Goal: Task Accomplishment & Management: Manage account settings

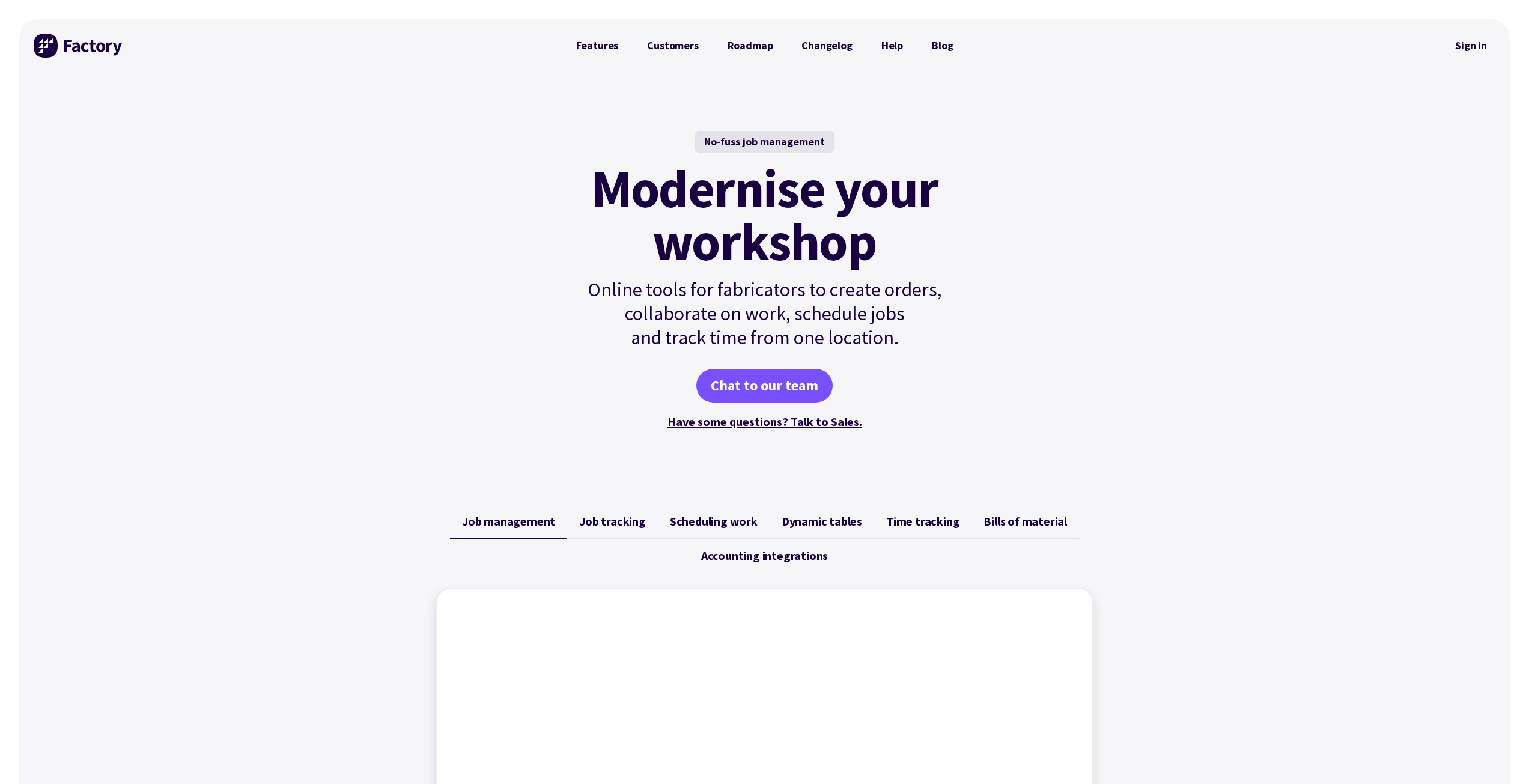
click at [1470, 41] on link "Sign in" at bounding box center [1471, 45] width 48 height 27
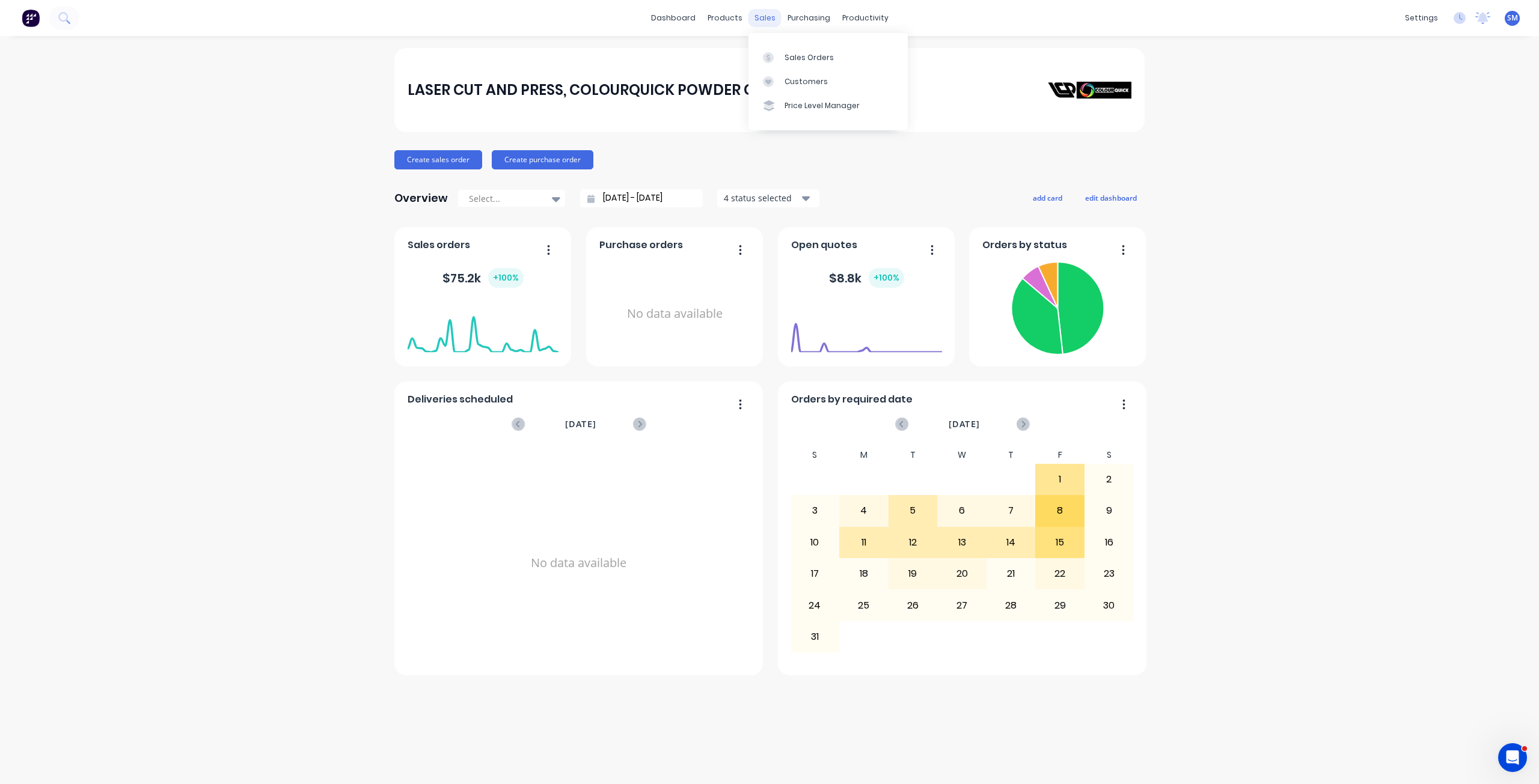
click at [773, 19] on div "sales" at bounding box center [765, 18] width 33 height 18
click at [792, 80] on div "Customers" at bounding box center [805, 82] width 43 height 11
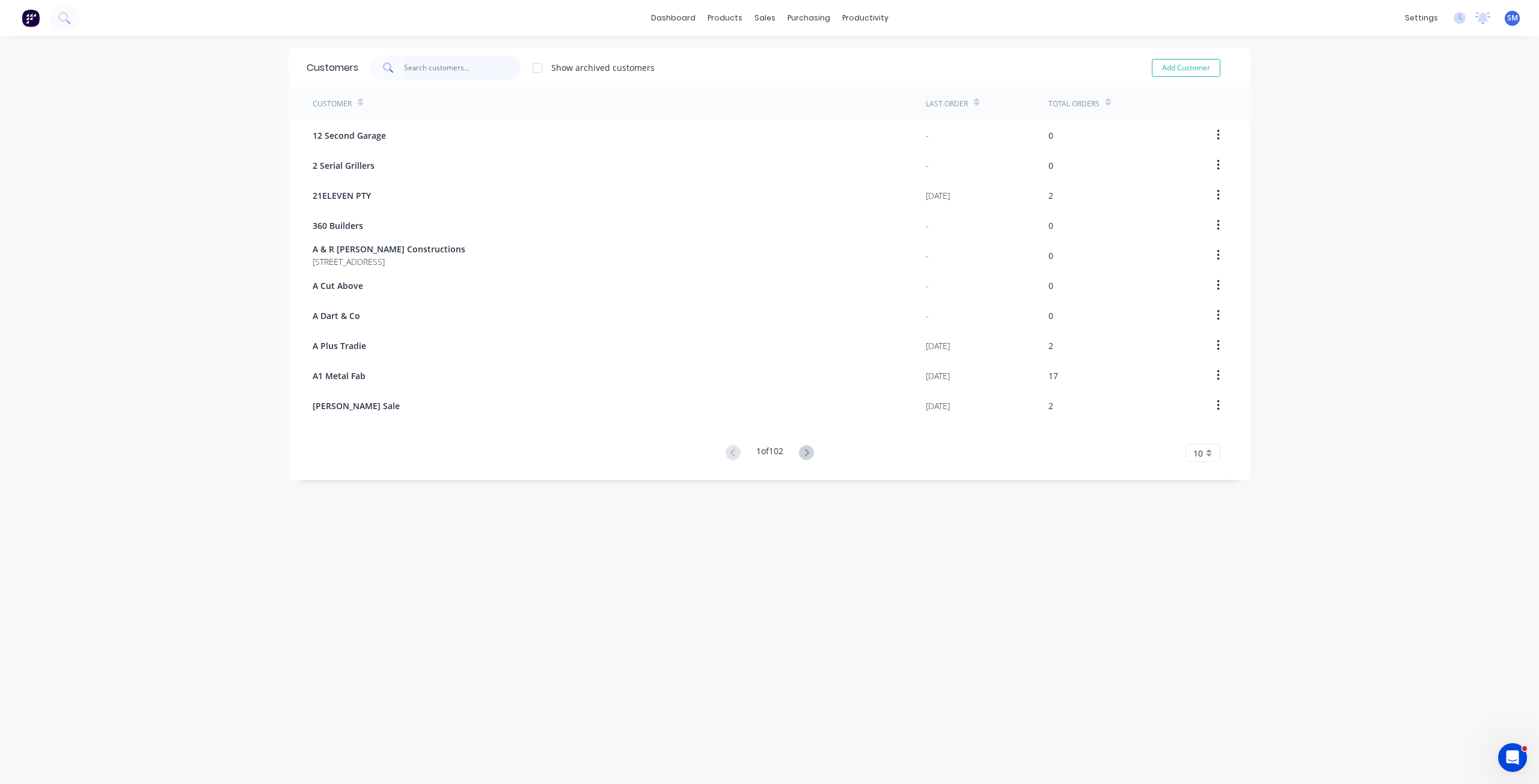
click at [405, 76] on input "text" at bounding box center [463, 68] width 117 height 24
type input "br"
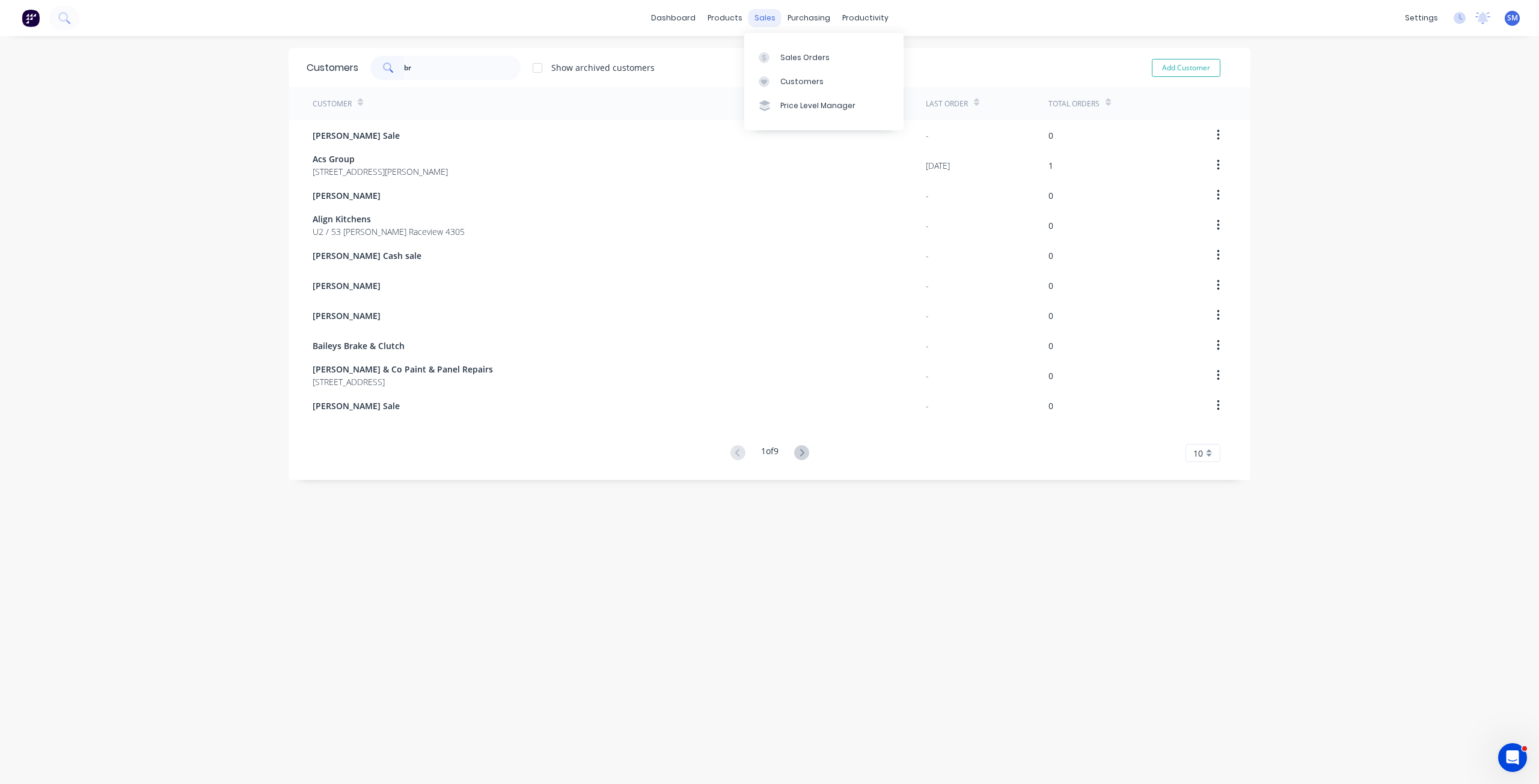
click at [755, 18] on div "sales" at bounding box center [765, 18] width 33 height 18
click at [792, 59] on div "Sales Orders" at bounding box center [805, 58] width 49 height 11
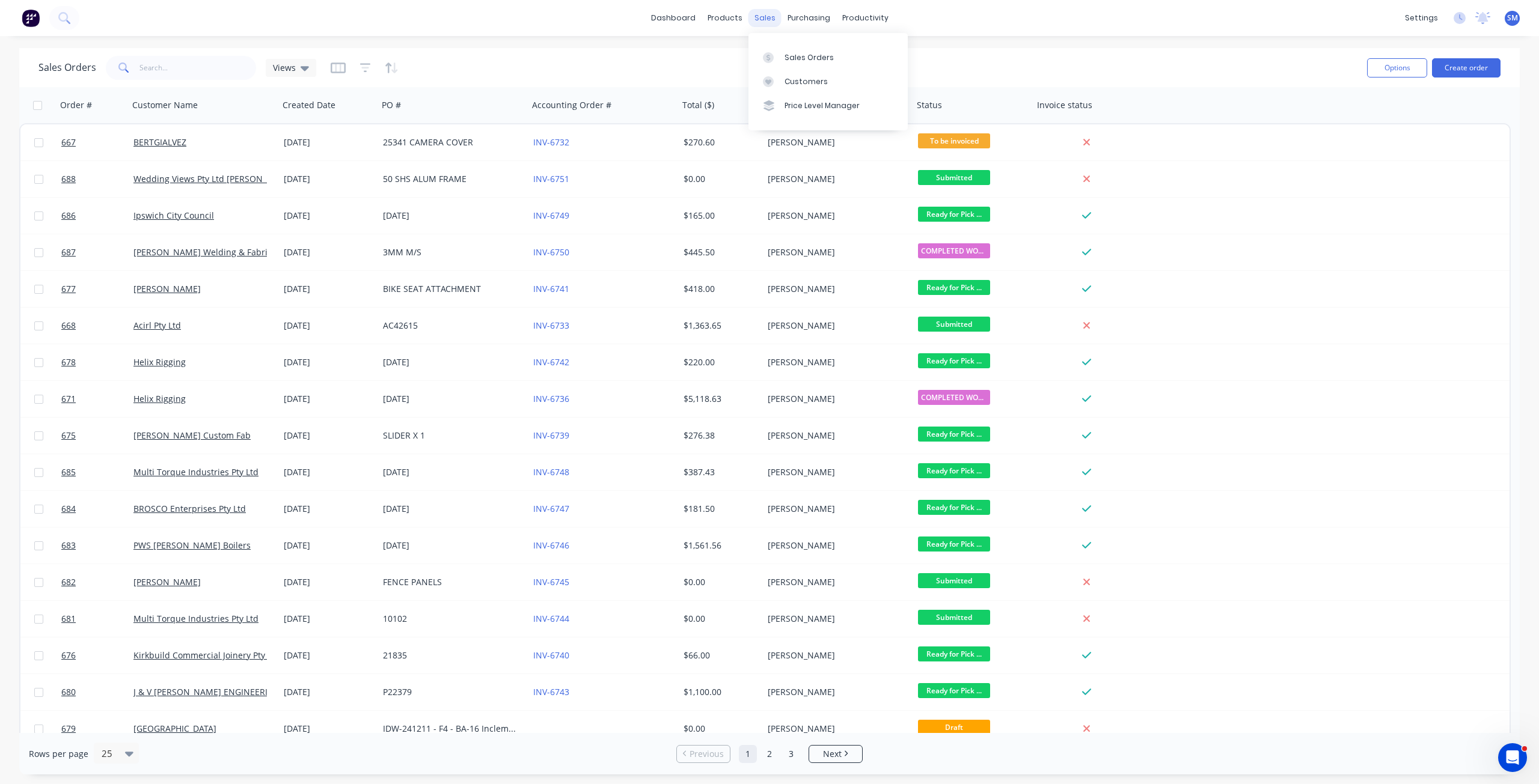
click at [763, 20] on div "sales" at bounding box center [765, 18] width 33 height 18
click at [797, 83] on div "Customers" at bounding box center [805, 82] width 43 height 11
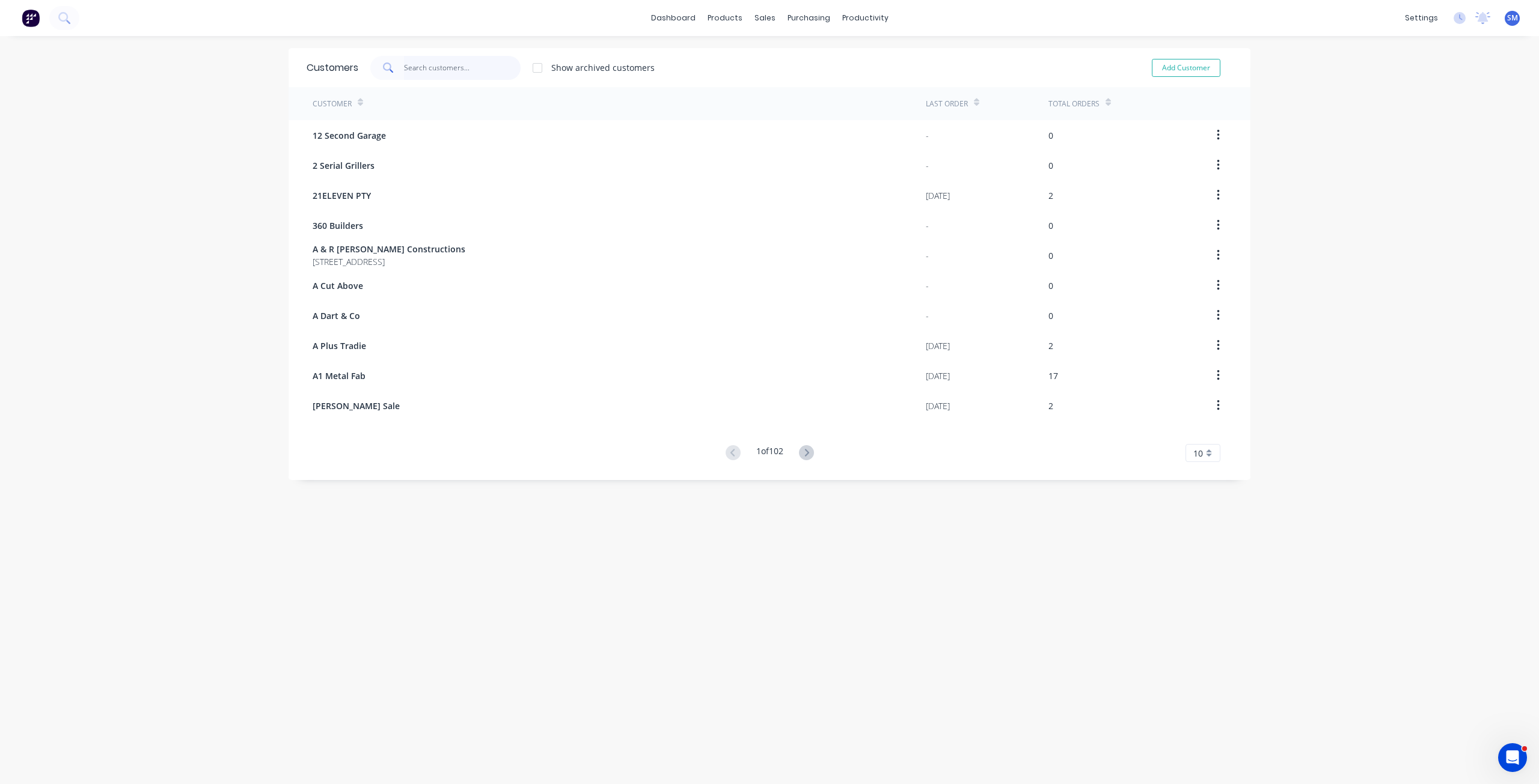
click at [433, 67] on input "text" at bounding box center [463, 68] width 117 height 24
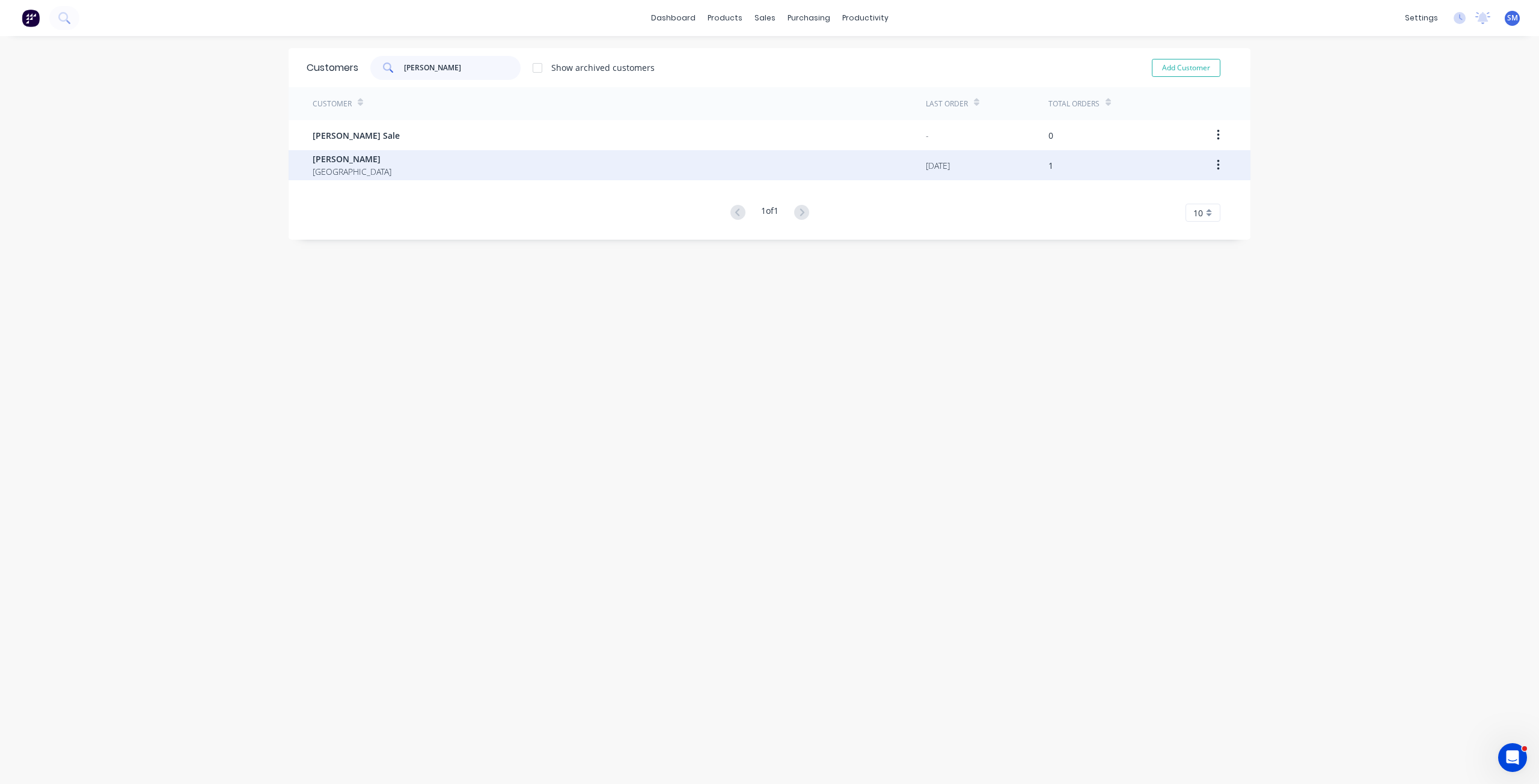
type input "[PERSON_NAME]"
click at [339, 161] on span "[PERSON_NAME]" at bounding box center [352, 159] width 79 height 12
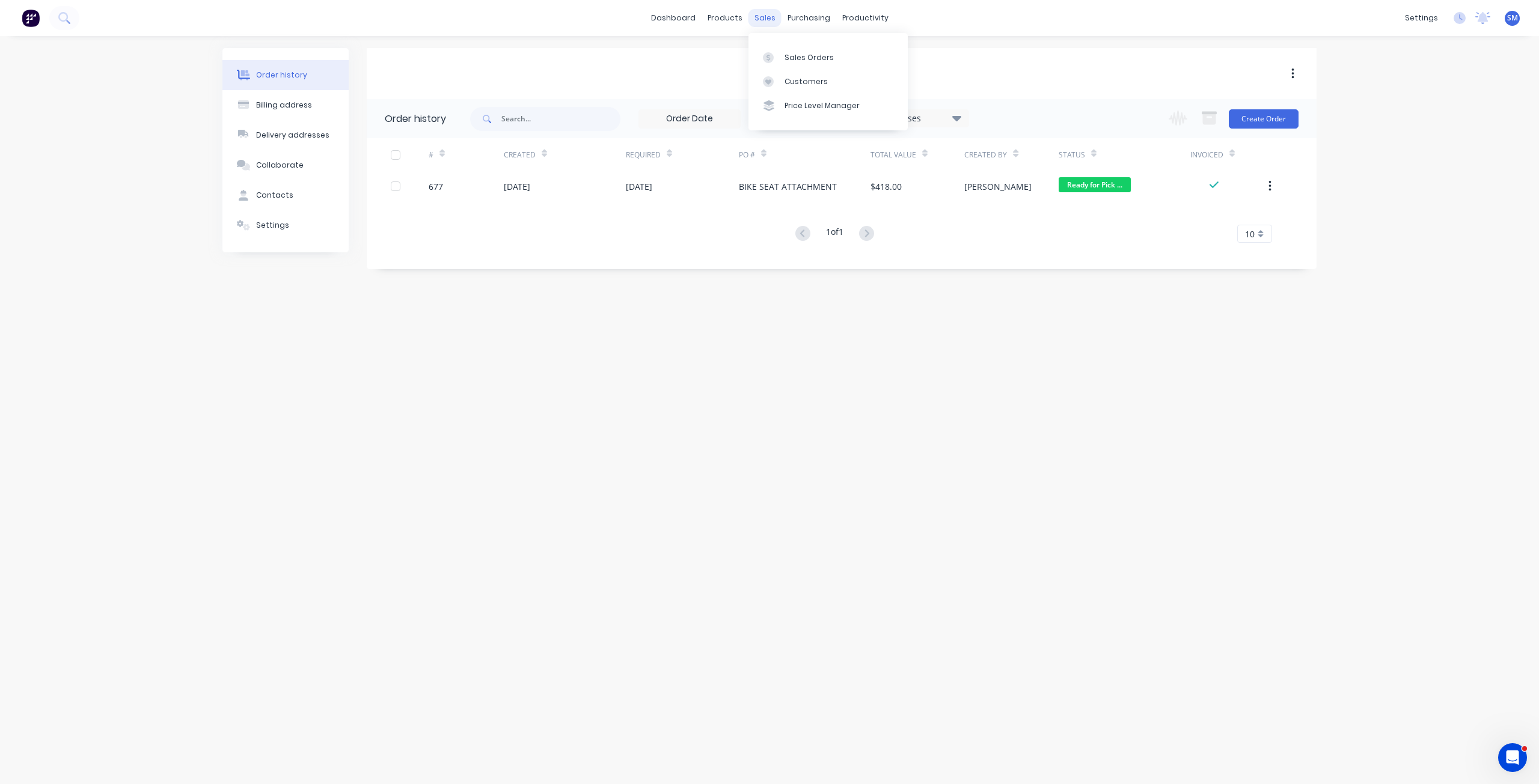
click at [773, 20] on div "sales" at bounding box center [765, 18] width 33 height 18
click at [797, 80] on div "Customers" at bounding box center [805, 82] width 43 height 11
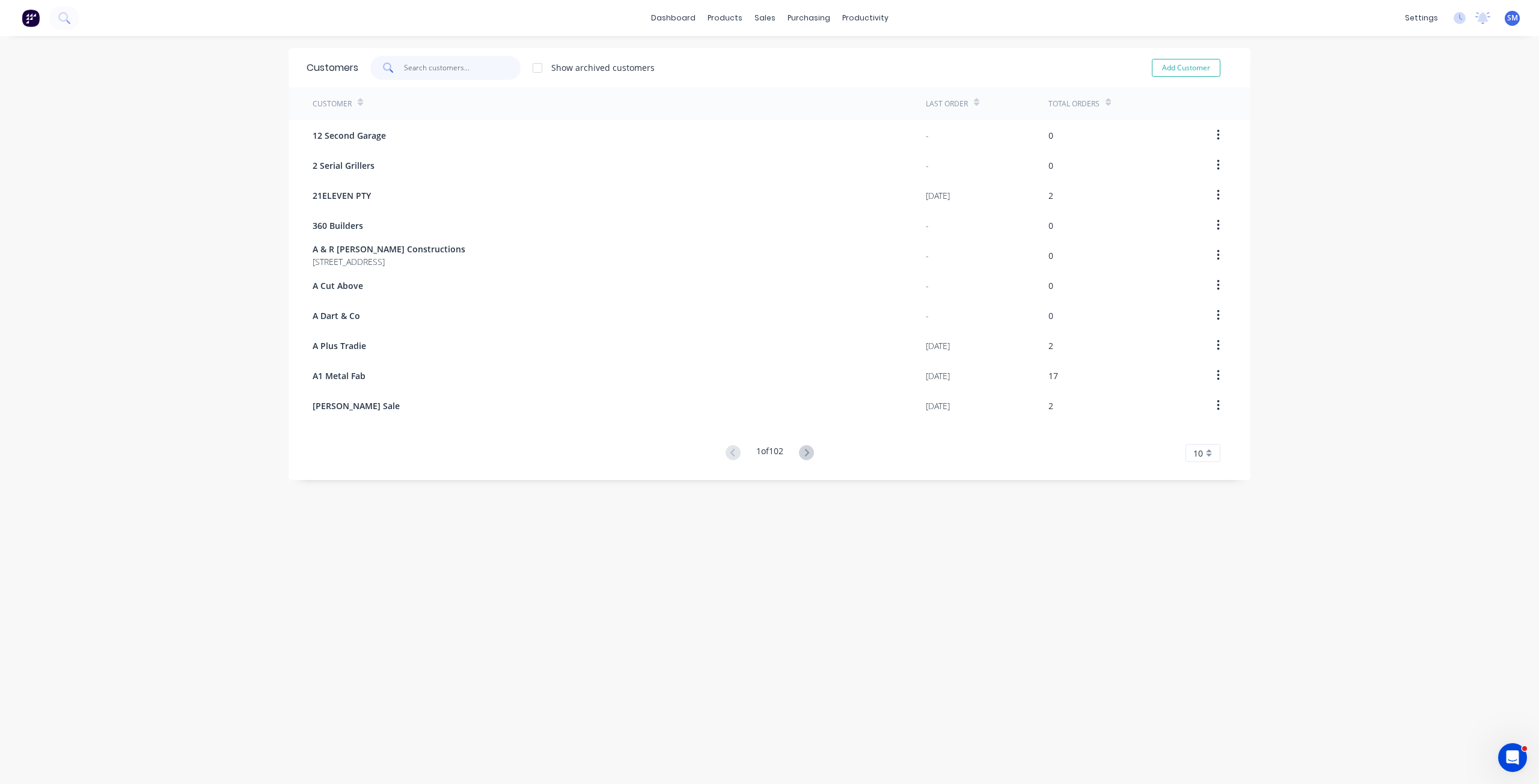
click at [410, 70] on input "text" at bounding box center [463, 68] width 117 height 24
click at [763, 17] on div "sales" at bounding box center [765, 18] width 33 height 18
click at [789, 57] on div "Sales Orders" at bounding box center [805, 58] width 49 height 11
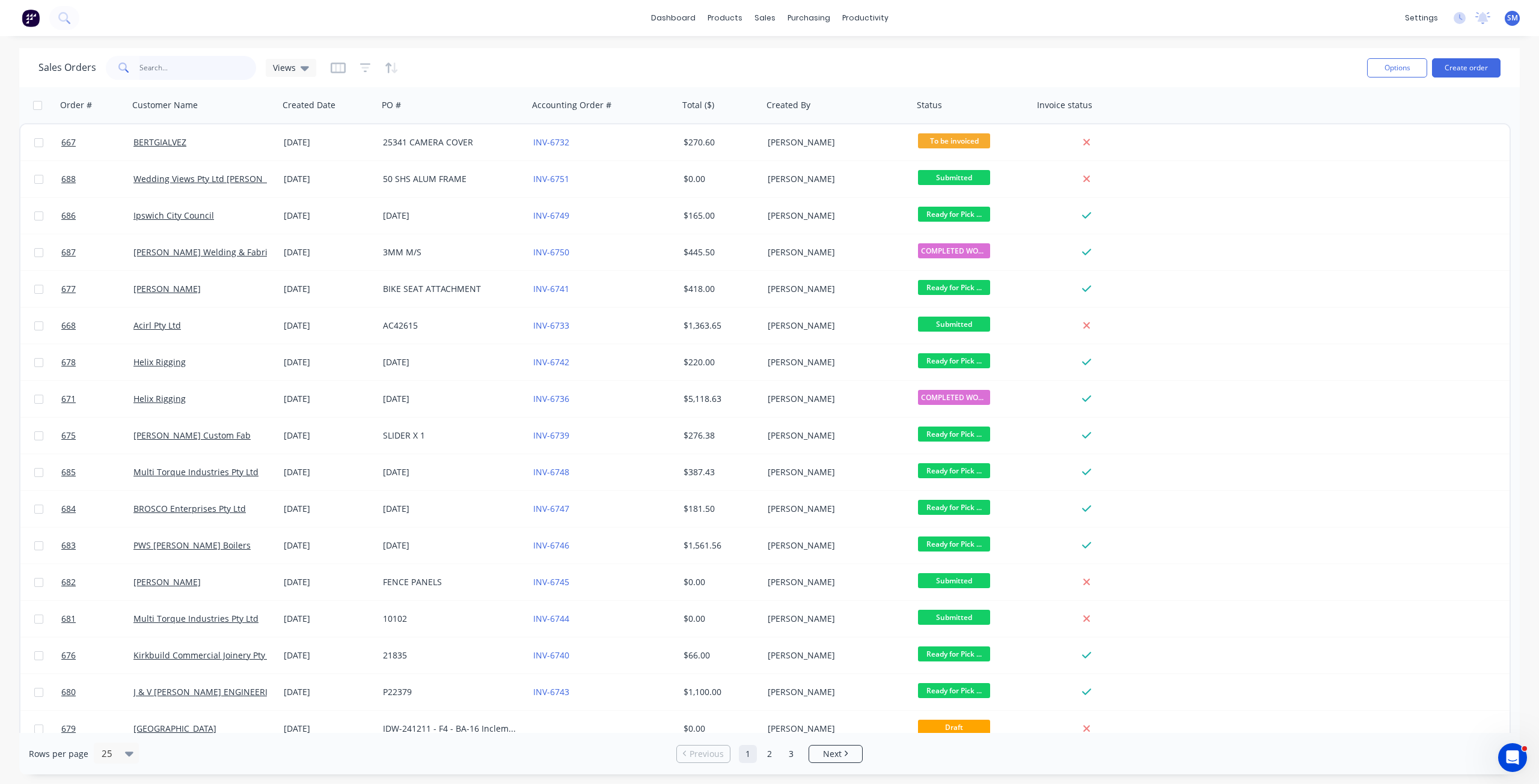
click at [181, 69] on input "text" at bounding box center [198, 68] width 117 height 24
type input "bros"
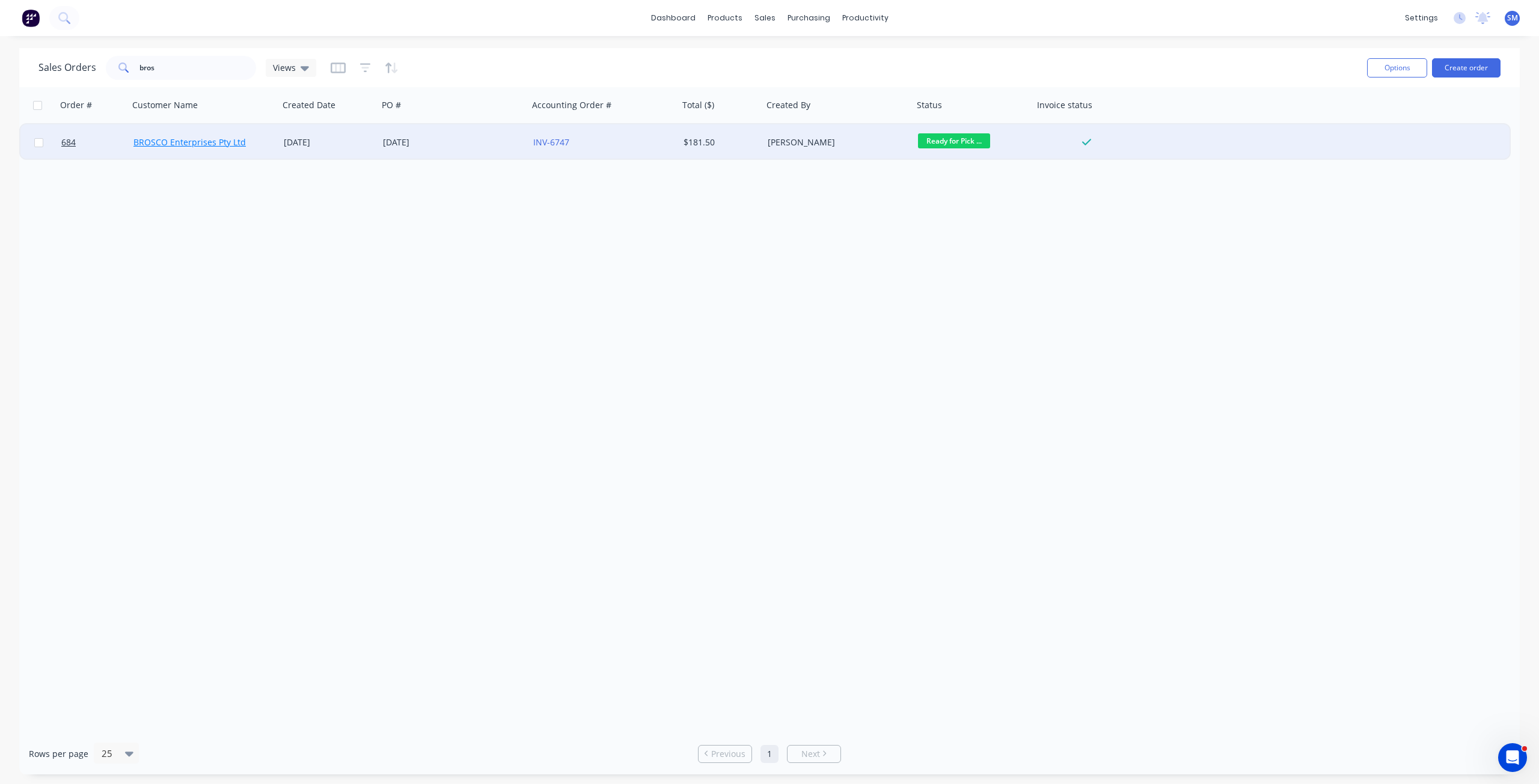
click at [207, 140] on link "BROSCO Enterprises Pty Ltd" at bounding box center [190, 142] width 112 height 12
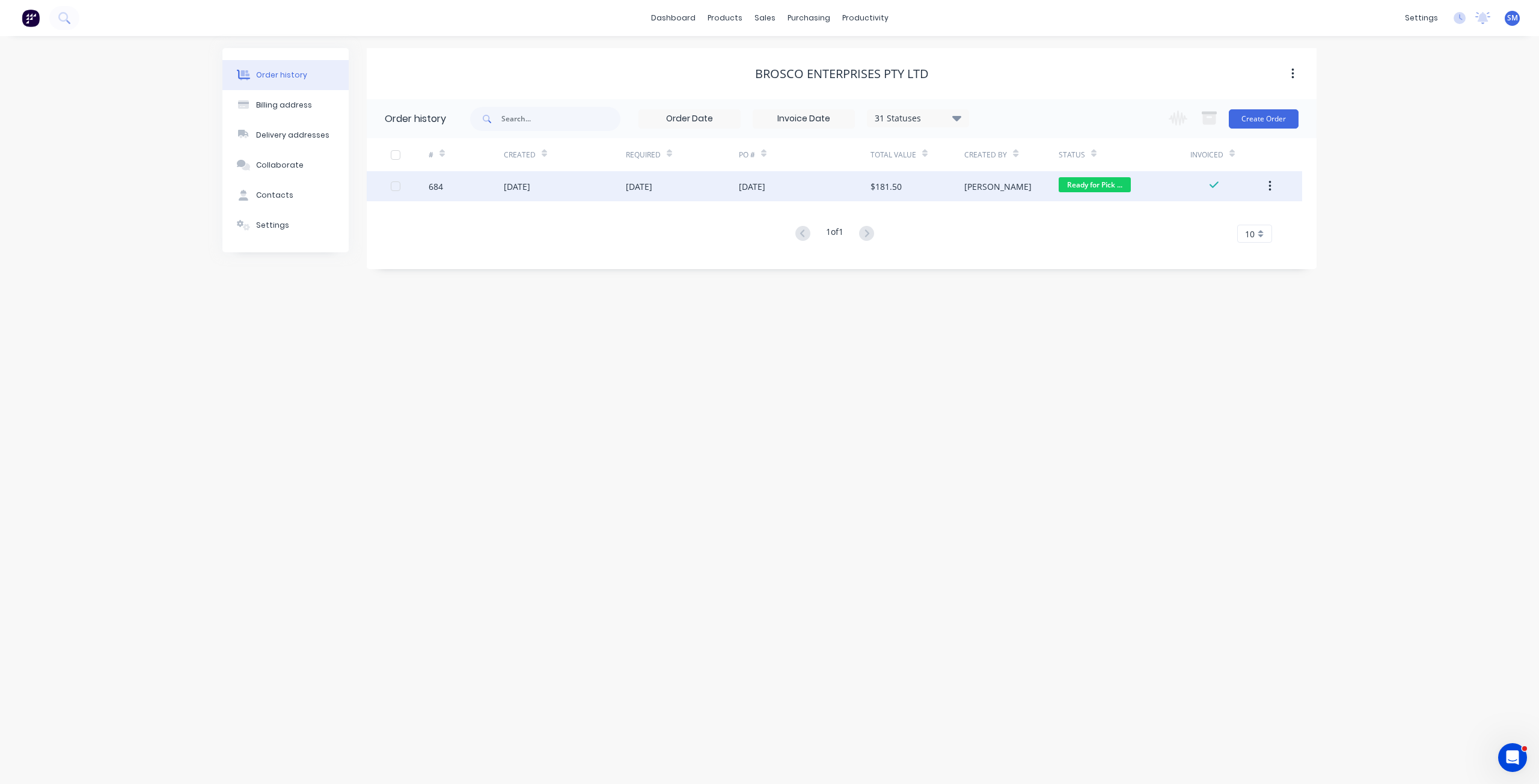
click at [918, 180] on div "$181.50" at bounding box center [917, 186] width 94 height 30
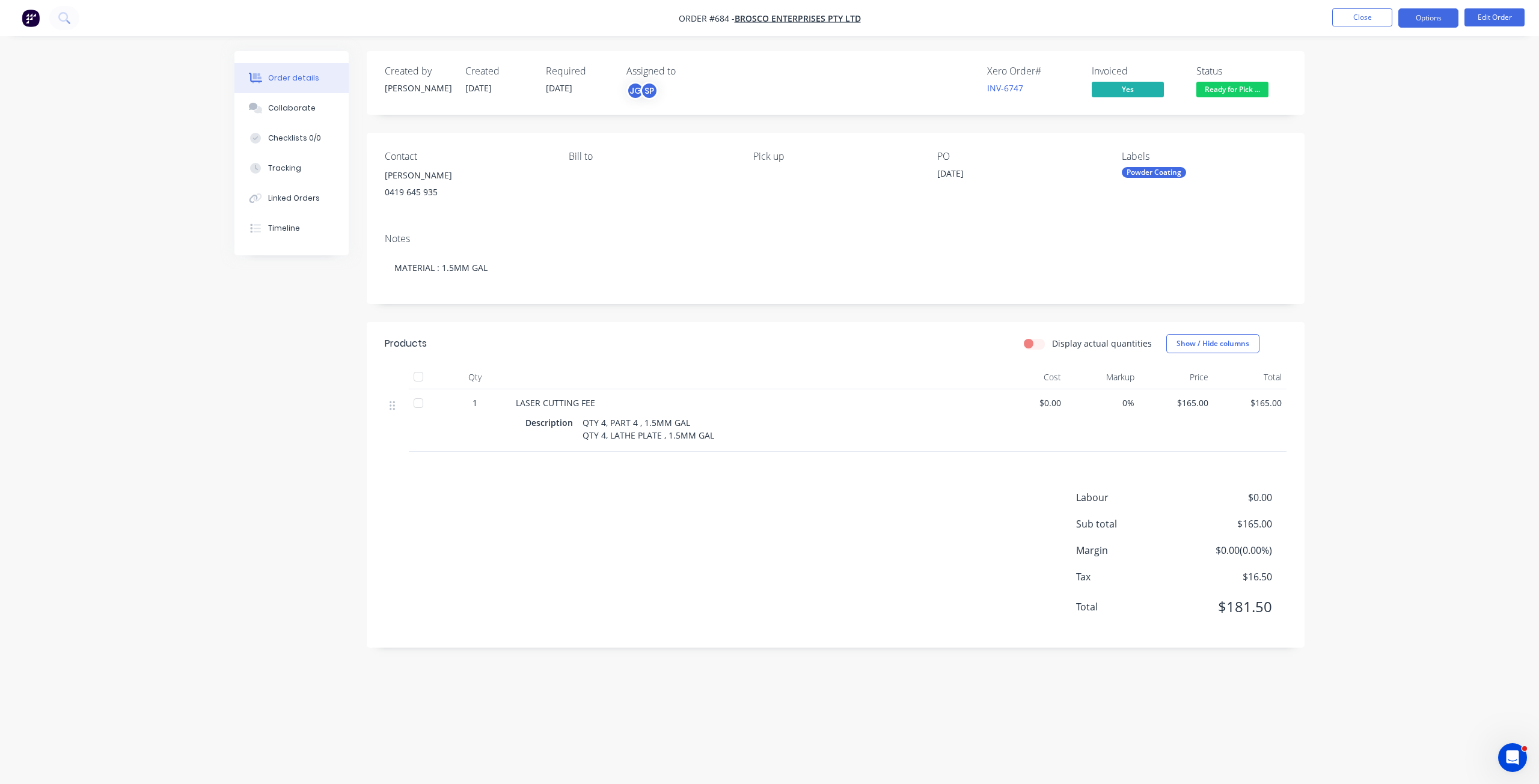
click at [1421, 21] on button "Options" at bounding box center [1428, 18] width 60 height 20
click at [1347, 69] on div "Invoice" at bounding box center [1392, 73] width 111 height 17
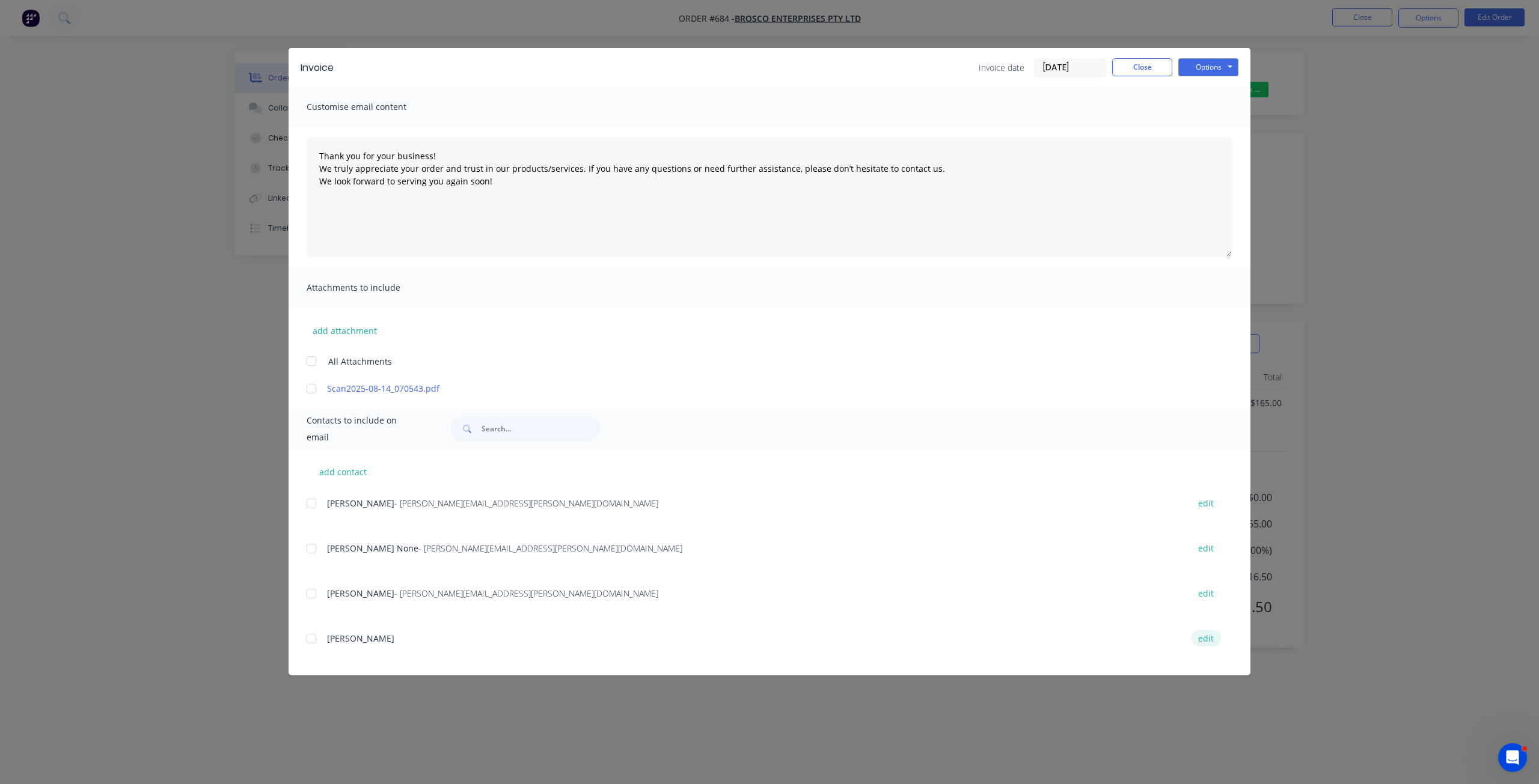
click at [1200, 637] on button "edit" at bounding box center [1206, 638] width 30 height 16
type textarea "Thank you for your business! We truly appreciate your order and trust in our pr…"
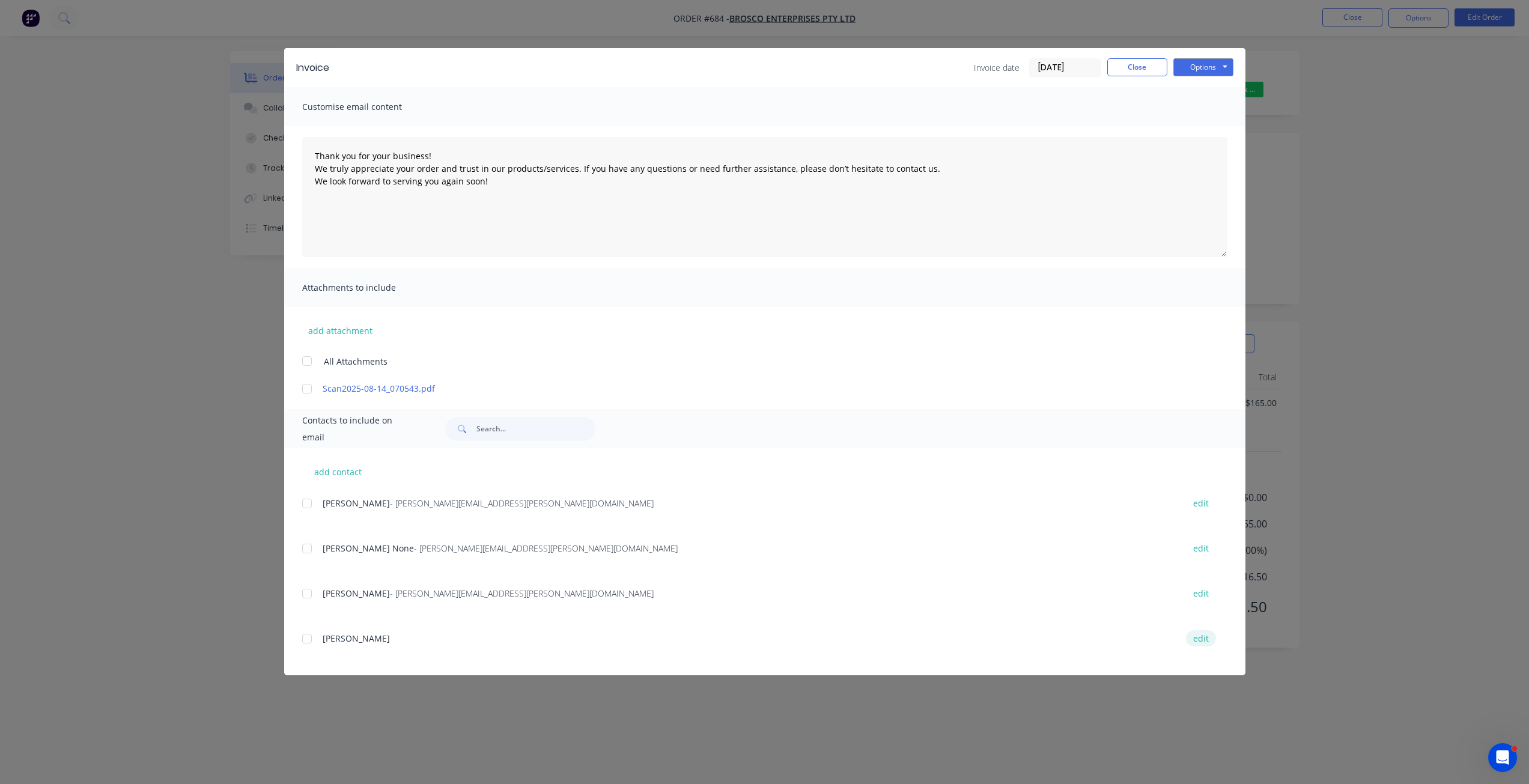
select select "AU"
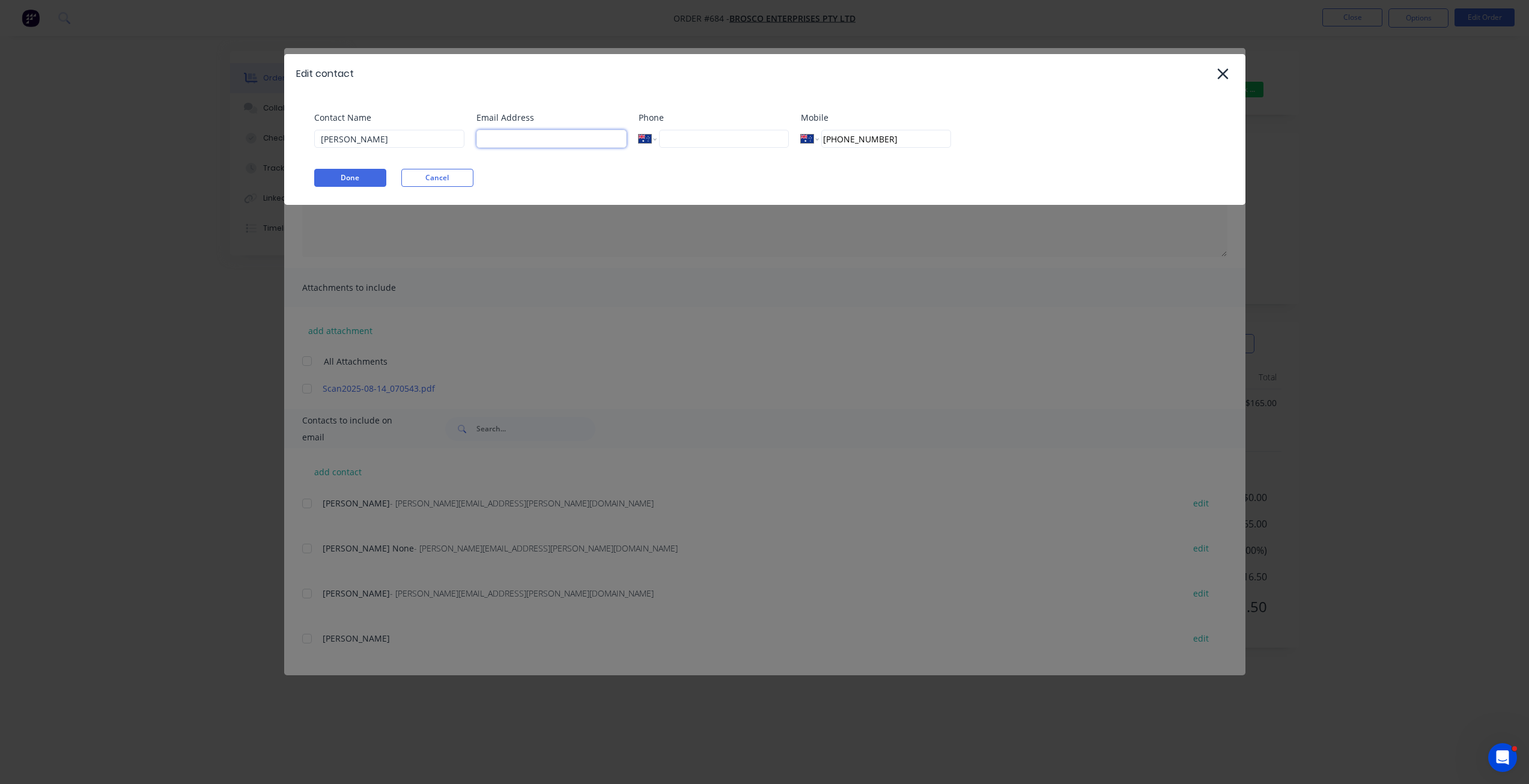
click at [522, 146] on input at bounding box center [552, 138] width 151 height 18
paste input "[EMAIL_ADDRESS][DOMAIN_NAME]"
type input "[EMAIL_ADDRESS][DOMAIN_NAME]"
click at [768, 297] on div "Edit contact Contact Name [PERSON_NAME] Email Address [EMAIL_ADDRESS][DOMAIN_NA…" at bounding box center [764, 392] width 1529 height 784
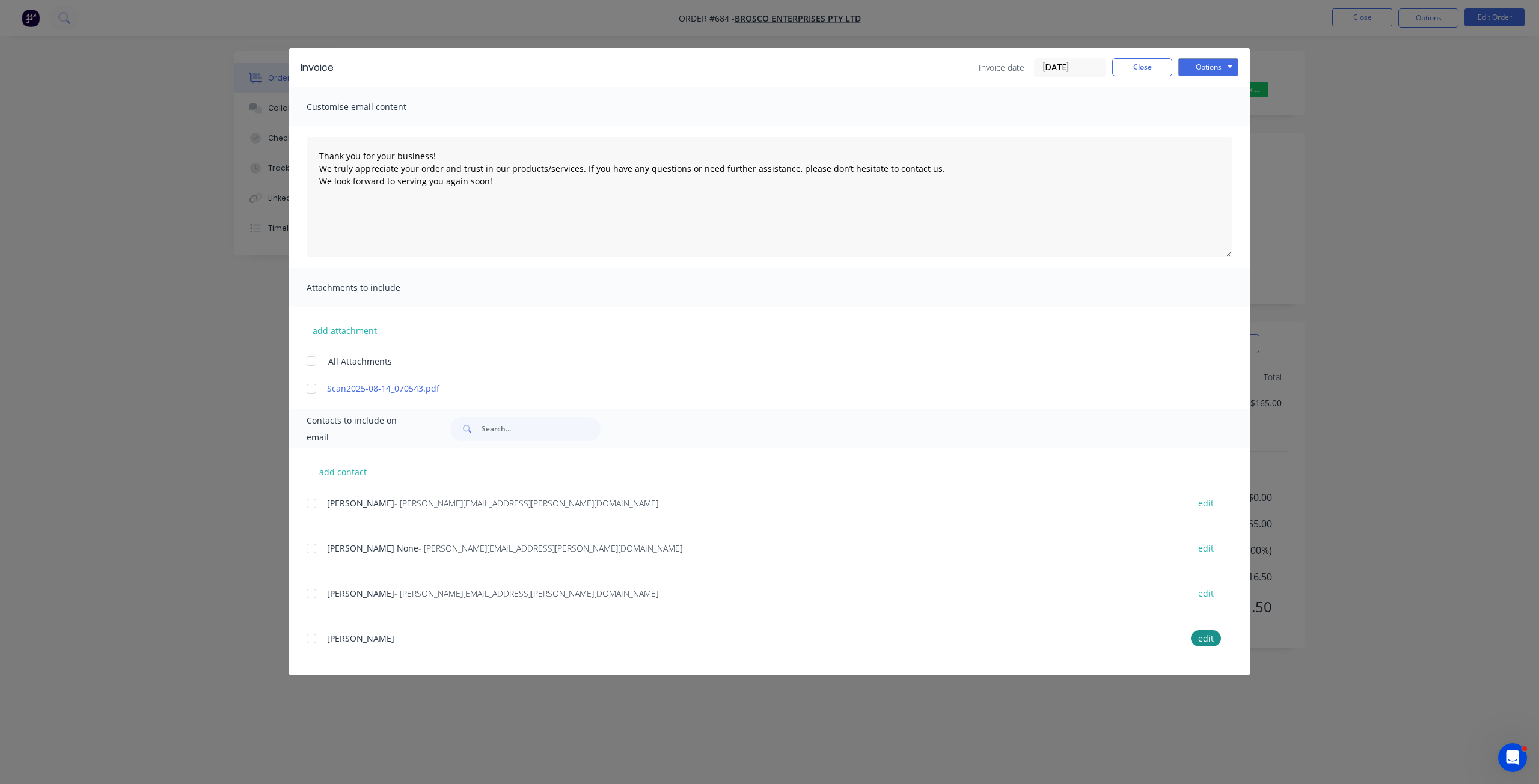
click at [314, 637] on div at bounding box center [311, 638] width 24 height 24
click at [1207, 65] on button "Options" at bounding box center [1208, 67] width 60 height 18
click at [1210, 131] on button "Email" at bounding box center [1217, 128] width 77 height 20
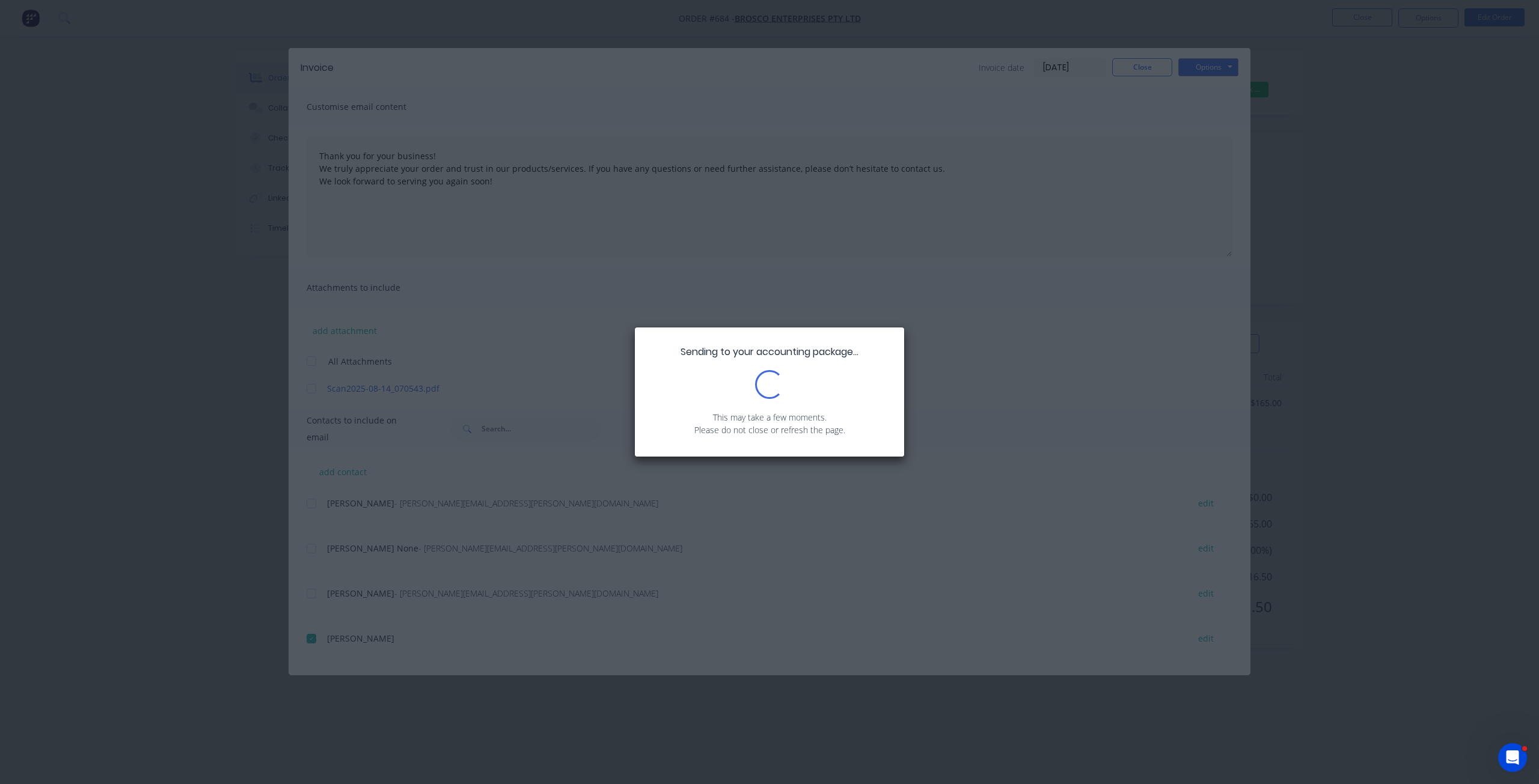
type textarea "Thank you for your business! We truly appreciate your order and trust in our pr…"
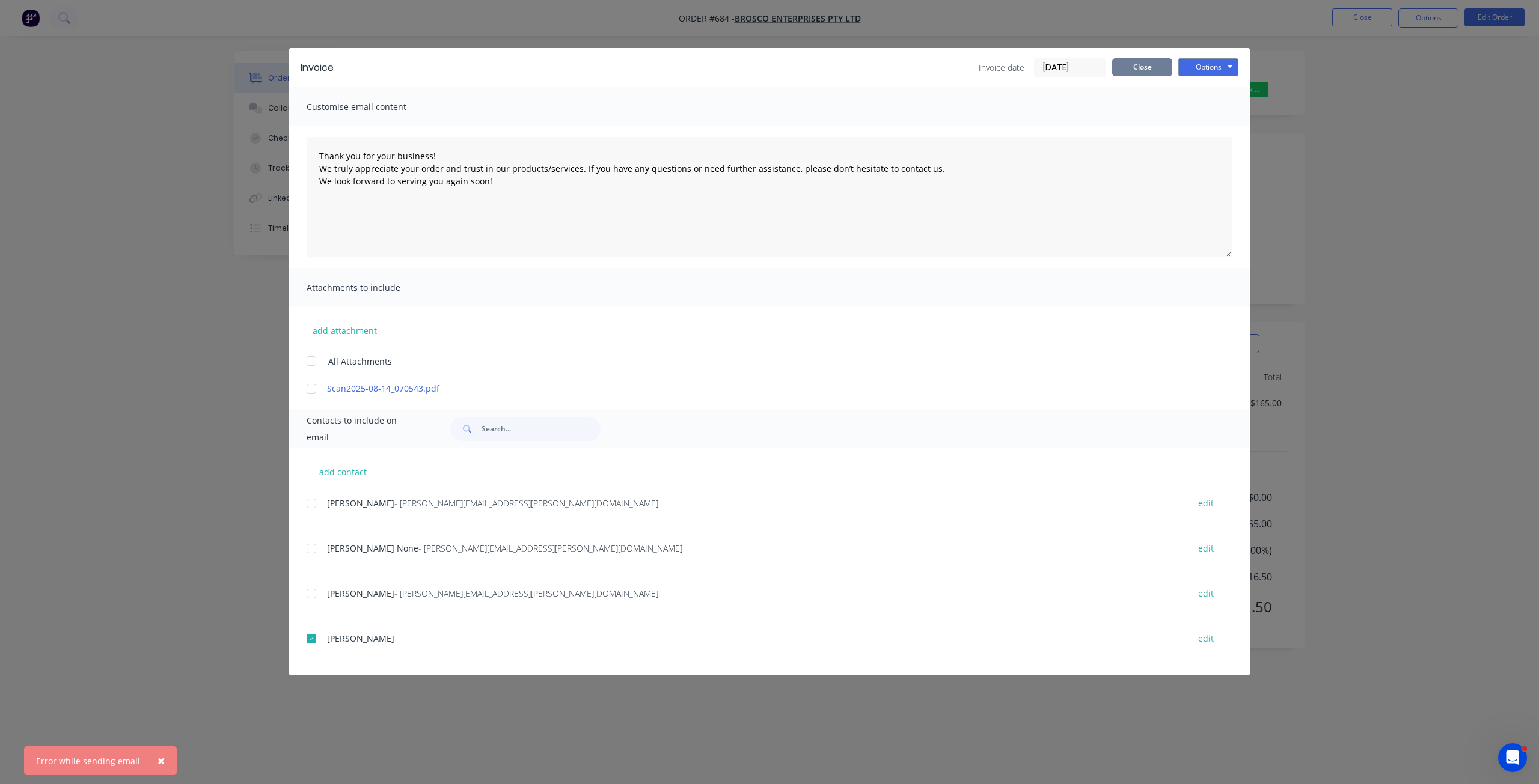
click at [1148, 69] on button "Close" at bounding box center [1142, 67] width 60 height 18
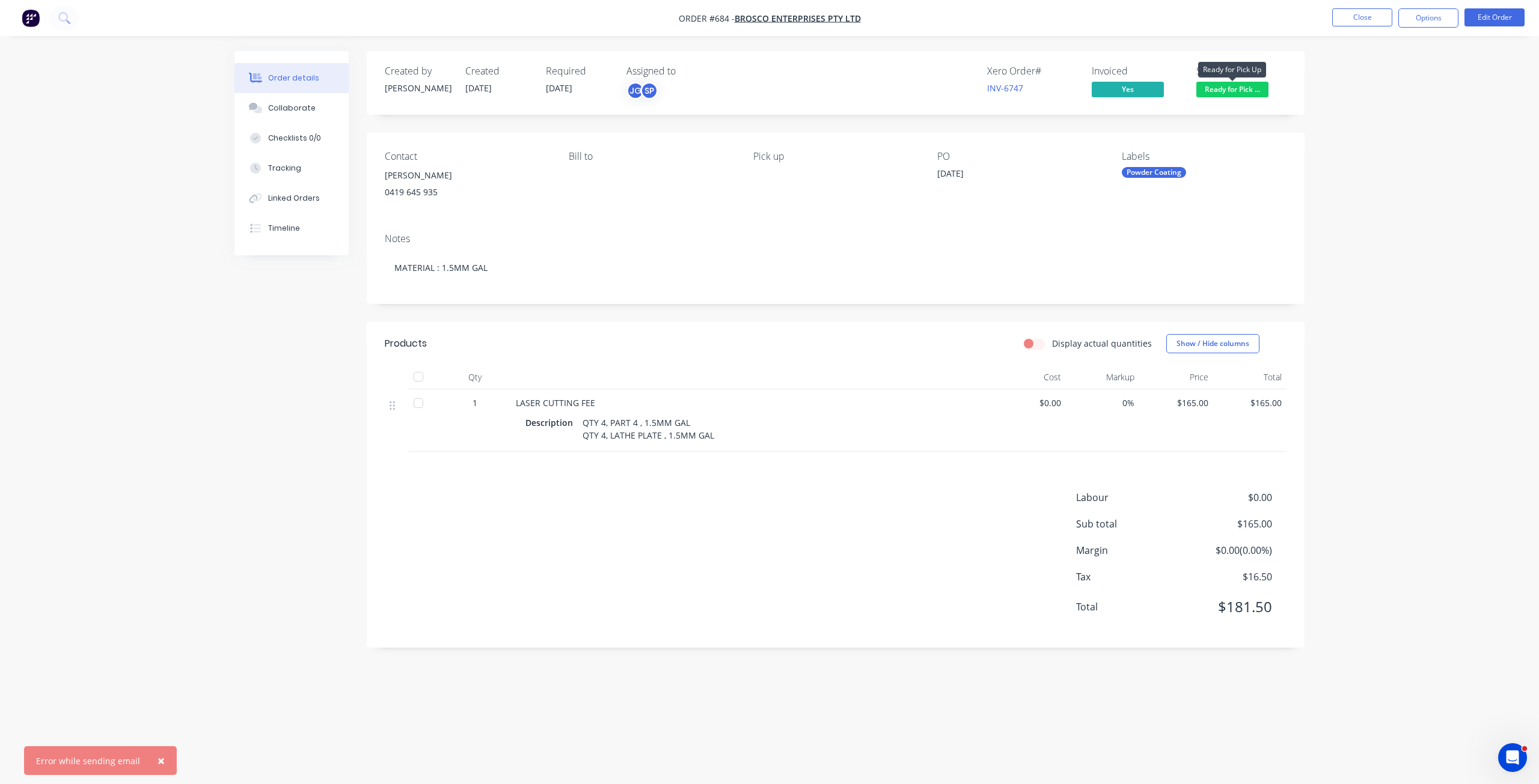
click at [1237, 90] on span "Ready for Pick ..." at bounding box center [1232, 89] width 72 height 15
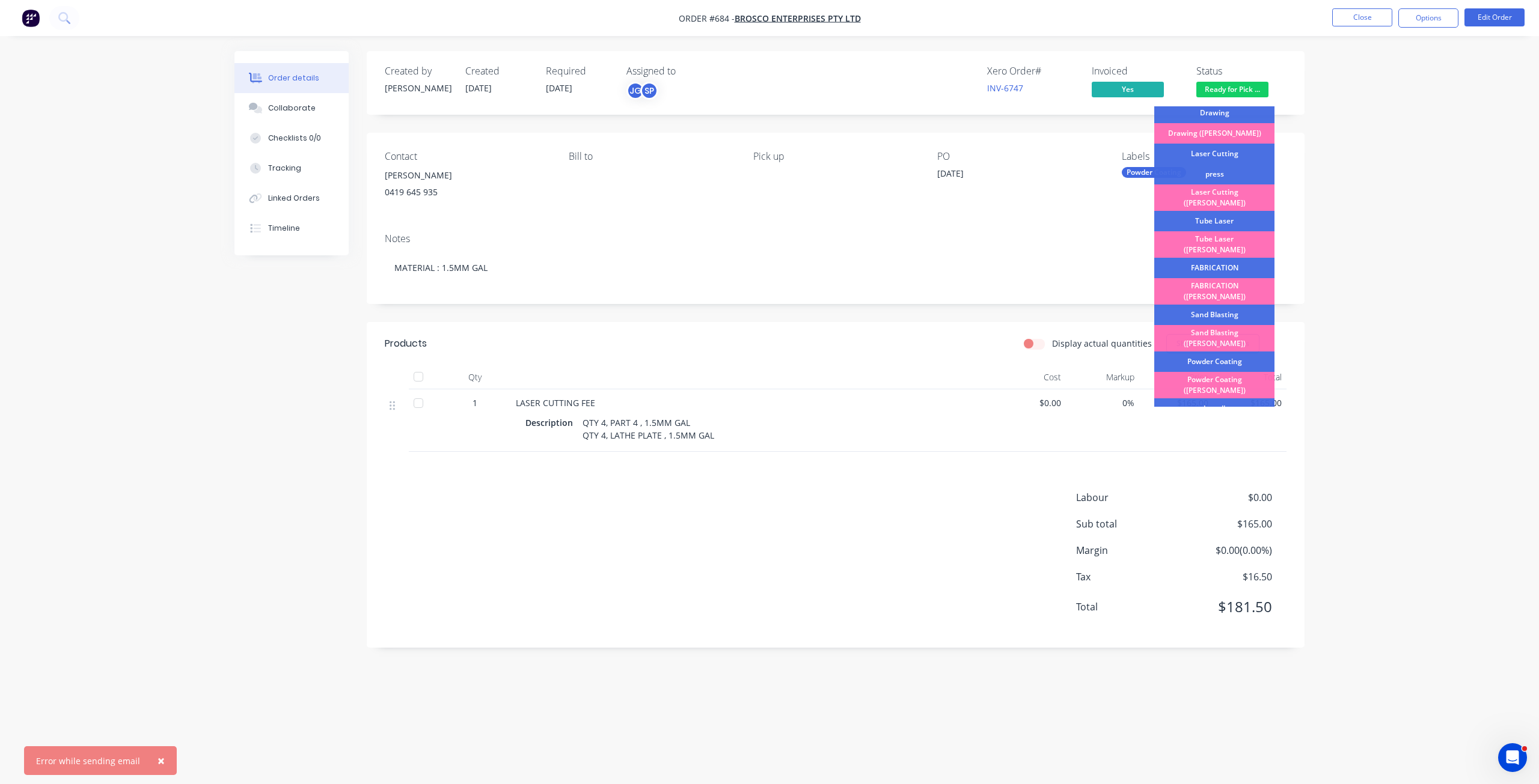
scroll to position [211, 0]
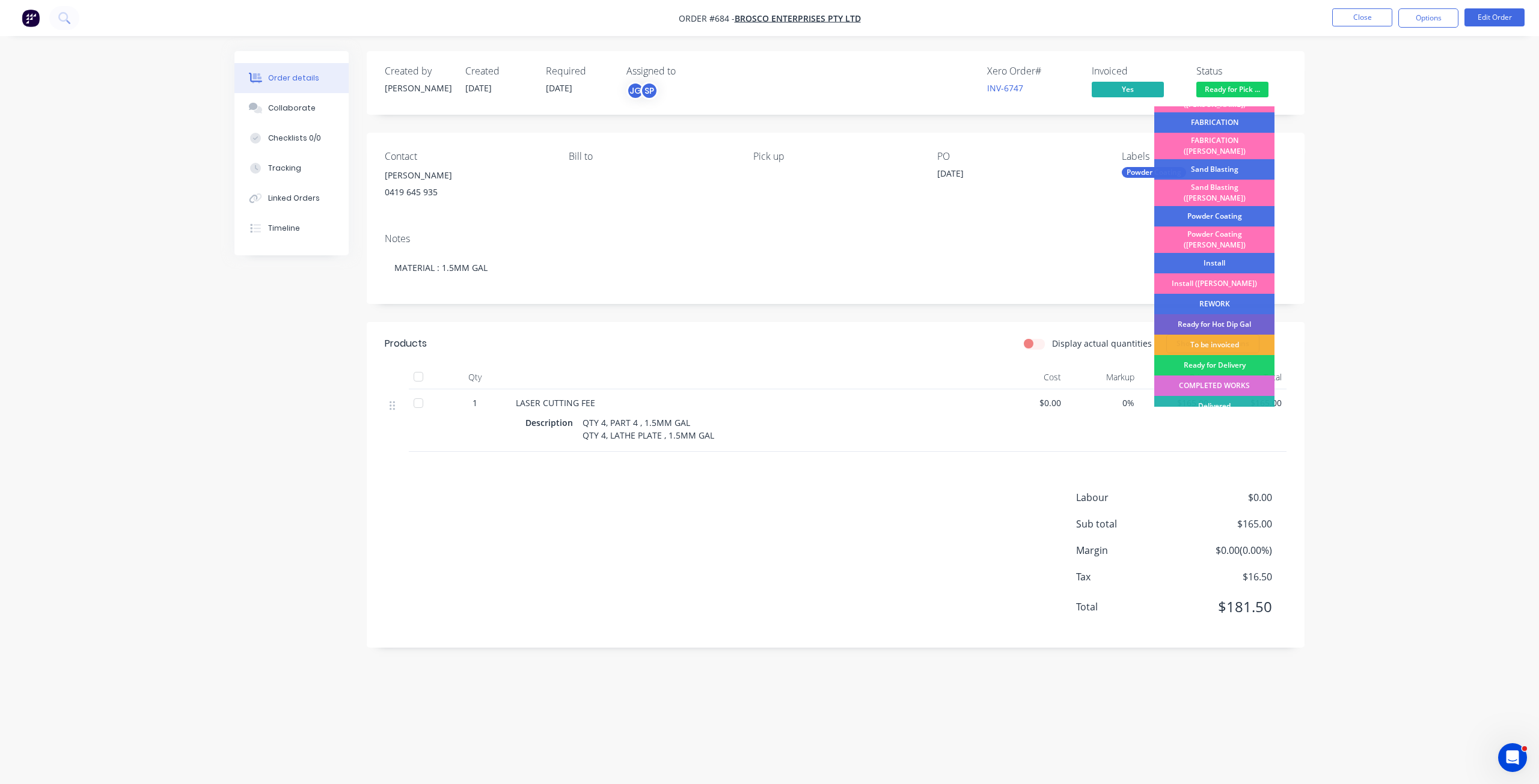
click at [1205, 375] on div "COMPLETED WORKS" at bounding box center [1214, 385] width 120 height 20
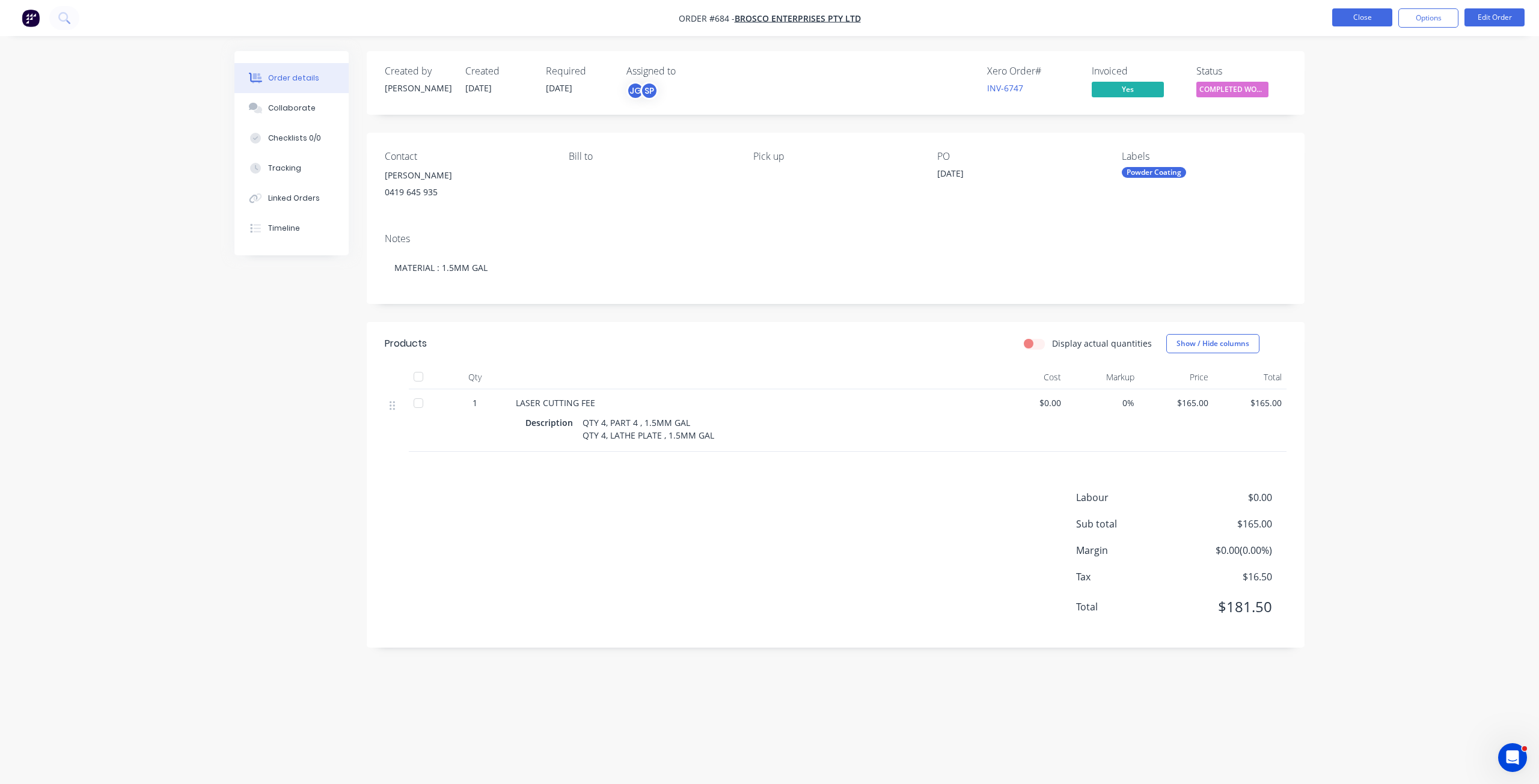
click at [1376, 20] on button "Close" at bounding box center [1362, 17] width 60 height 18
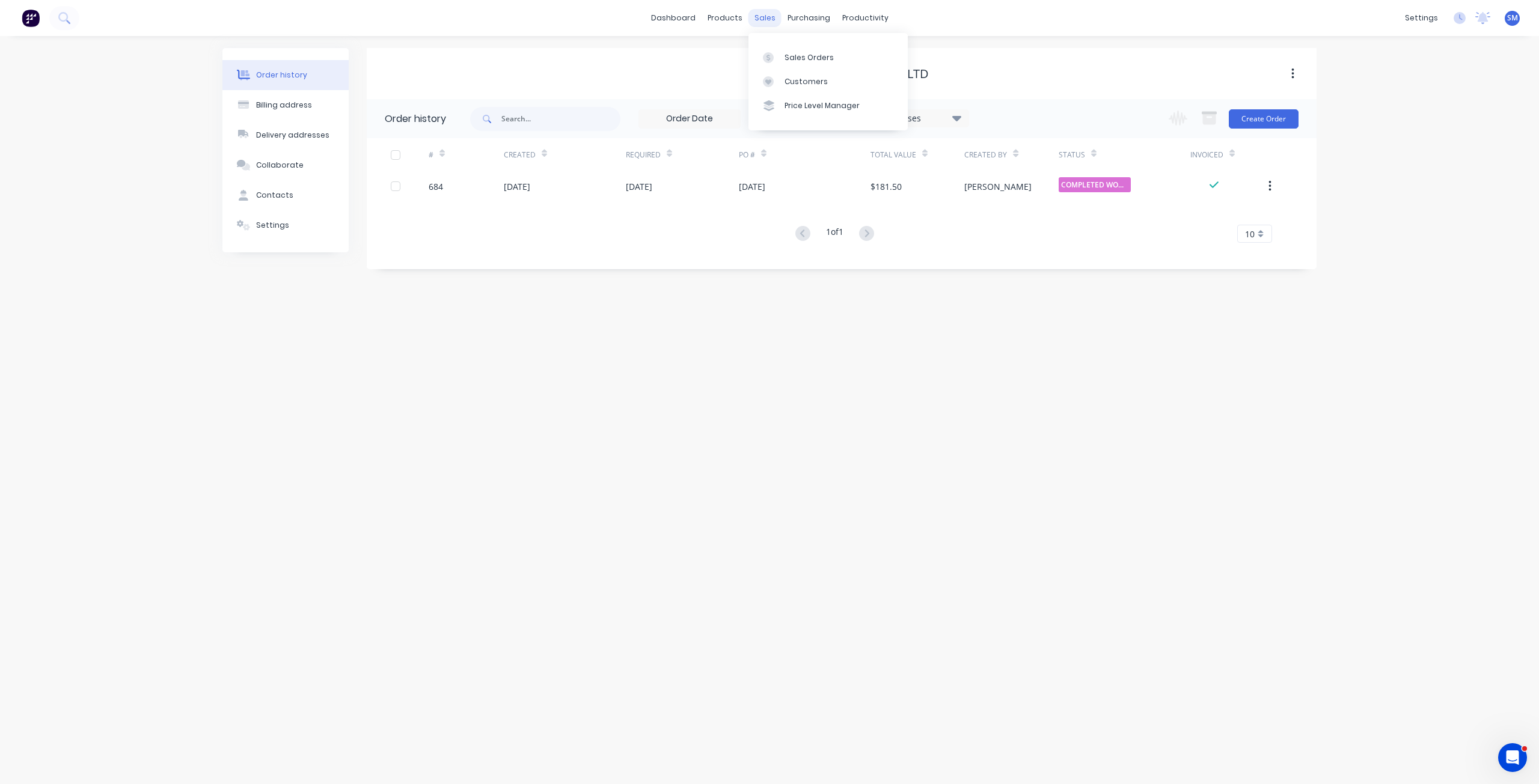
click at [770, 20] on div "sales" at bounding box center [765, 18] width 33 height 18
click at [794, 59] on div "Sales Orders" at bounding box center [809, 58] width 49 height 11
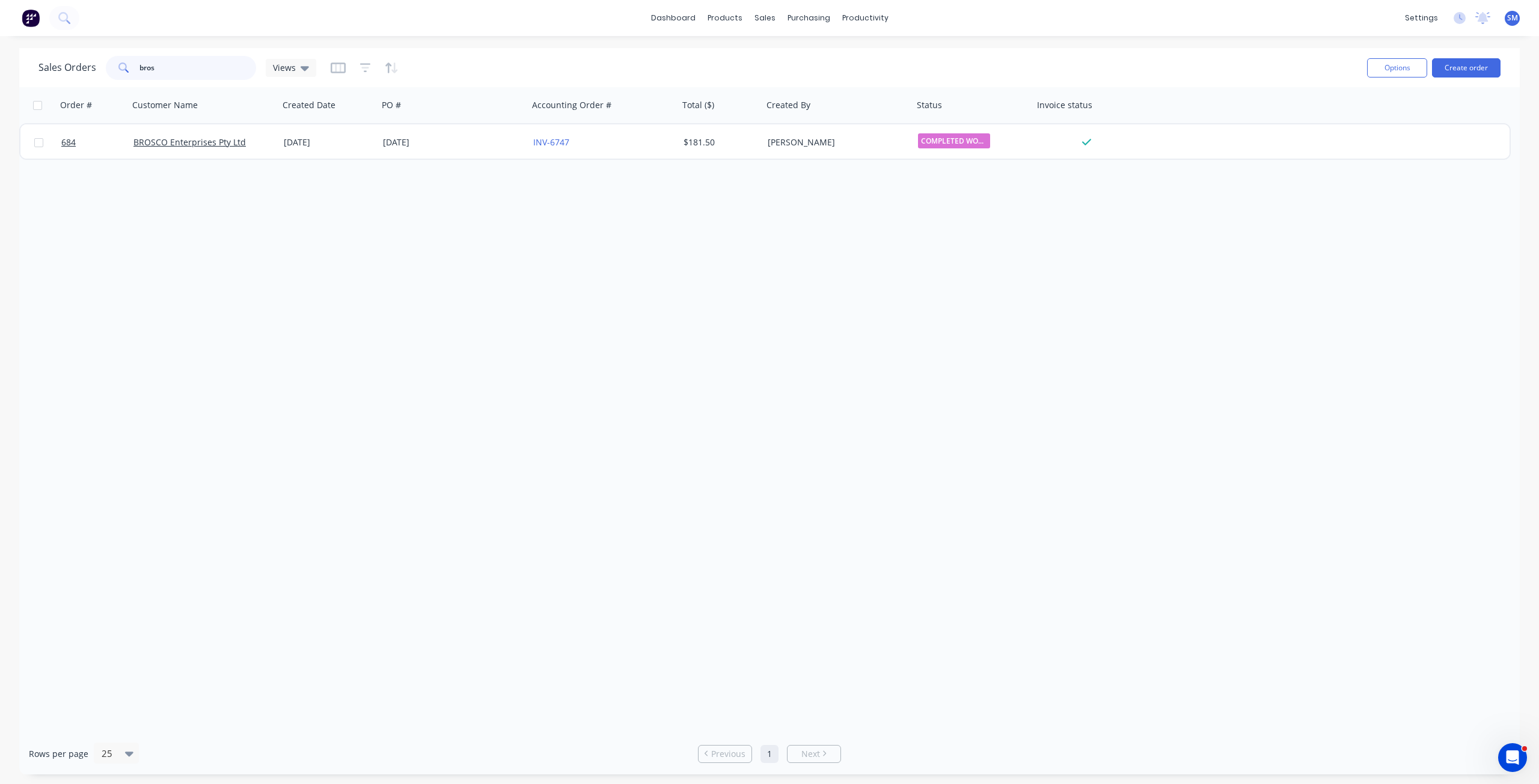
drag, startPoint x: 164, startPoint y: 65, endPoint x: 105, endPoint y: 69, distance: 59.1
click at [106, 69] on div "bros" at bounding box center [181, 68] width 151 height 24
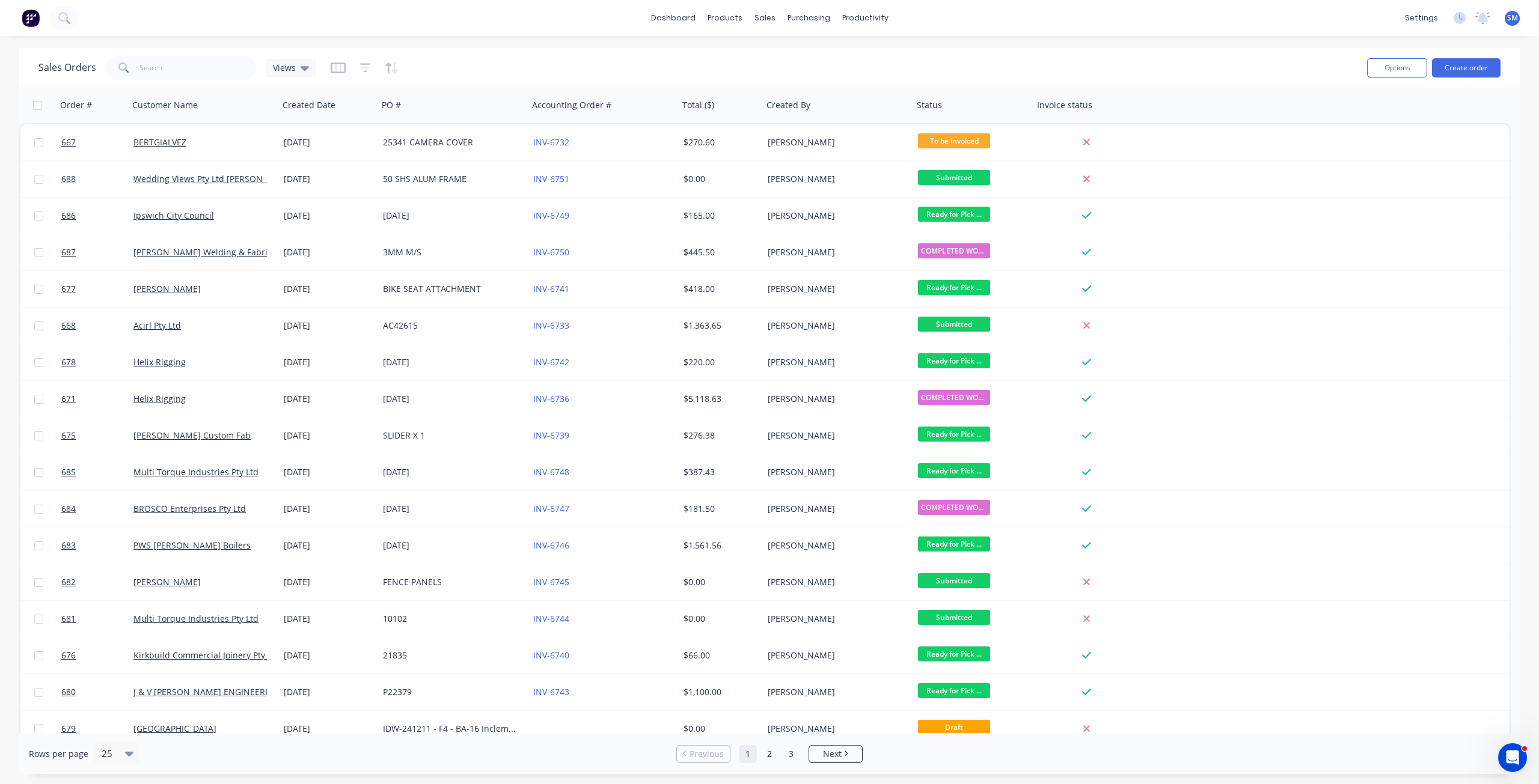
click at [387, 75] on button "button" at bounding box center [392, 68] width 14 height 20
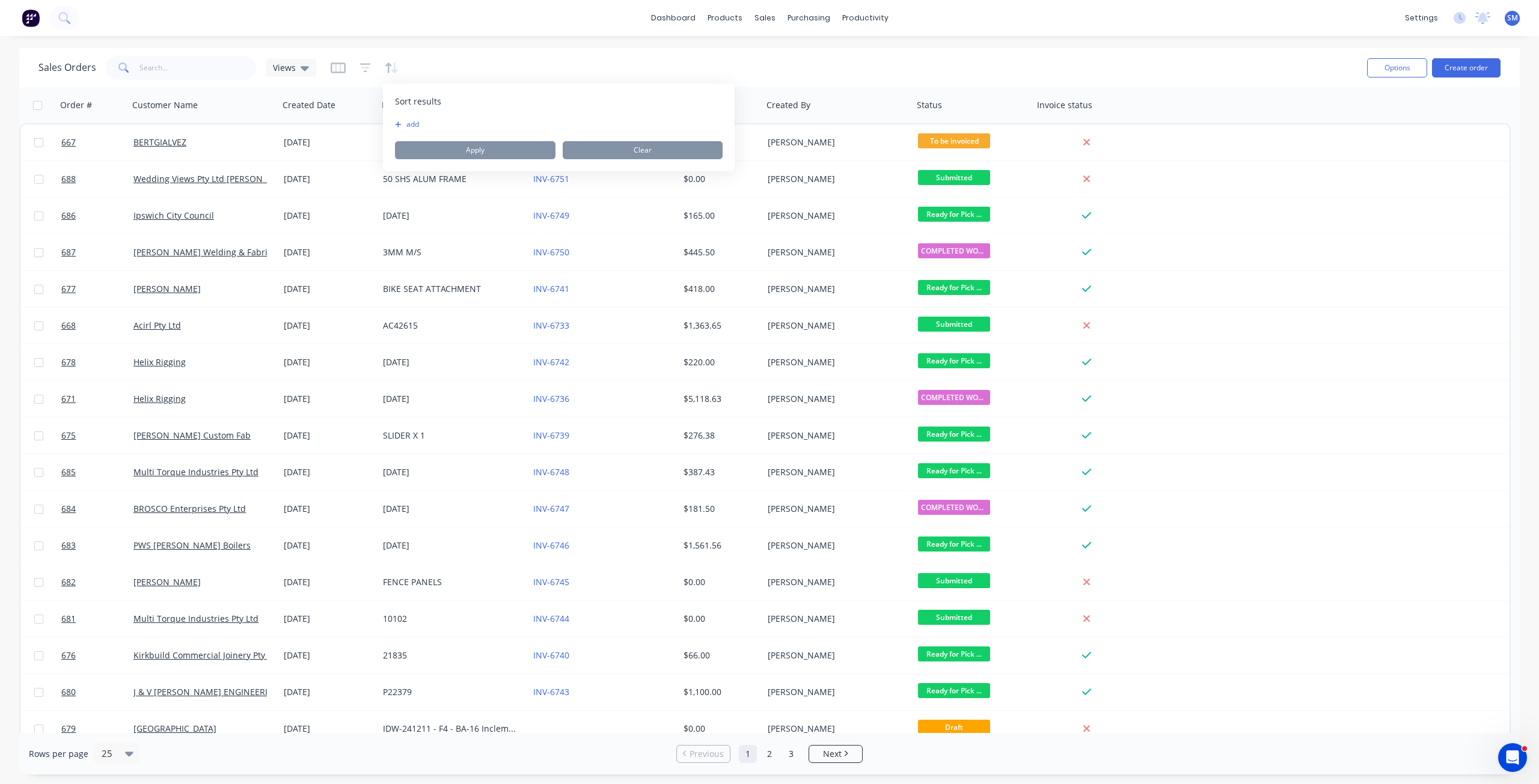
click at [407, 128] on button "add" at bounding box center [402, 124] width 15 height 9
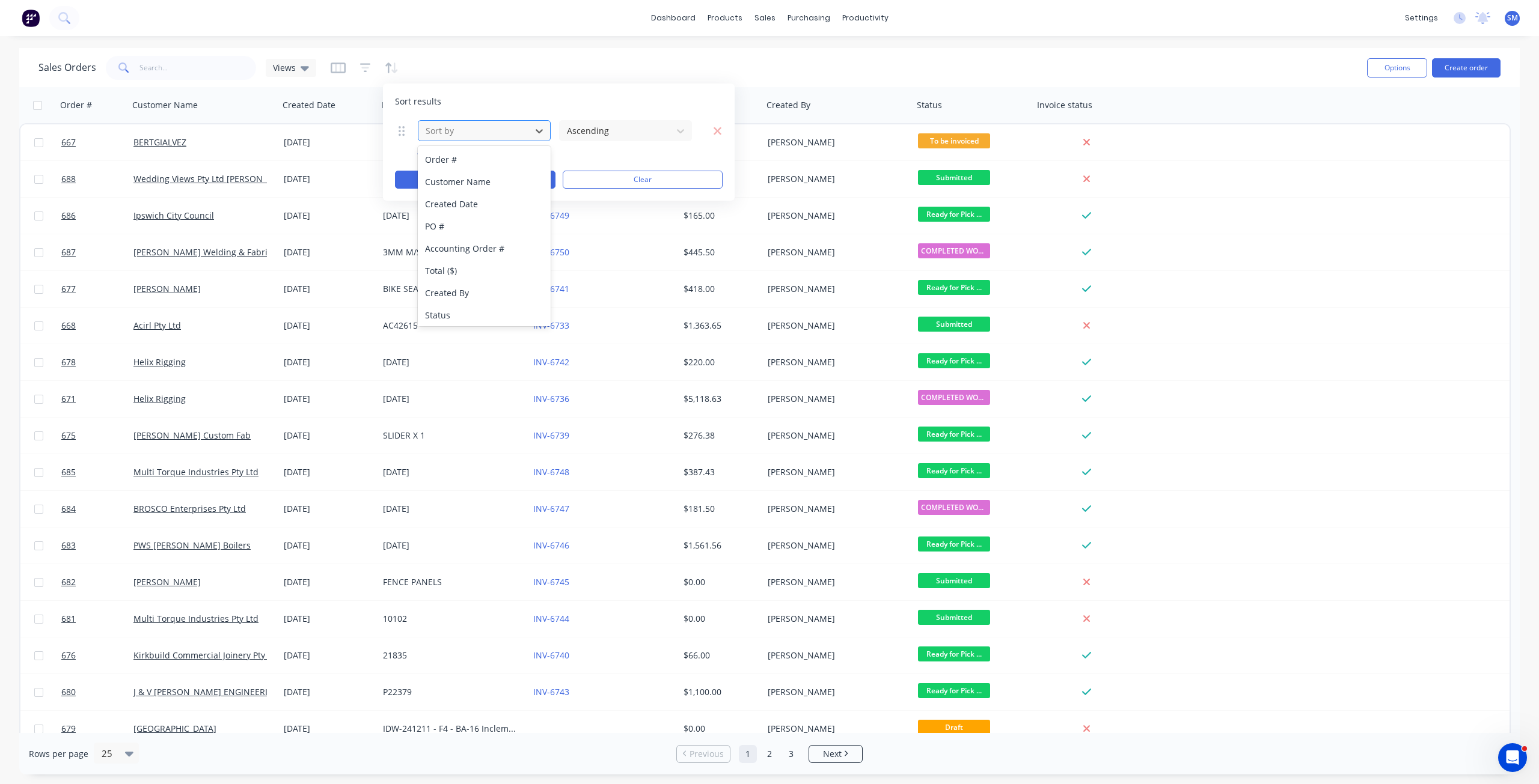
click at [456, 132] on div at bounding box center [474, 130] width 101 height 15
click at [449, 318] on div "Status" at bounding box center [484, 315] width 133 height 23
click at [461, 174] on button "Apply" at bounding box center [475, 179] width 161 height 18
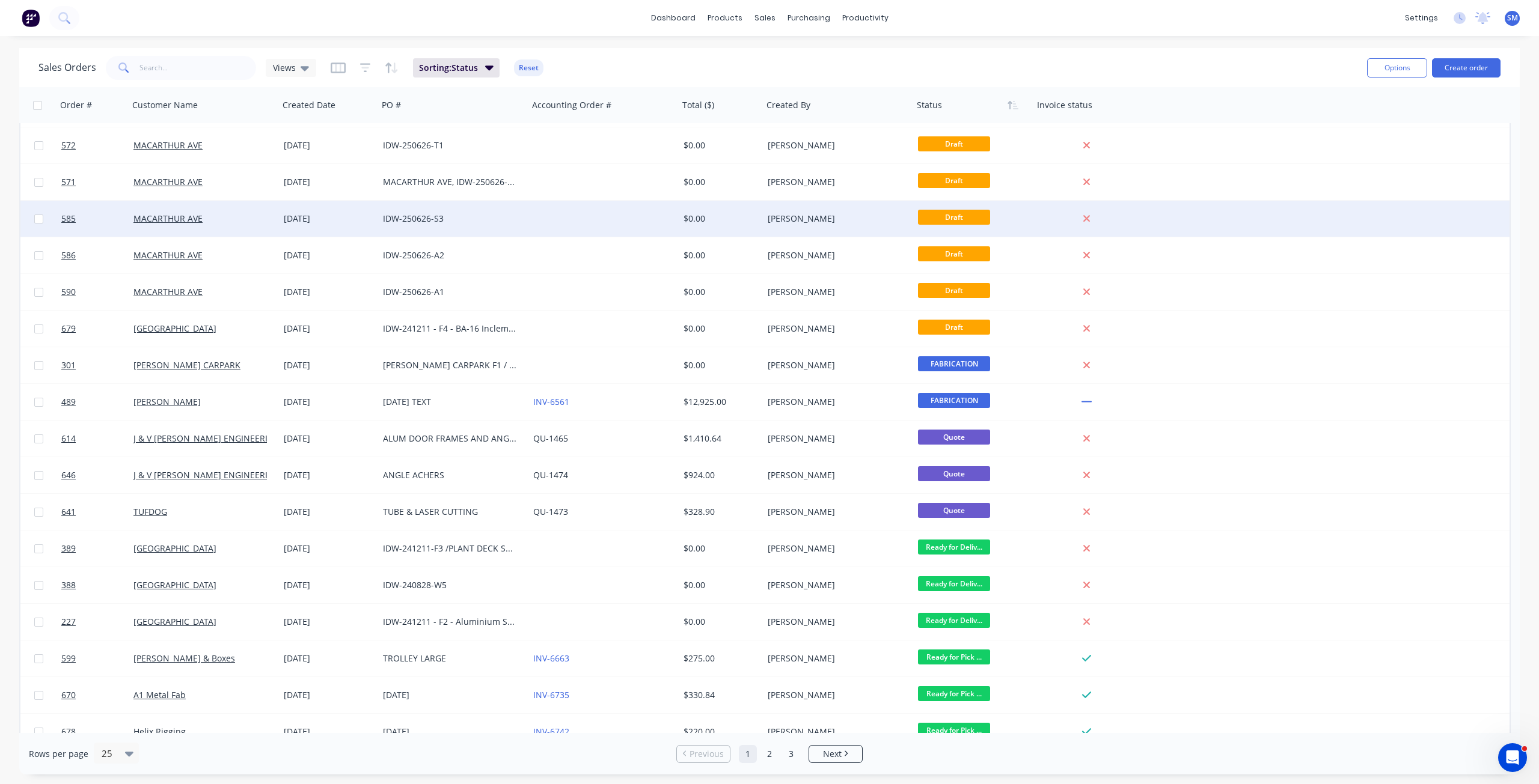
scroll to position [120, 0]
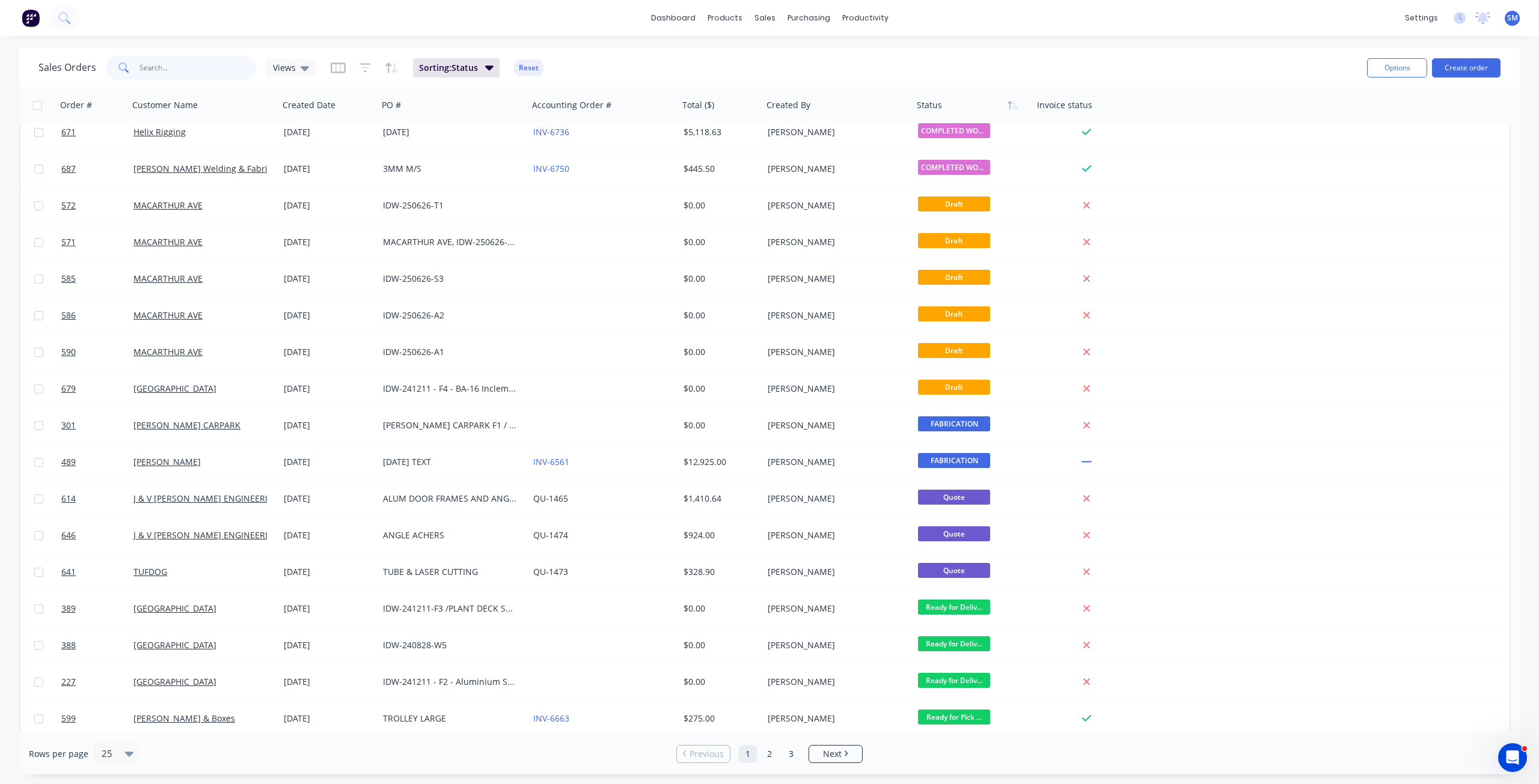
click at [157, 66] on input "text" at bounding box center [198, 68] width 117 height 24
type input "[PERSON_NAME]"
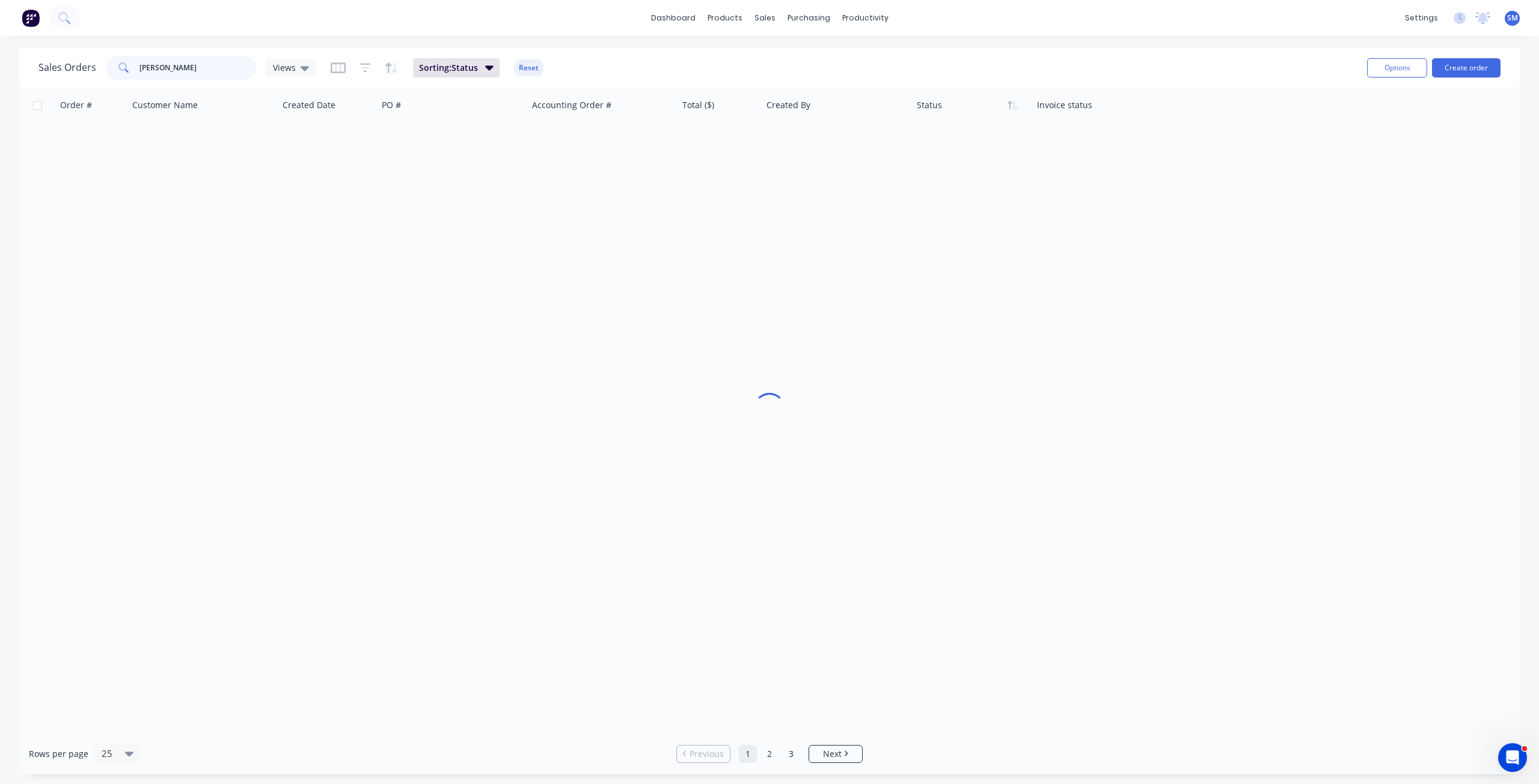
scroll to position [0, 0]
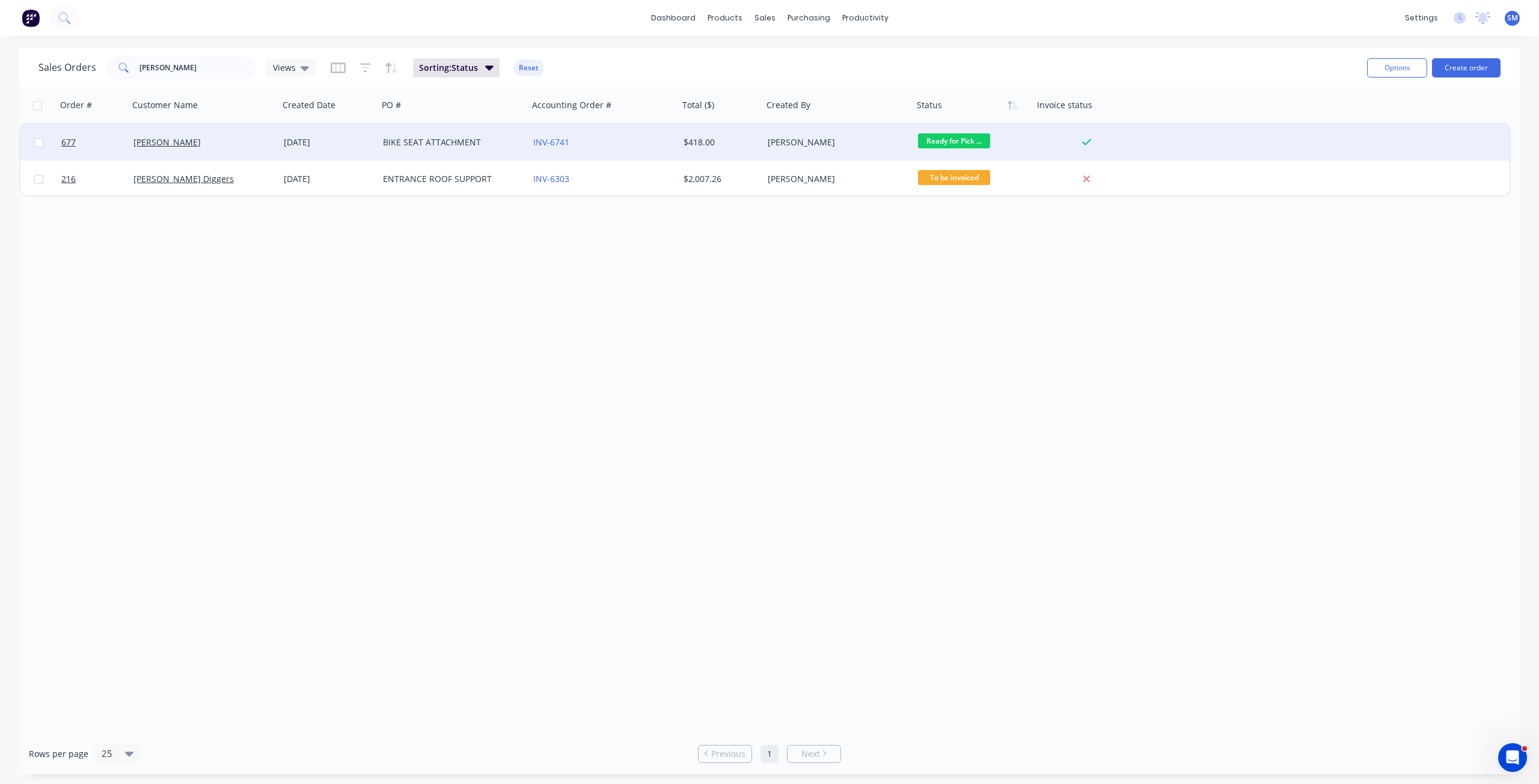
click at [338, 142] on div "[DATE]" at bounding box center [329, 142] width 90 height 12
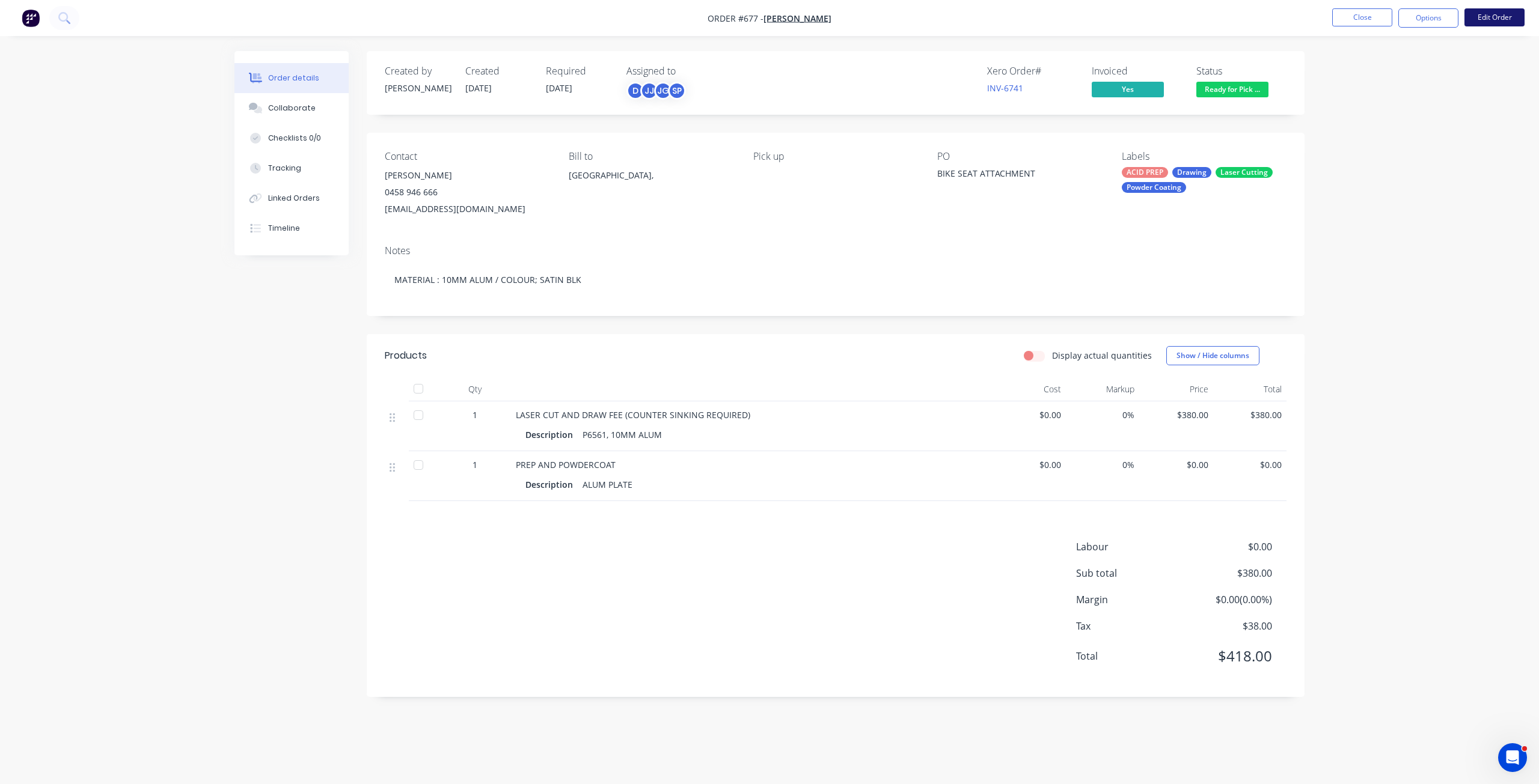
click at [1491, 17] on button "Edit Order" at bounding box center [1495, 17] width 60 height 18
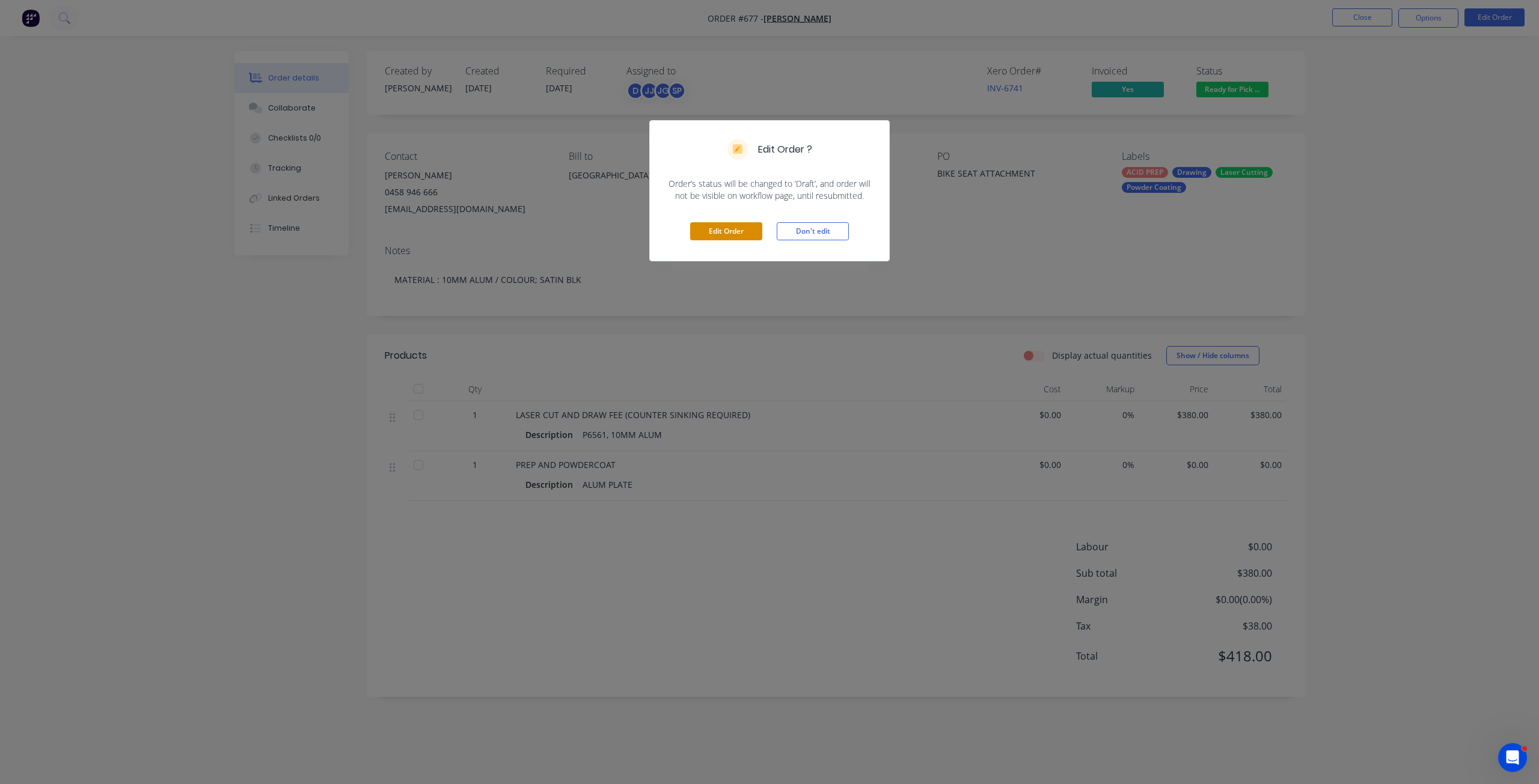
click at [737, 239] on button "Edit Order" at bounding box center [726, 231] width 72 height 18
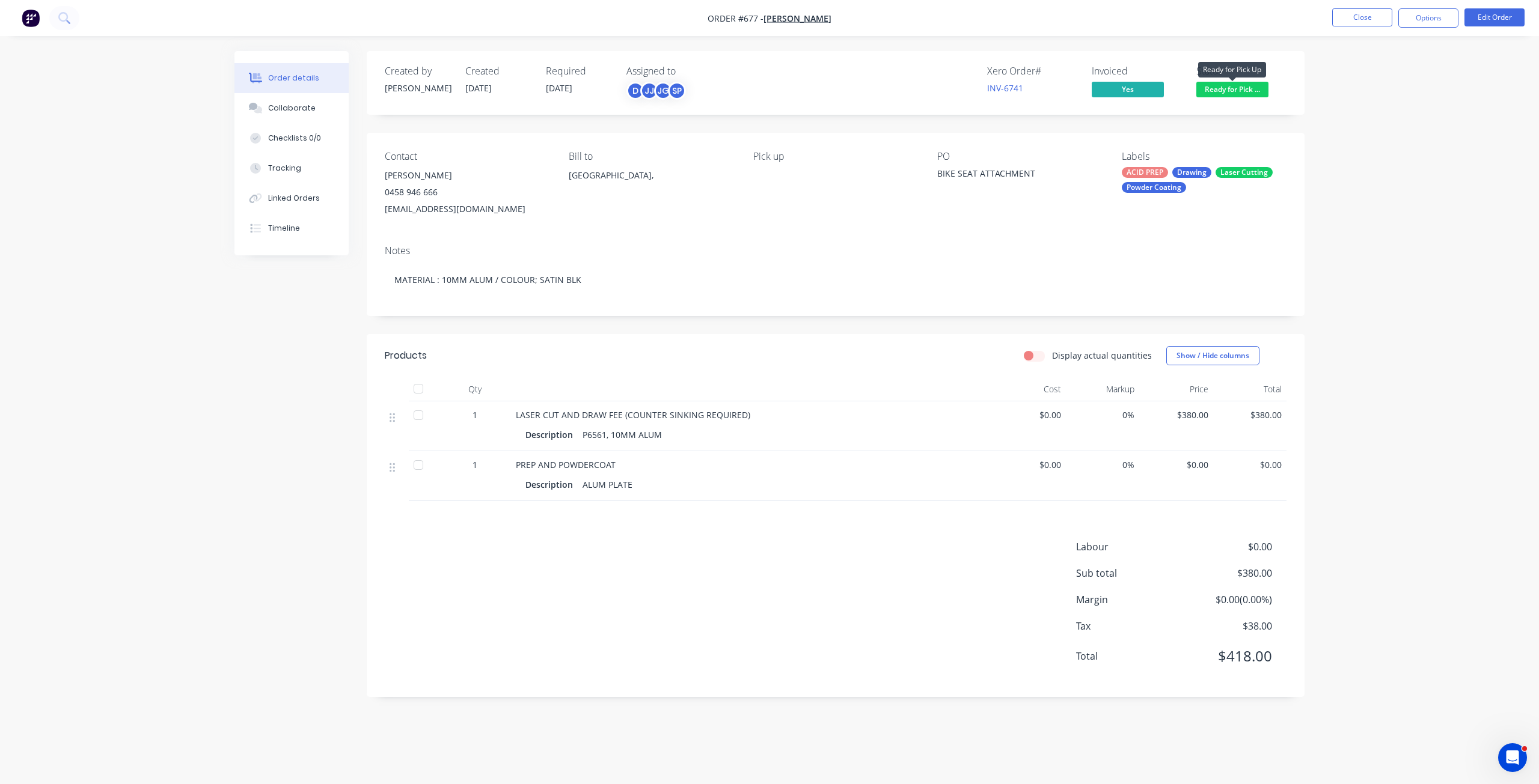
click at [1224, 92] on span "Ready for Pick ..." at bounding box center [1232, 89] width 72 height 15
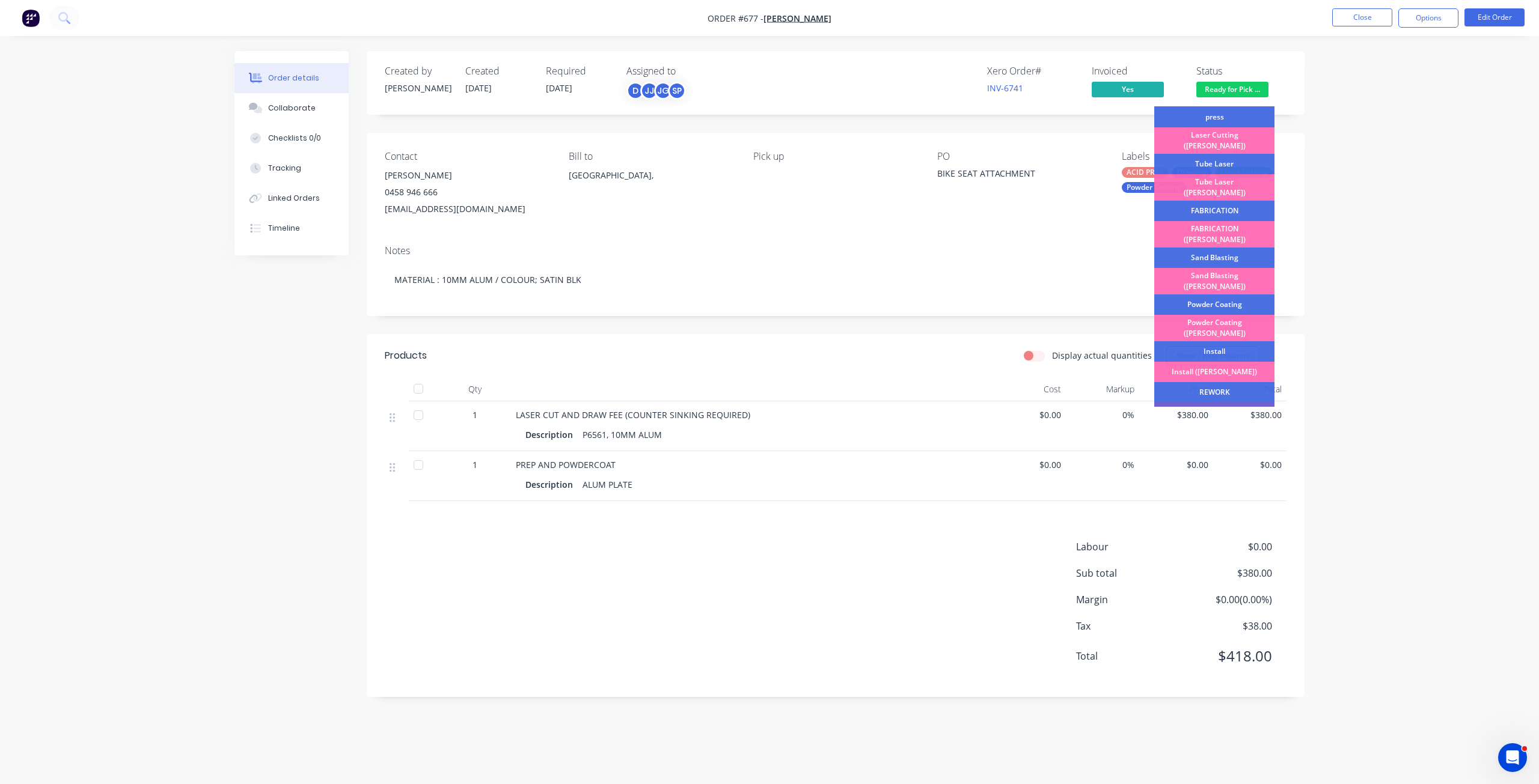
scroll to position [211, 0]
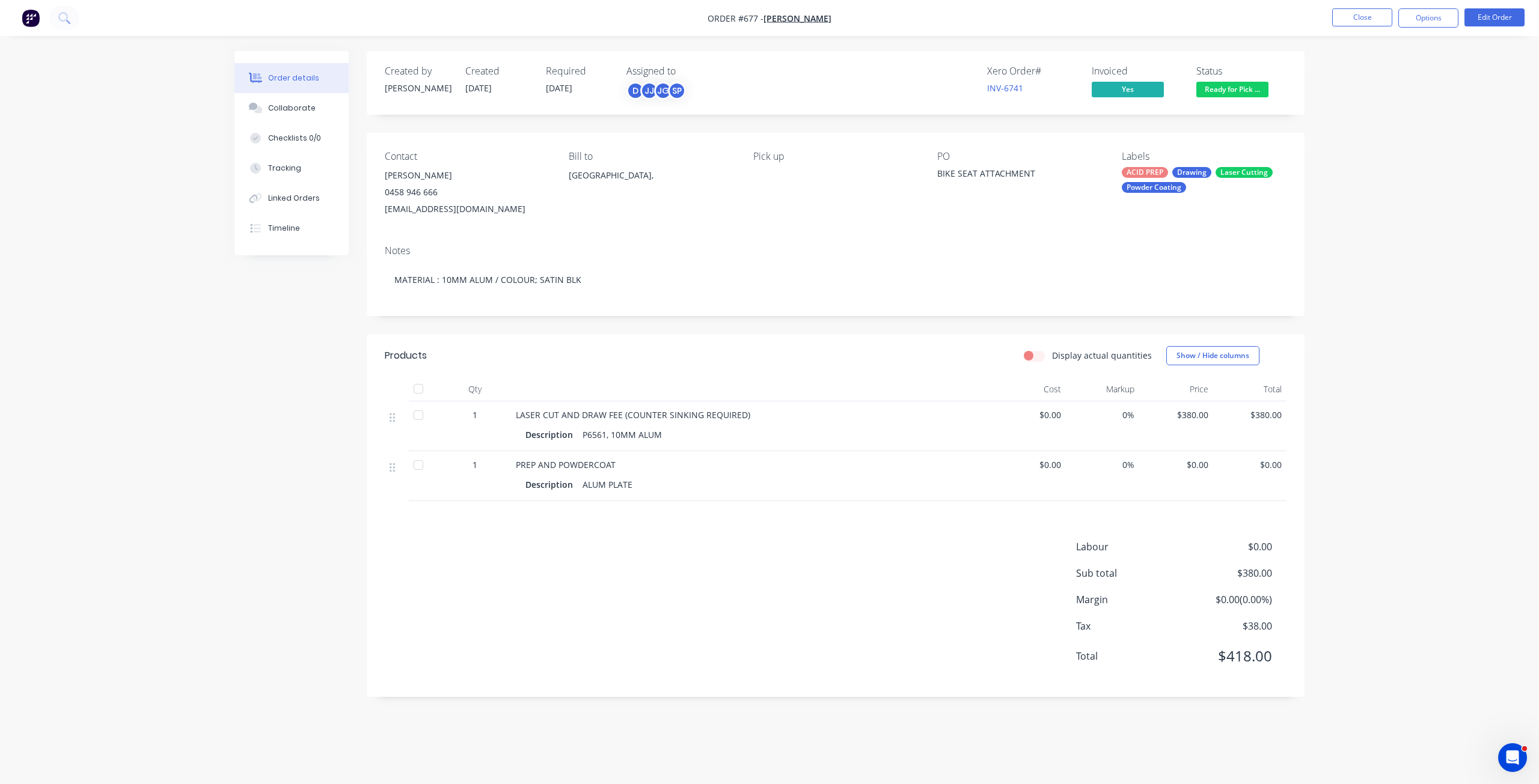
click at [1404, 90] on div "Order details Collaborate Checklists 0/0 Tracking Linked Orders Timeline Order …" at bounding box center [770, 392] width 1539 height 784
click at [1432, 22] on button "Options" at bounding box center [1428, 18] width 60 height 20
click at [1463, 152] on div "Order details Collaborate Checklists 0/0 Tracking Linked Orders Timeline Order …" at bounding box center [770, 392] width 1539 height 784
click at [418, 211] on div "[EMAIL_ADDRESS][DOMAIN_NAME]" at bounding box center [467, 209] width 165 height 17
click at [1232, 90] on span "Ready for Pick ..." at bounding box center [1232, 89] width 72 height 15
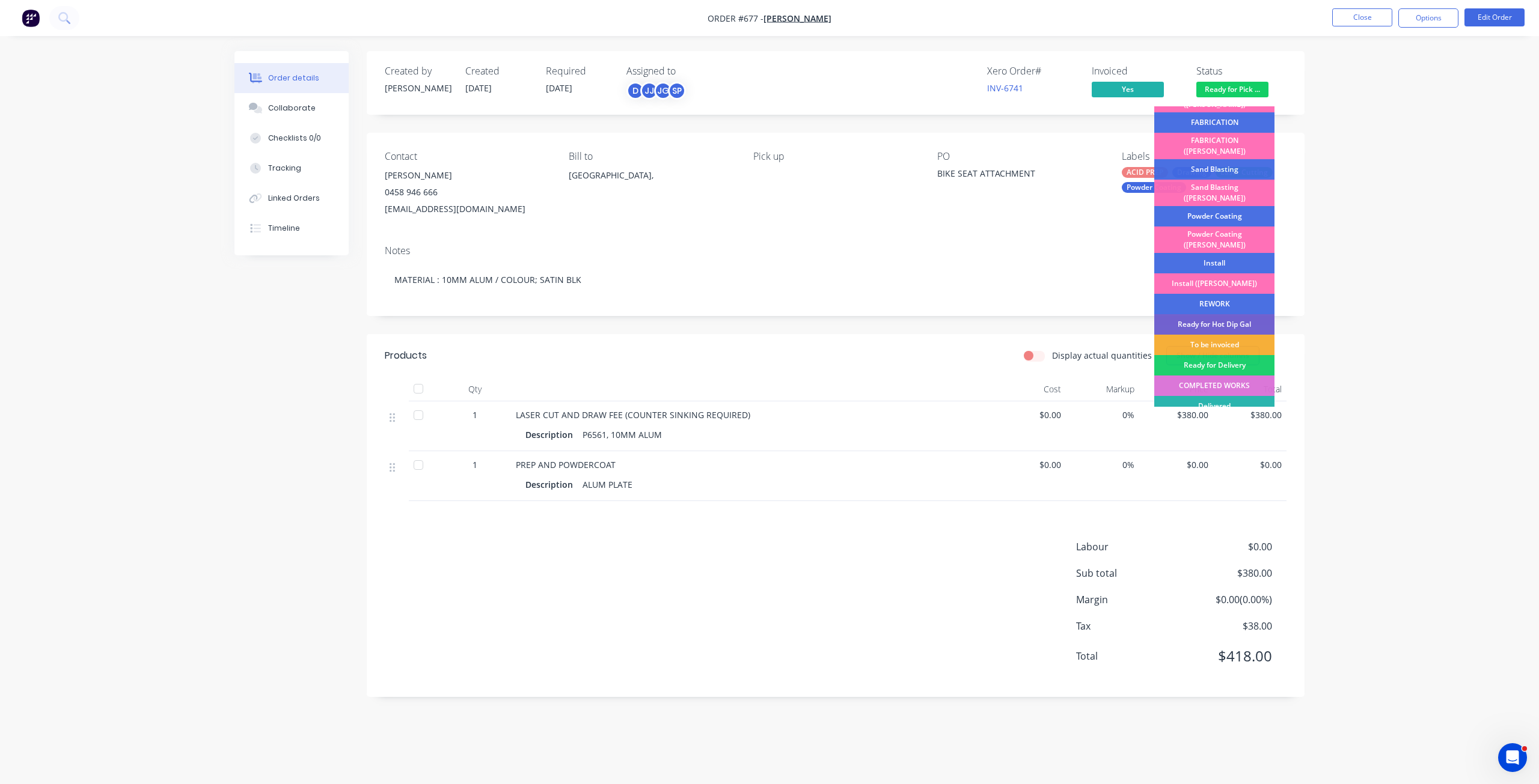
click at [1218, 375] on div "COMPLETED WORKS" at bounding box center [1214, 385] width 120 height 20
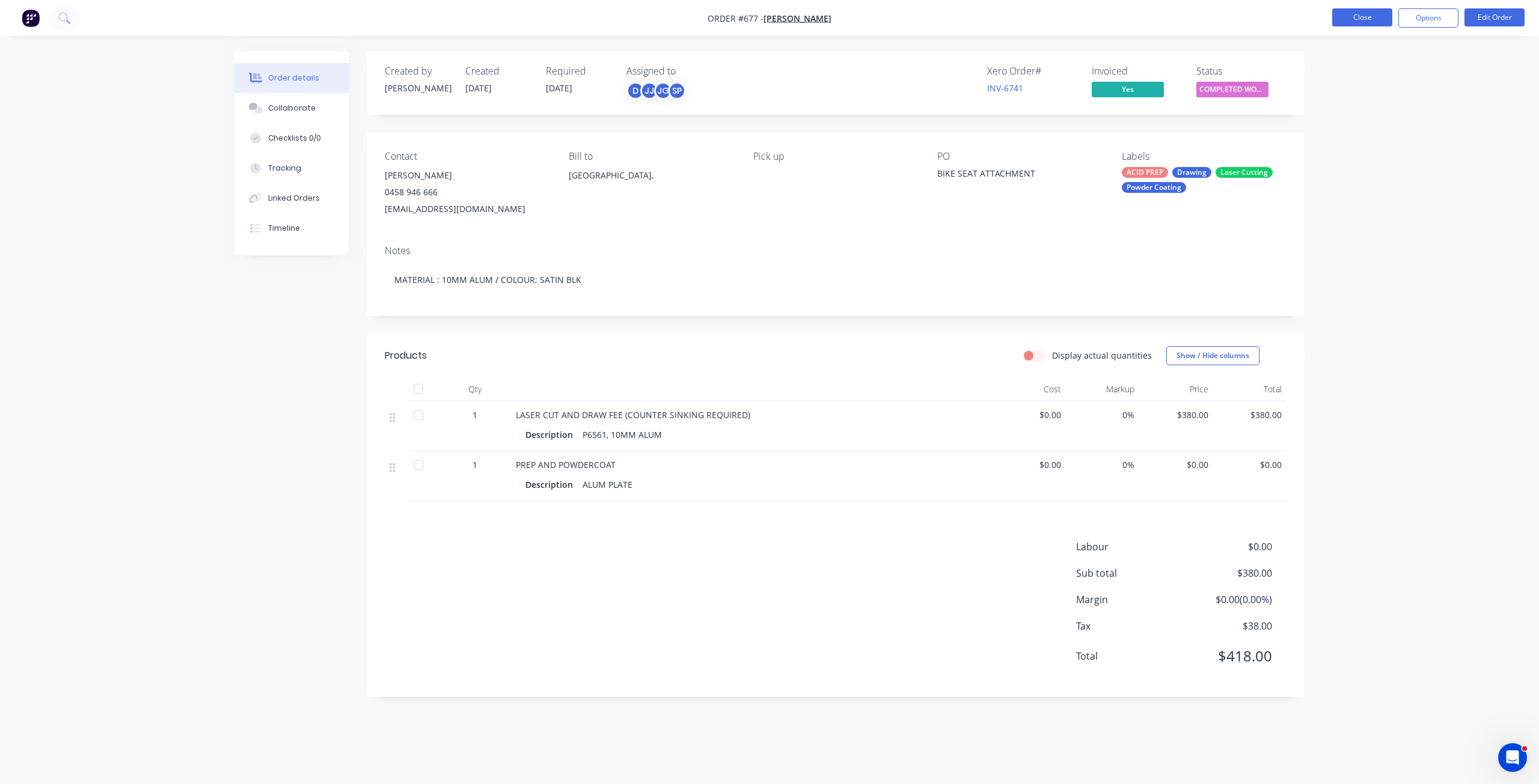
click at [1355, 15] on button "Close" at bounding box center [1362, 17] width 60 height 18
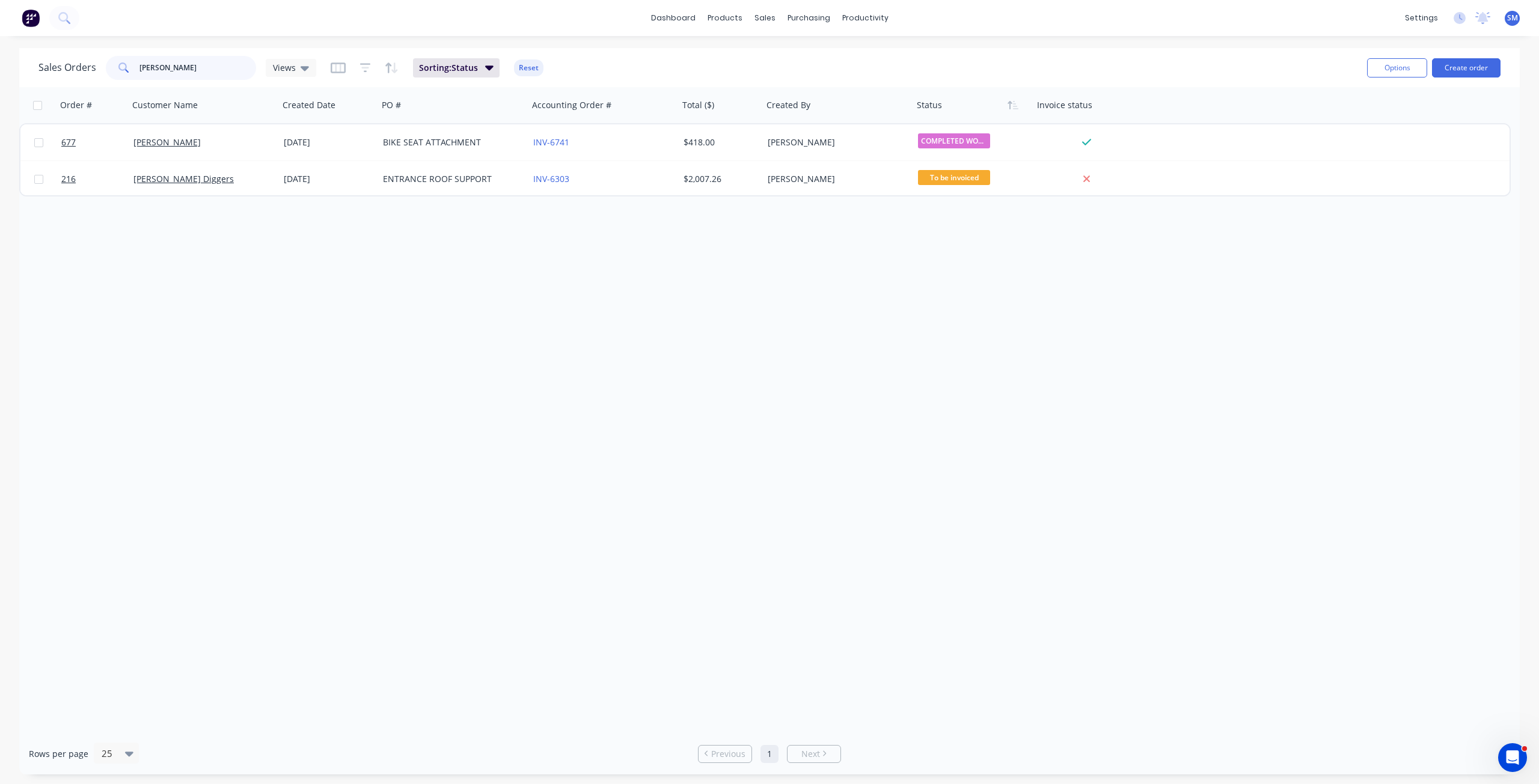
drag, startPoint x: 168, startPoint y: 76, endPoint x: 105, endPoint y: 77, distance: 63.0
click at [106, 77] on div "[PERSON_NAME]" at bounding box center [181, 68] width 151 height 24
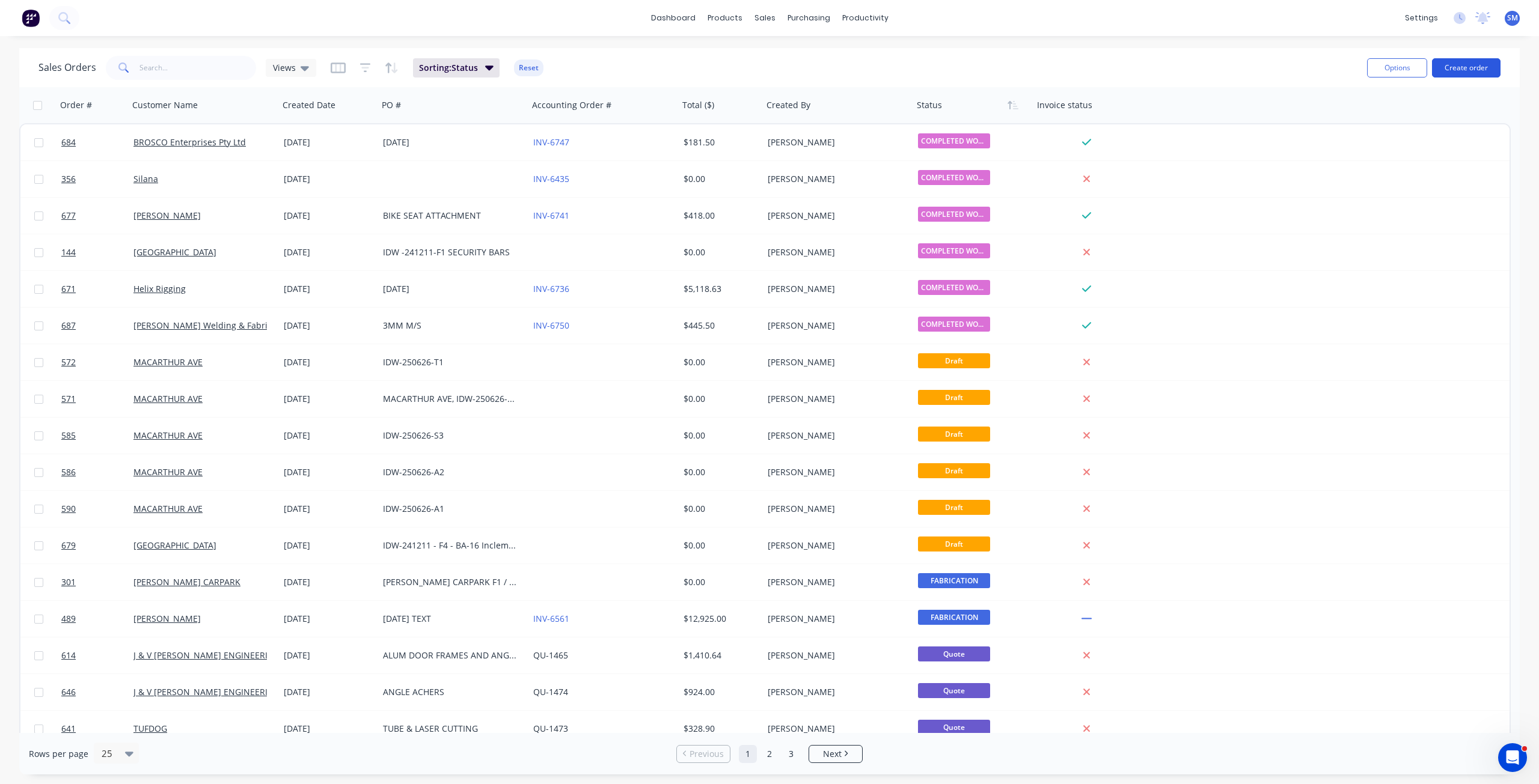
click at [1470, 69] on button "Create order" at bounding box center [1466, 68] width 69 height 20
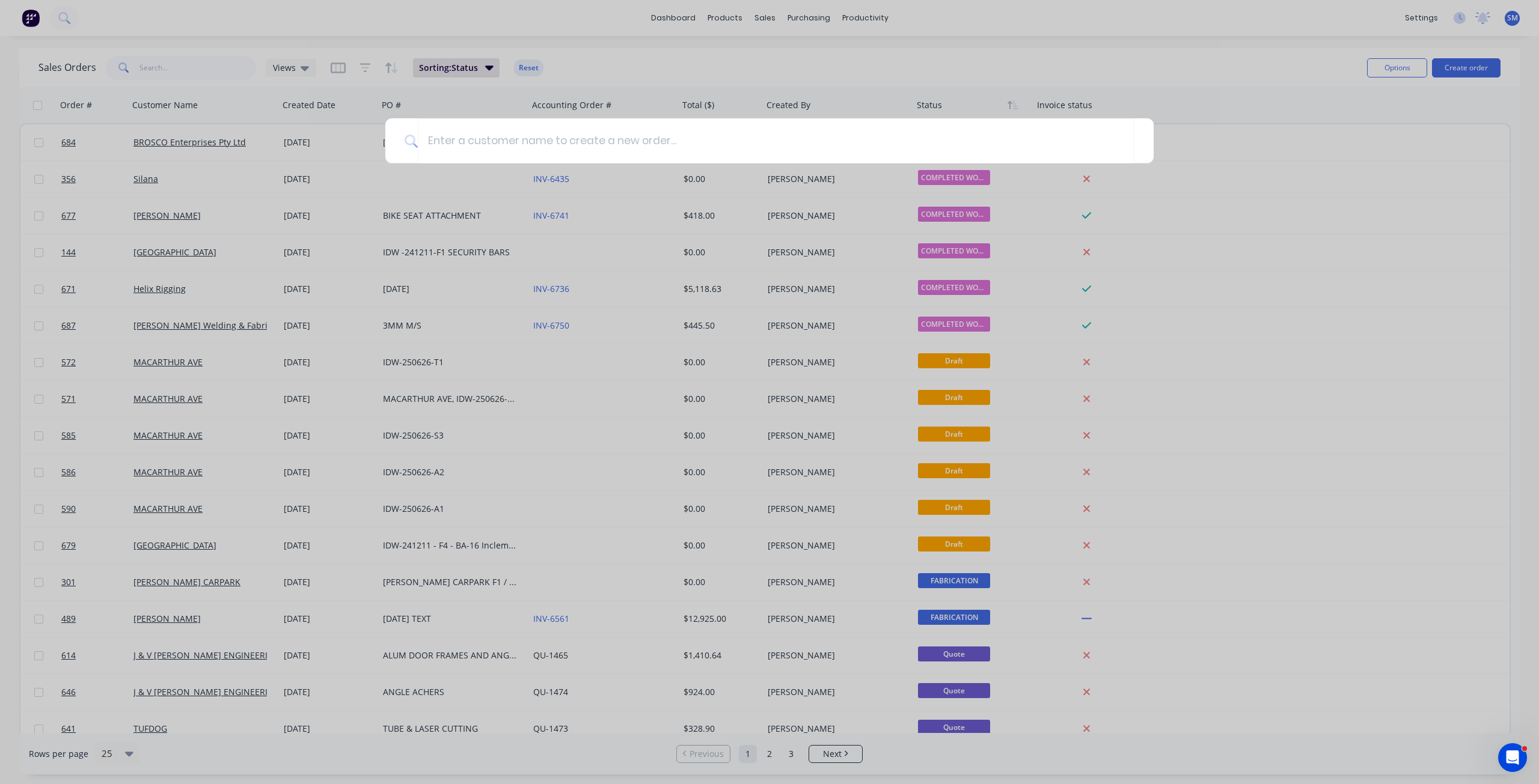
click at [1221, 76] on div at bounding box center [770, 392] width 1539 height 784
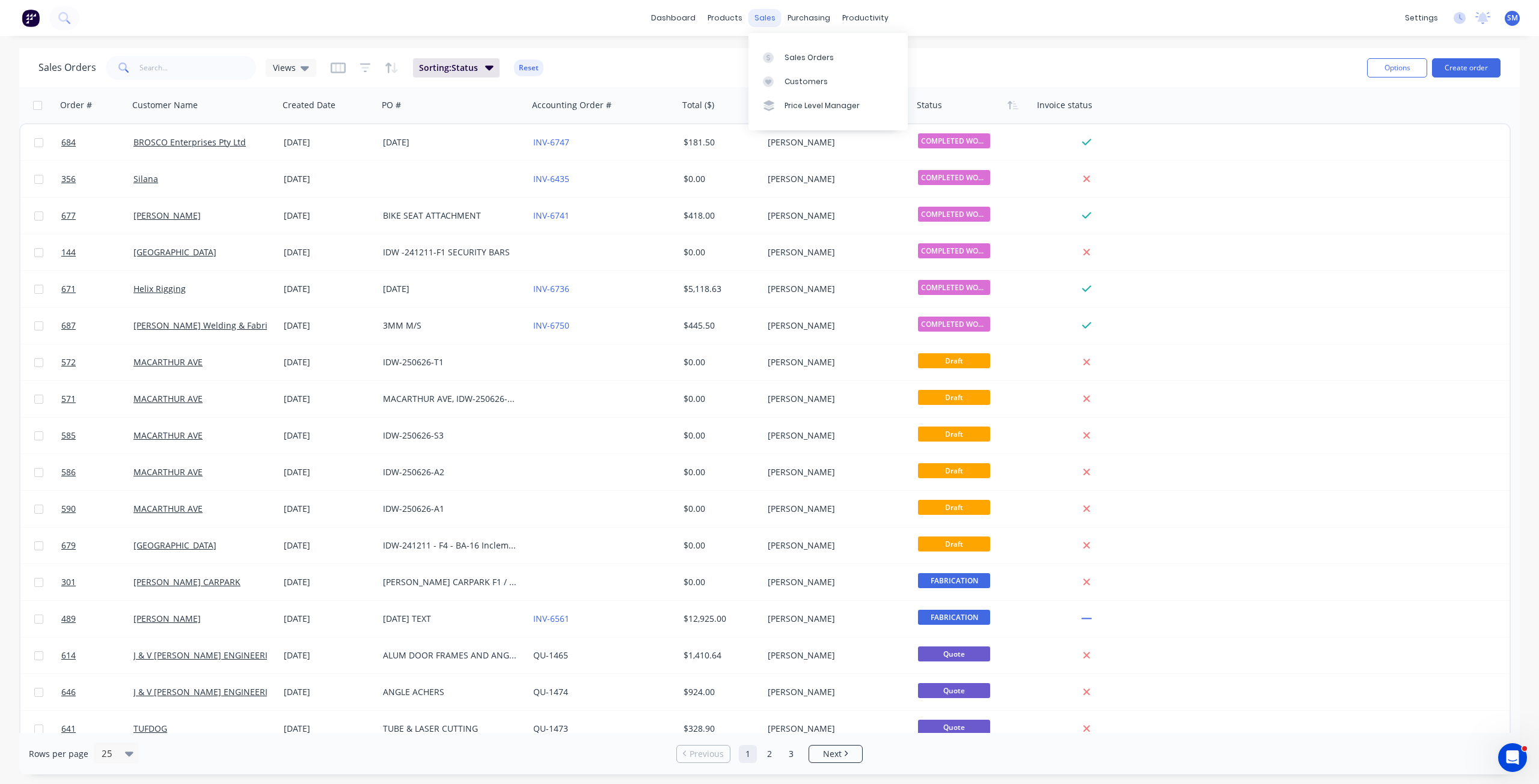
click at [766, 16] on div "sales" at bounding box center [765, 18] width 33 height 18
click at [798, 87] on link "Customers" at bounding box center [828, 81] width 159 height 24
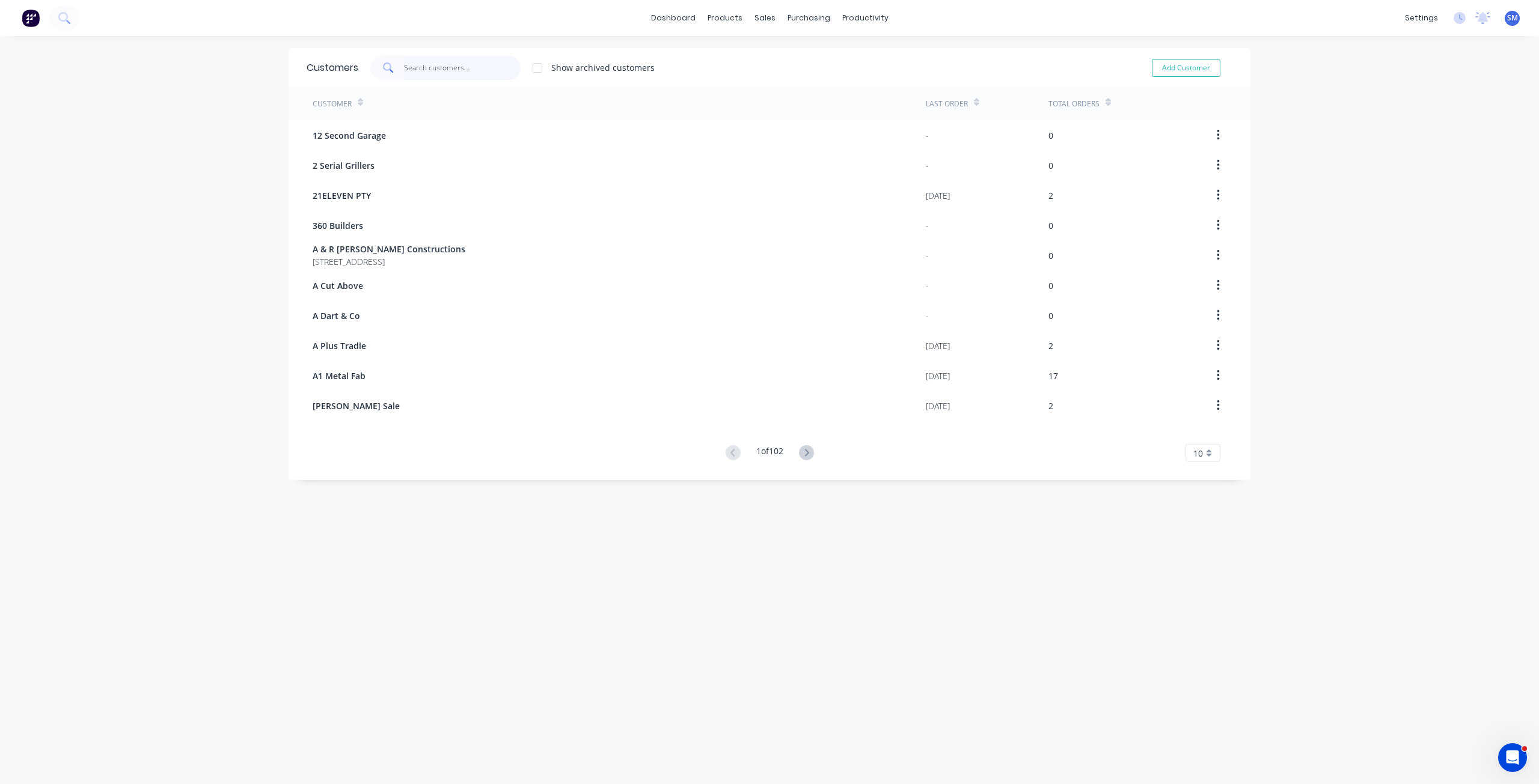
click at [427, 72] on input "text" at bounding box center [463, 68] width 117 height 24
type input "[PERSON_NAME]"
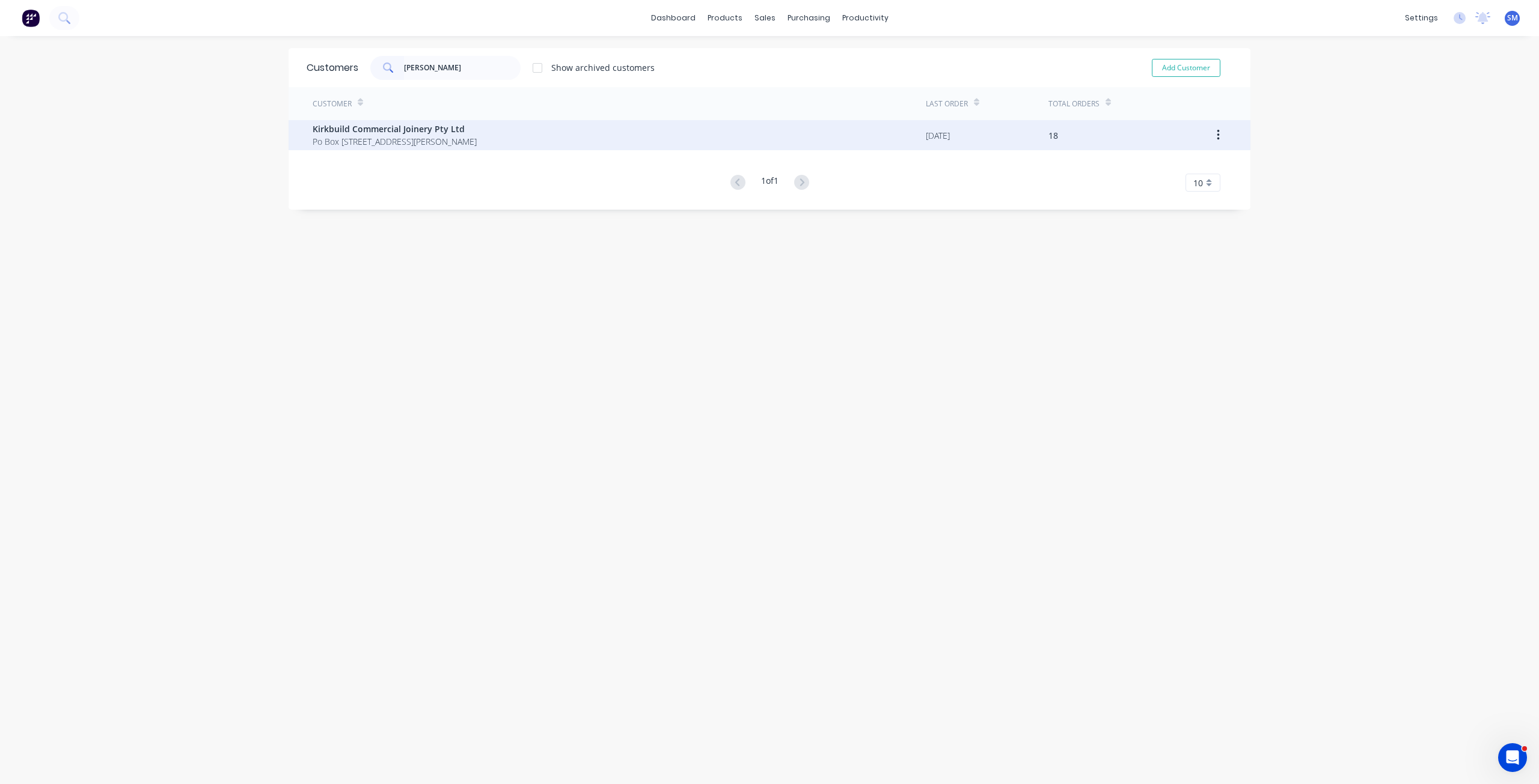
click at [397, 130] on span "Kirkbuild Commercial Joinery Pty Ltd" at bounding box center [395, 129] width 164 height 12
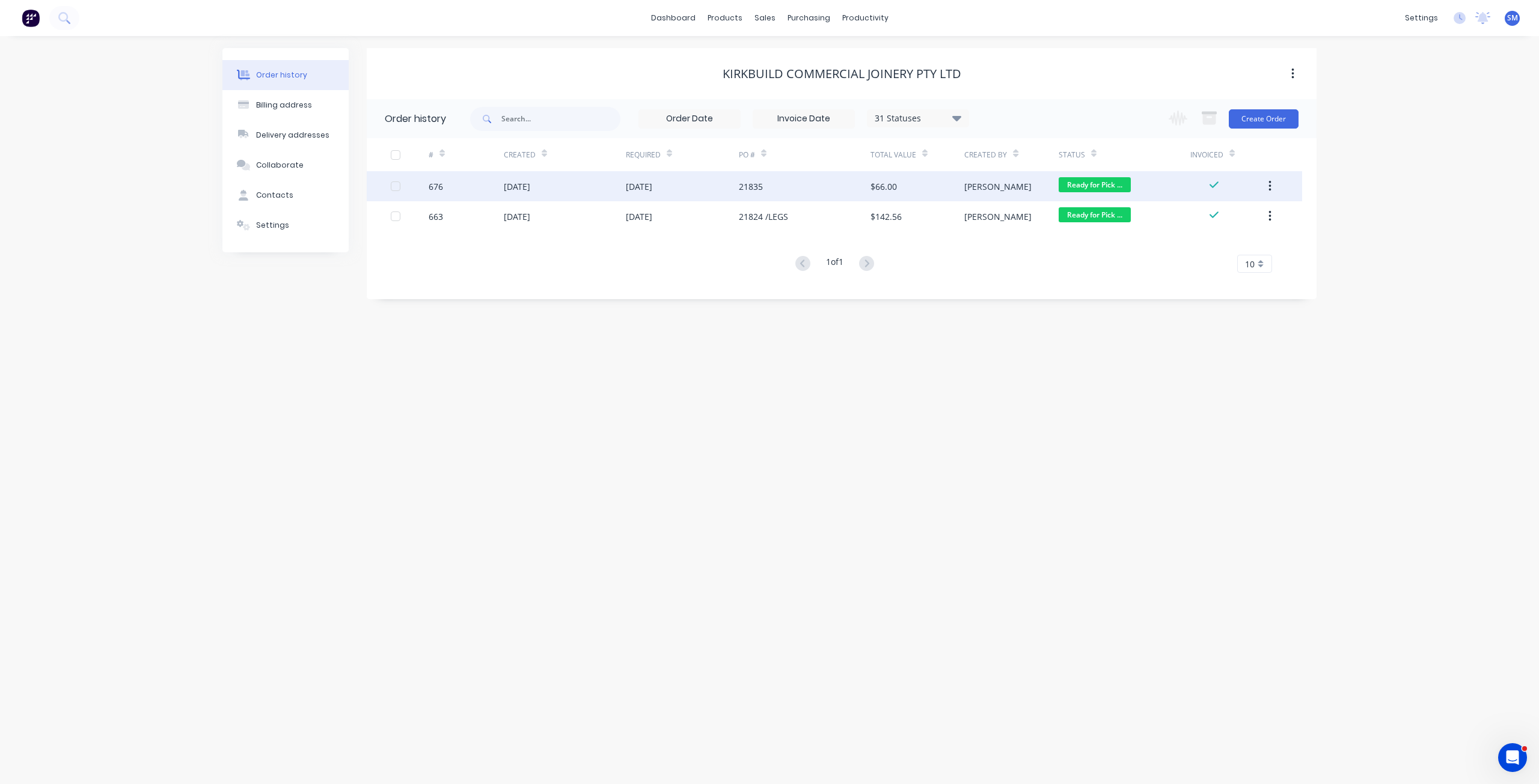
click at [1086, 184] on span "Ready for Pick ..." at bounding box center [1095, 184] width 72 height 15
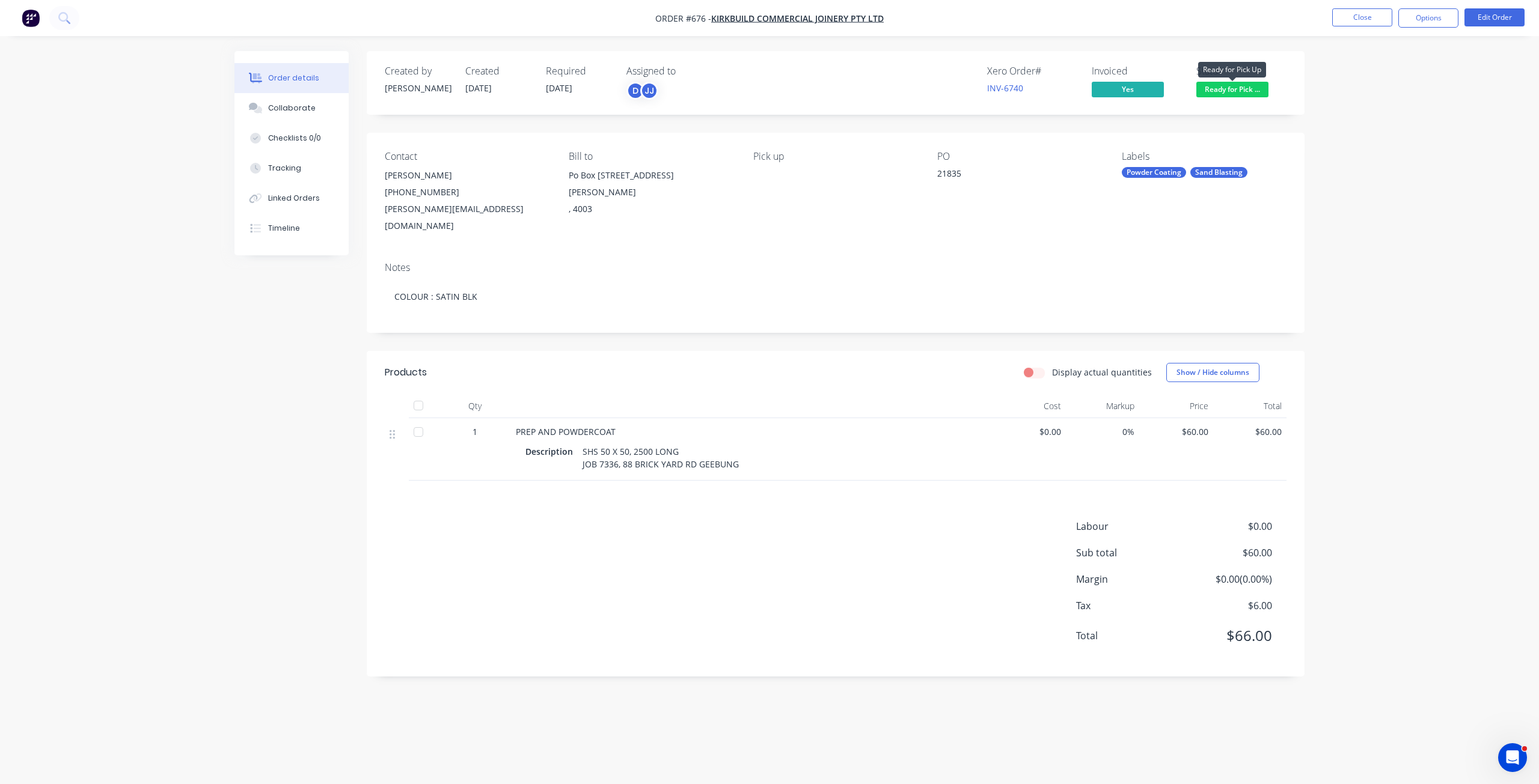
click at [1228, 87] on span "Ready for Pick ..." at bounding box center [1232, 89] width 72 height 15
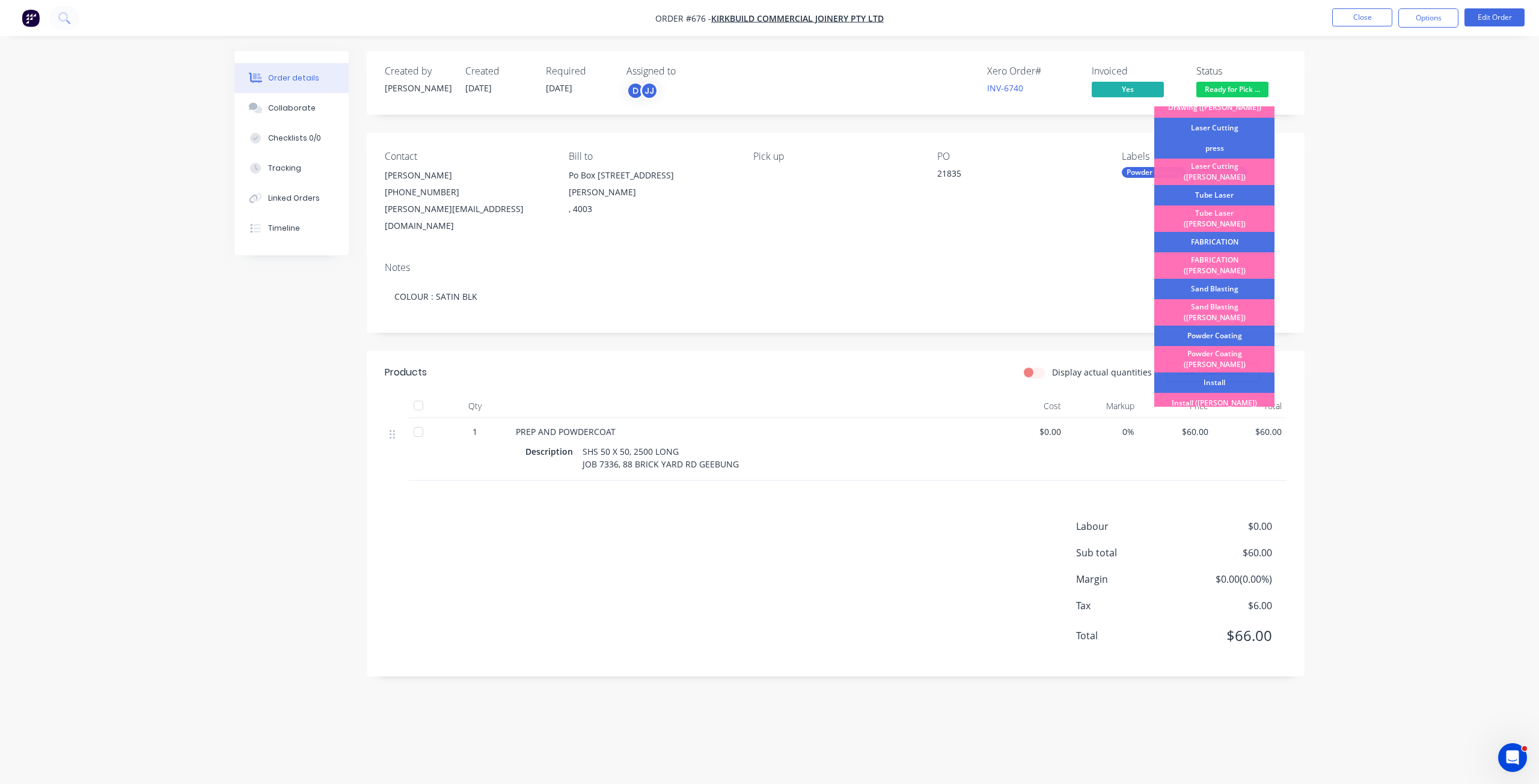
scroll to position [211, 0]
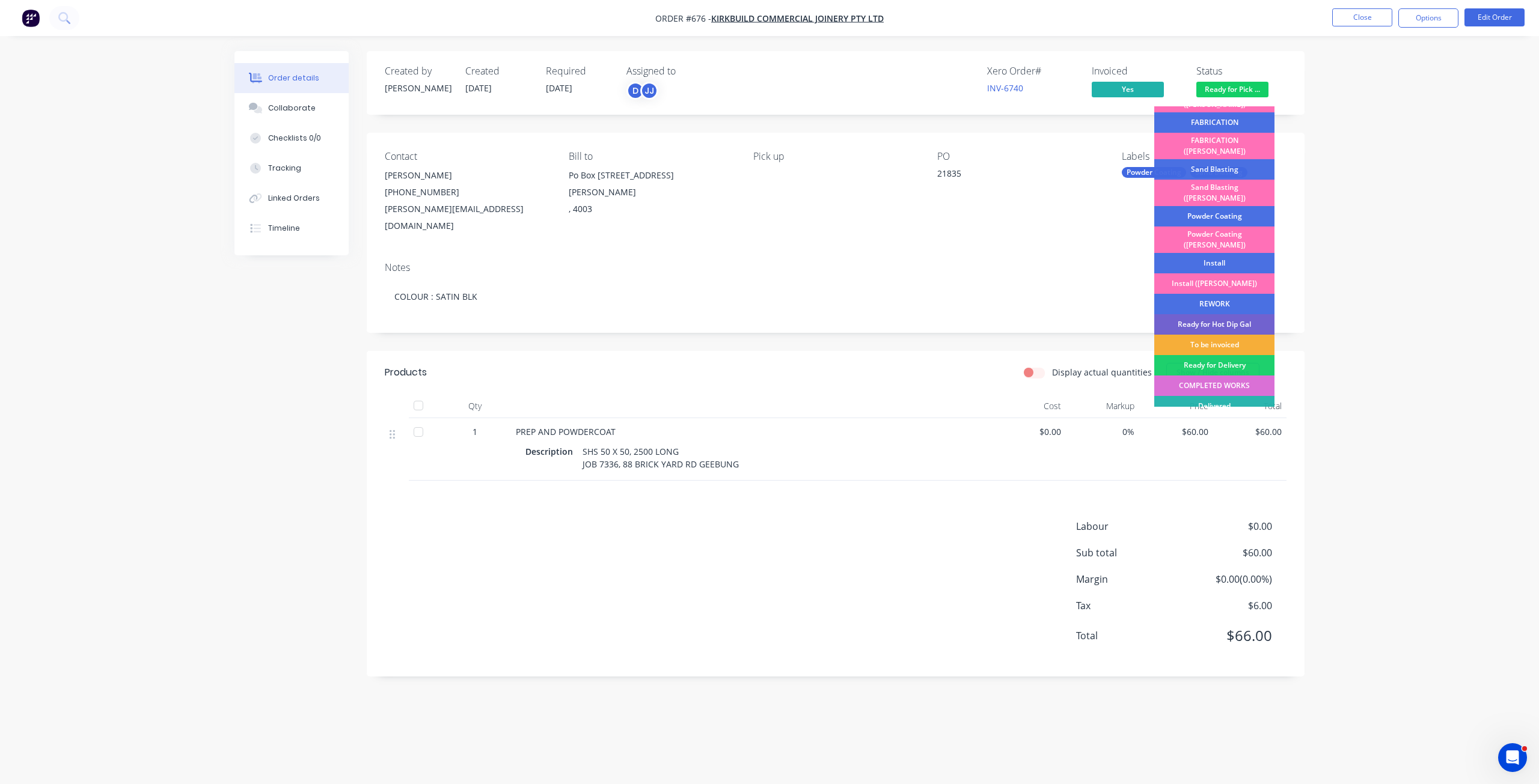
click at [1217, 375] on div "COMPLETED WORKS" at bounding box center [1214, 385] width 120 height 20
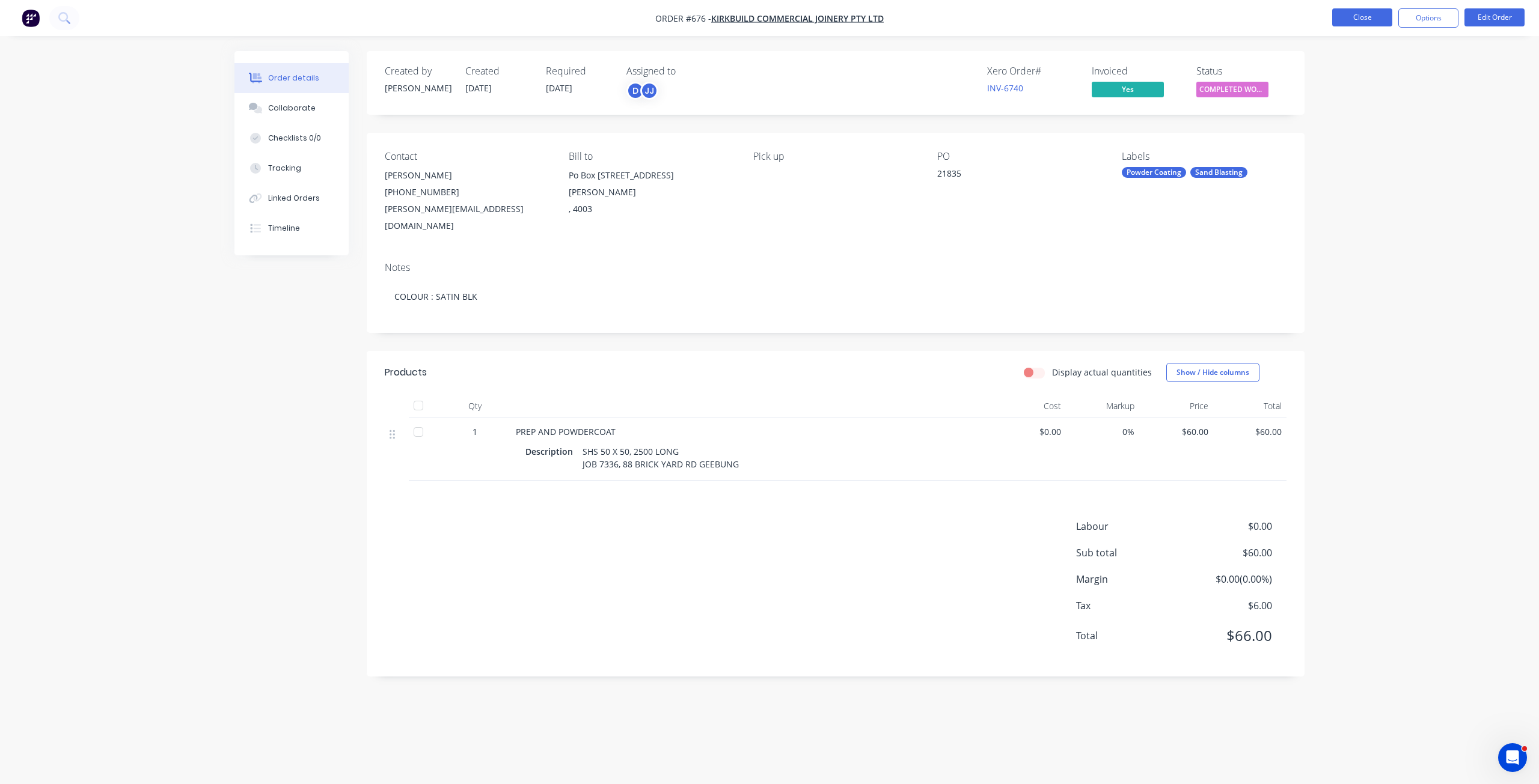
click at [1370, 25] on button "Close" at bounding box center [1362, 17] width 60 height 18
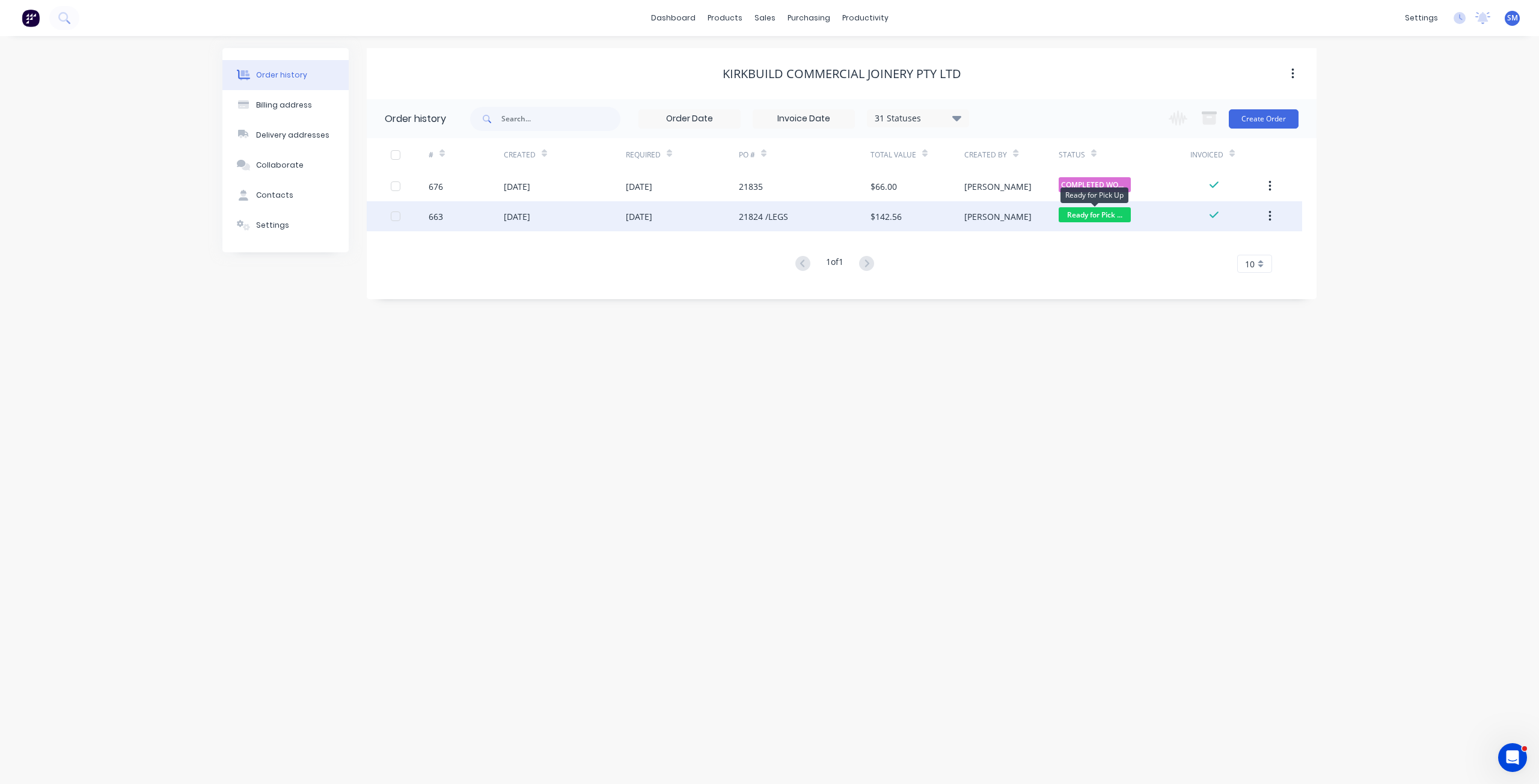
click at [1106, 214] on span "Ready for Pick ..." at bounding box center [1095, 215] width 72 height 15
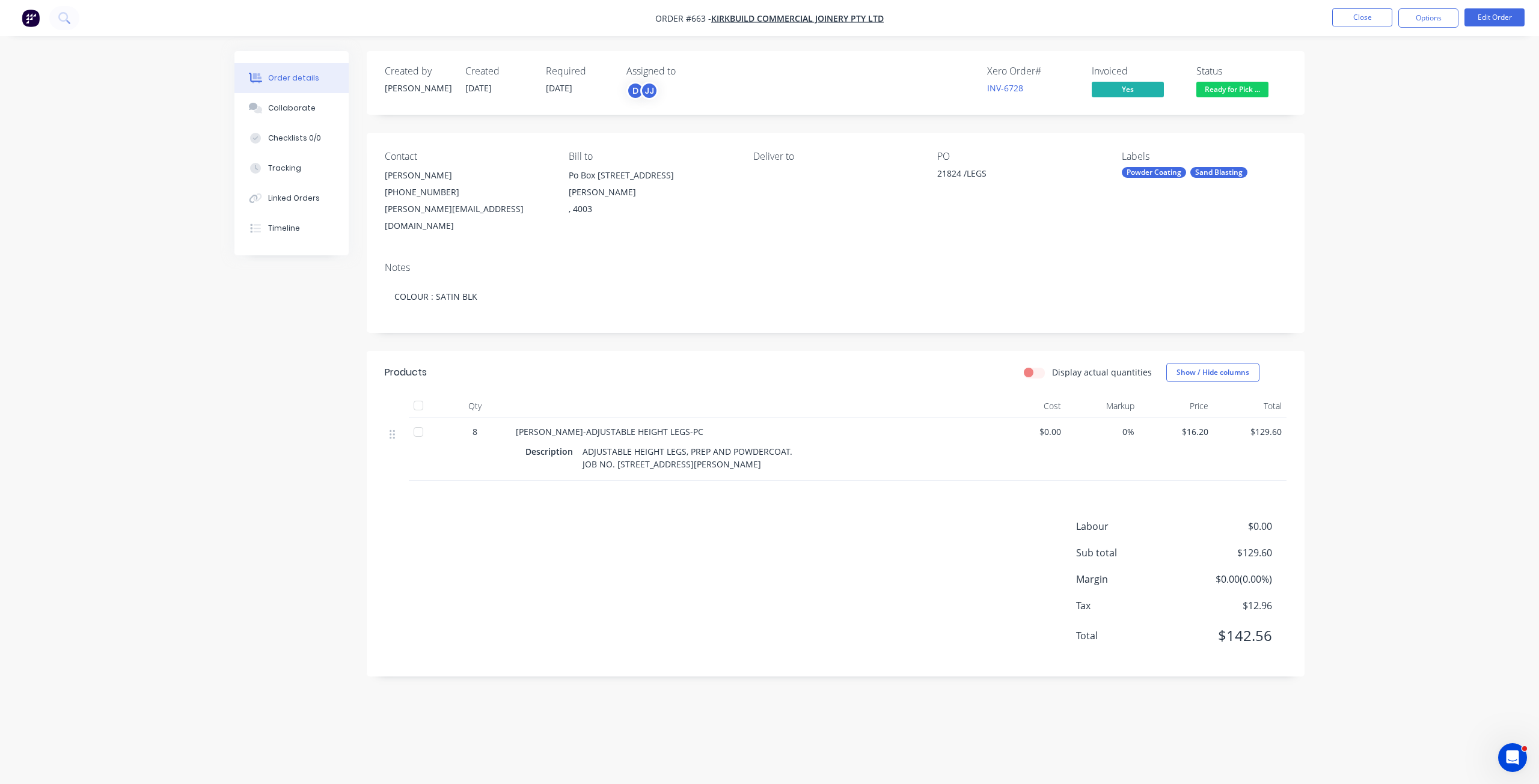
click at [1228, 88] on span "Ready for Pick ..." at bounding box center [1232, 89] width 72 height 15
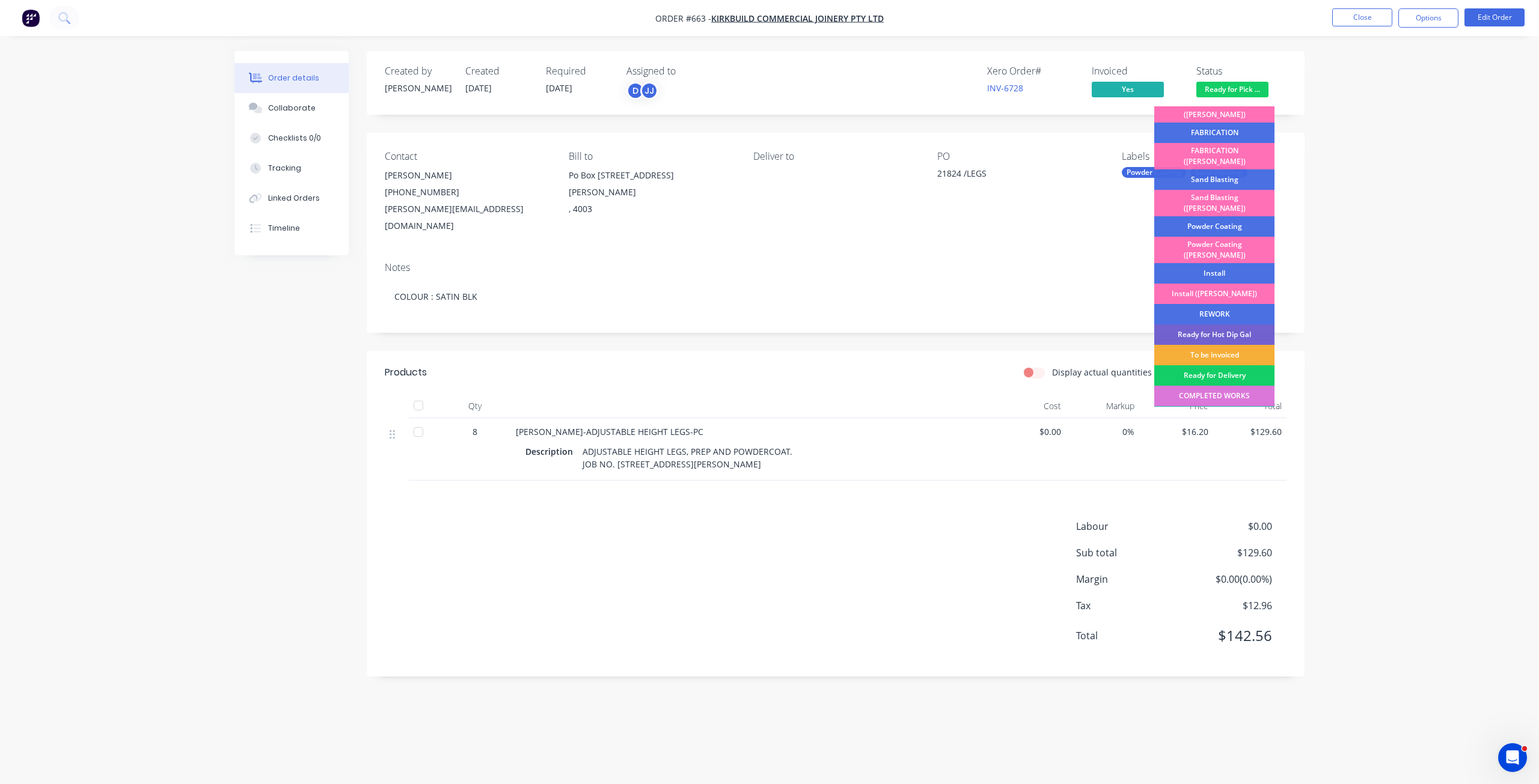
scroll to position [211, 0]
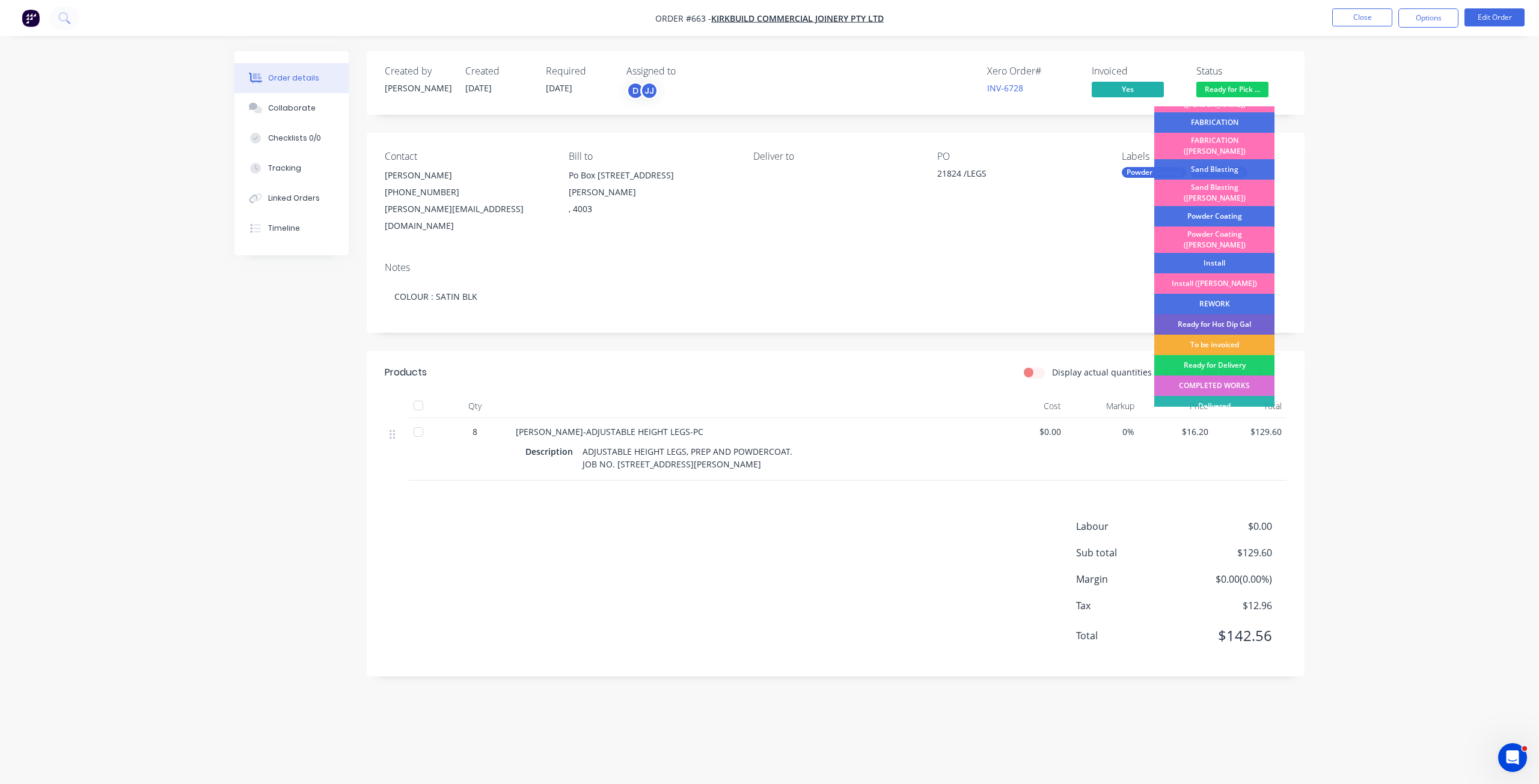
click at [1209, 375] on div "COMPLETED WORKS" at bounding box center [1214, 385] width 120 height 20
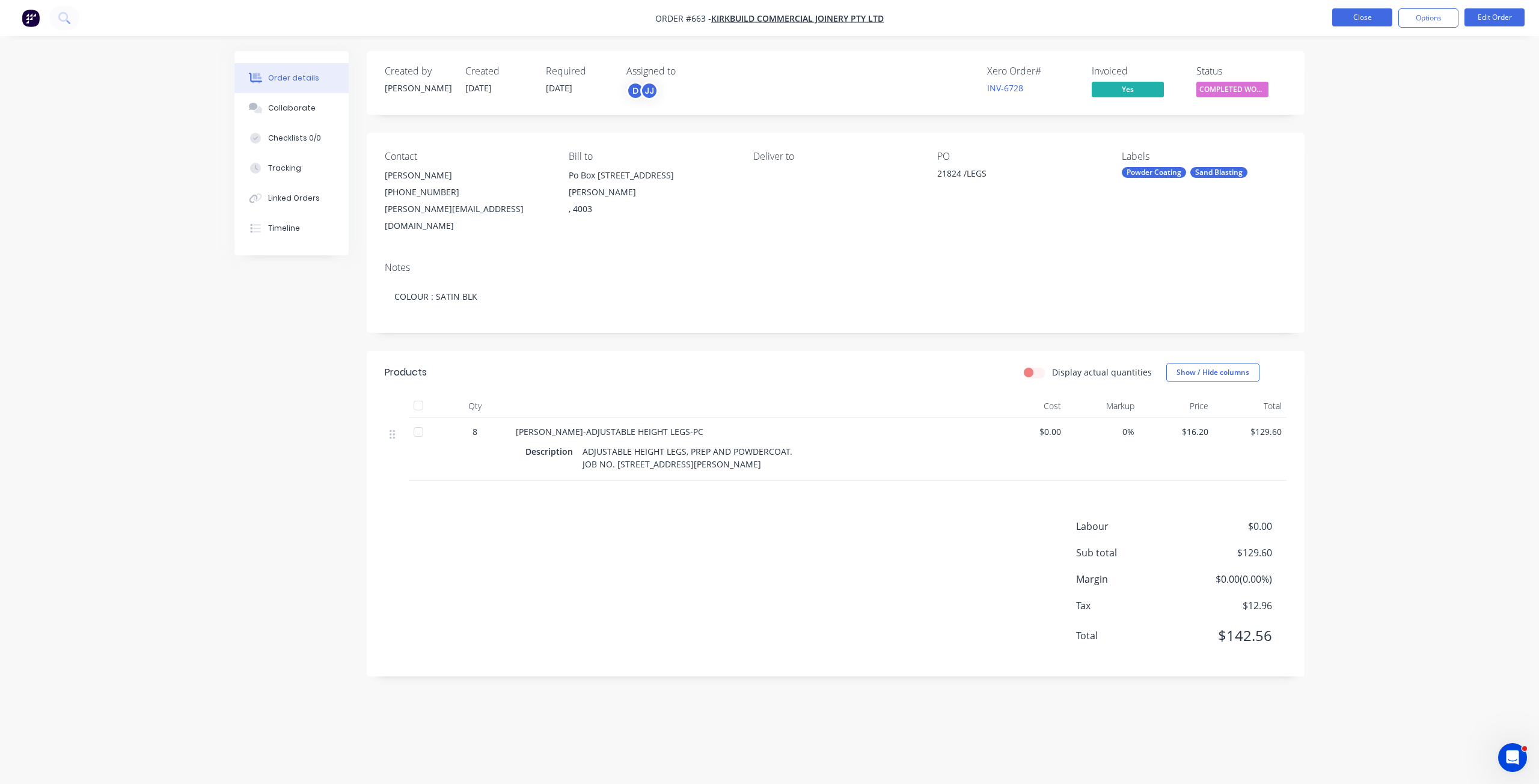
click at [1383, 21] on button "Close" at bounding box center [1362, 17] width 60 height 18
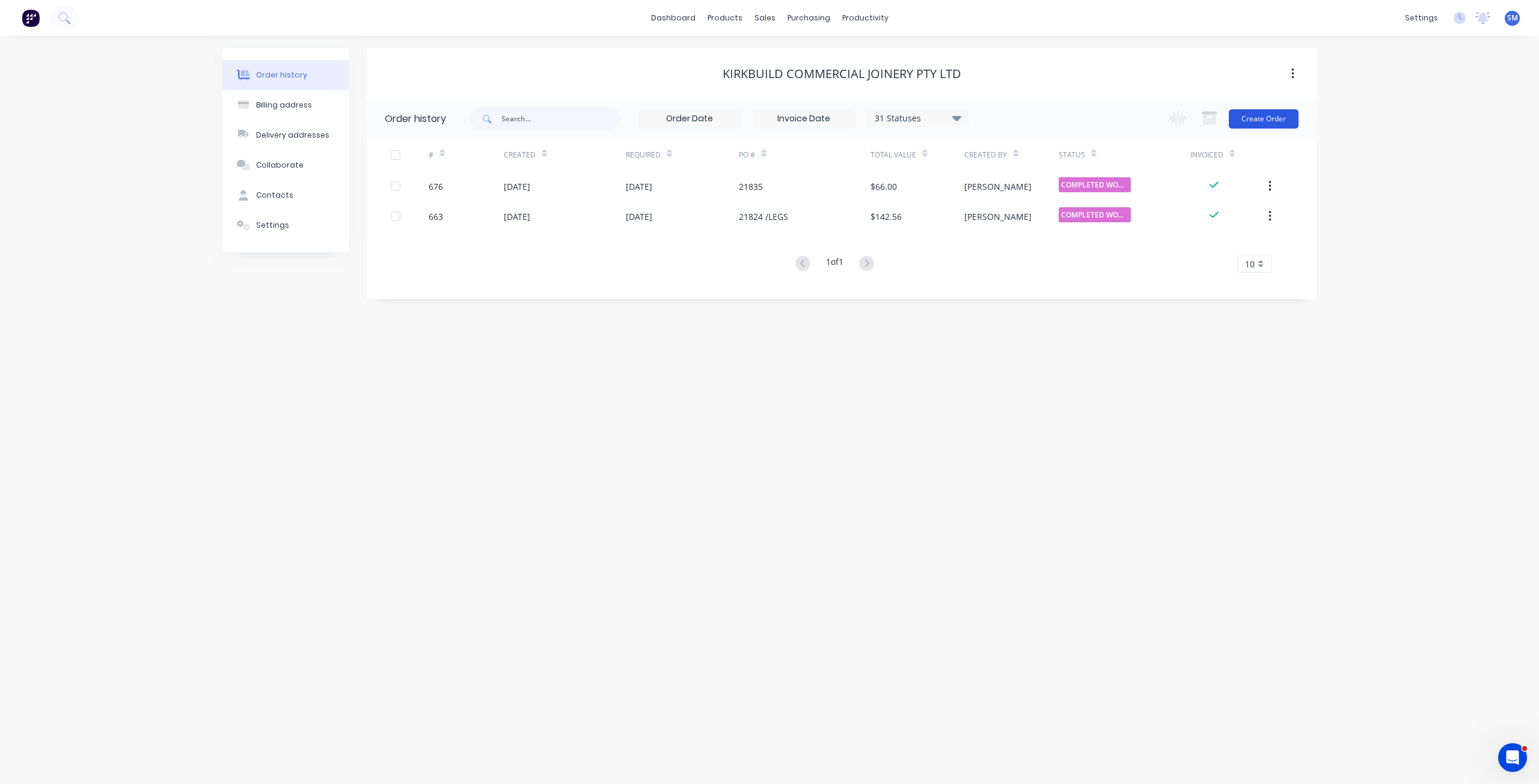
click at [1255, 128] on button "Create Order" at bounding box center [1264, 119] width 69 height 20
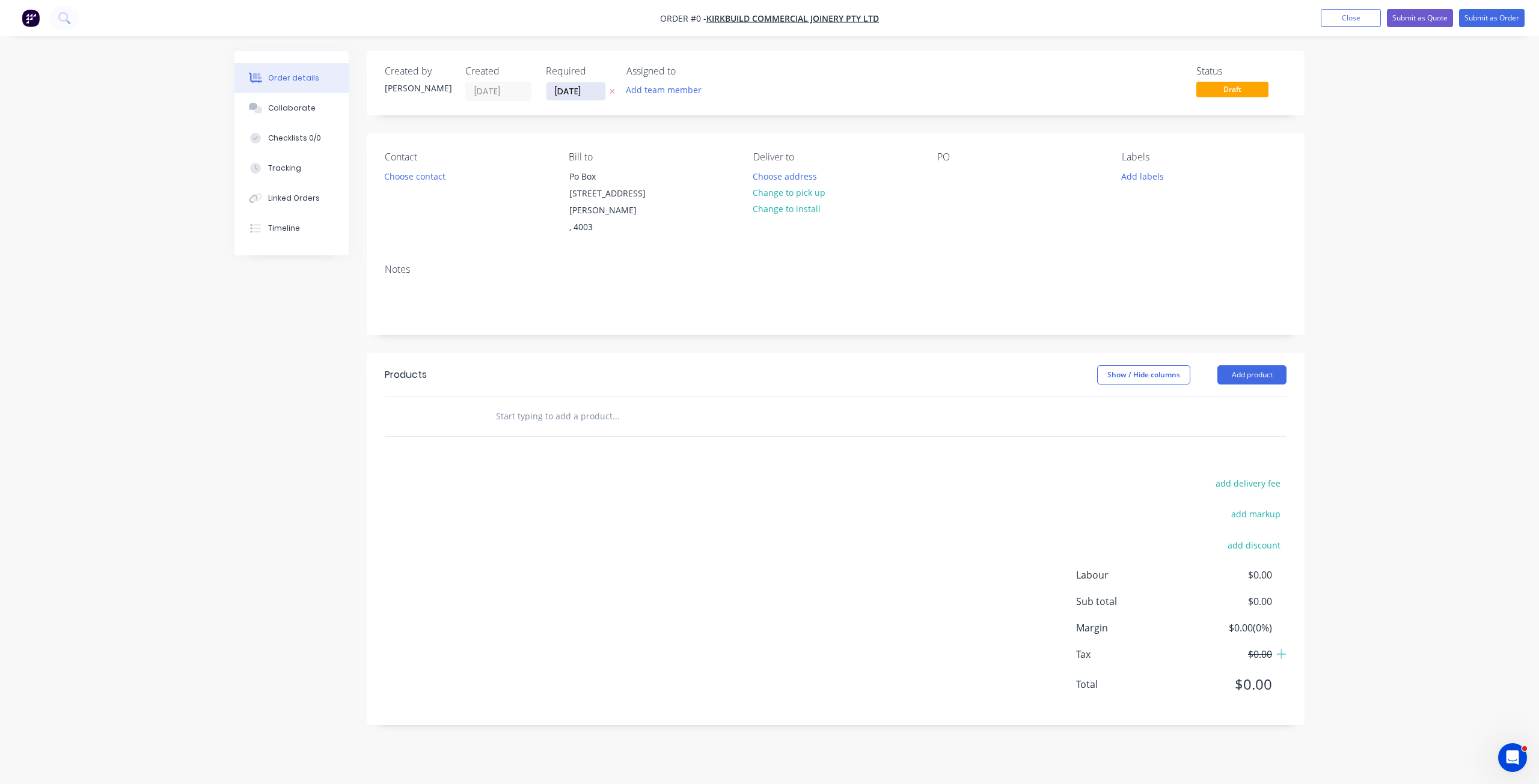
click at [563, 87] on input "[DATE]" at bounding box center [575, 91] width 59 height 18
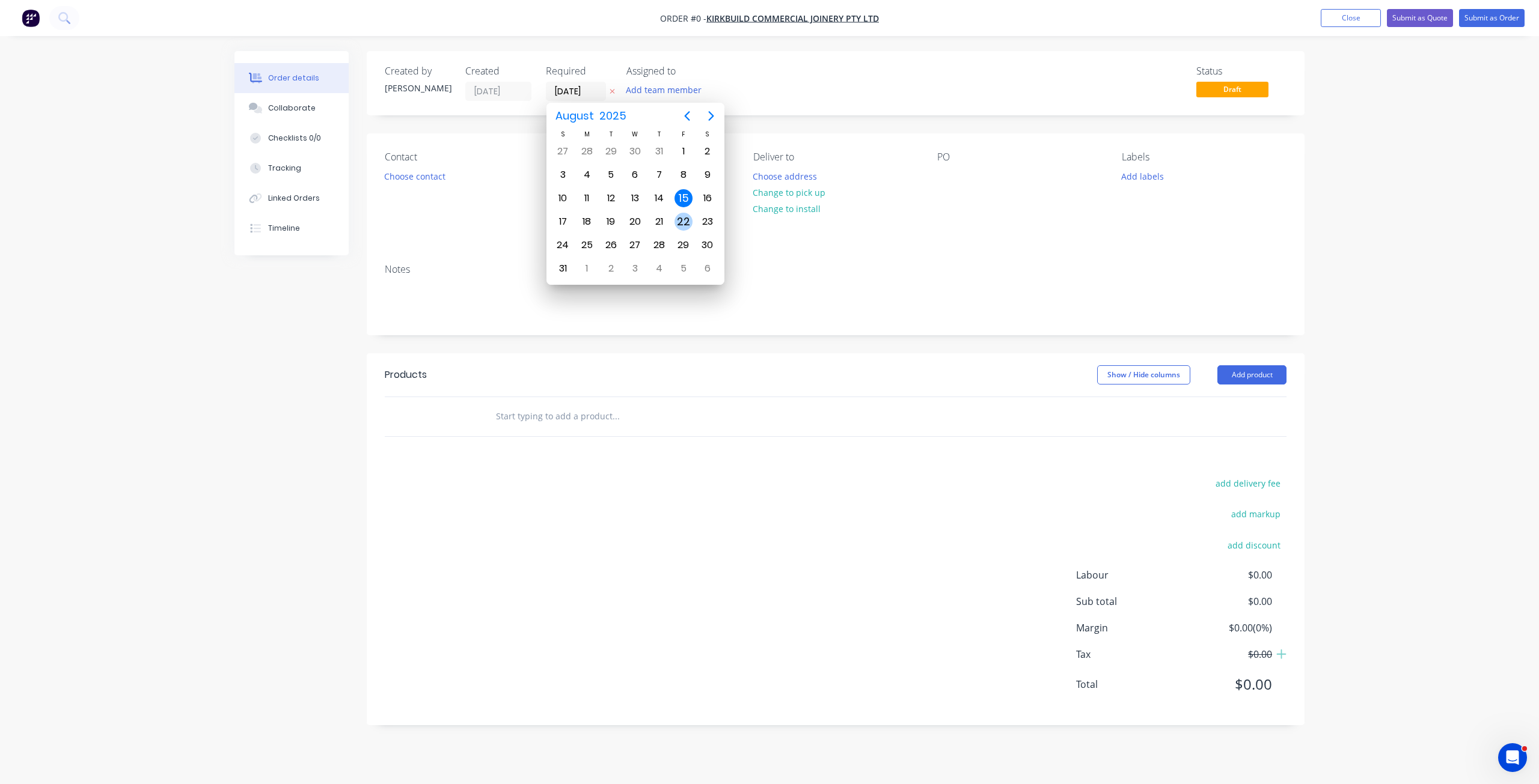
click at [688, 218] on div "22" at bounding box center [683, 222] width 18 height 18
type input "[DATE]"
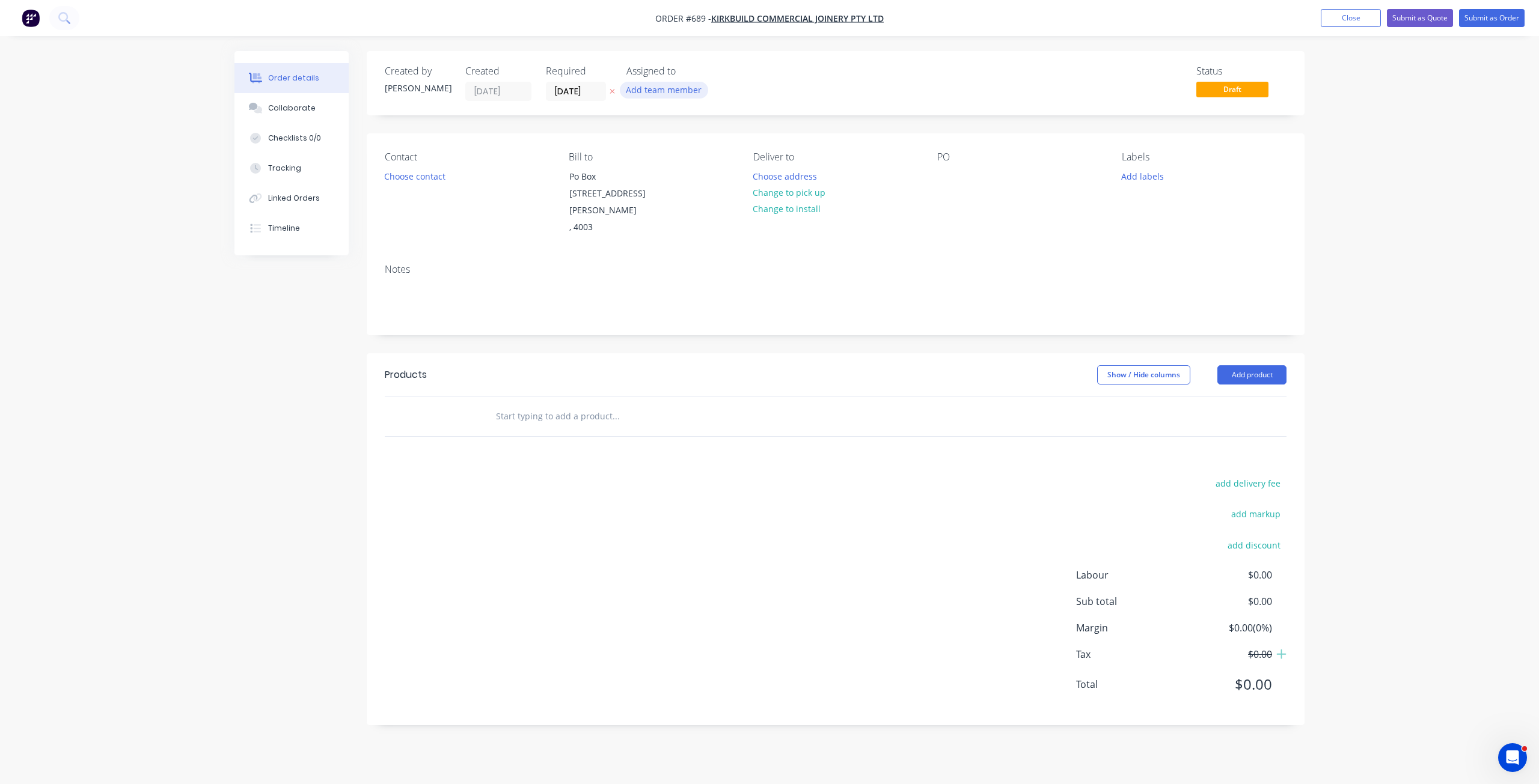
click at [656, 91] on button "Add team member" at bounding box center [663, 90] width 88 height 16
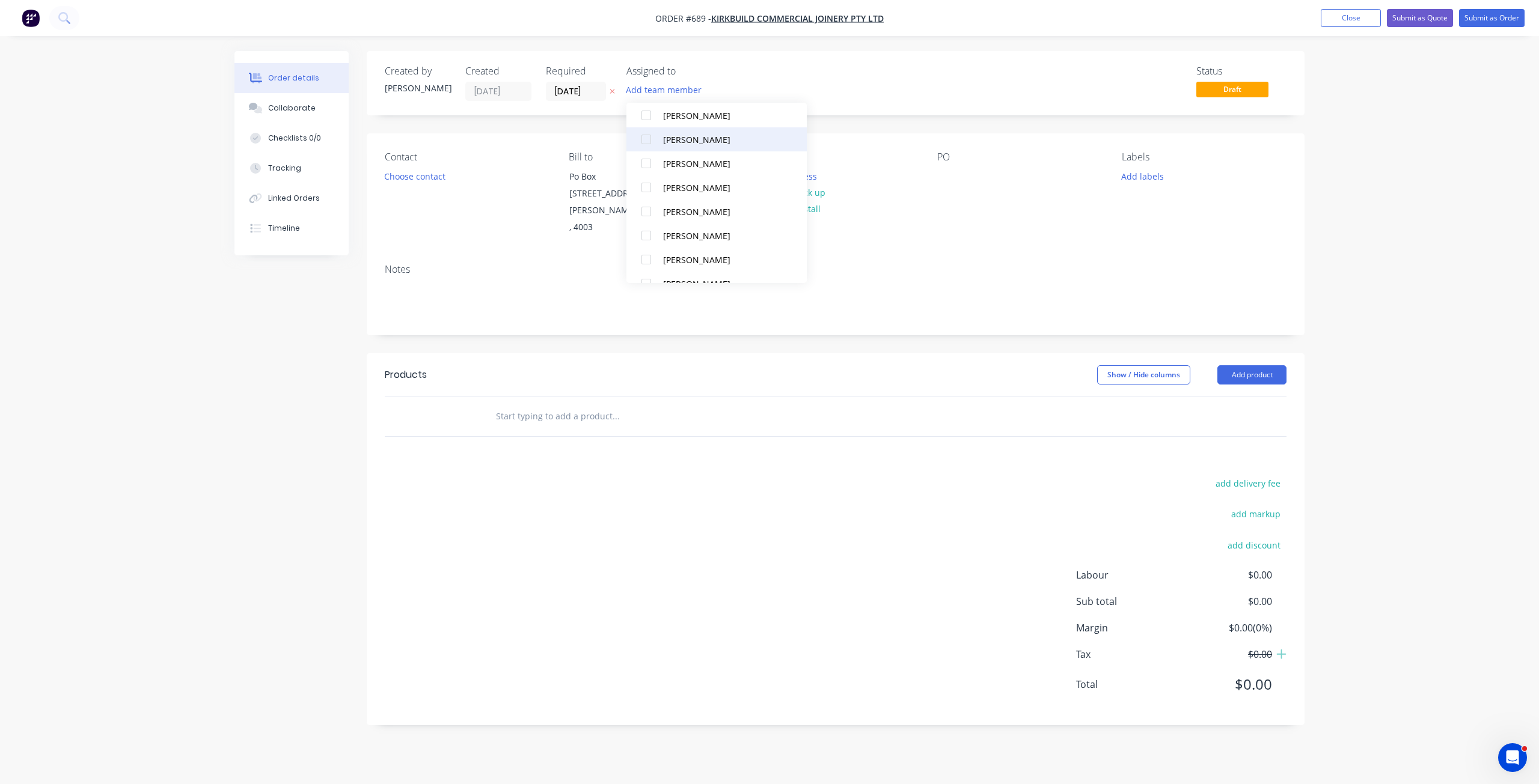
scroll to position [120, 0]
click at [643, 184] on div at bounding box center [646, 180] width 24 height 24
drag, startPoint x: 647, startPoint y: 229, endPoint x: 789, endPoint y: 229, distance: 142.0
click at [649, 229] on div at bounding box center [646, 229] width 24 height 24
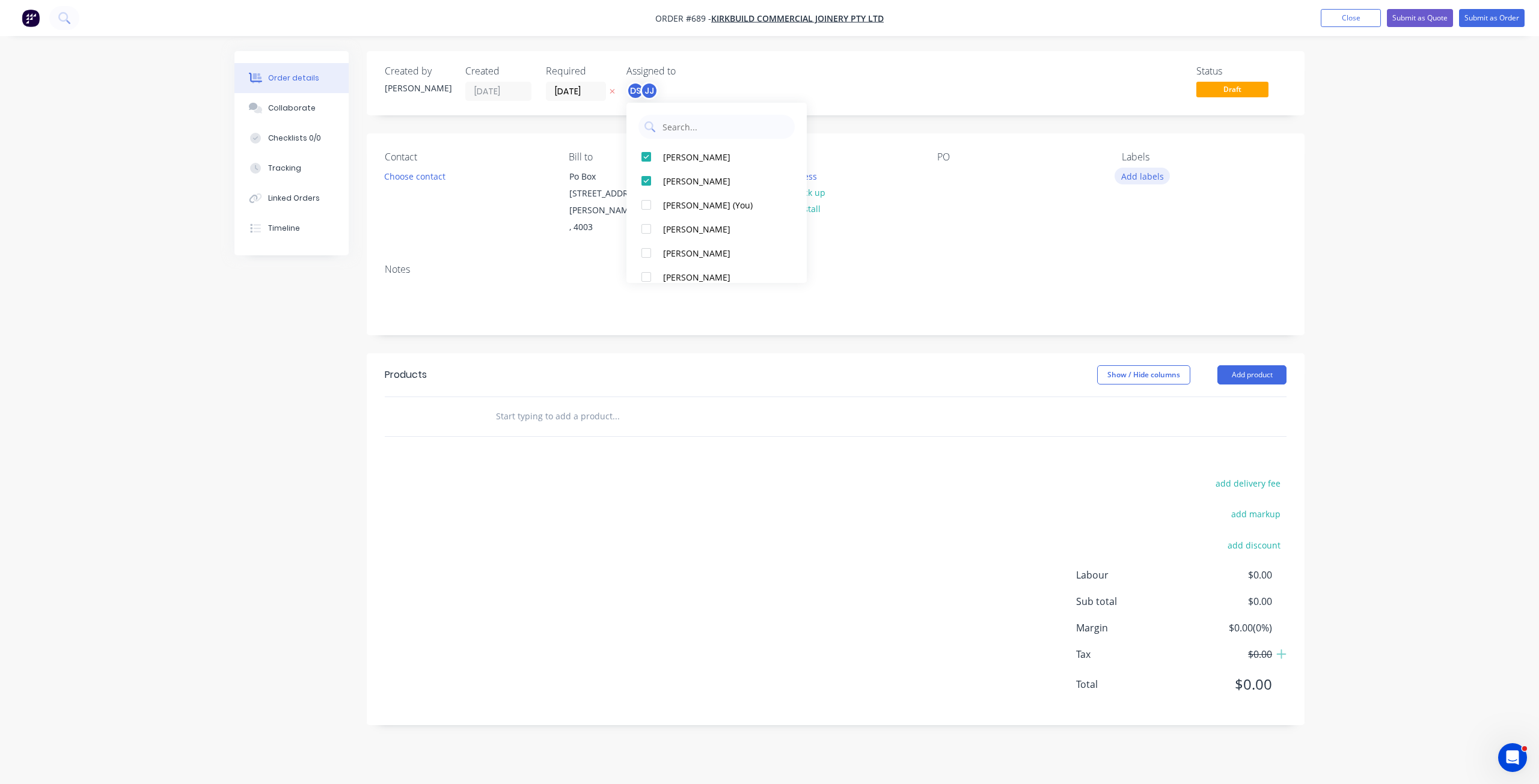
click at [1129, 179] on button "Add labels" at bounding box center [1142, 176] width 55 height 16
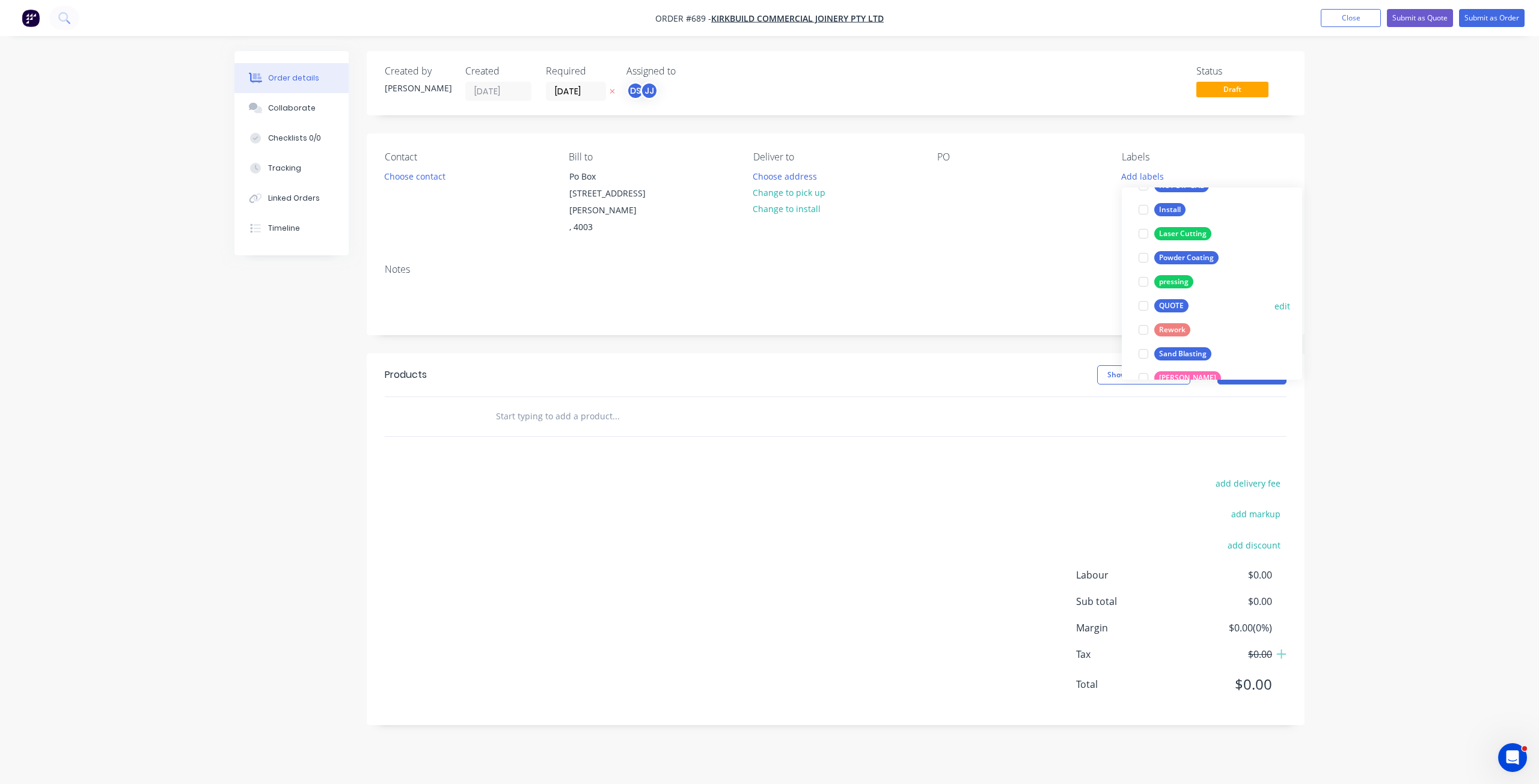
scroll to position [240, 0]
click at [1143, 212] on div at bounding box center [1143, 211] width 24 height 24
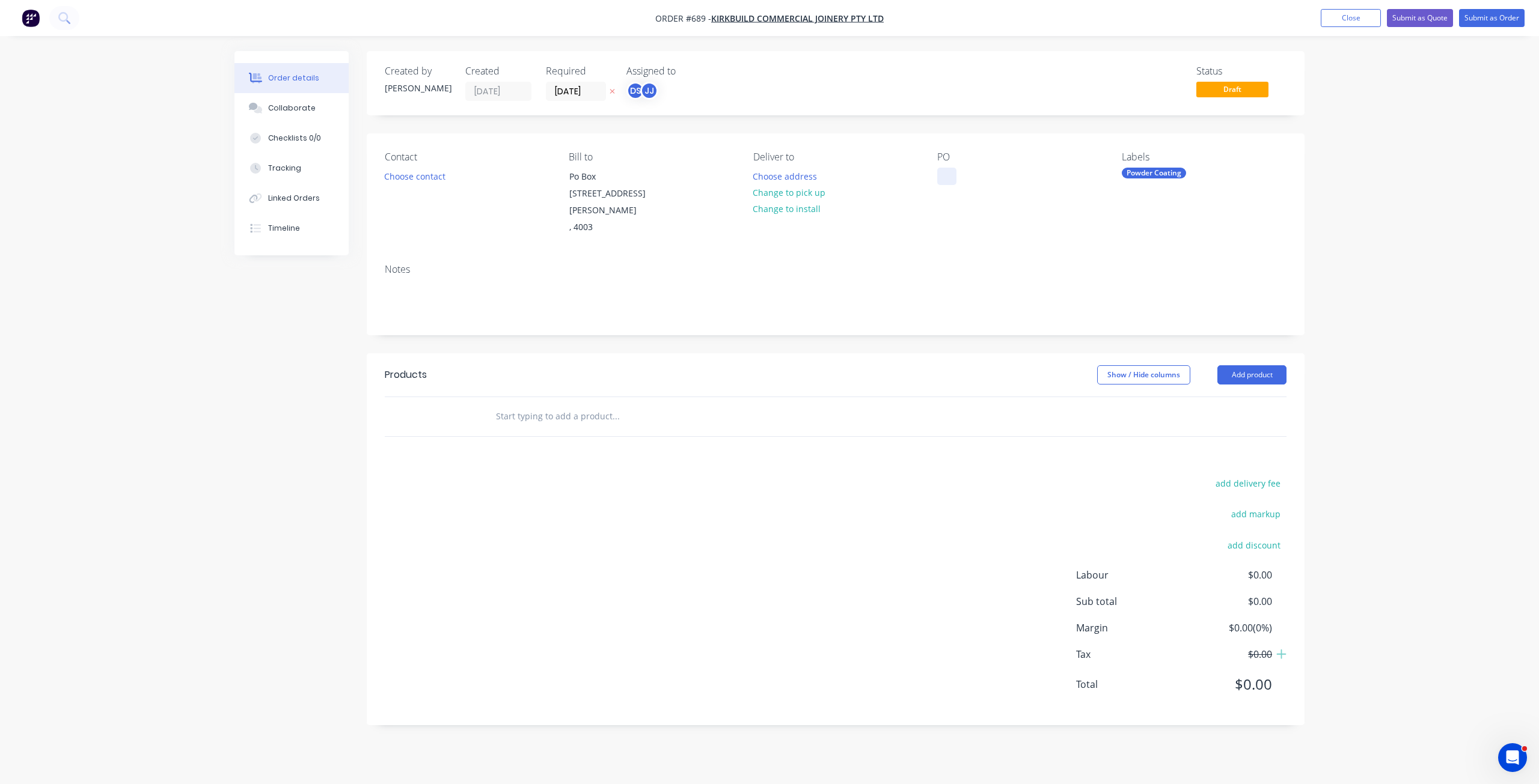
click at [940, 178] on div at bounding box center [947, 176] width 20 height 17
click at [779, 193] on button "Change to pick up" at bounding box center [789, 192] width 85 height 16
click at [407, 179] on button "Choose contact" at bounding box center [415, 176] width 74 height 16
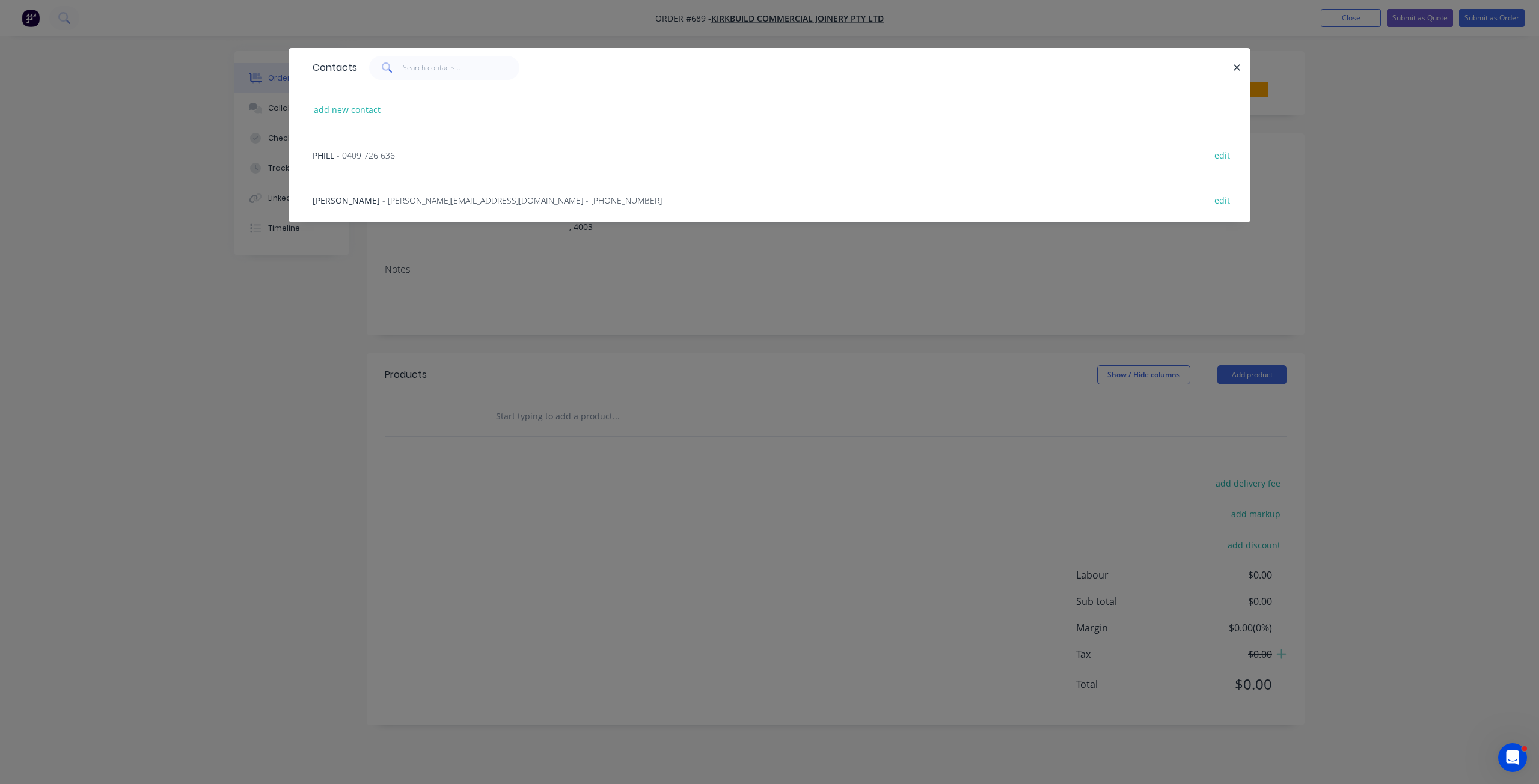
click at [402, 202] on span "- [PERSON_NAME][EMAIL_ADDRESS][DOMAIN_NAME] - [PHONE_NUMBER]" at bounding box center [522, 200] width 279 height 12
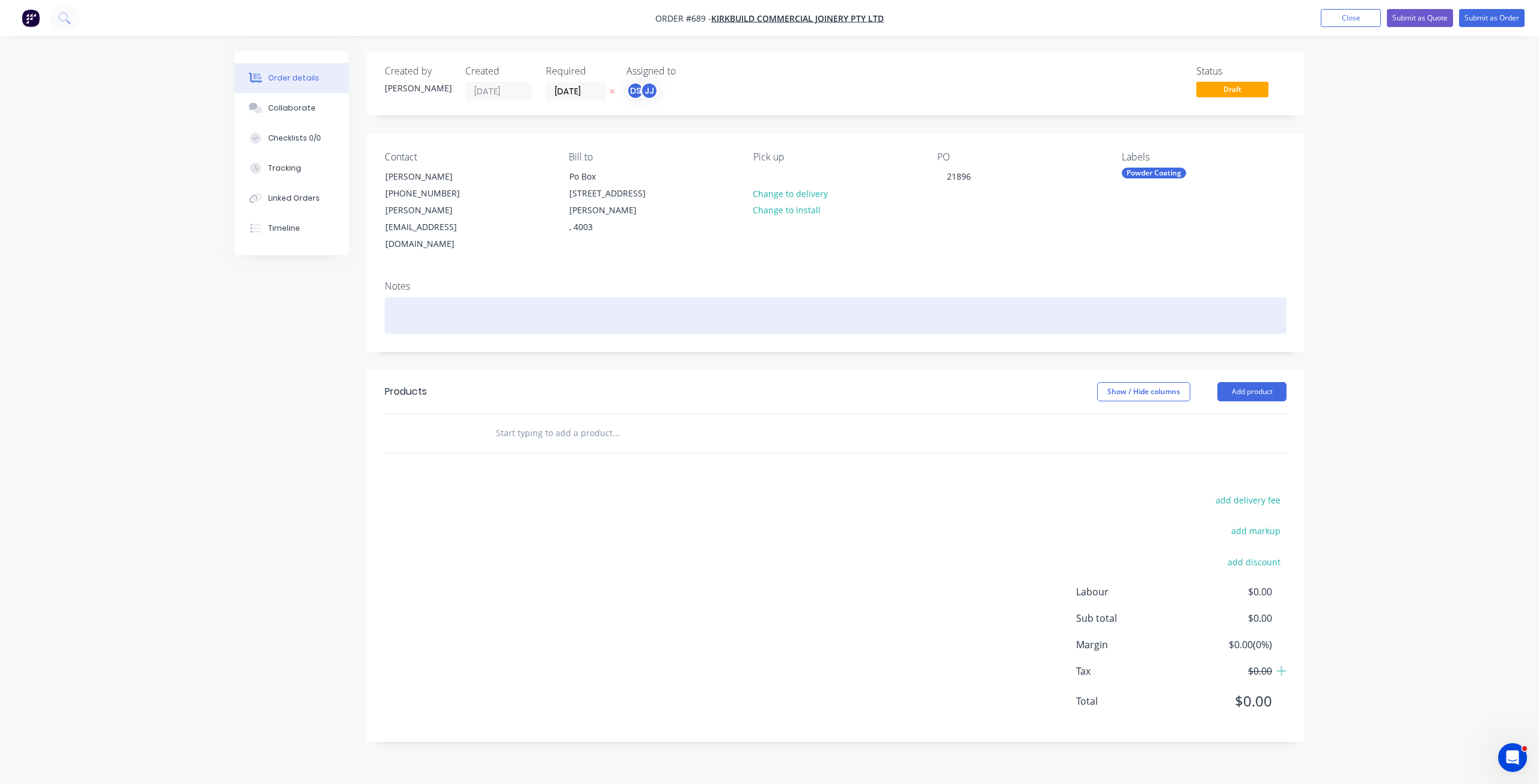
click at [406, 297] on div at bounding box center [835, 315] width 901 height 37
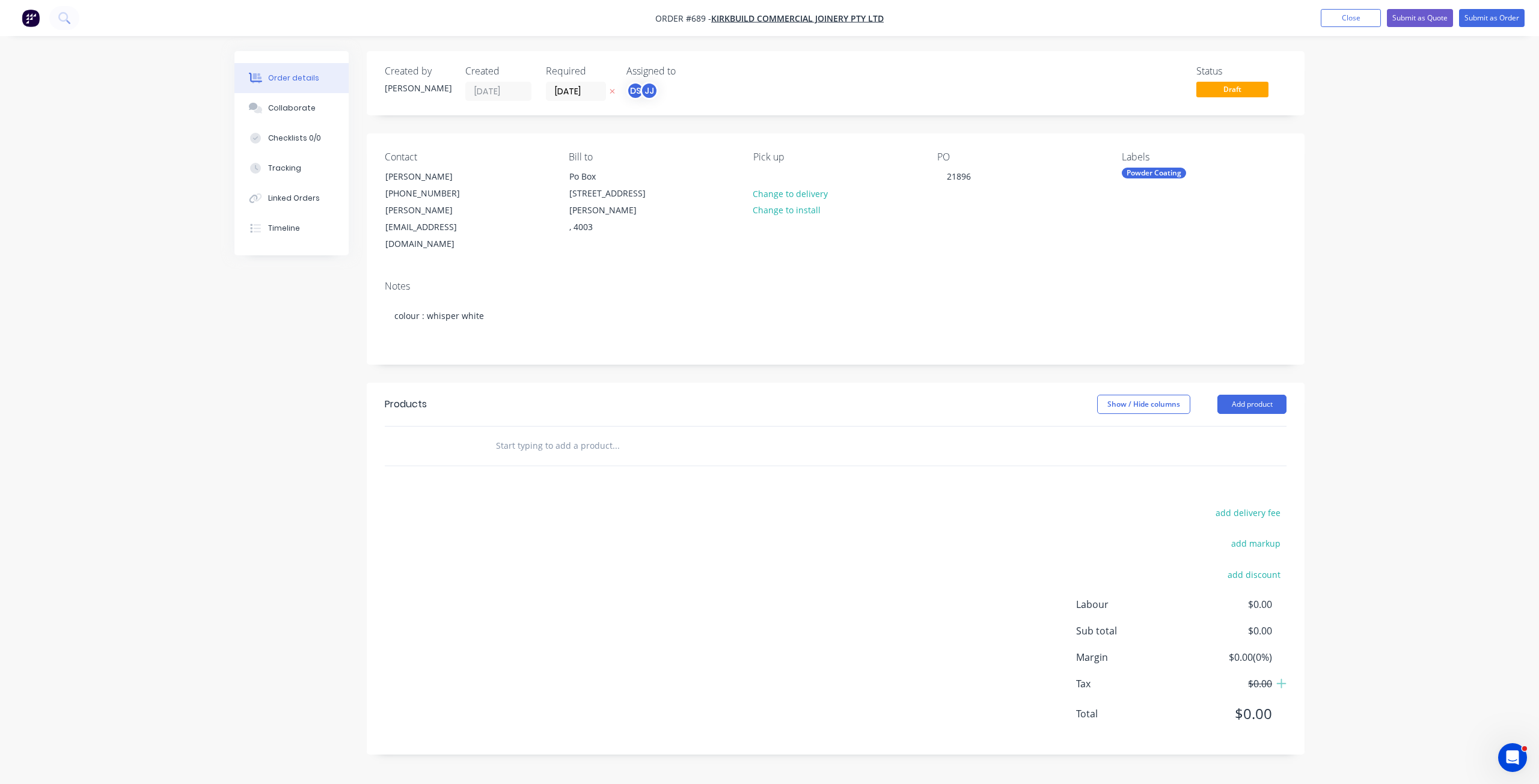
click at [546, 434] on input "text" at bounding box center [616, 445] width 240 height 24
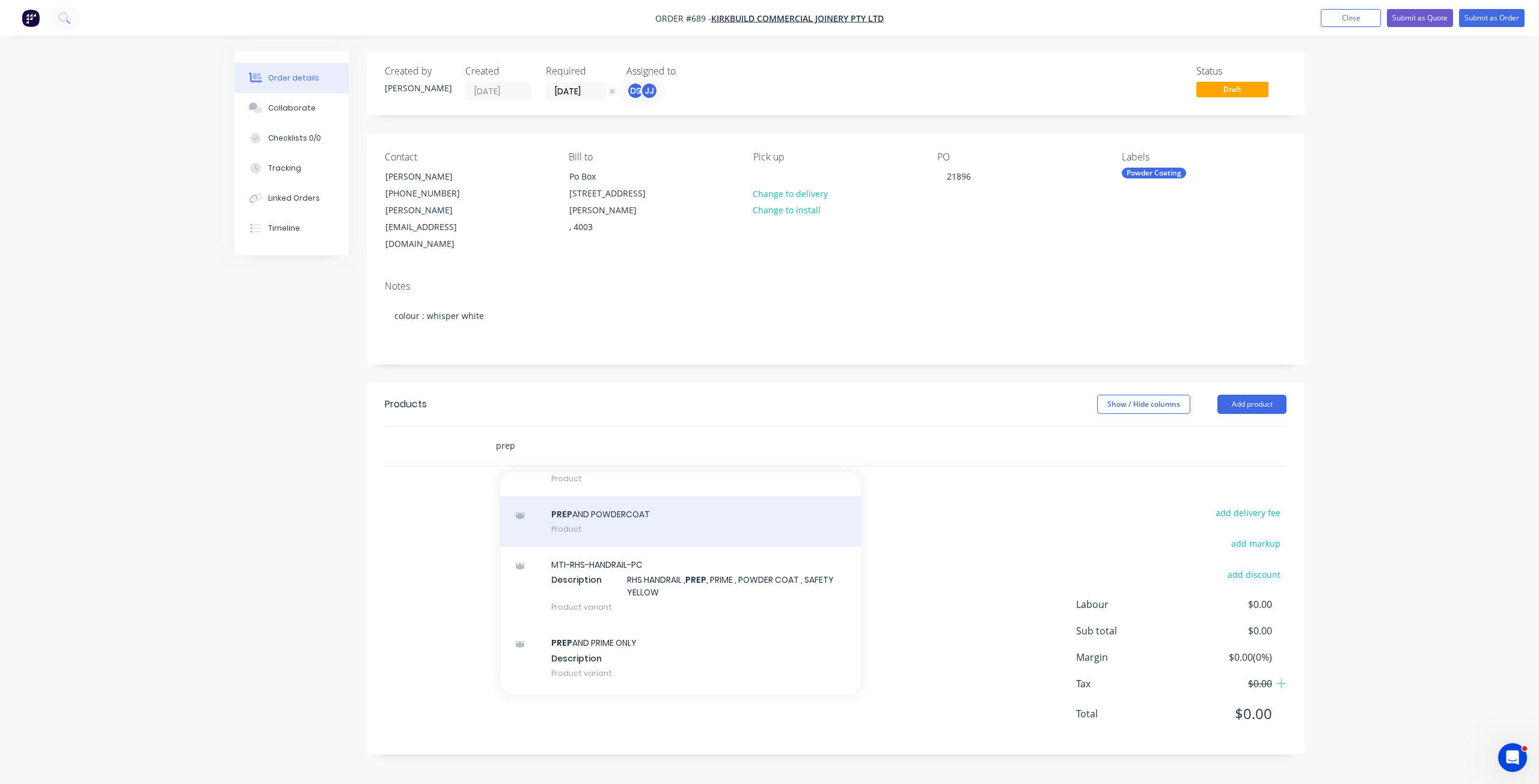
type input "prep"
click at [590, 496] on div "PREP AND POWDERCOAT Product" at bounding box center [681, 521] width 361 height 51
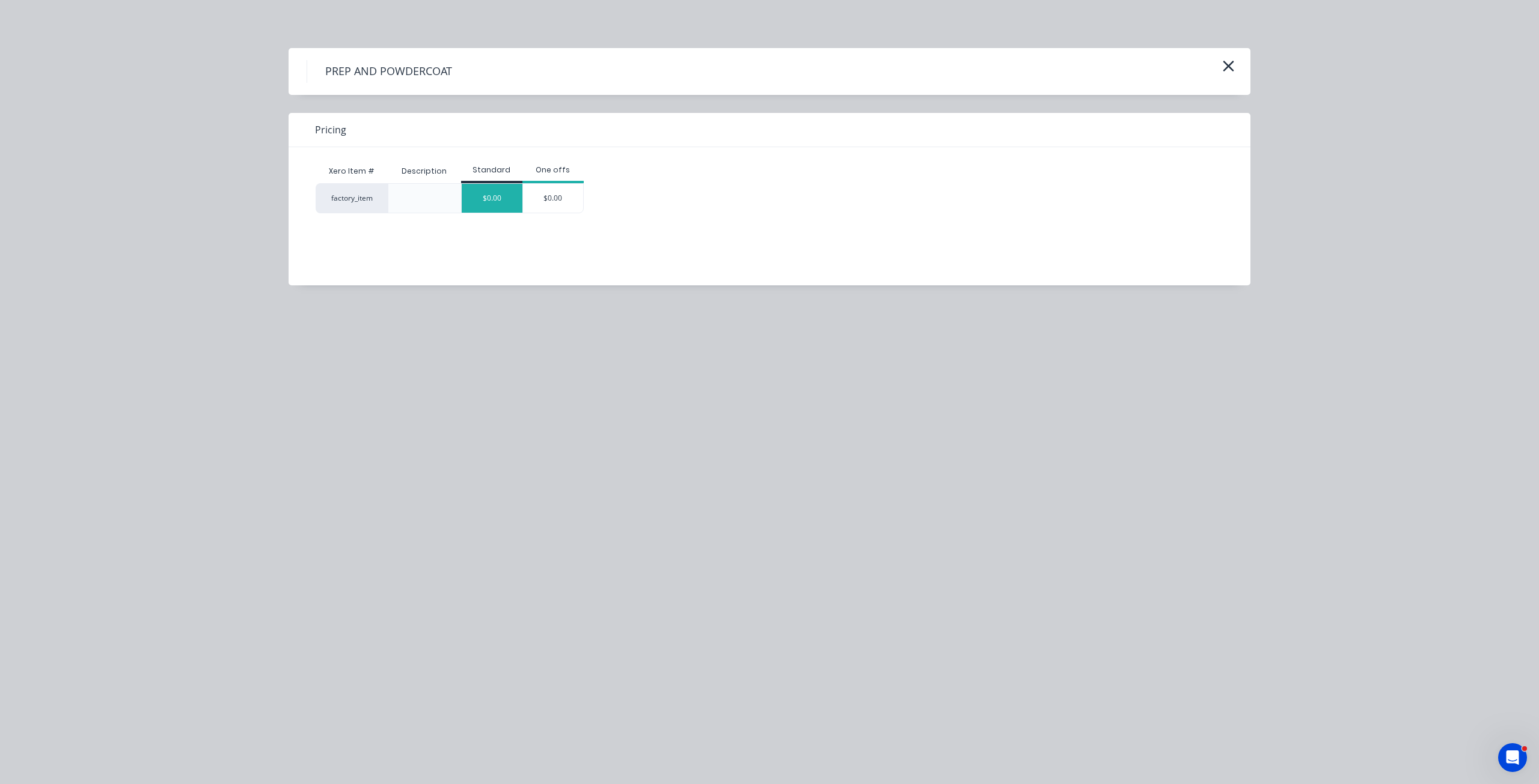
click at [485, 195] on div "$0.00" at bounding box center [492, 198] width 61 height 29
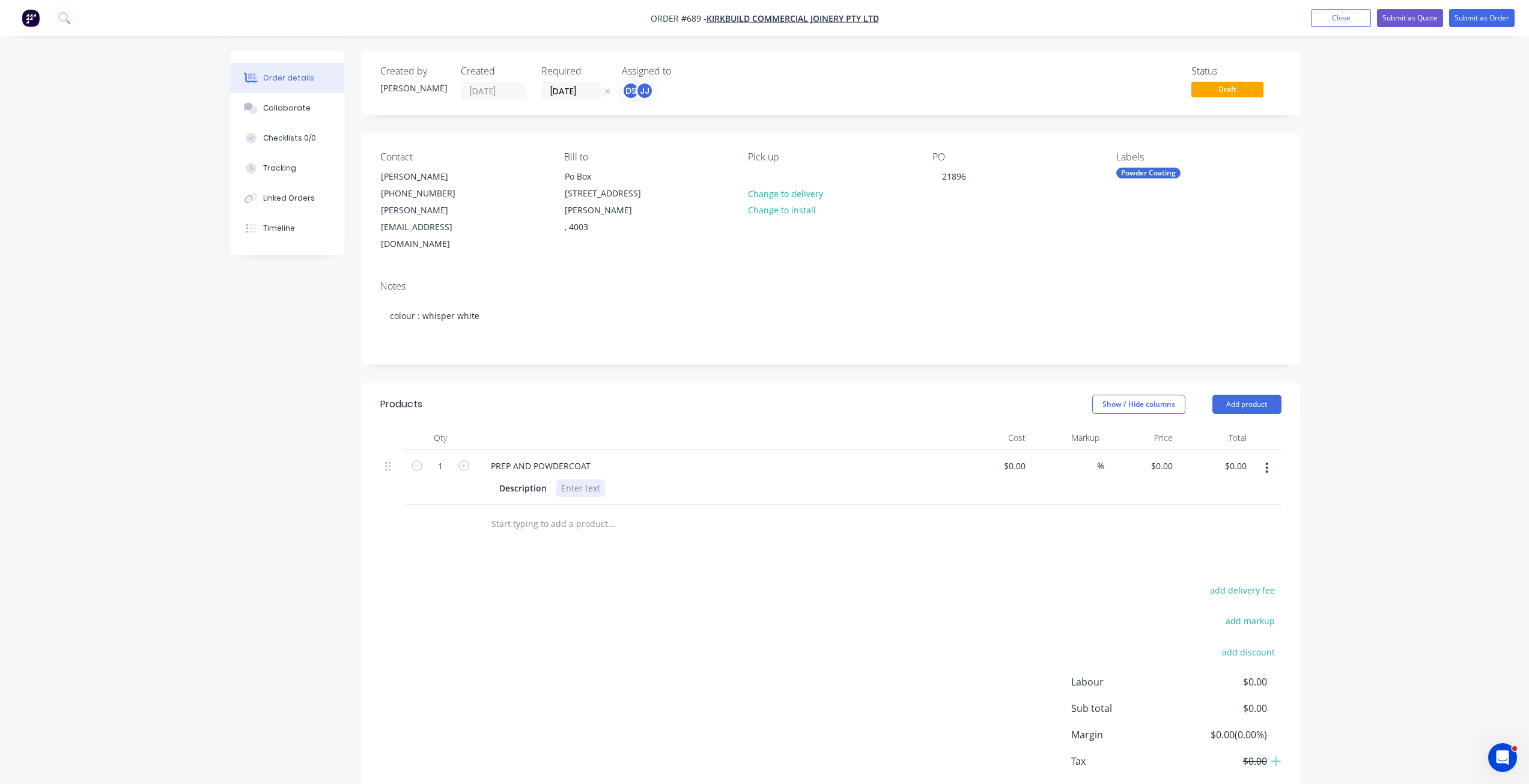
click at [573, 480] on div at bounding box center [580, 488] width 48 height 17
click at [1474, 19] on button "Submit as Order" at bounding box center [1482, 18] width 66 height 18
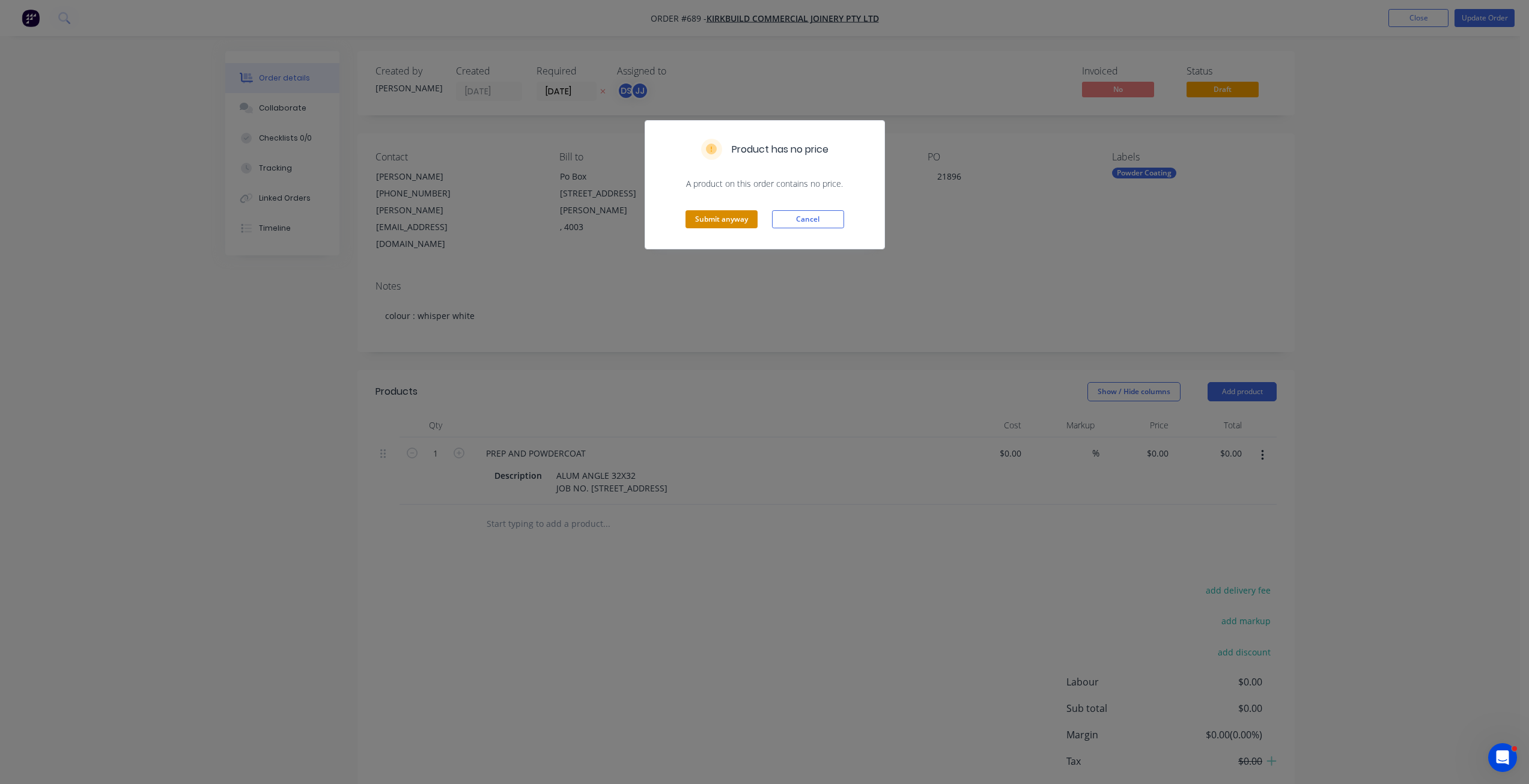
click at [708, 223] on button "Submit anyway" at bounding box center [722, 219] width 72 height 18
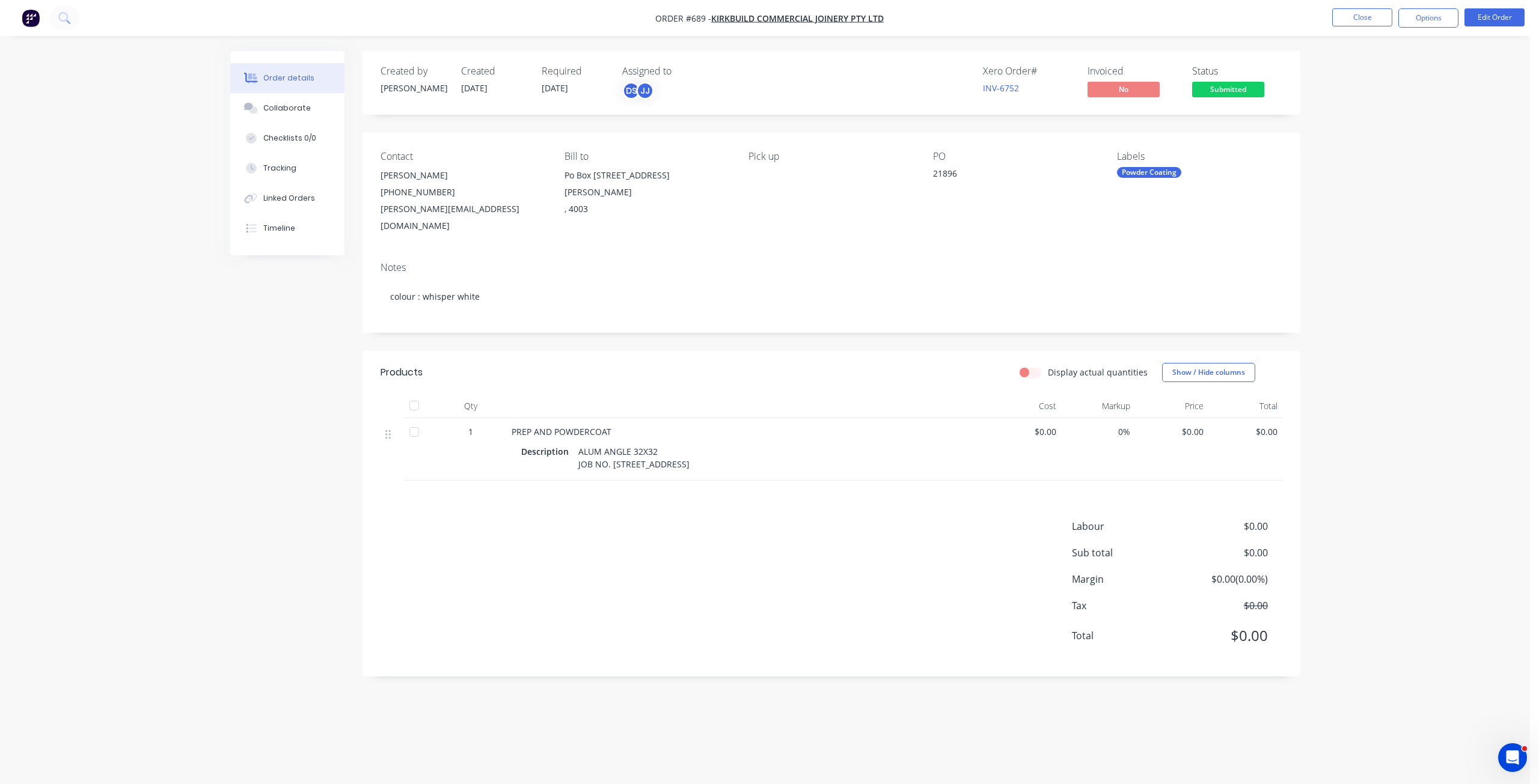
click at [1430, 20] on button "Options" at bounding box center [1428, 18] width 60 height 20
click at [1361, 144] on div "Work Order" at bounding box center [1392, 145] width 111 height 17
click at [1365, 119] on div "Without pricing" at bounding box center [1392, 121] width 111 height 17
click at [283, 106] on div "Collaborate" at bounding box center [286, 108] width 48 height 11
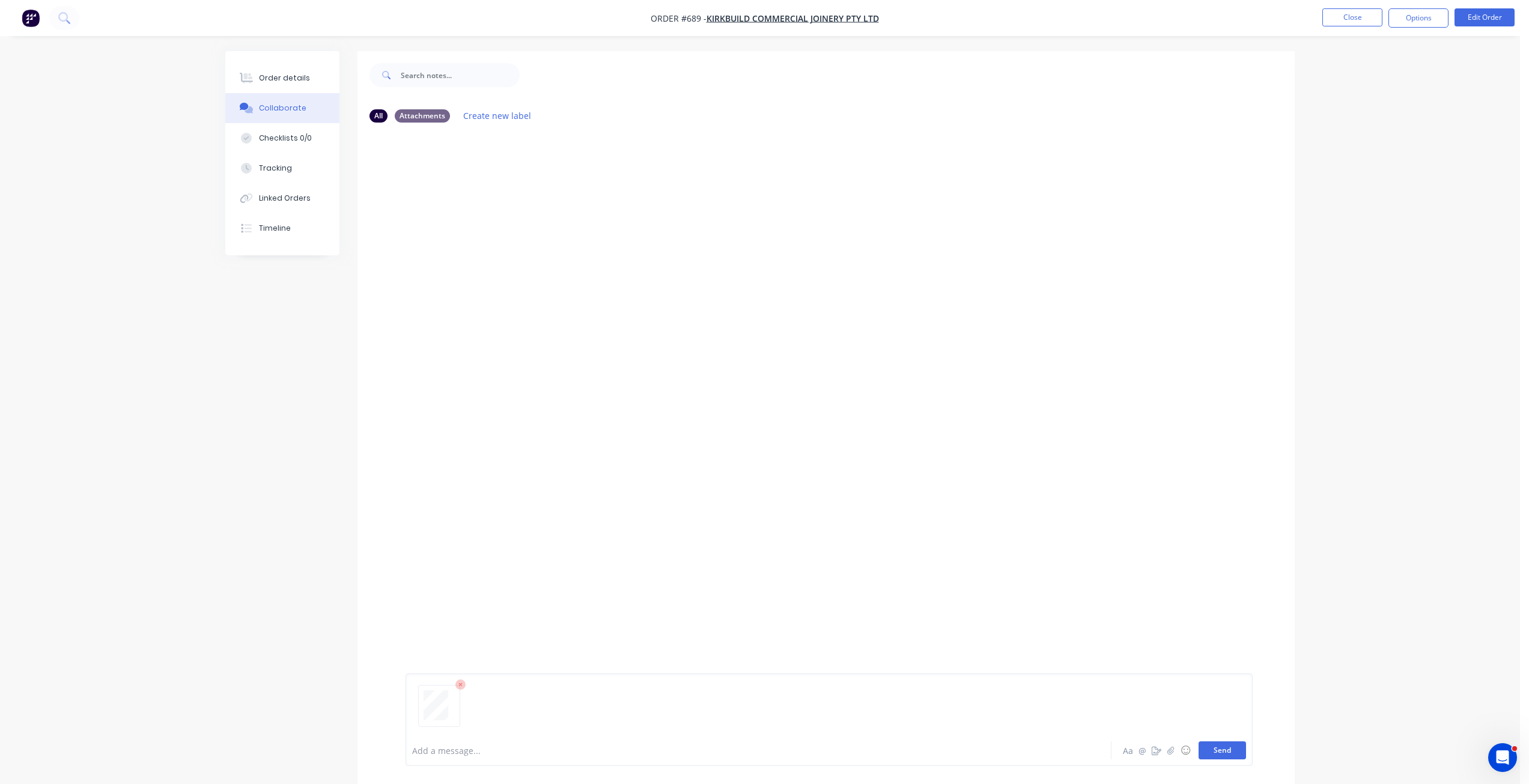
click at [1214, 751] on button "Send" at bounding box center [1222, 750] width 48 height 18
click at [1360, 20] on button "Close" at bounding box center [1352, 17] width 60 height 18
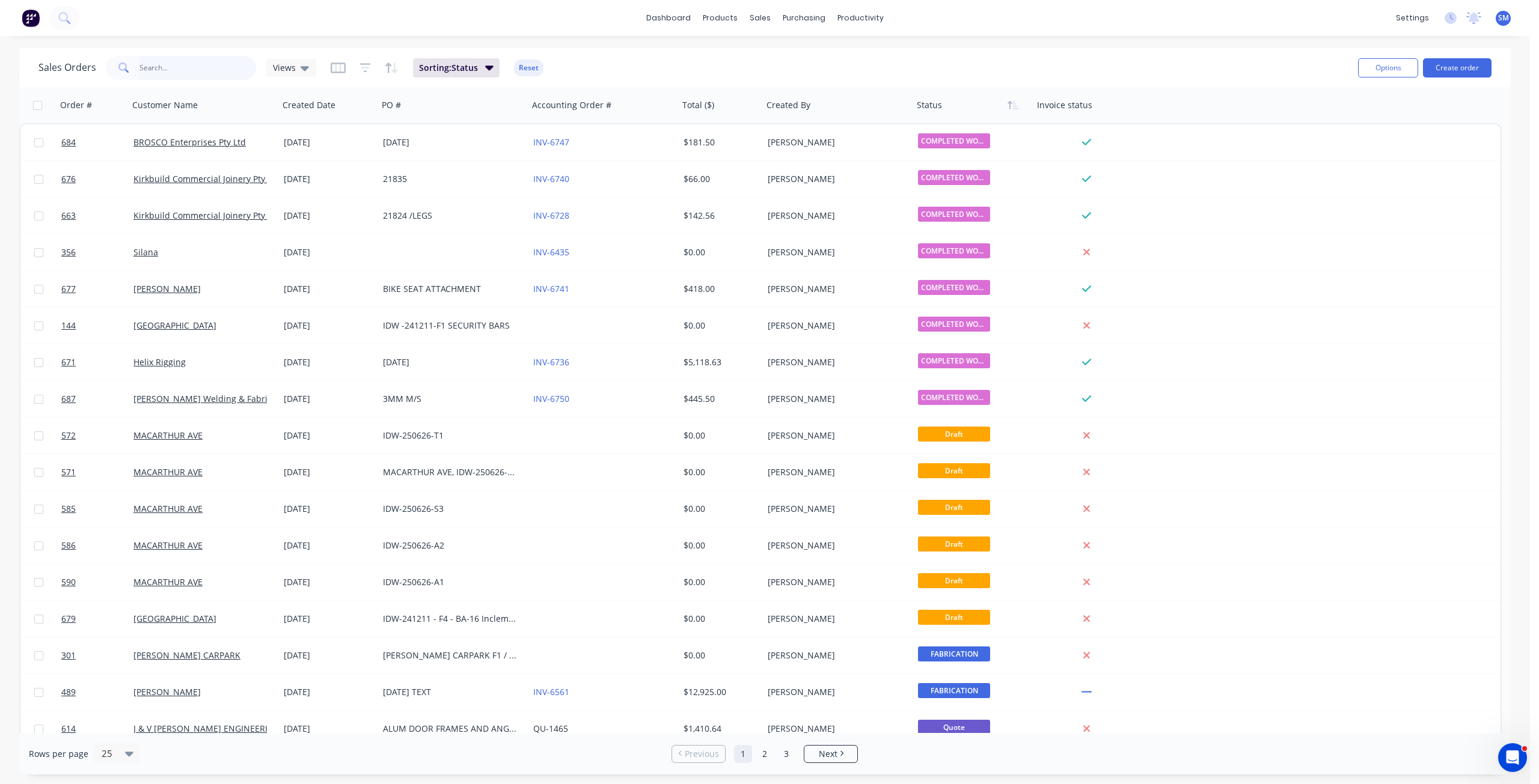
click at [155, 66] on input "text" at bounding box center [198, 68] width 117 height 24
type input "[PERSON_NAME]"
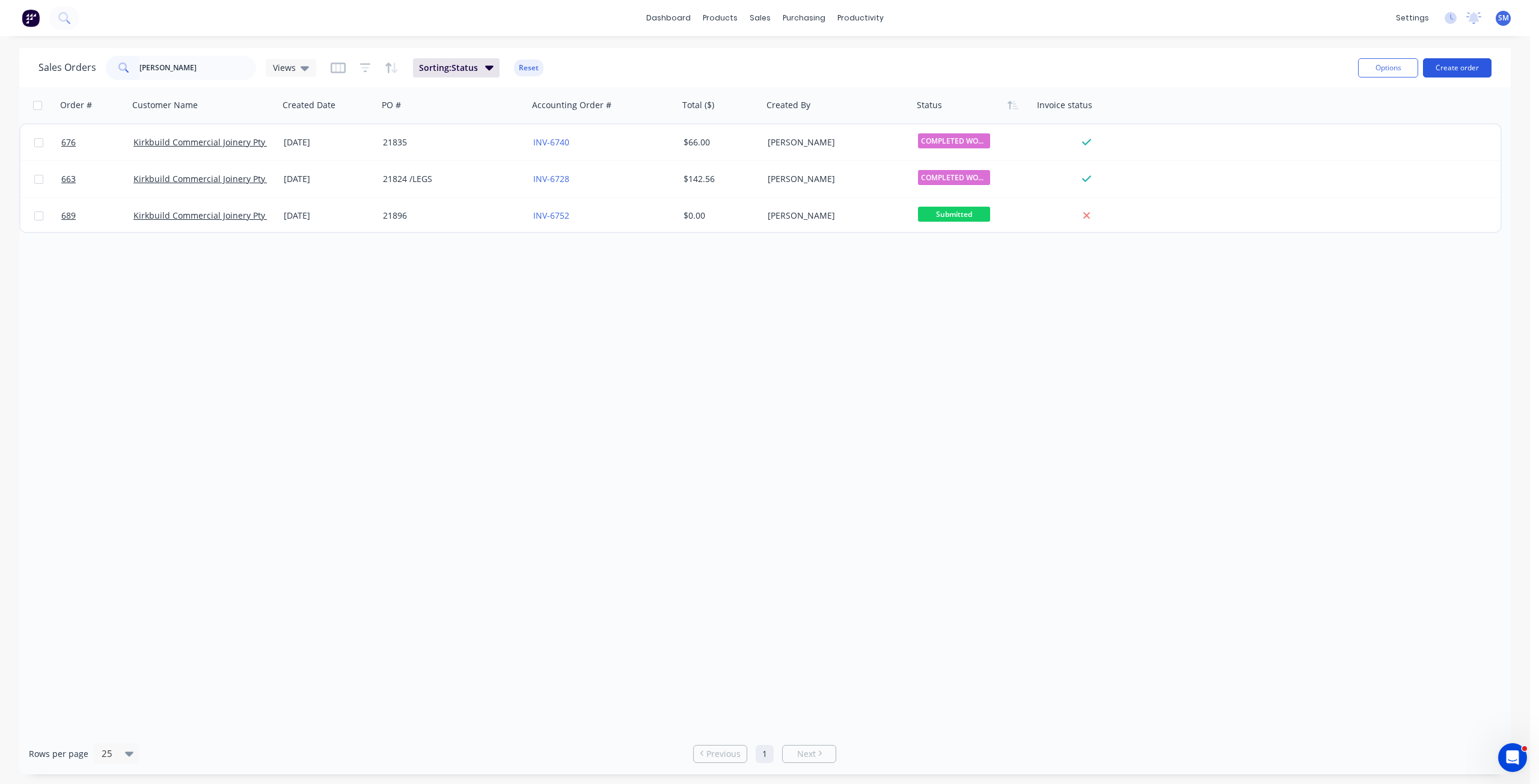
click at [1457, 65] on button "Create order" at bounding box center [1457, 68] width 69 height 20
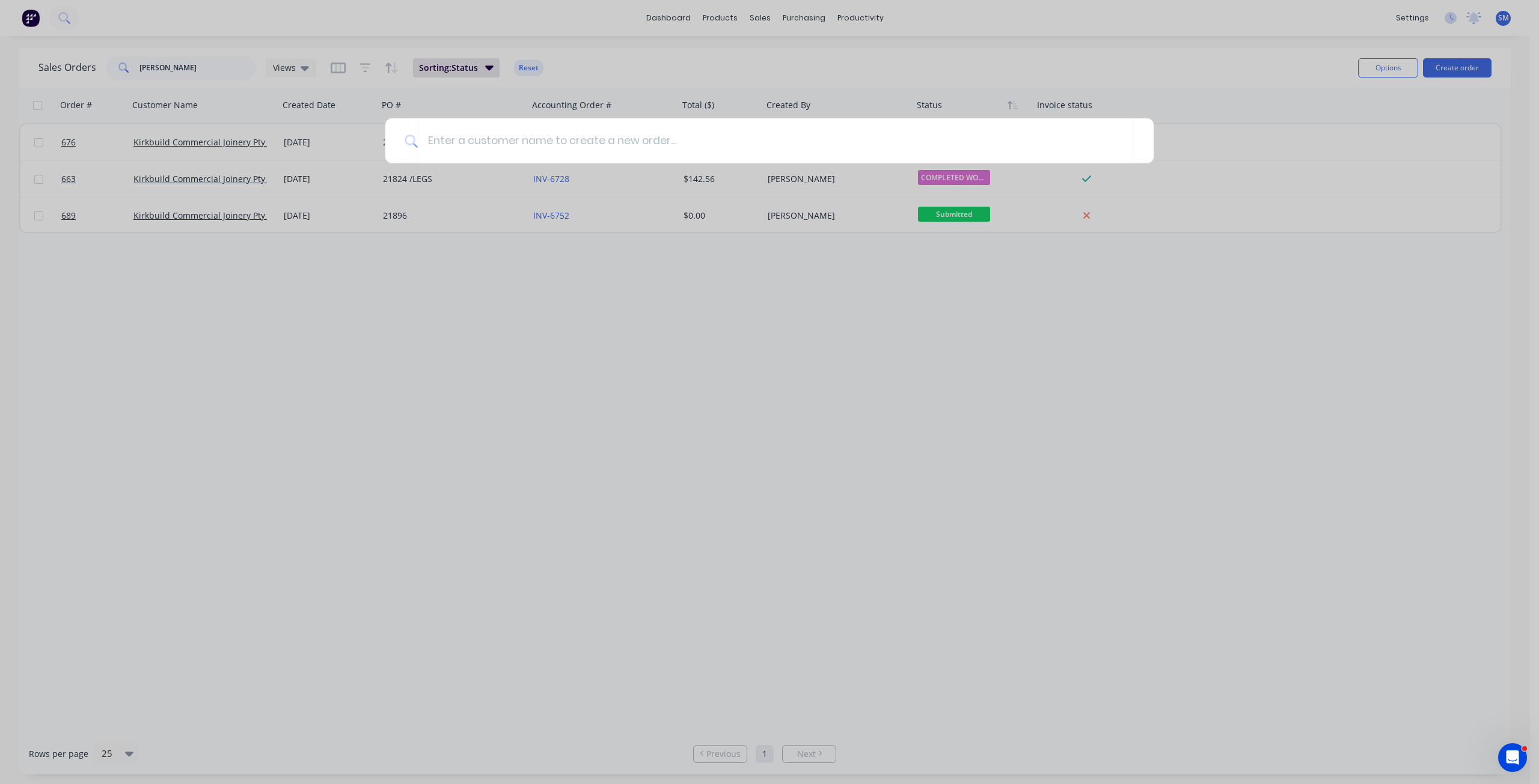
click at [682, 80] on div at bounding box center [770, 392] width 1539 height 784
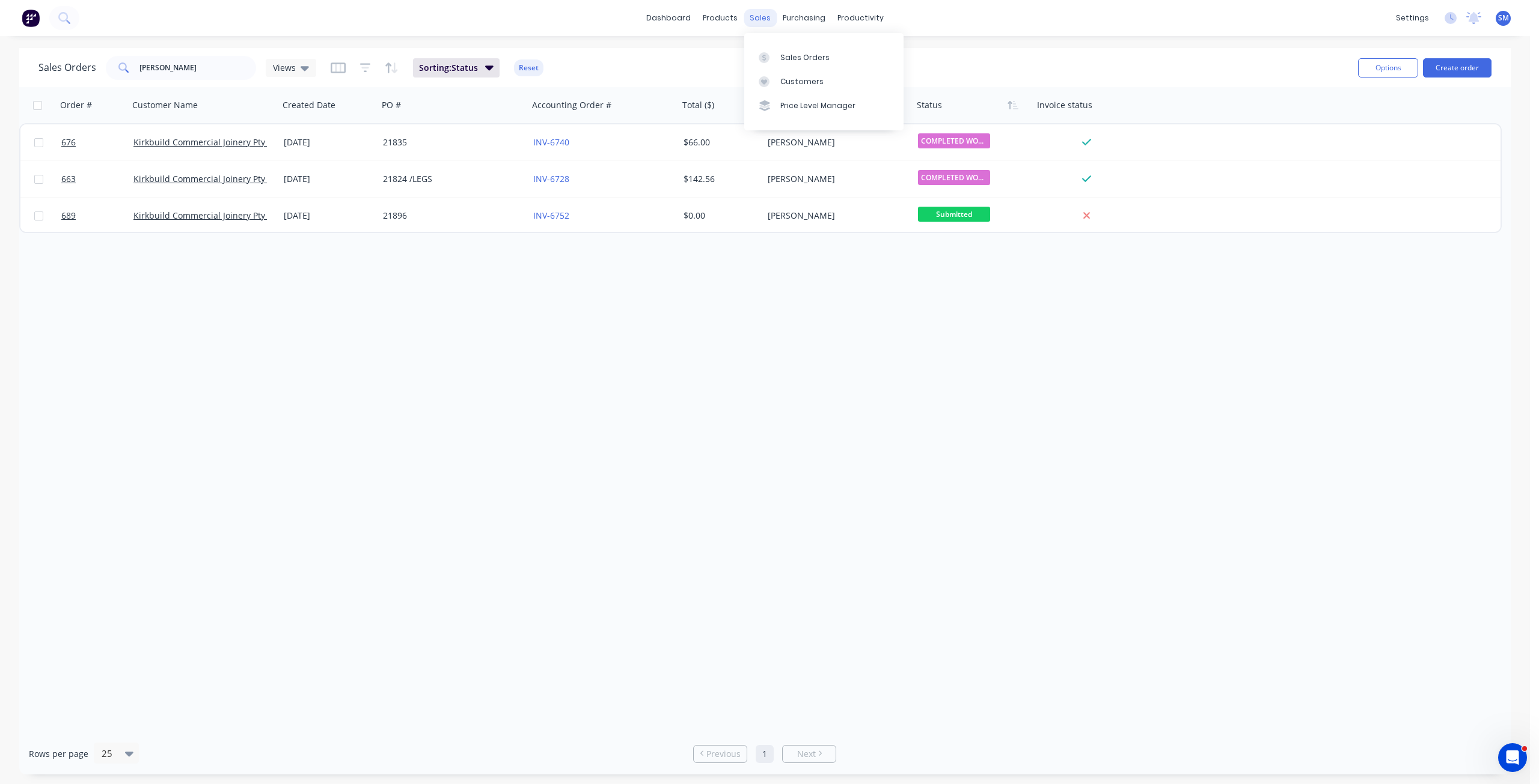
click at [758, 18] on div "sales" at bounding box center [760, 18] width 33 height 18
click at [791, 80] on div "Customers" at bounding box center [801, 82] width 43 height 11
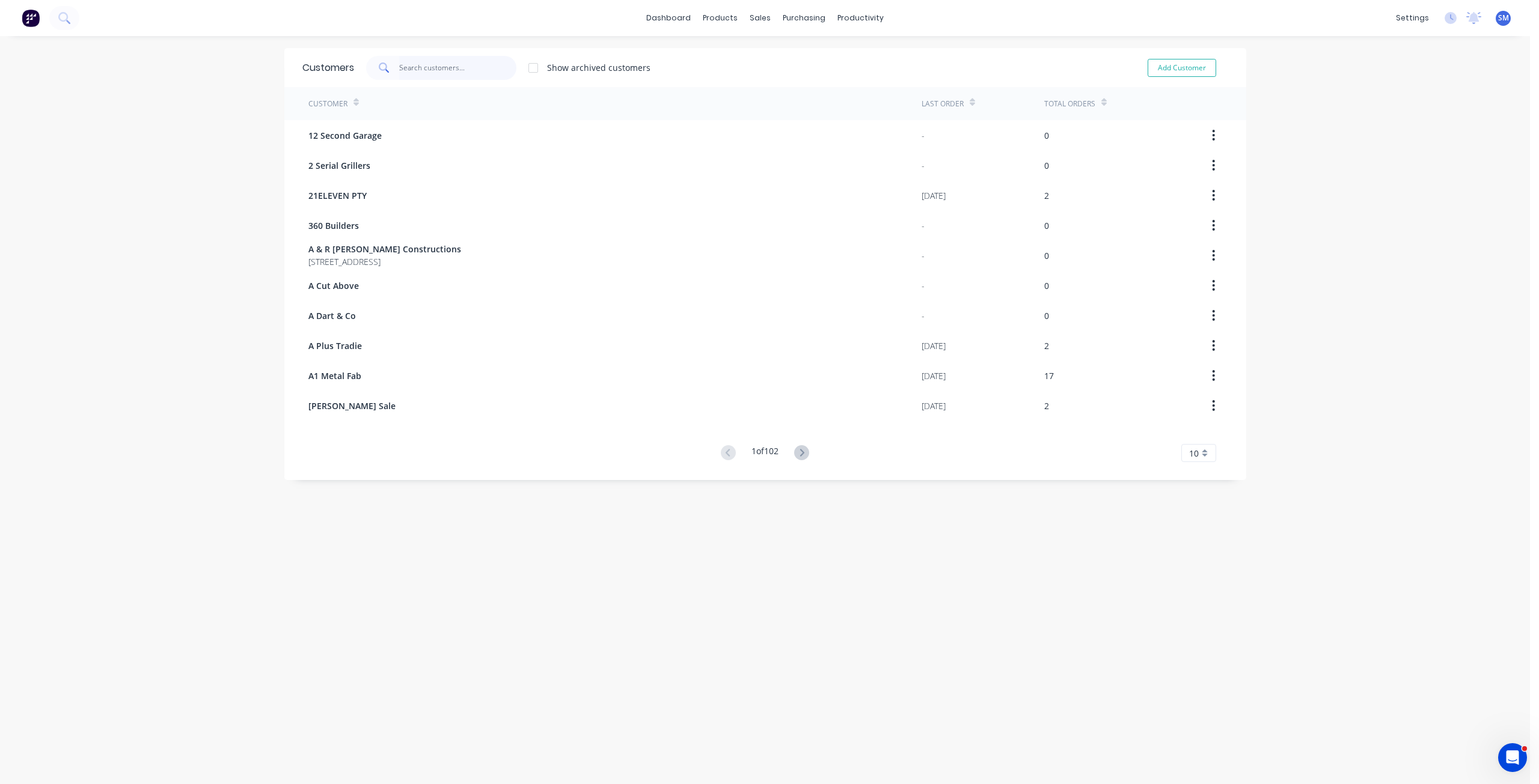
click at [421, 64] on input "text" at bounding box center [457, 68] width 117 height 24
type input "[PERSON_NAME]"
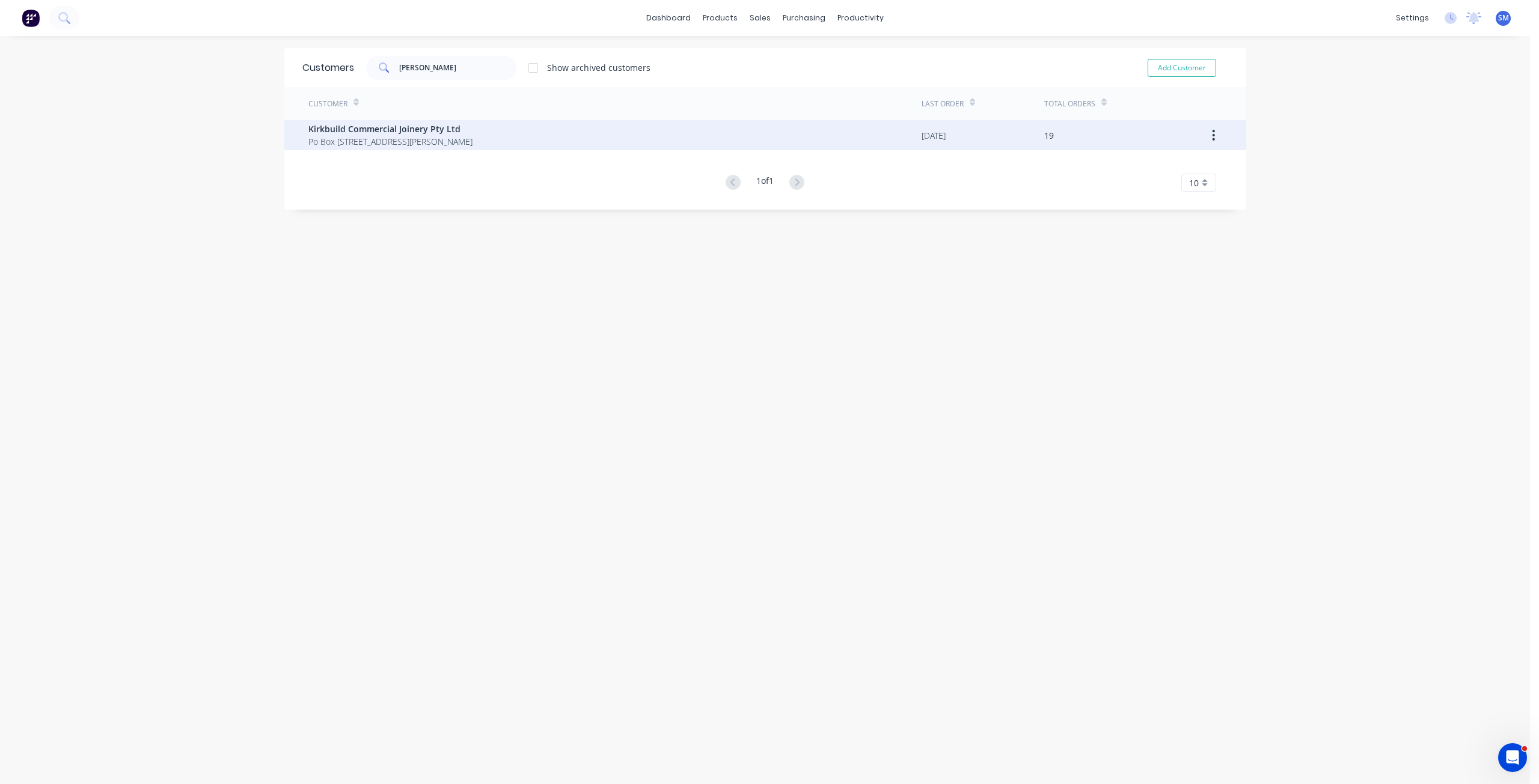
click at [351, 141] on span "Po Box [STREET_ADDRESS][PERSON_NAME]" at bounding box center [390, 141] width 164 height 12
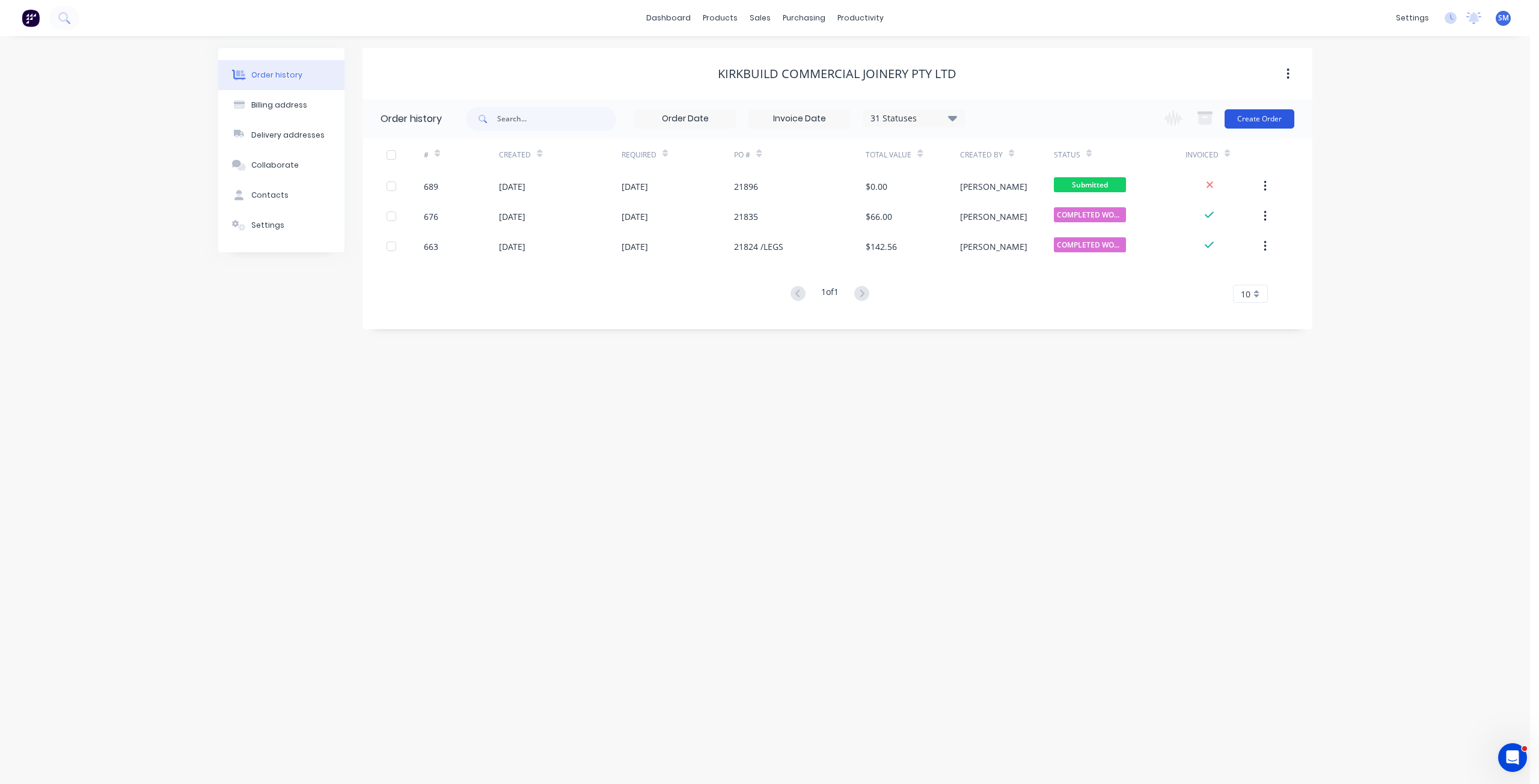
click at [1253, 122] on button "Create Order" at bounding box center [1259, 119] width 69 height 20
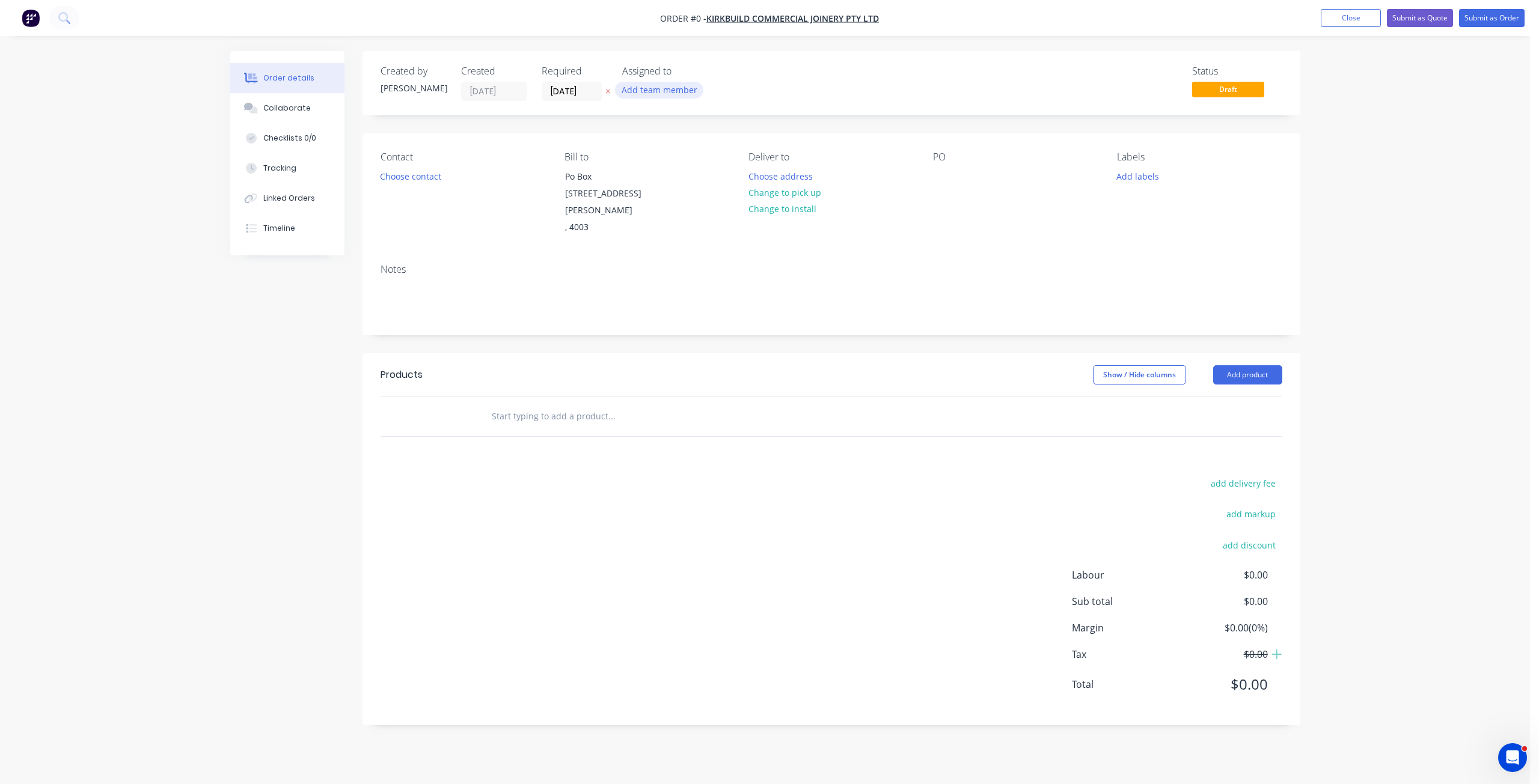
click at [672, 91] on button "Add team member" at bounding box center [659, 90] width 88 height 16
click at [578, 85] on input "[DATE]" at bounding box center [571, 91] width 59 height 18
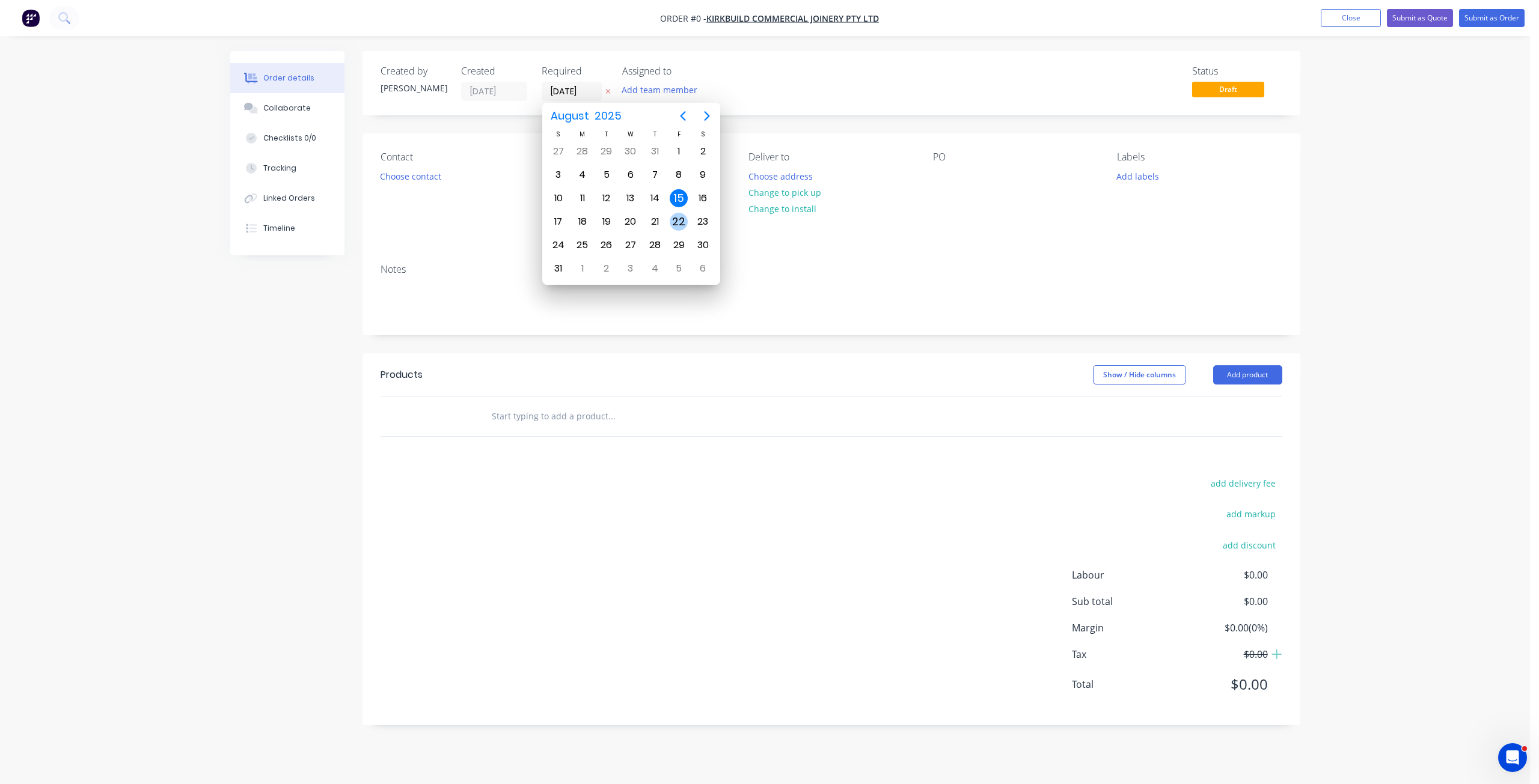
click at [681, 218] on div "22" at bounding box center [678, 222] width 18 height 18
type input "[DATE]"
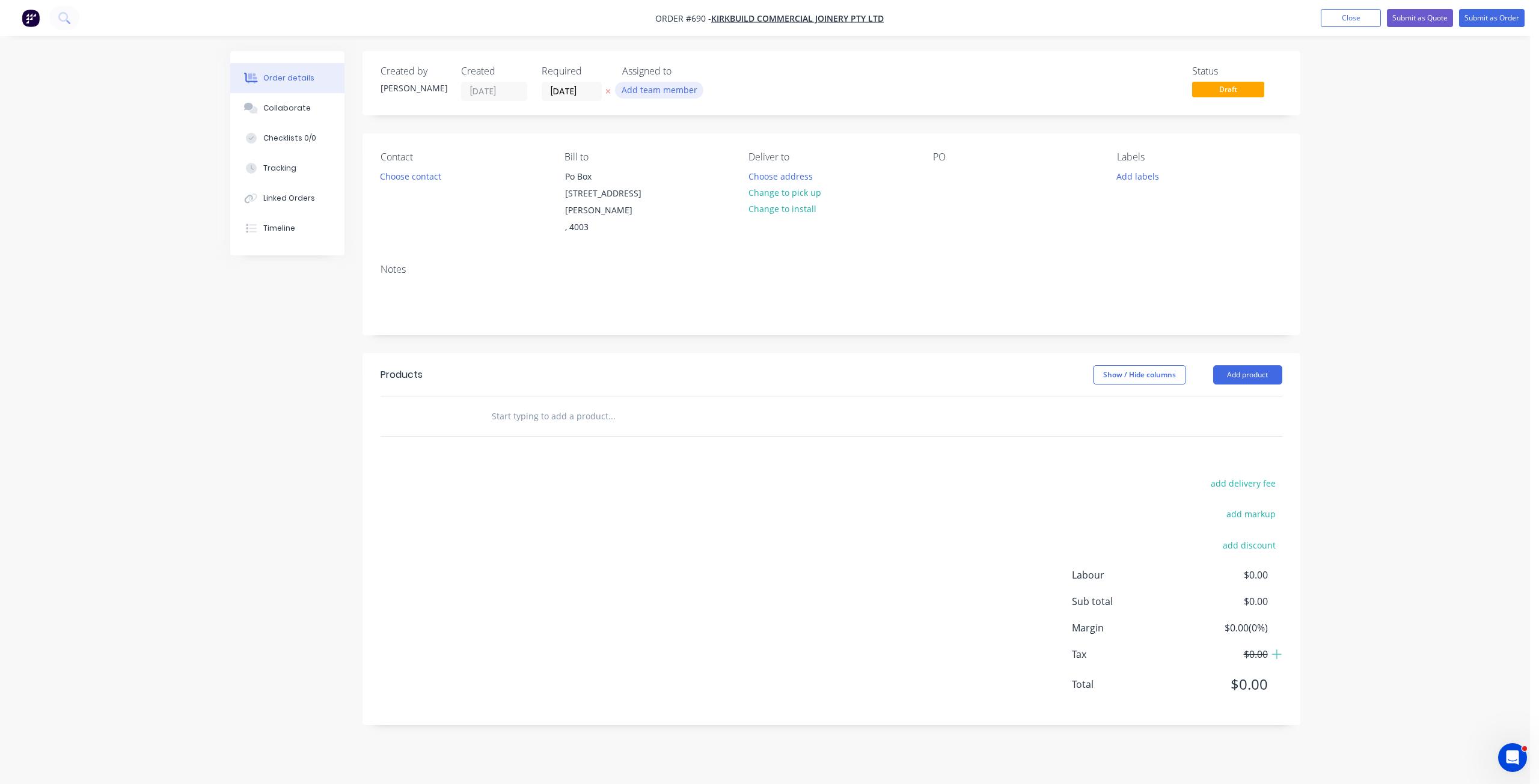
click at [653, 95] on button "Add team member" at bounding box center [659, 90] width 88 height 16
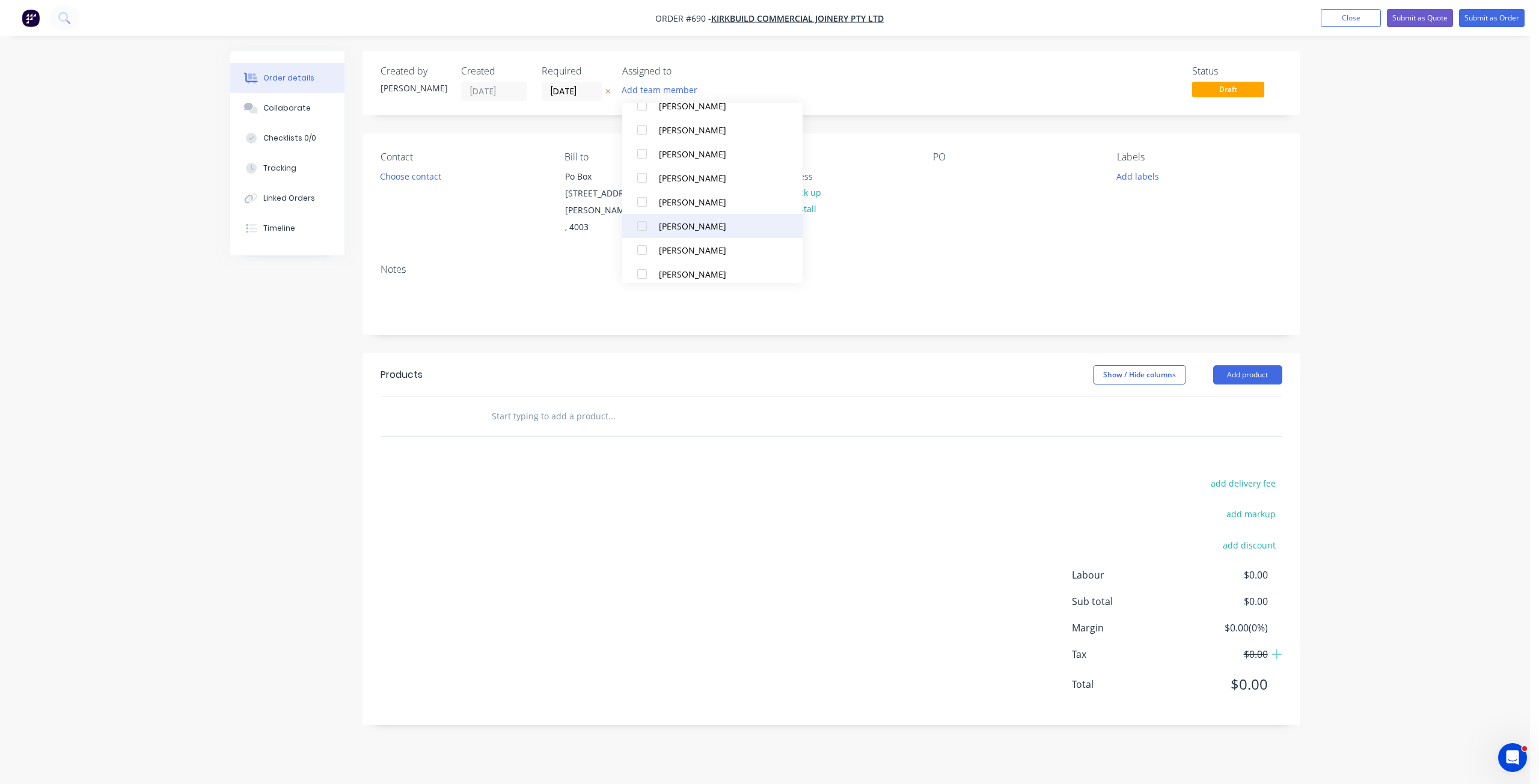
scroll to position [120, 0]
click at [648, 158] on div at bounding box center [642, 157] width 24 height 24
click at [645, 174] on div at bounding box center [642, 169] width 24 height 24
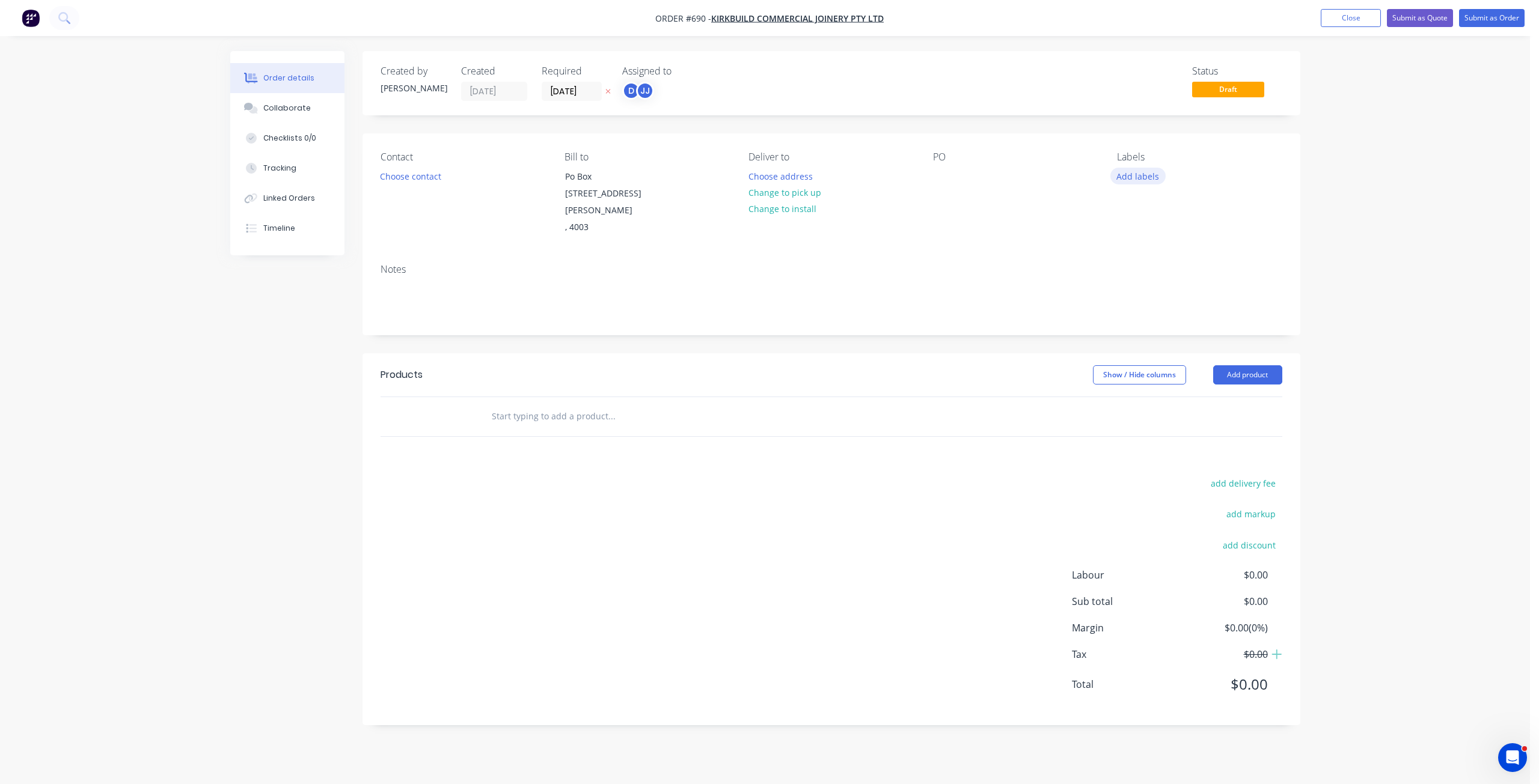
click at [1144, 176] on button "Add labels" at bounding box center [1138, 176] width 55 height 16
click at [1146, 274] on div at bounding box center [1139, 271] width 24 height 24
click at [935, 179] on div at bounding box center [943, 176] width 20 height 17
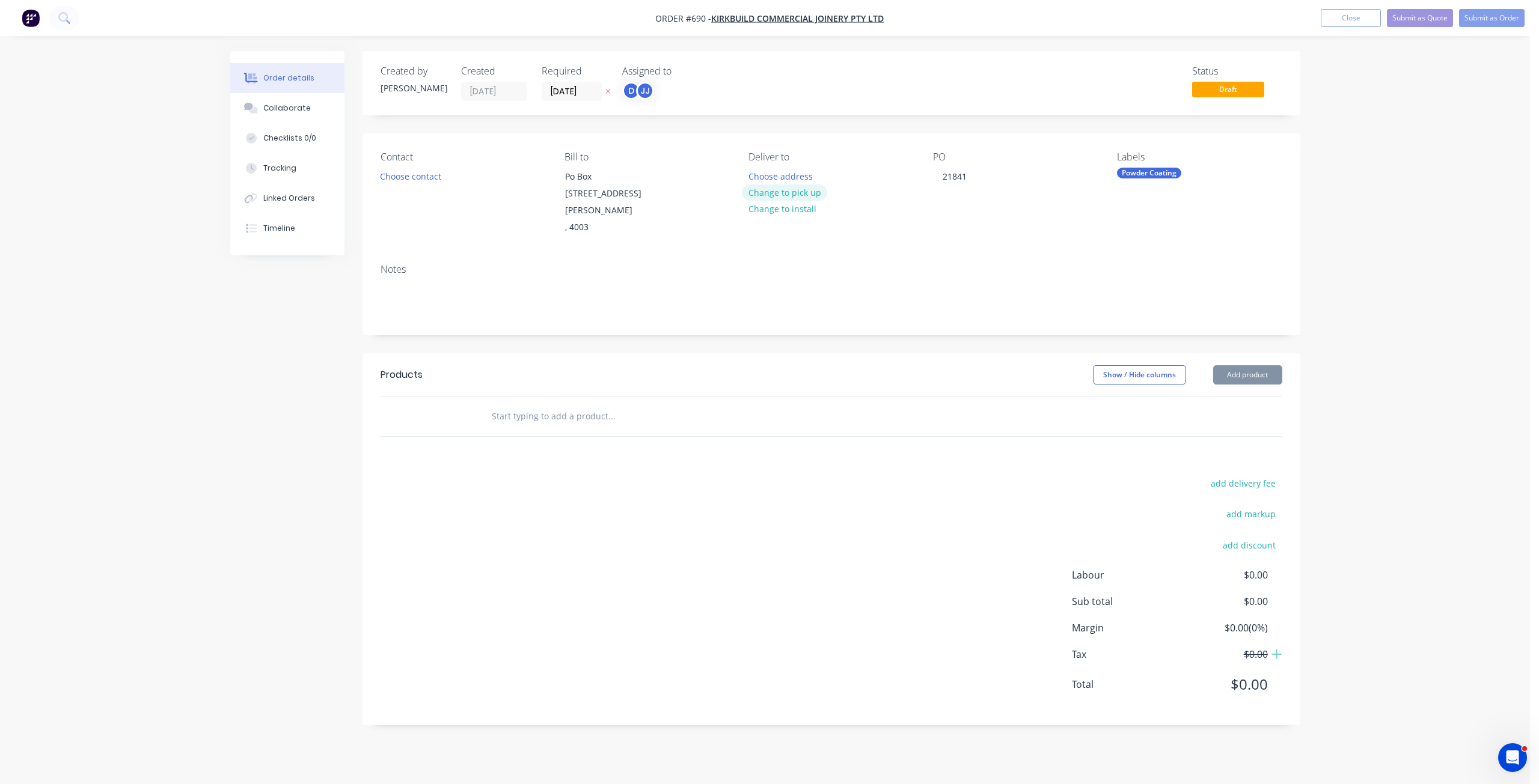
click at [773, 195] on button "Change to pick up" at bounding box center [784, 192] width 85 height 16
click at [411, 176] on button "Choose contact" at bounding box center [410, 176] width 74 height 16
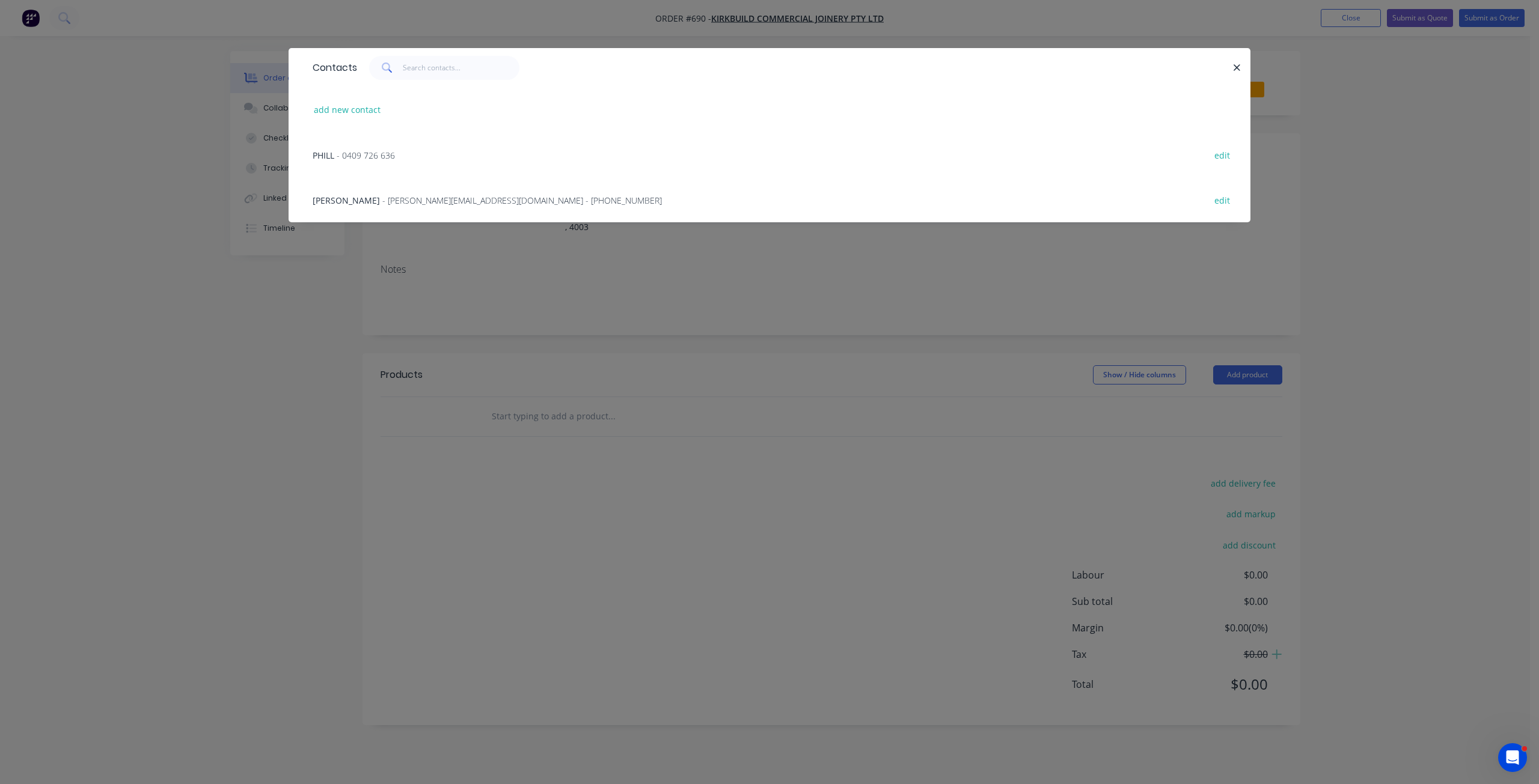
click at [382, 197] on span "- [PERSON_NAME][EMAIL_ADDRESS][DOMAIN_NAME] - [PHONE_NUMBER]" at bounding box center [522, 200] width 279 height 12
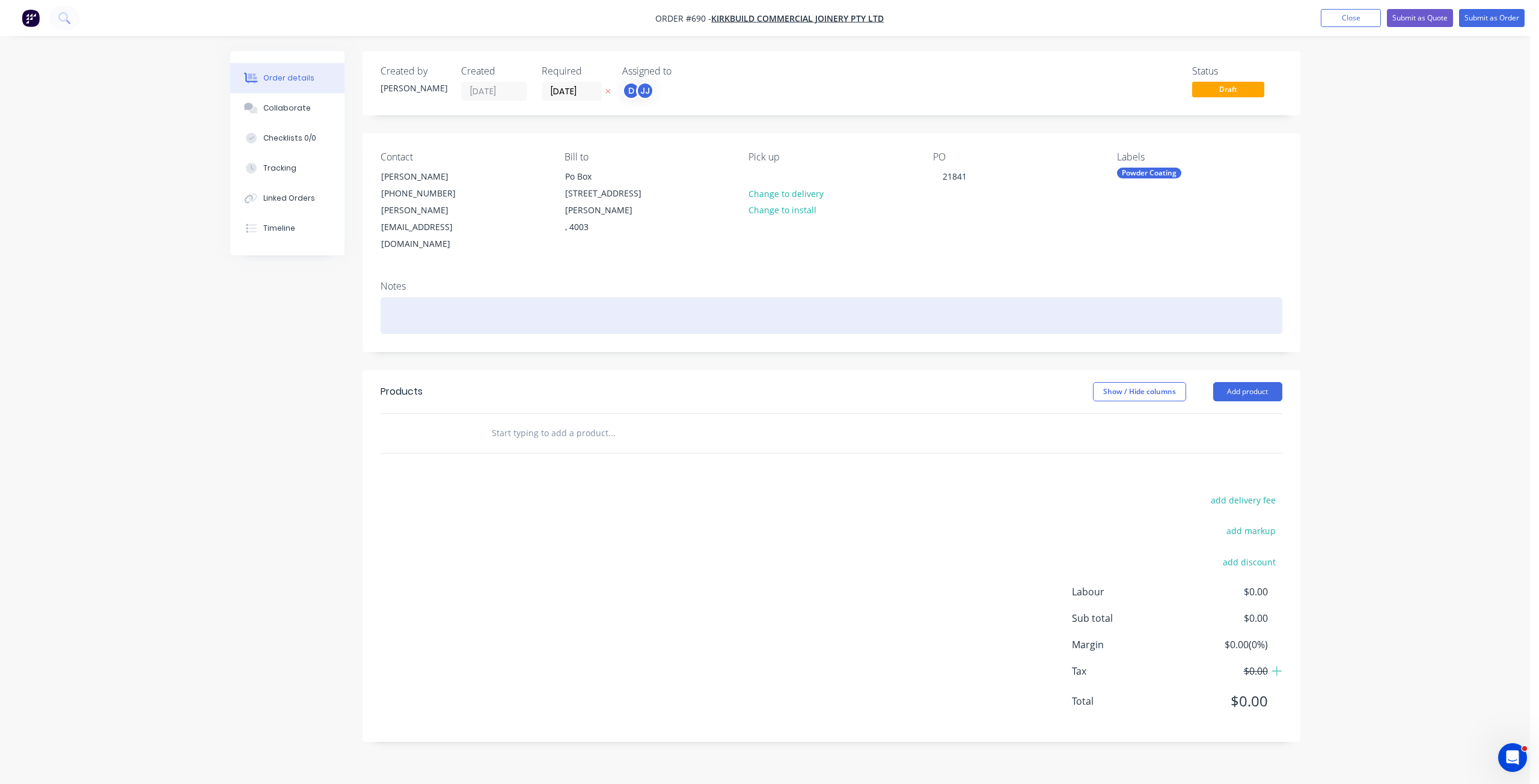
click at [418, 297] on div at bounding box center [831, 315] width 901 height 37
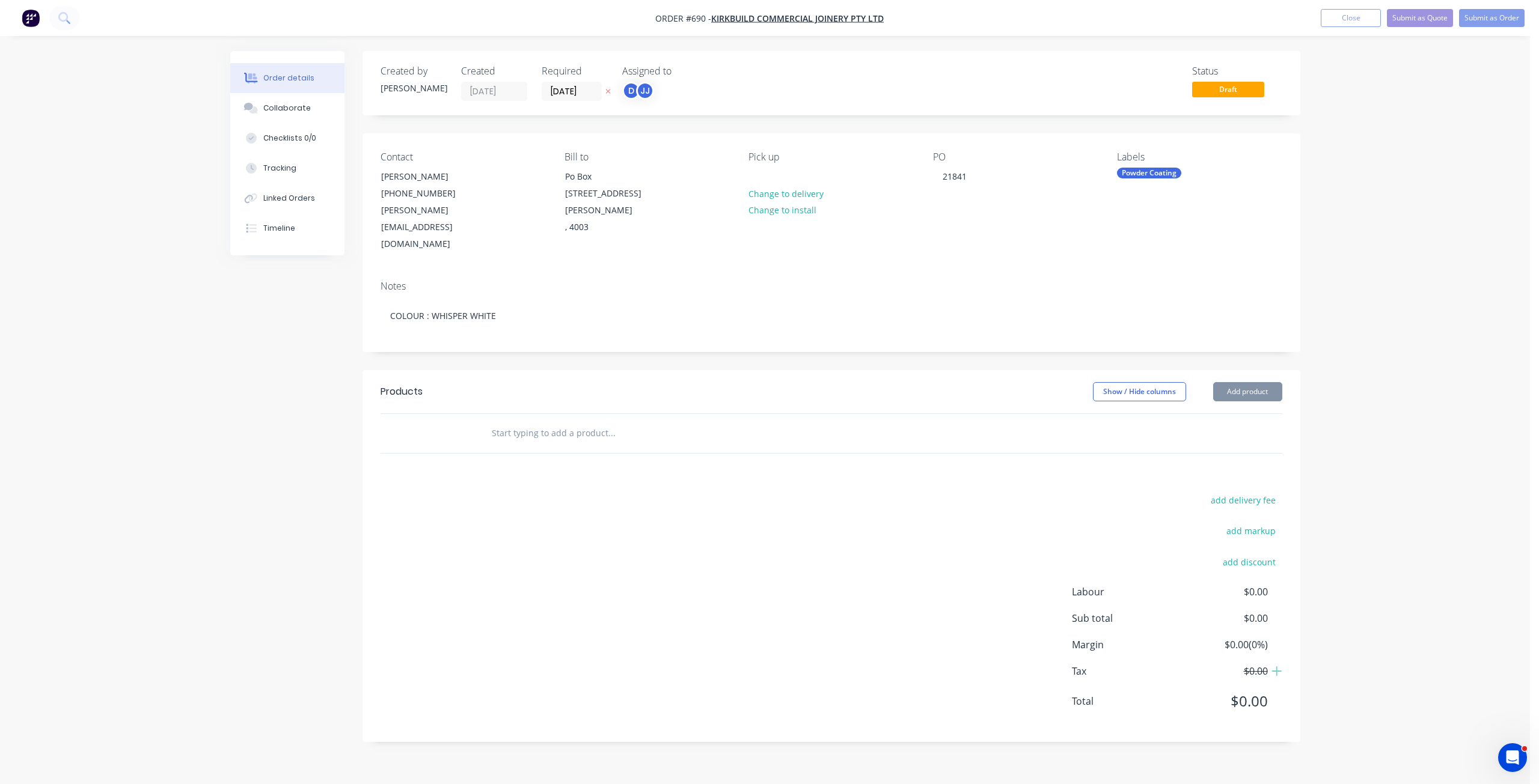
click at [512, 421] on input "text" at bounding box center [611, 433] width 240 height 24
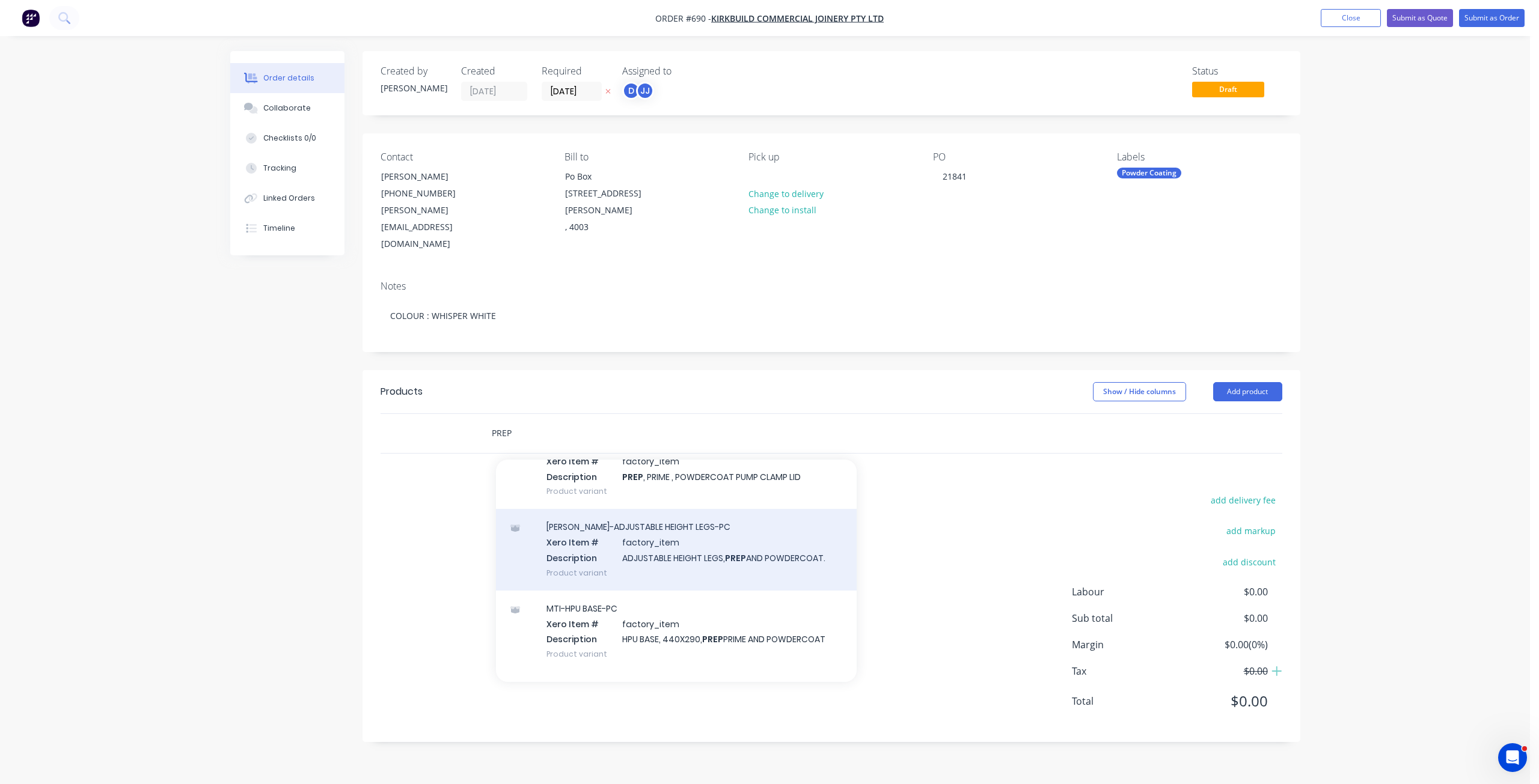
scroll to position [1082, 0]
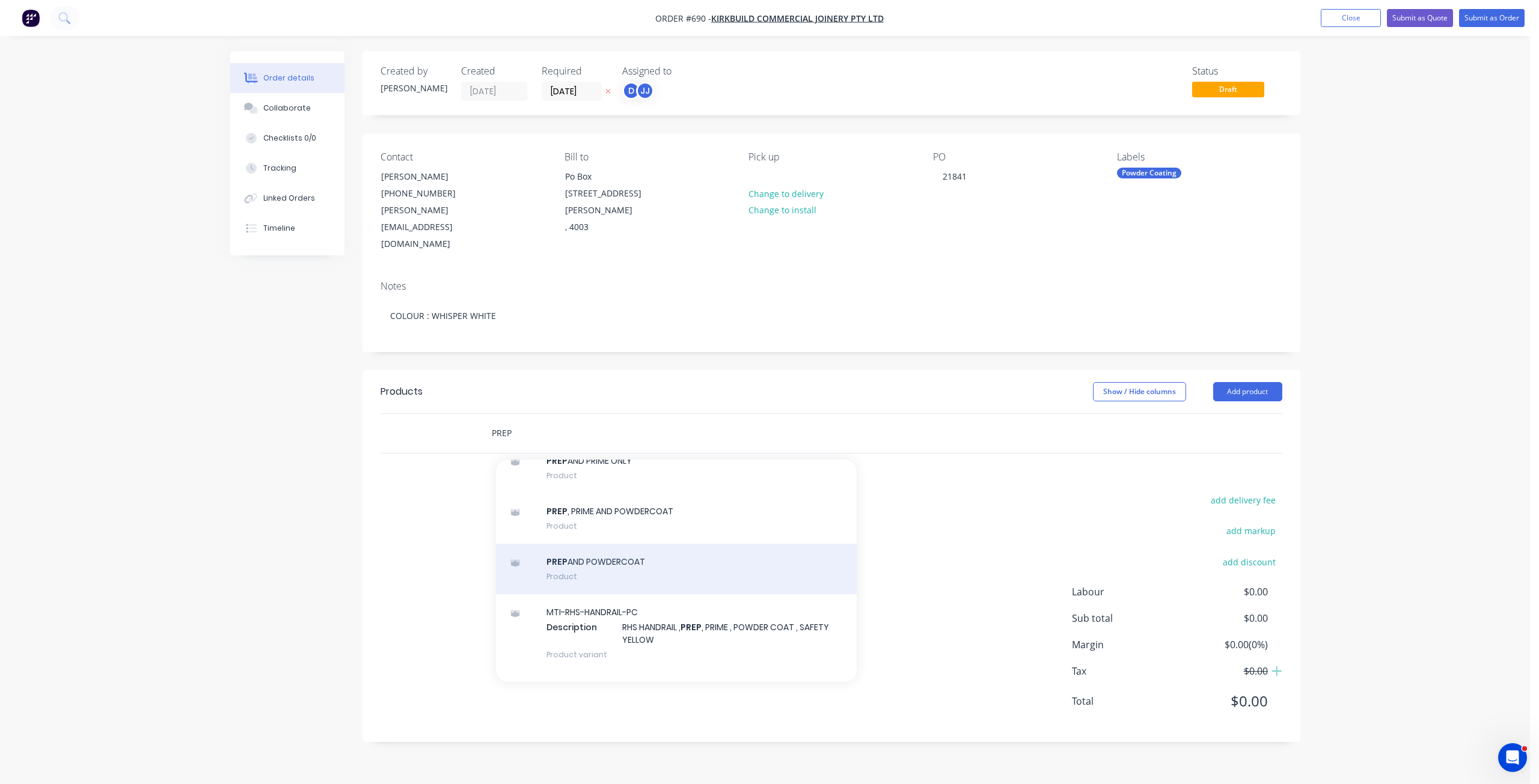
type input "PREP"
click at [601, 544] on div "PREP AND POWDERCOAT Product" at bounding box center [677, 569] width 361 height 51
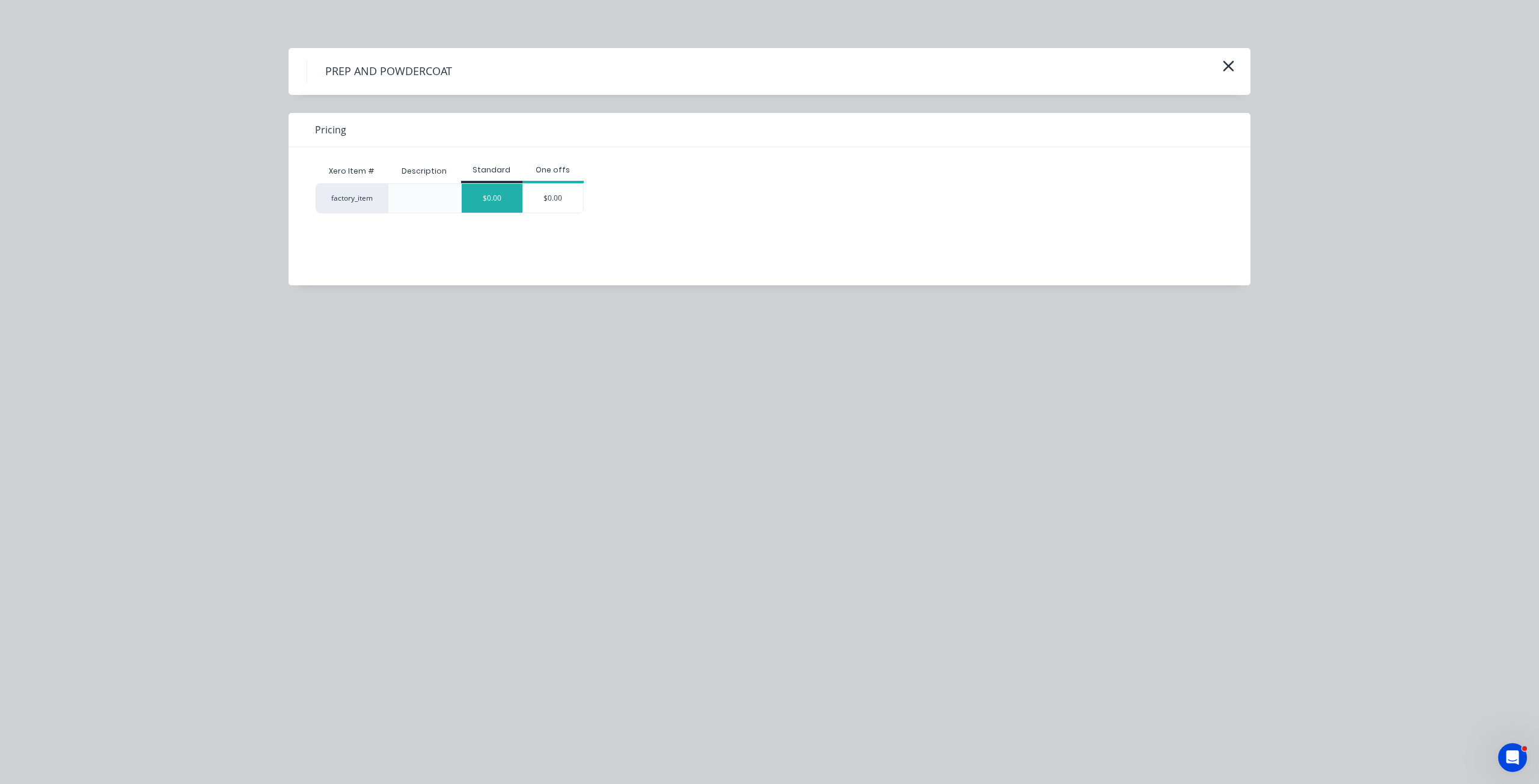
click at [491, 199] on div "$0.00" at bounding box center [492, 198] width 61 height 29
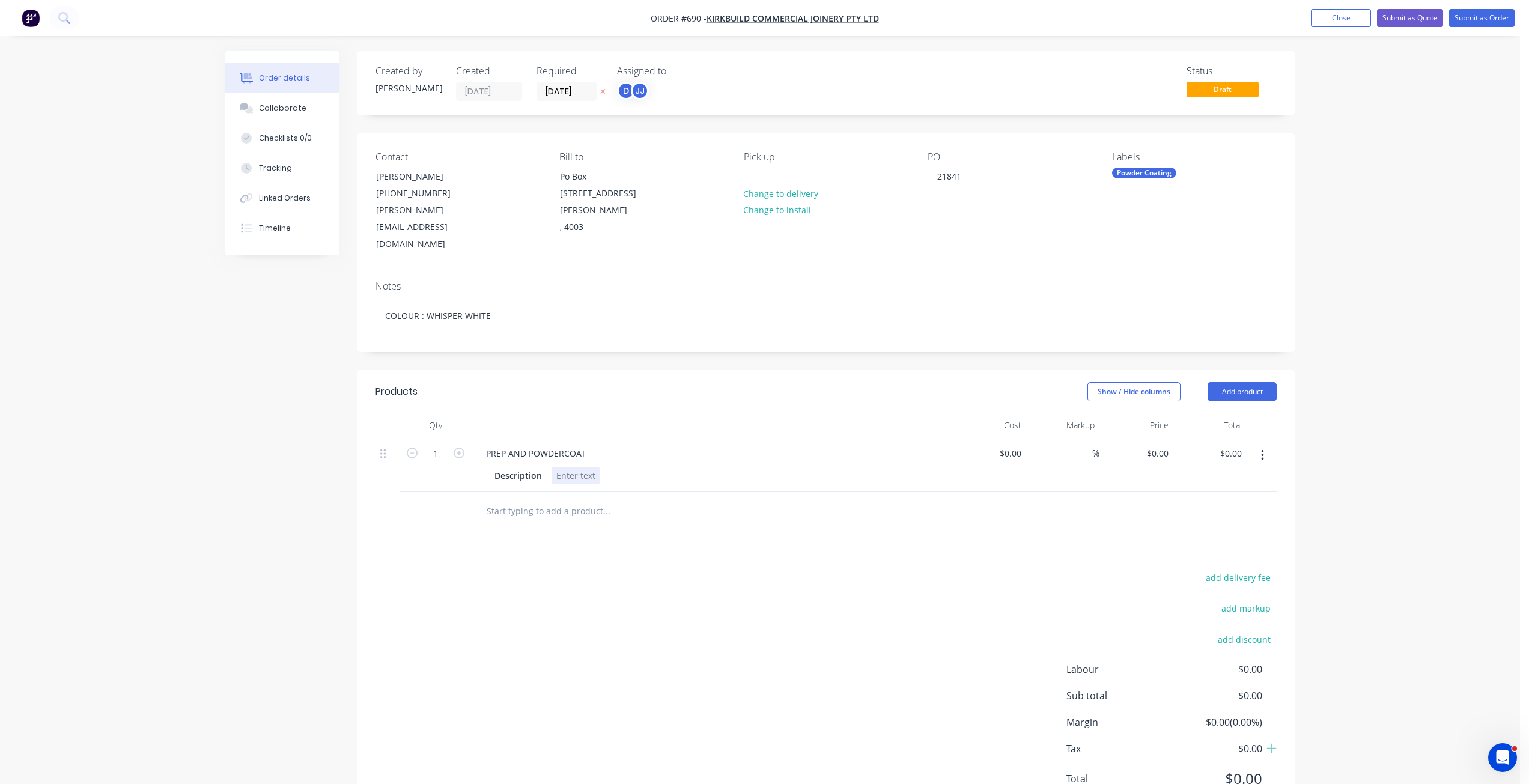
click at [566, 467] on div at bounding box center [576, 476] width 48 height 17
click at [611, 468] on div "13MM CHANNEL 13MM CHANNEL SPLIT ANGLE 32X32" at bounding box center [601, 495] width 100 height 55
click at [1479, 15] on button "Submit as Order" at bounding box center [1482, 18] width 66 height 18
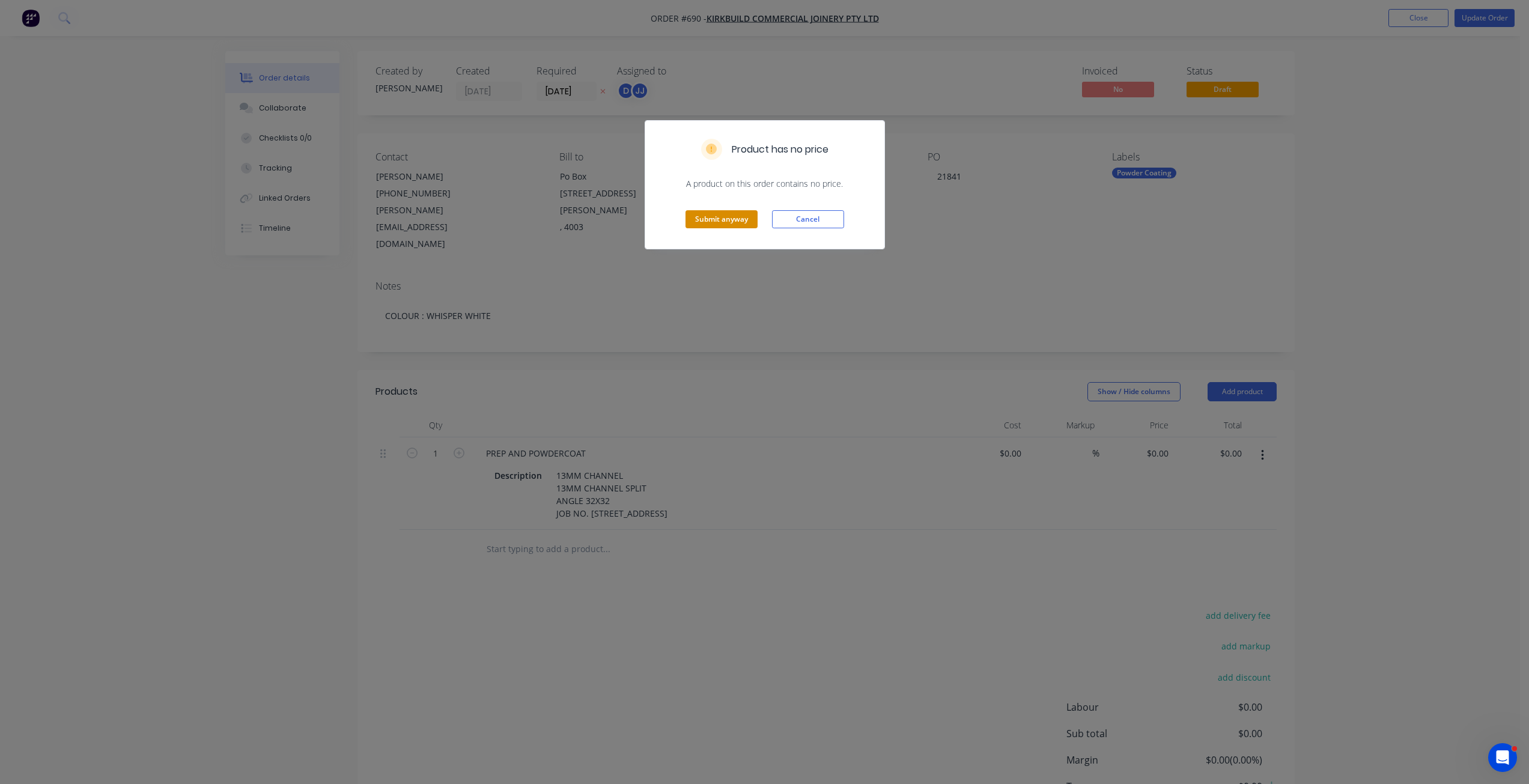
click at [711, 220] on button "Submit anyway" at bounding box center [722, 219] width 72 height 18
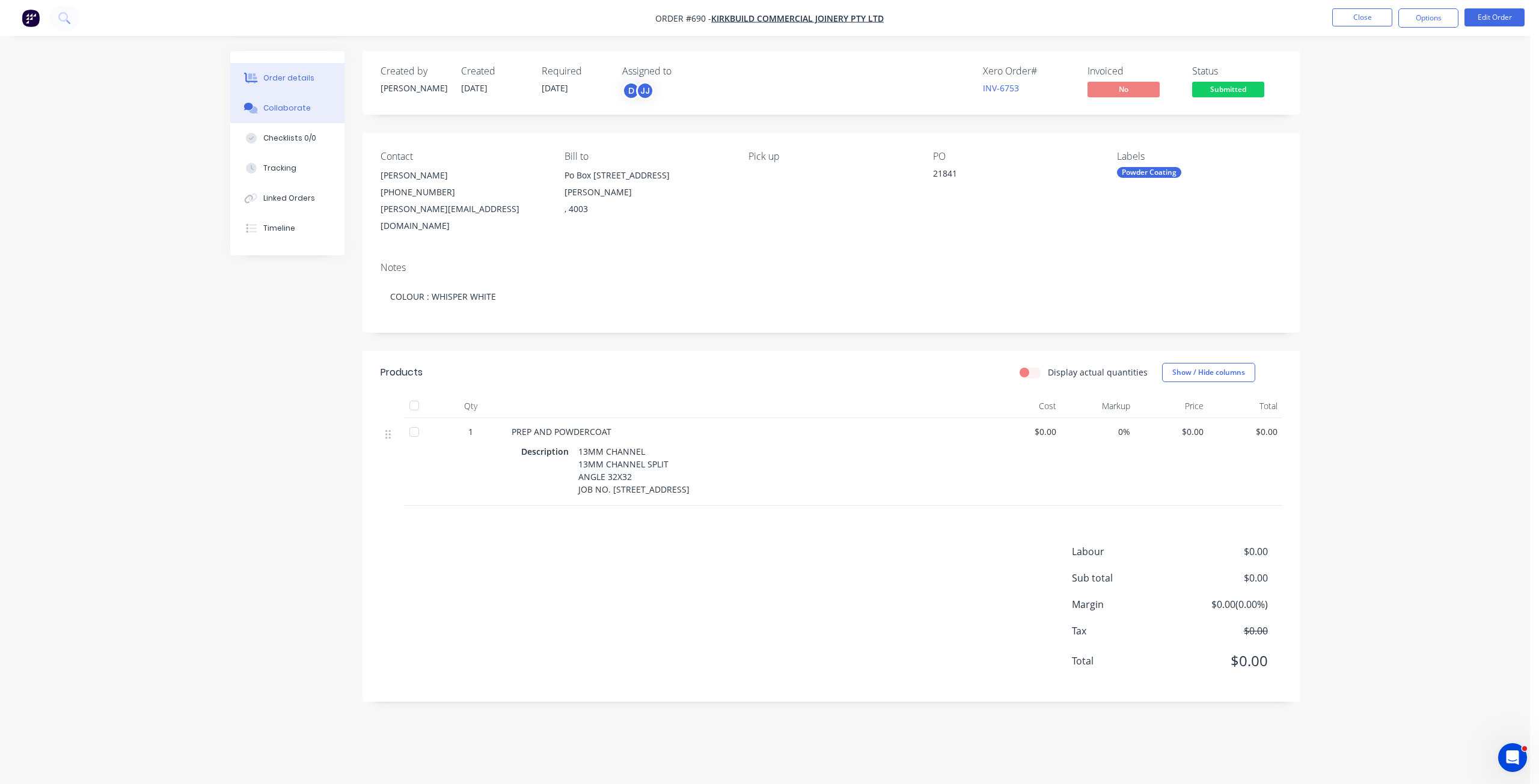
click at [286, 114] on button "Collaborate" at bounding box center [287, 108] width 114 height 30
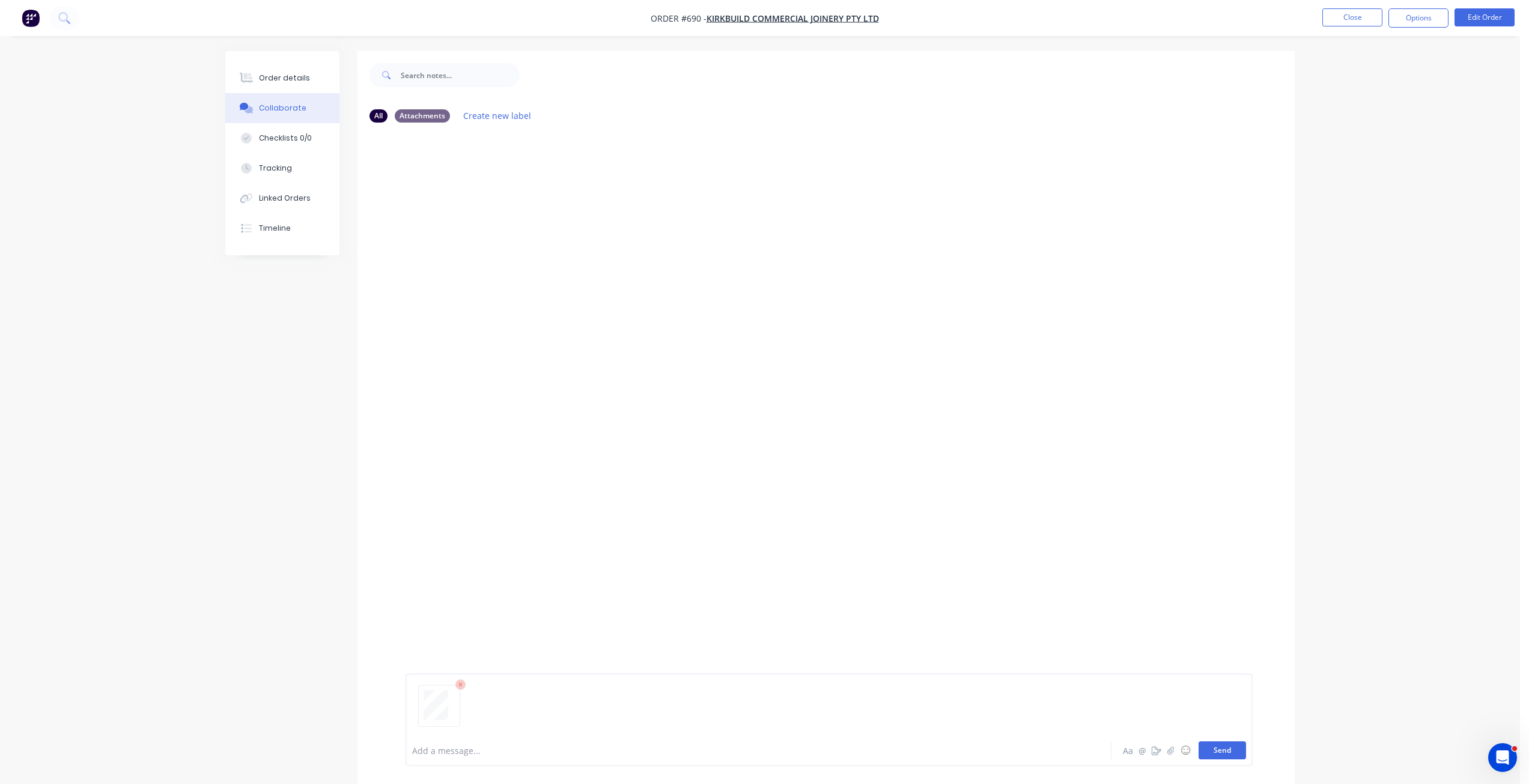
click at [1215, 744] on button "Send" at bounding box center [1222, 750] width 48 height 18
click at [275, 74] on div "Order details" at bounding box center [284, 78] width 51 height 11
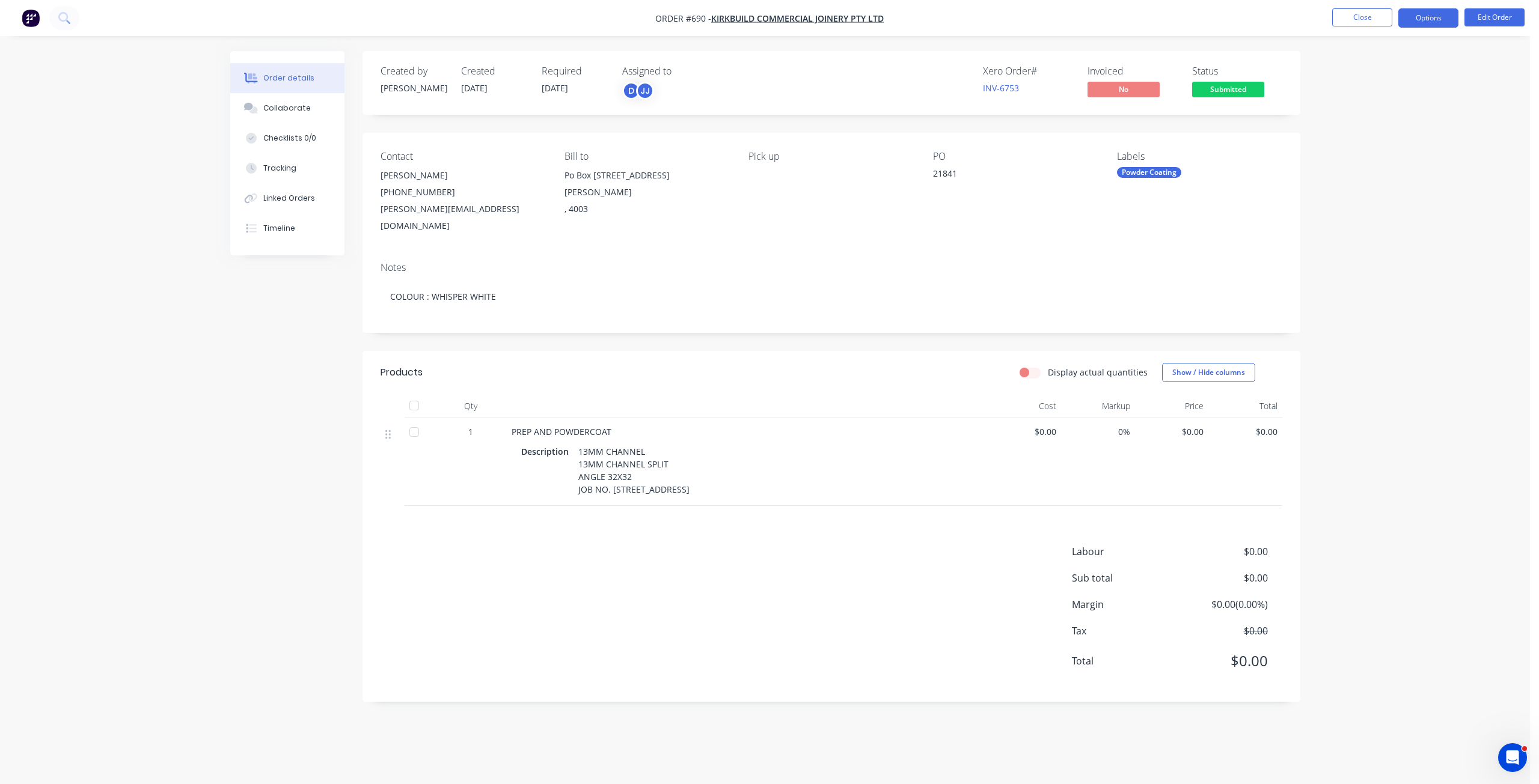
click at [1433, 24] on button "Options" at bounding box center [1428, 18] width 60 height 20
click at [1355, 147] on div "Work Order" at bounding box center [1392, 145] width 111 height 17
click at [1349, 125] on div "Without pricing" at bounding box center [1392, 121] width 111 height 17
click at [1363, 19] on button "Close" at bounding box center [1362, 17] width 60 height 18
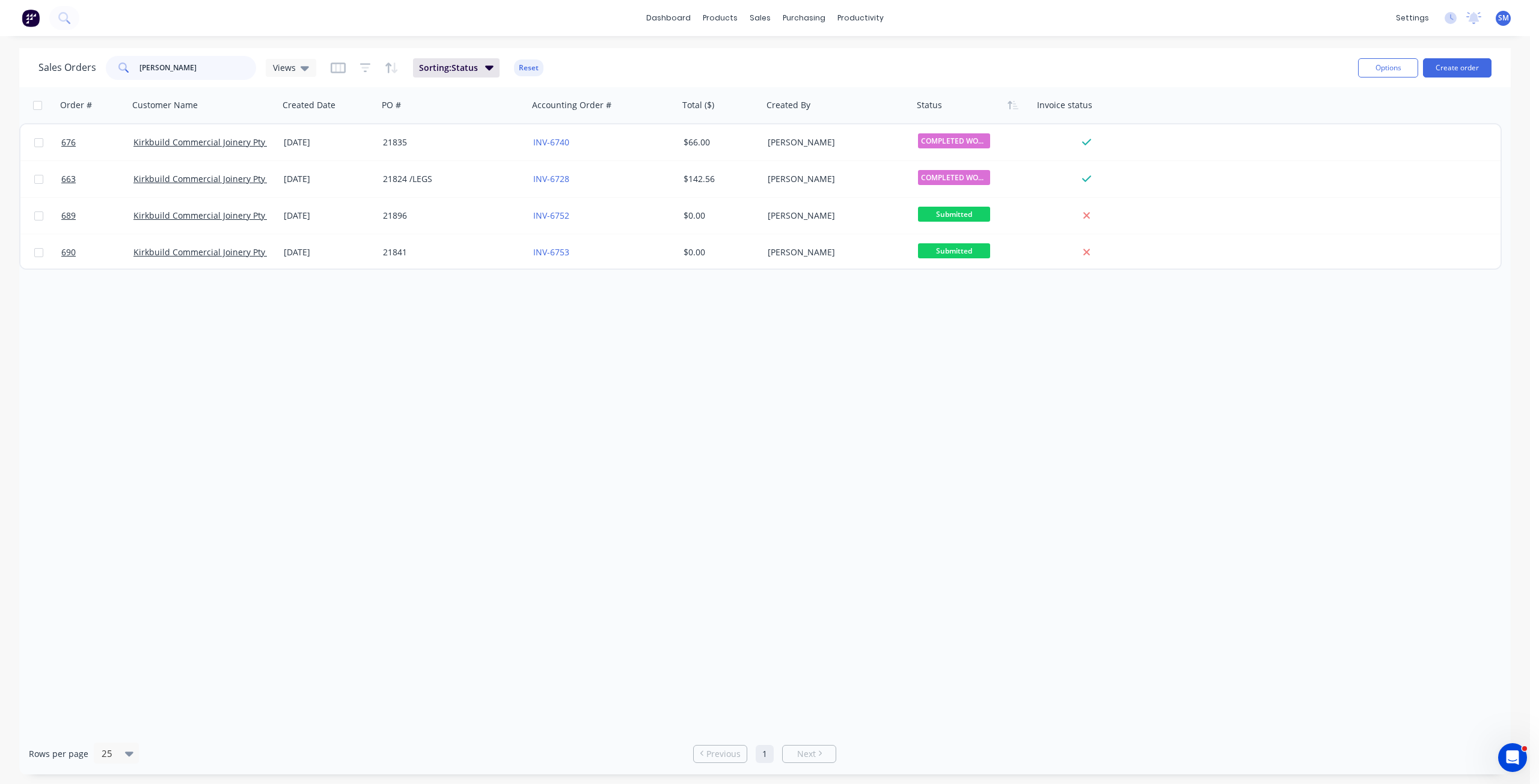
drag, startPoint x: 155, startPoint y: 66, endPoint x: 97, endPoint y: 62, distance: 58.1
click at [97, 62] on div "Sales Orders [PERSON_NAME] Views" at bounding box center [177, 68] width 278 height 24
drag, startPoint x: 112, startPoint y: -4, endPoint x: -56, endPoint y: 87, distance: 191.1
click at [0, 87] on html "dashboard products sales purchasing productivity dashboard products Product Cat…" at bounding box center [770, 392] width 1539 height 784
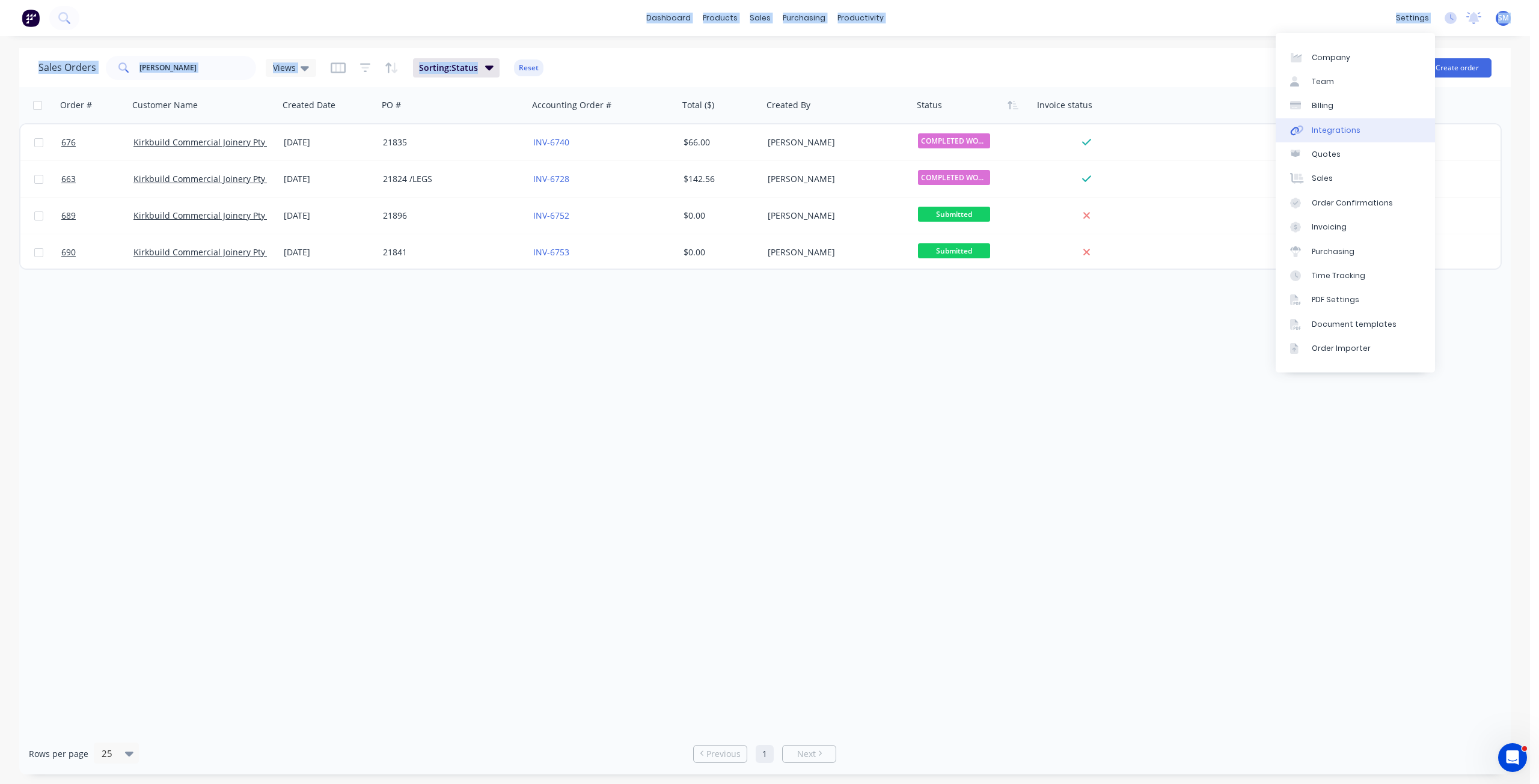
click at [1320, 127] on div "Integrations" at bounding box center [1336, 130] width 48 height 11
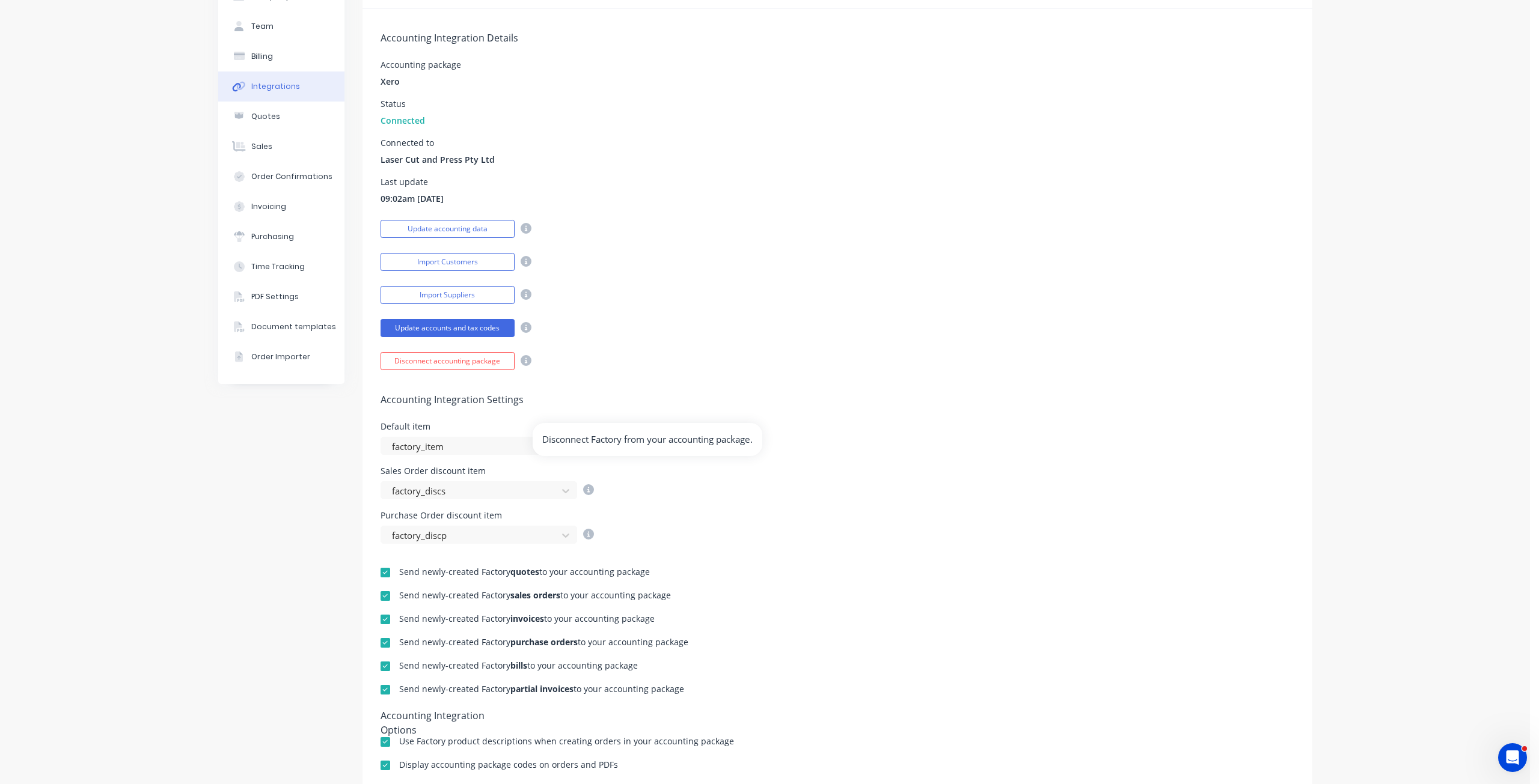
scroll to position [232, 0]
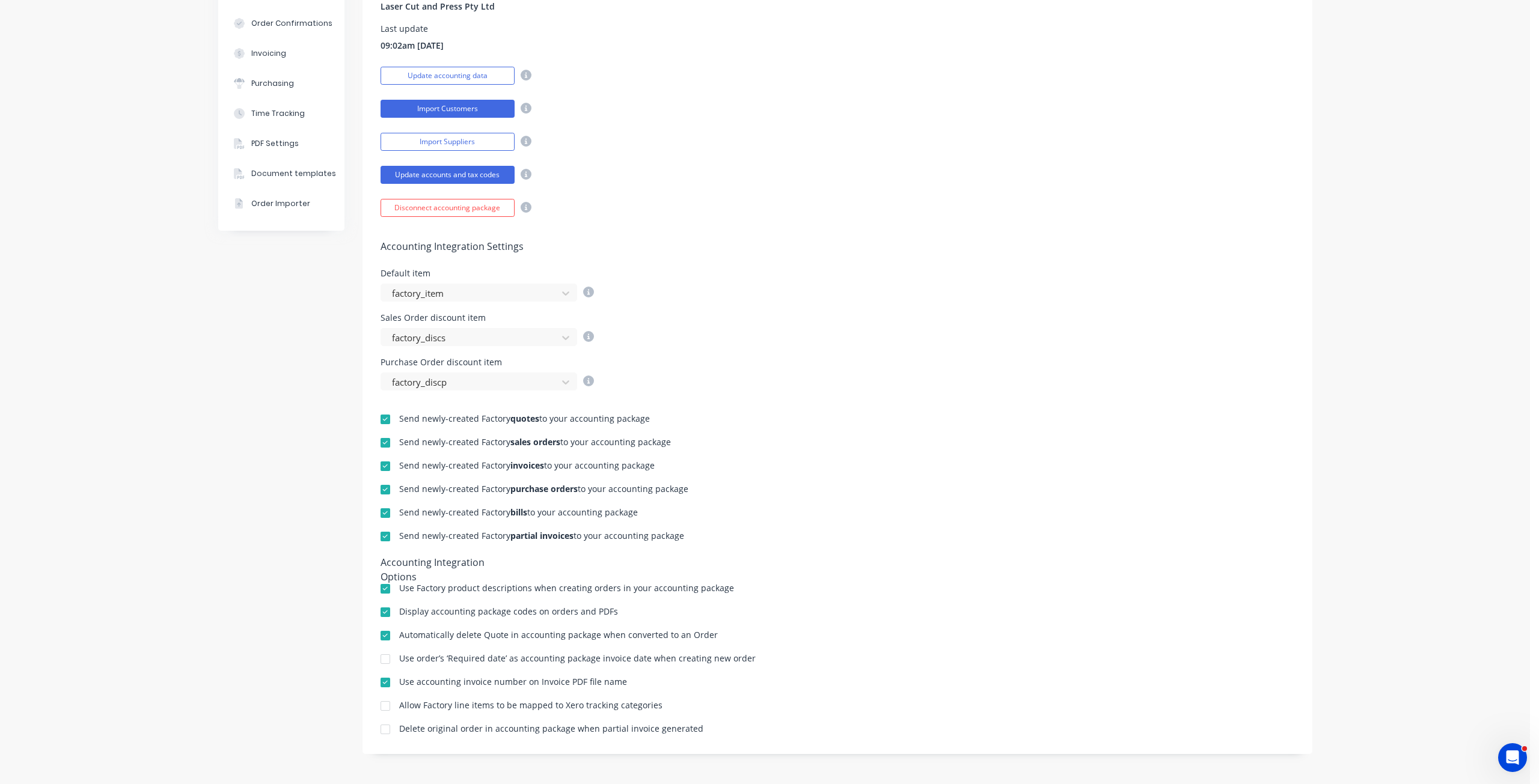
click at [448, 106] on button "Import Customers" at bounding box center [448, 108] width 134 height 18
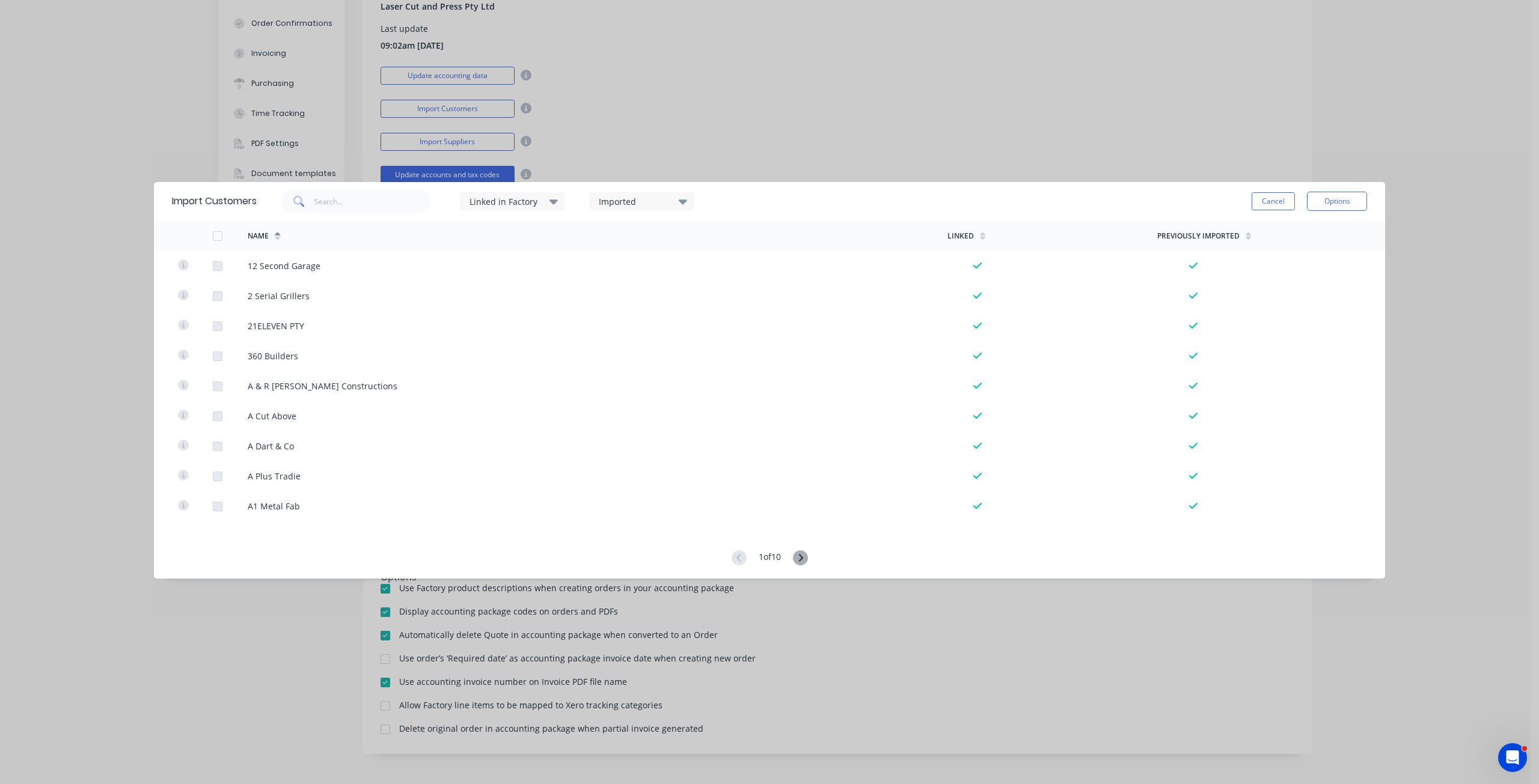
click at [219, 234] on div at bounding box center [217, 236] width 24 height 24
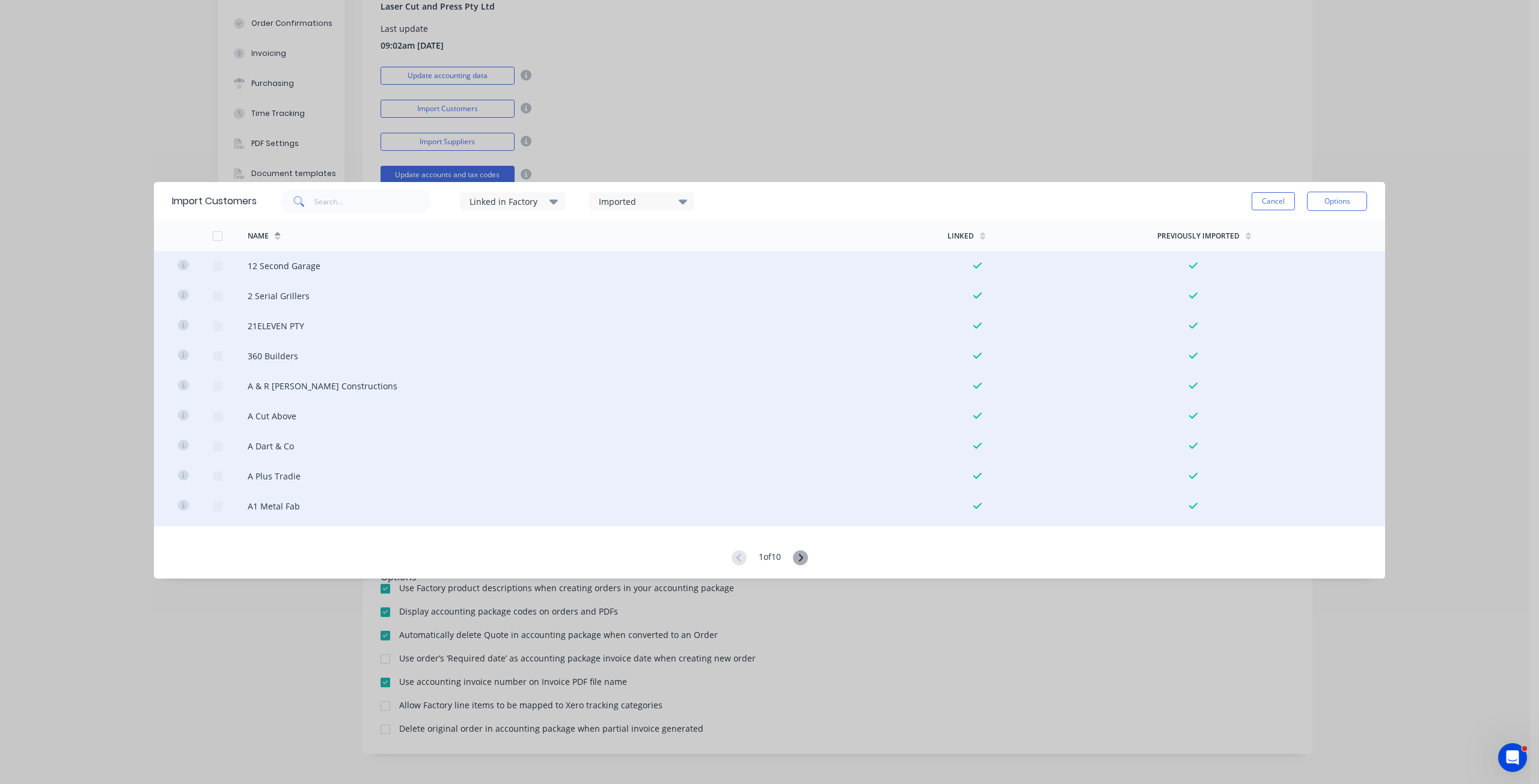
click at [627, 202] on div "Imported" at bounding box center [636, 201] width 76 height 12
click at [630, 243] on div "All" at bounding box center [688, 240] width 120 height 12
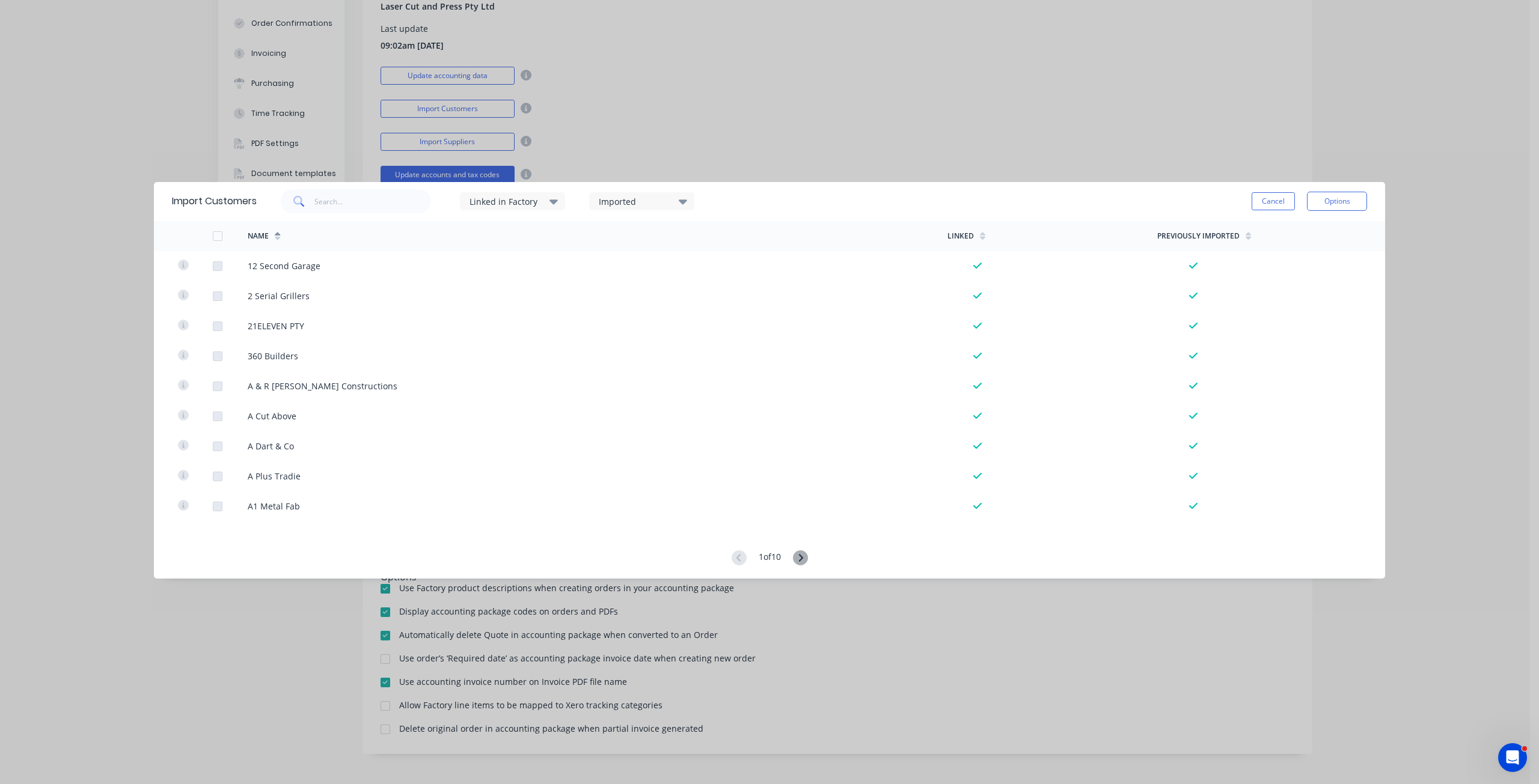
click at [626, 203] on div "Imported" at bounding box center [636, 201] width 76 height 12
click at [558, 202] on icon at bounding box center [553, 202] width 9 height 5
click at [389, 200] on input "text" at bounding box center [373, 201] width 117 height 24
click at [335, 204] on input "JI" at bounding box center [373, 201] width 117 height 24
type input "[PERSON_NAME]"
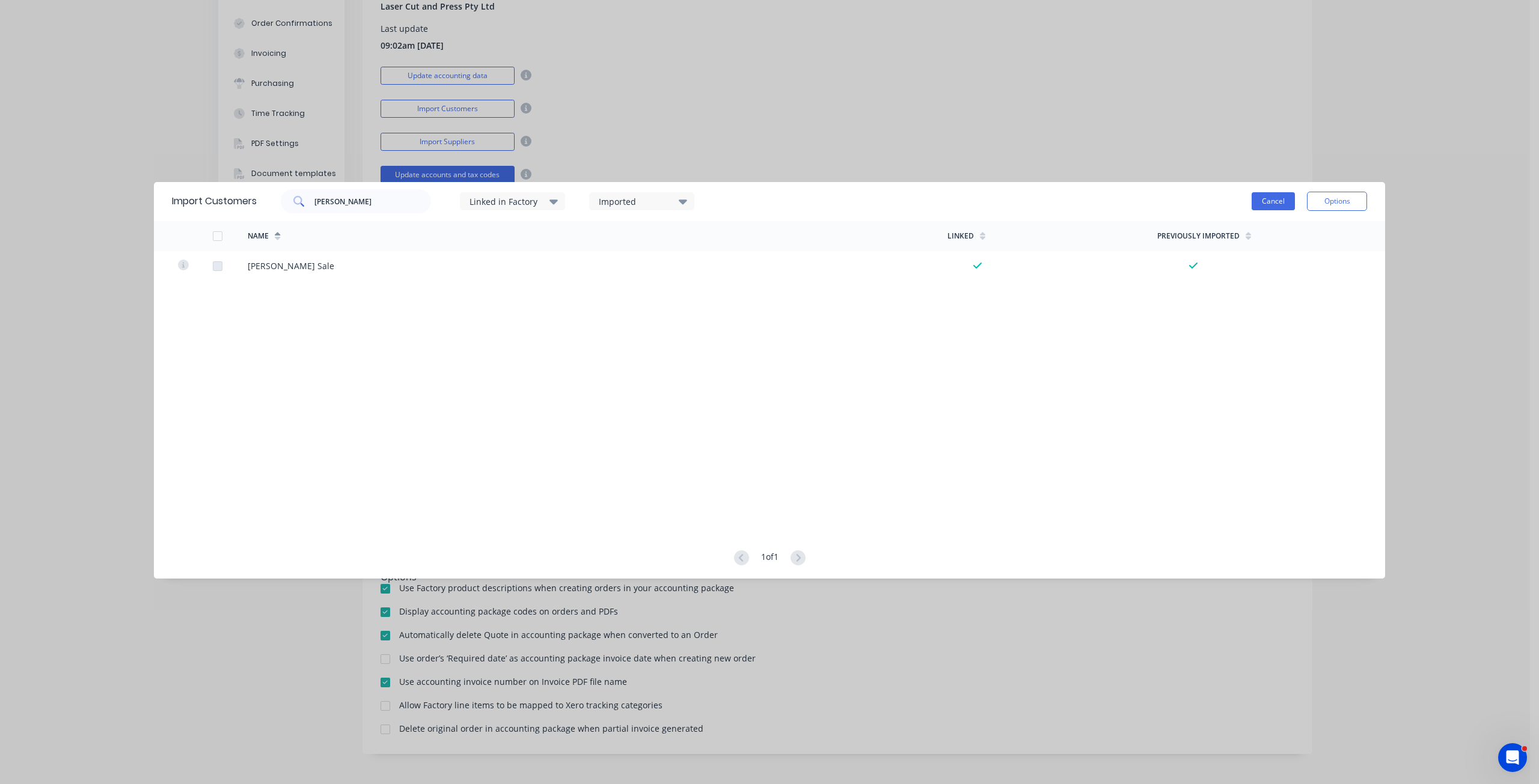
click at [1282, 208] on button "Cancel" at bounding box center [1273, 201] width 43 height 18
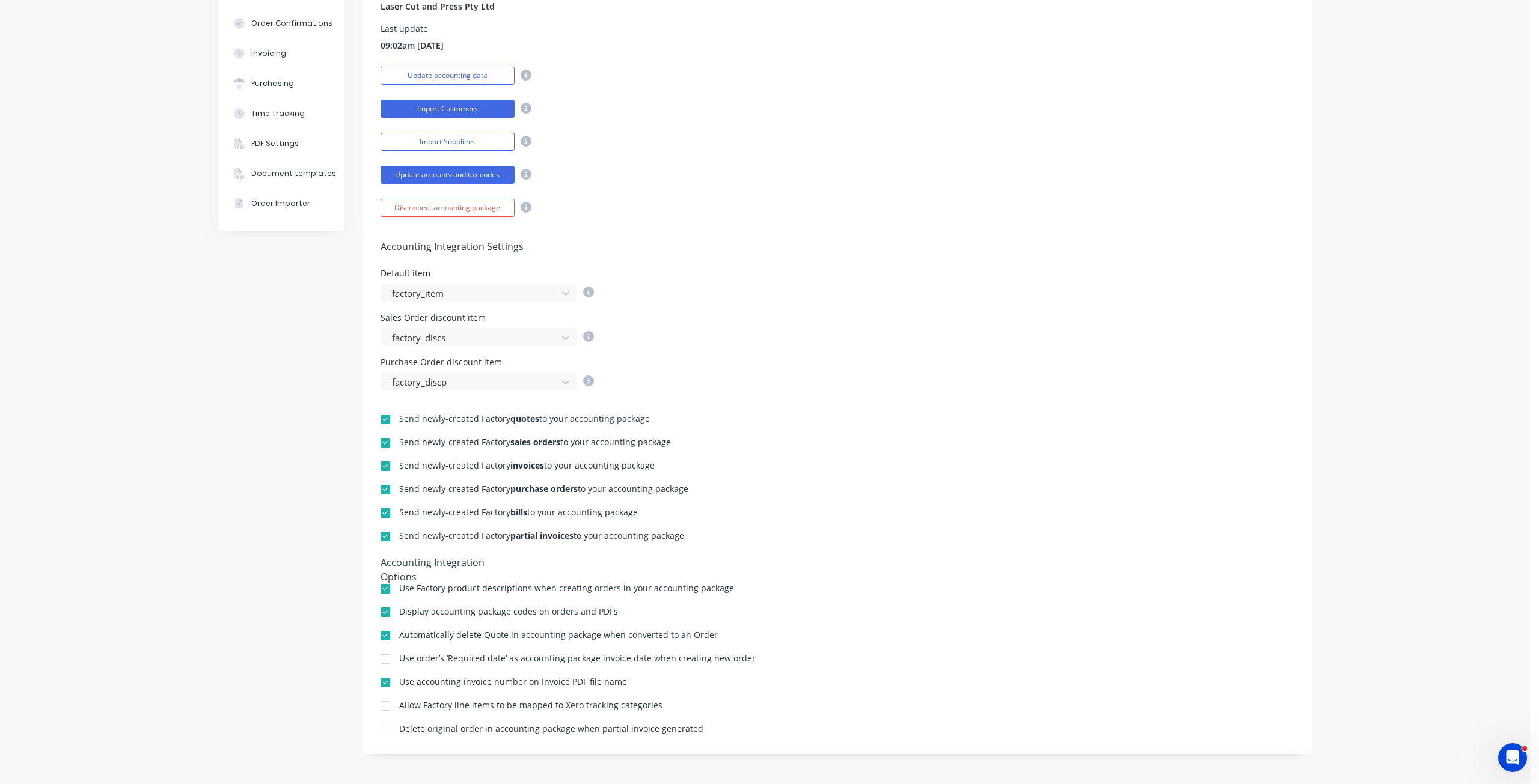
click at [452, 115] on button "Import Customers" at bounding box center [448, 108] width 134 height 18
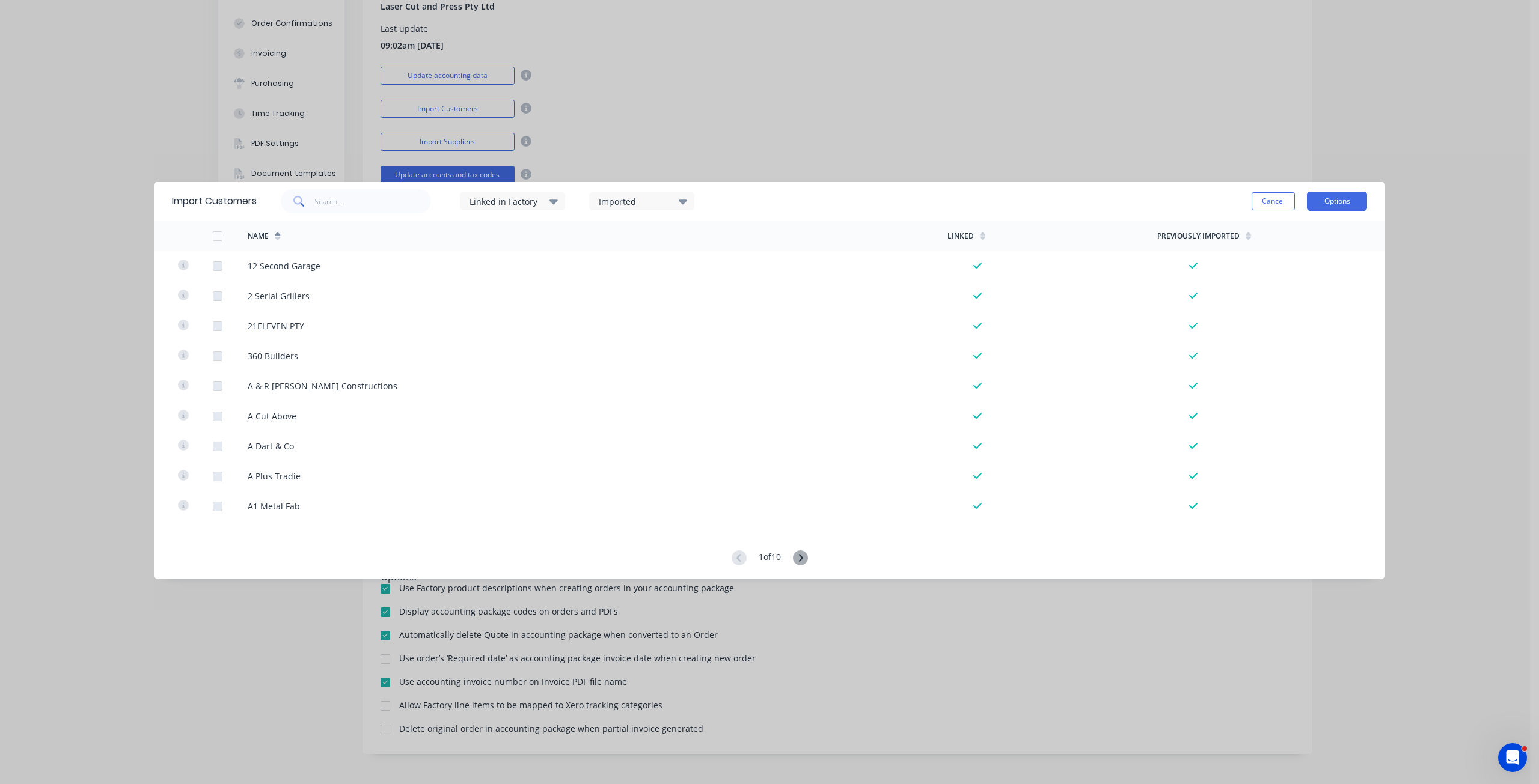
click at [1327, 200] on button "Options" at bounding box center [1337, 201] width 60 height 20
click at [1294, 264] on div "Import all customers" at bounding box center [1310, 262] width 93 height 17
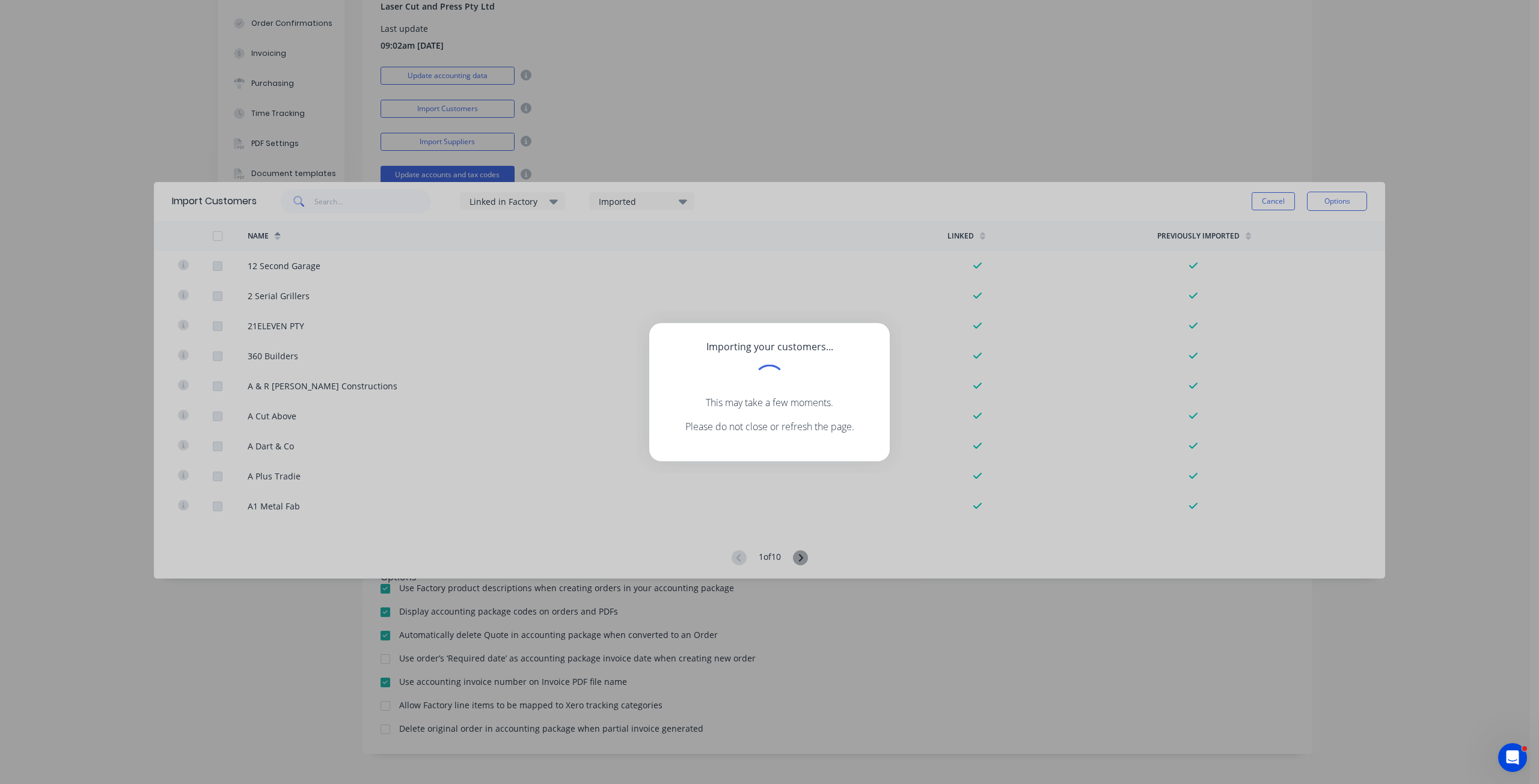
drag, startPoint x: 1080, startPoint y: 35, endPoint x: 1075, endPoint y: 46, distance: 12.1
click at [1080, 37] on div "Importing your customers... This may take a few moments. Please do not close or…" at bounding box center [770, 392] width 1539 height 784
click at [1266, 195] on div "Importing your customers... This may take a few moments. Please do not close or…" at bounding box center [770, 392] width 1539 height 784
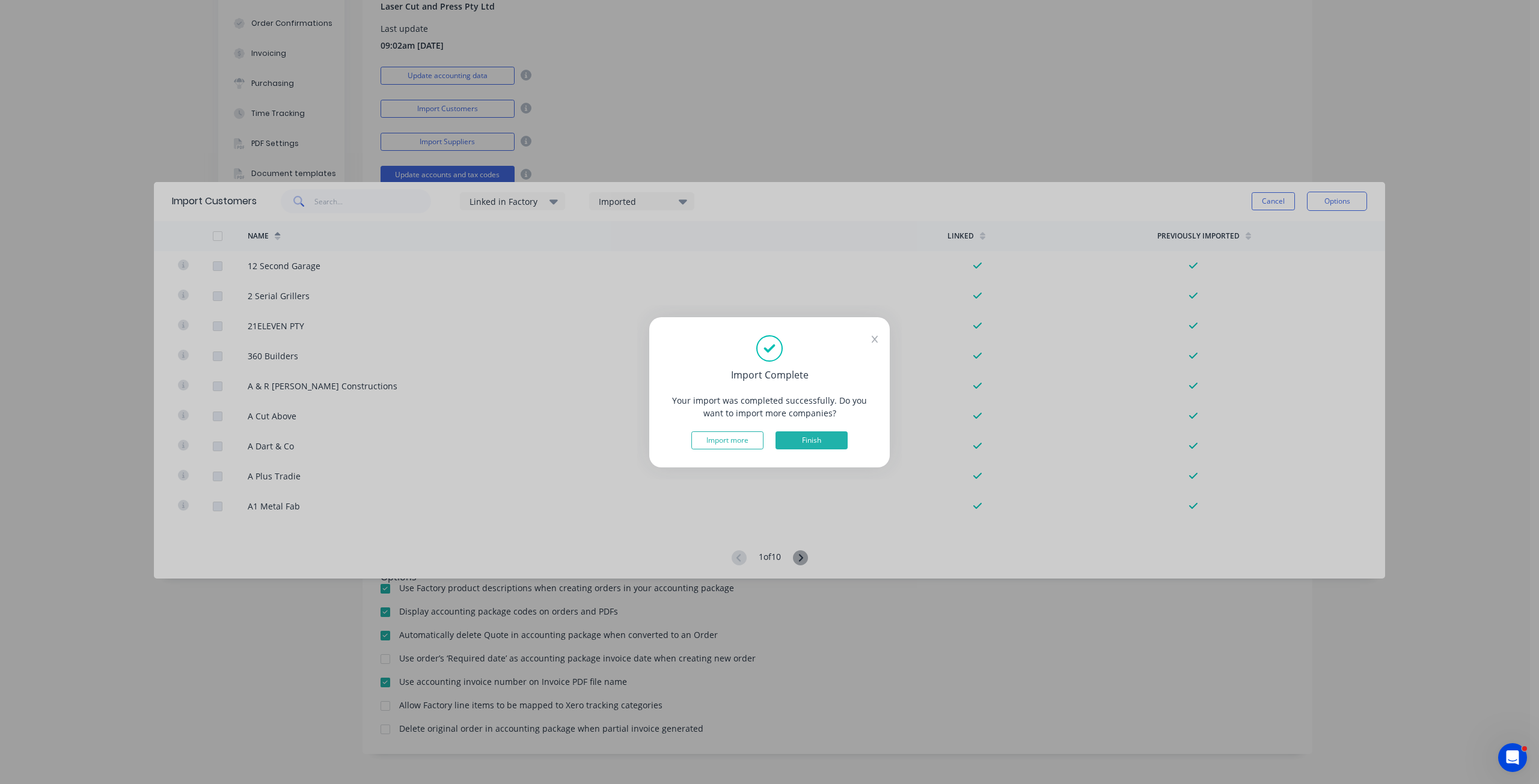
click at [816, 442] on button "Finish" at bounding box center [812, 440] width 72 height 18
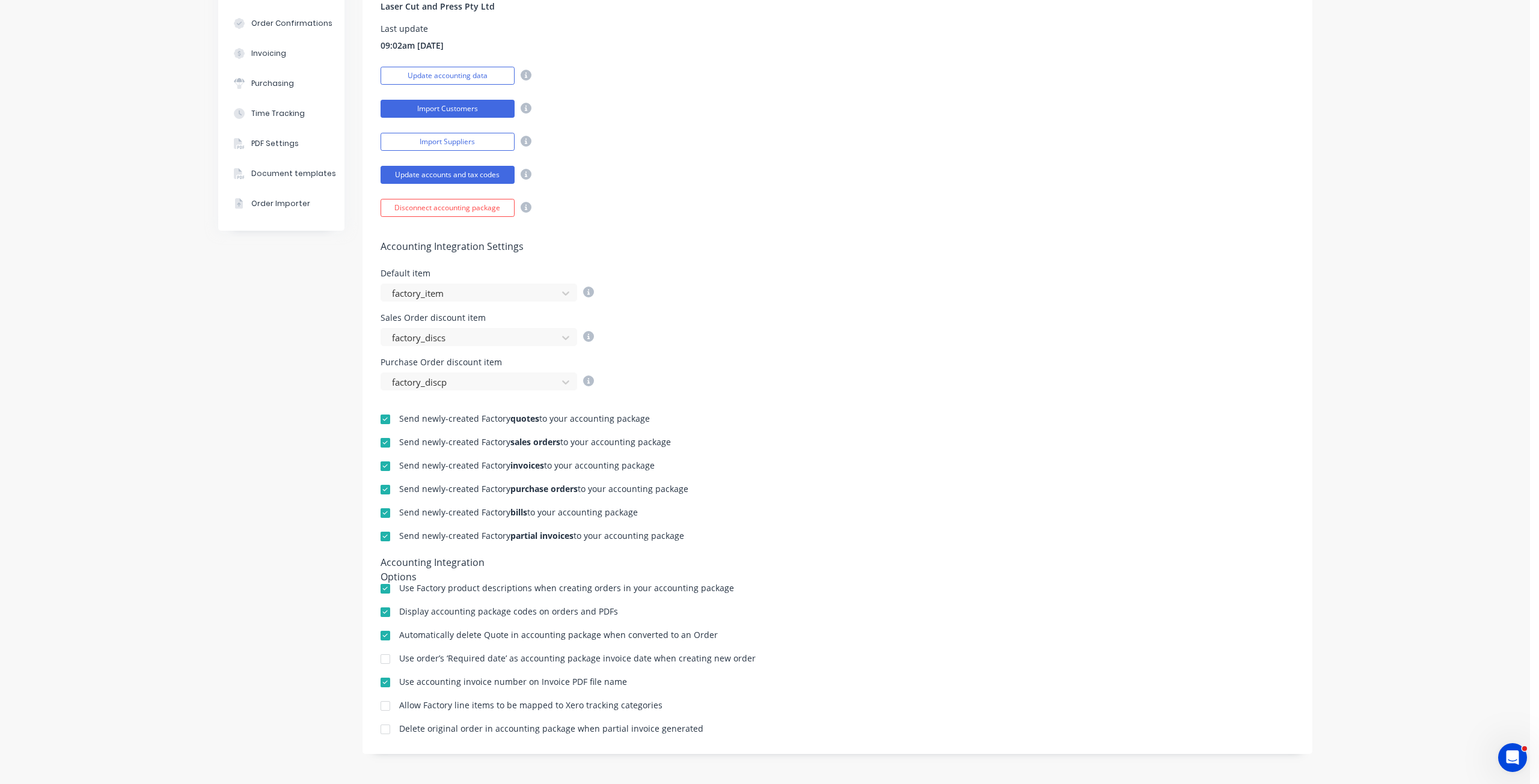
click at [453, 108] on button "Import Customers" at bounding box center [448, 108] width 134 height 18
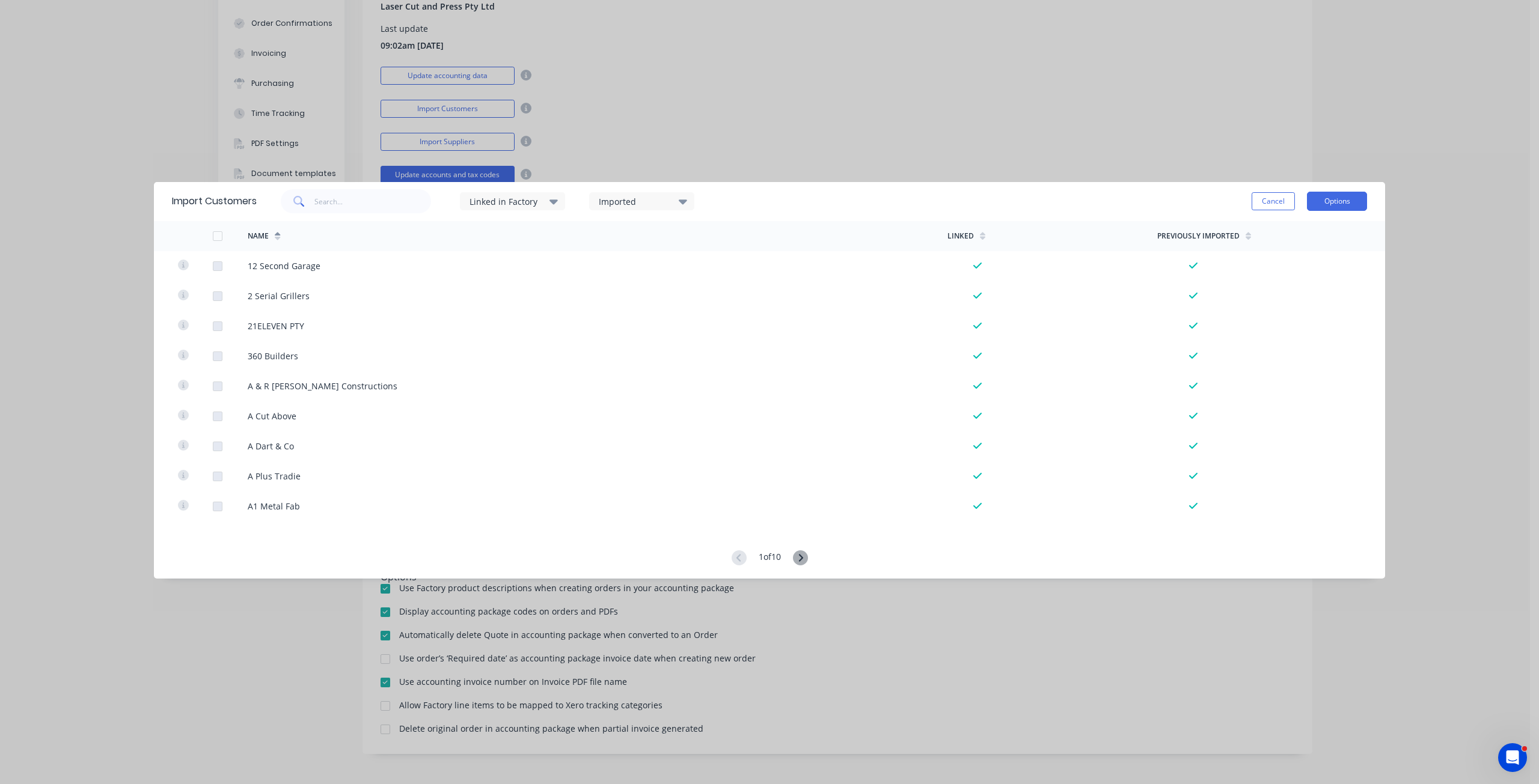
click at [1348, 207] on button "Options" at bounding box center [1337, 201] width 60 height 20
click at [329, 200] on input "text" at bounding box center [373, 201] width 117 height 24
type input "[PERSON_NAME]"
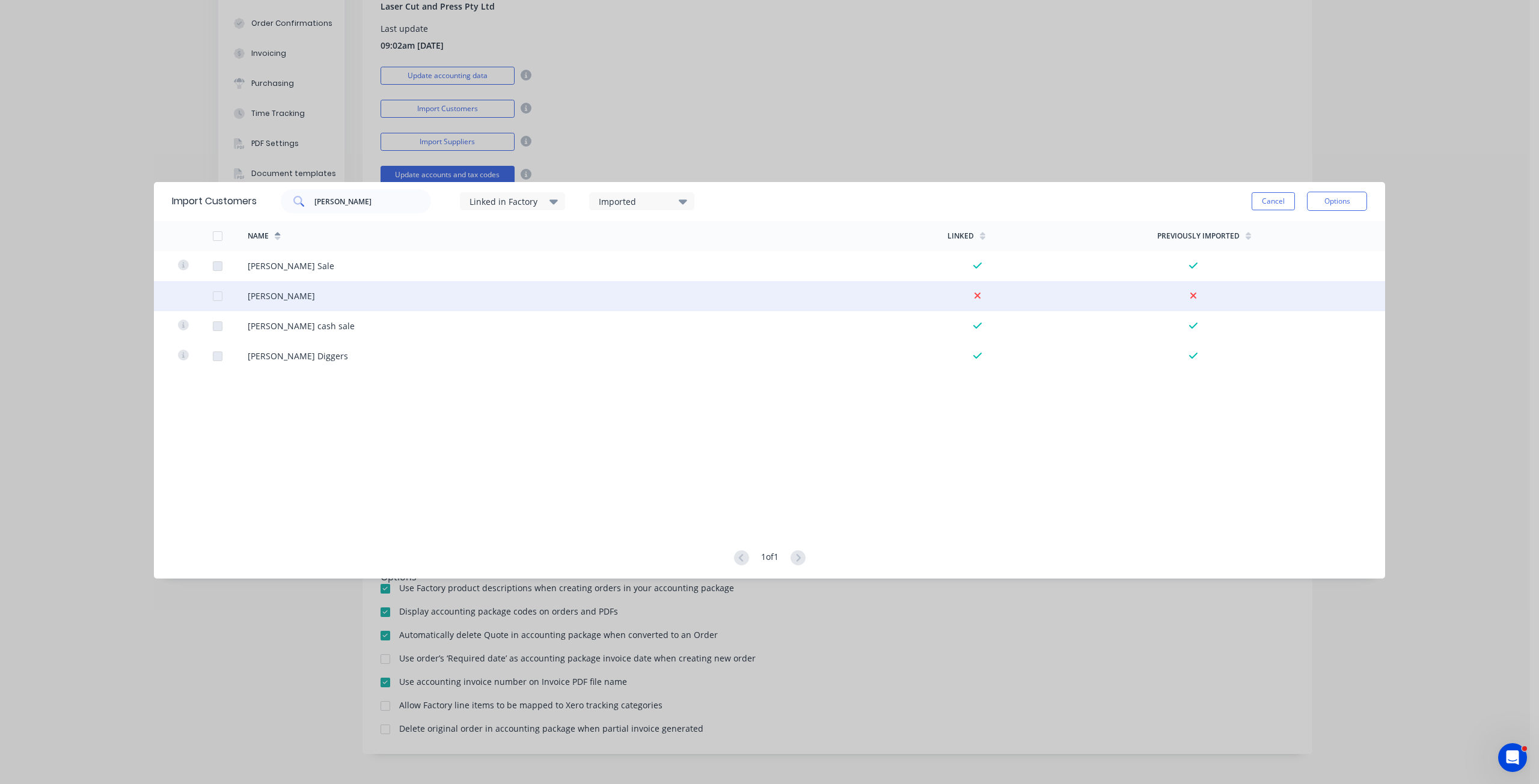
click at [219, 297] on div at bounding box center [217, 296] width 24 height 24
click at [648, 205] on div "Imported" at bounding box center [636, 201] width 76 height 12
click at [632, 264] on div "Yes" at bounding box center [688, 264] width 120 height 12
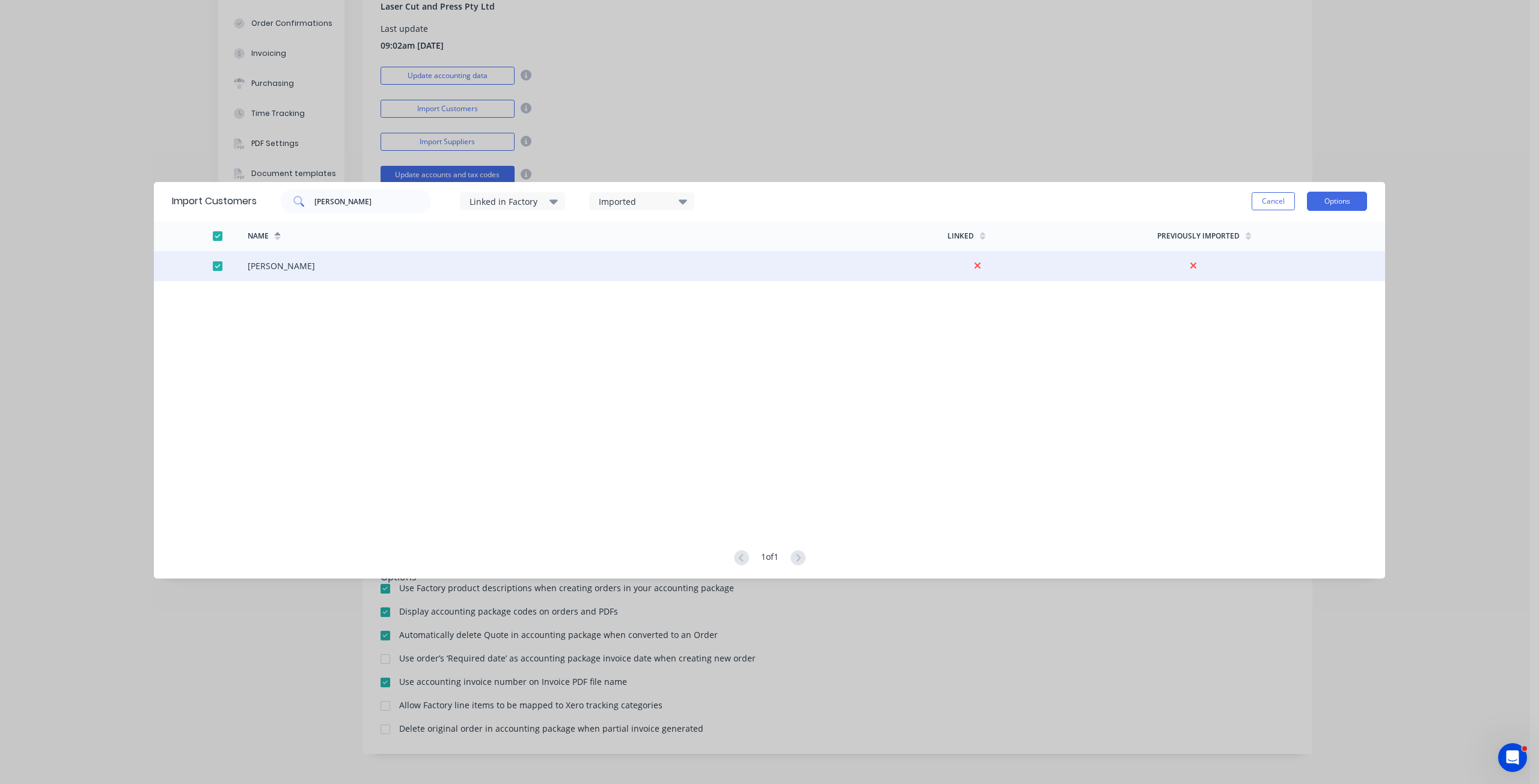
click at [1349, 205] on button "Options" at bounding box center [1337, 201] width 60 height 20
click at [1305, 236] on div "Import selected customers" at bounding box center [1310, 235] width 93 height 30
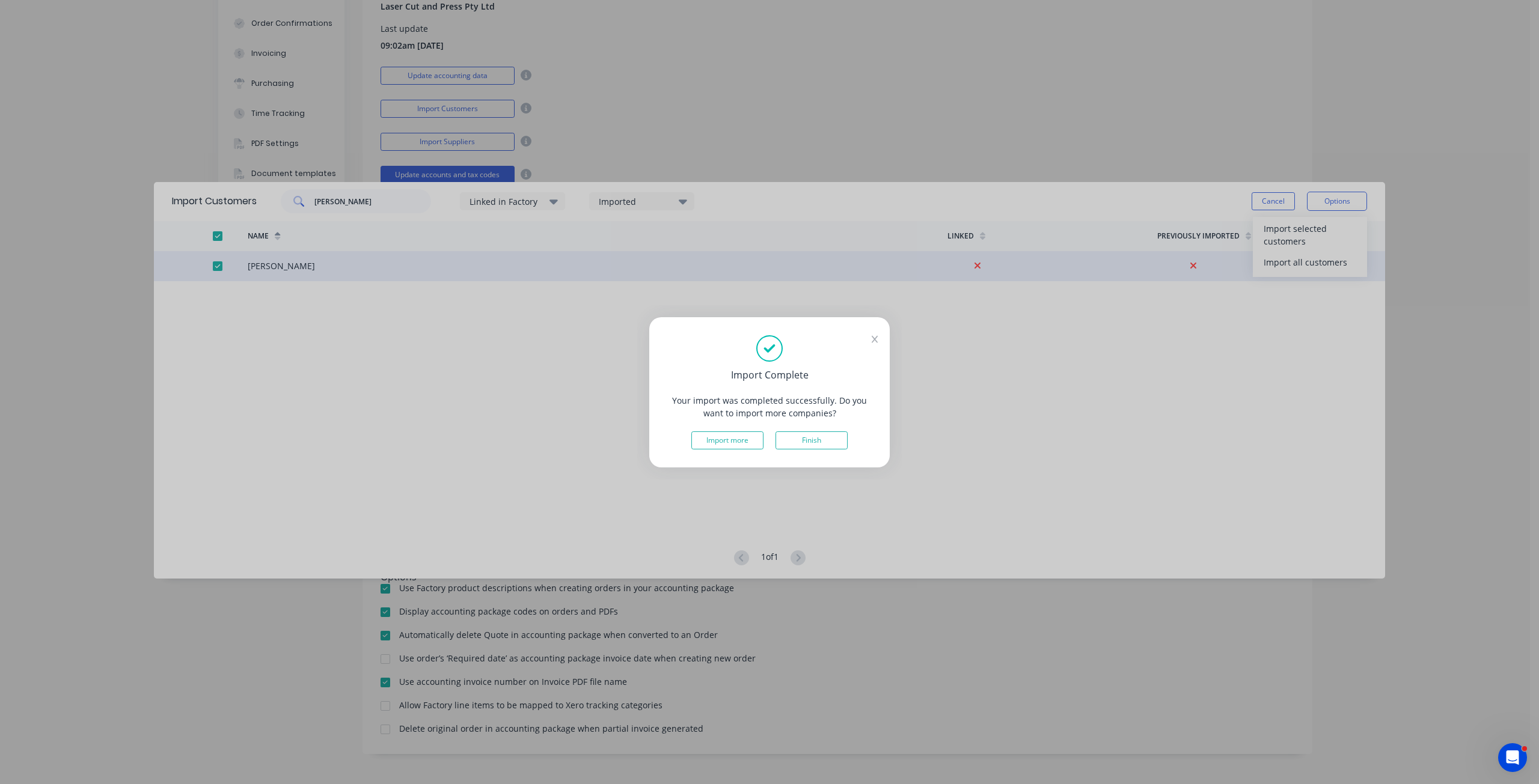
click at [810, 444] on button "Finish" at bounding box center [812, 440] width 72 height 18
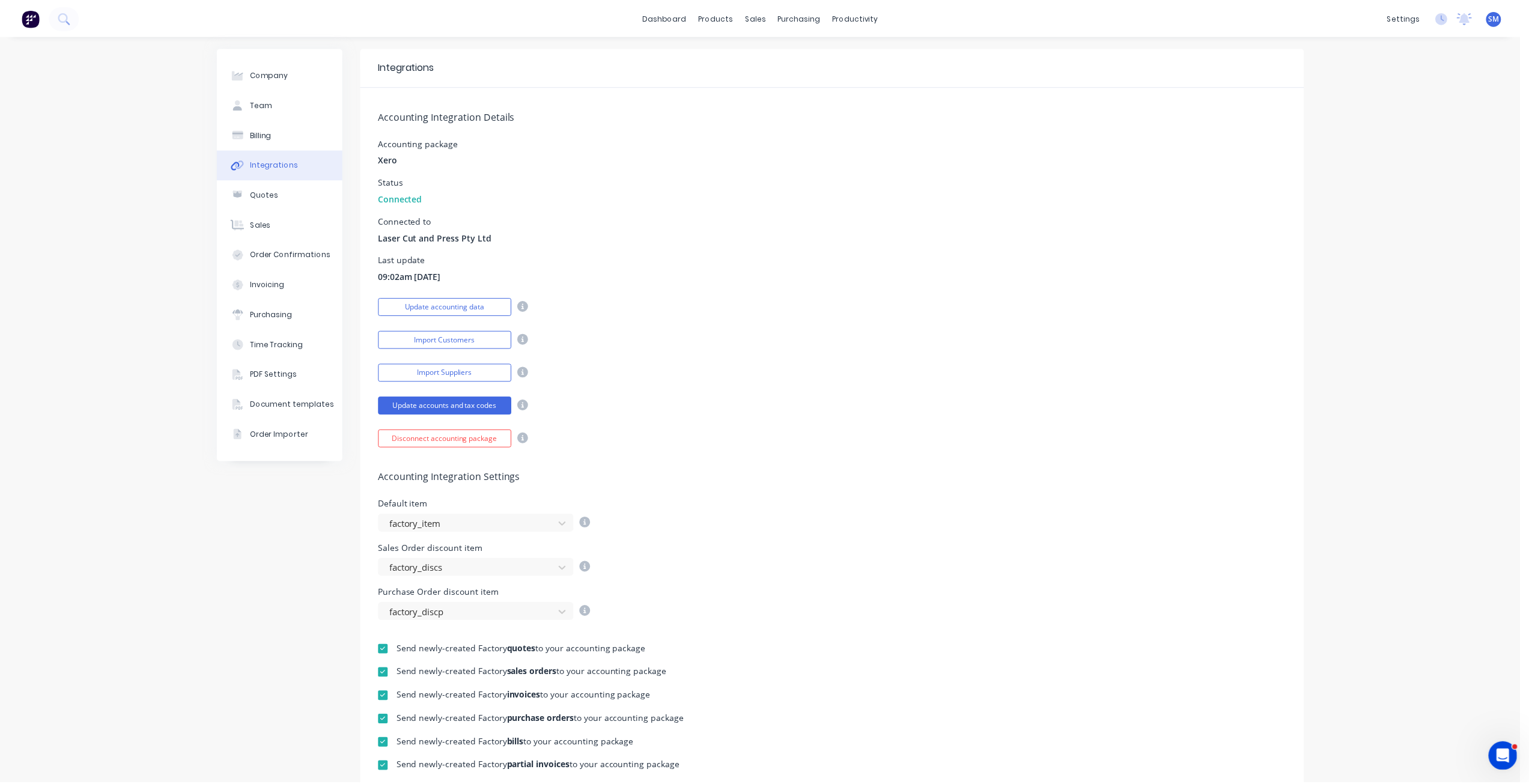
scroll to position [0, 0]
click at [755, 15] on div "sales" at bounding box center [760, 18] width 33 height 18
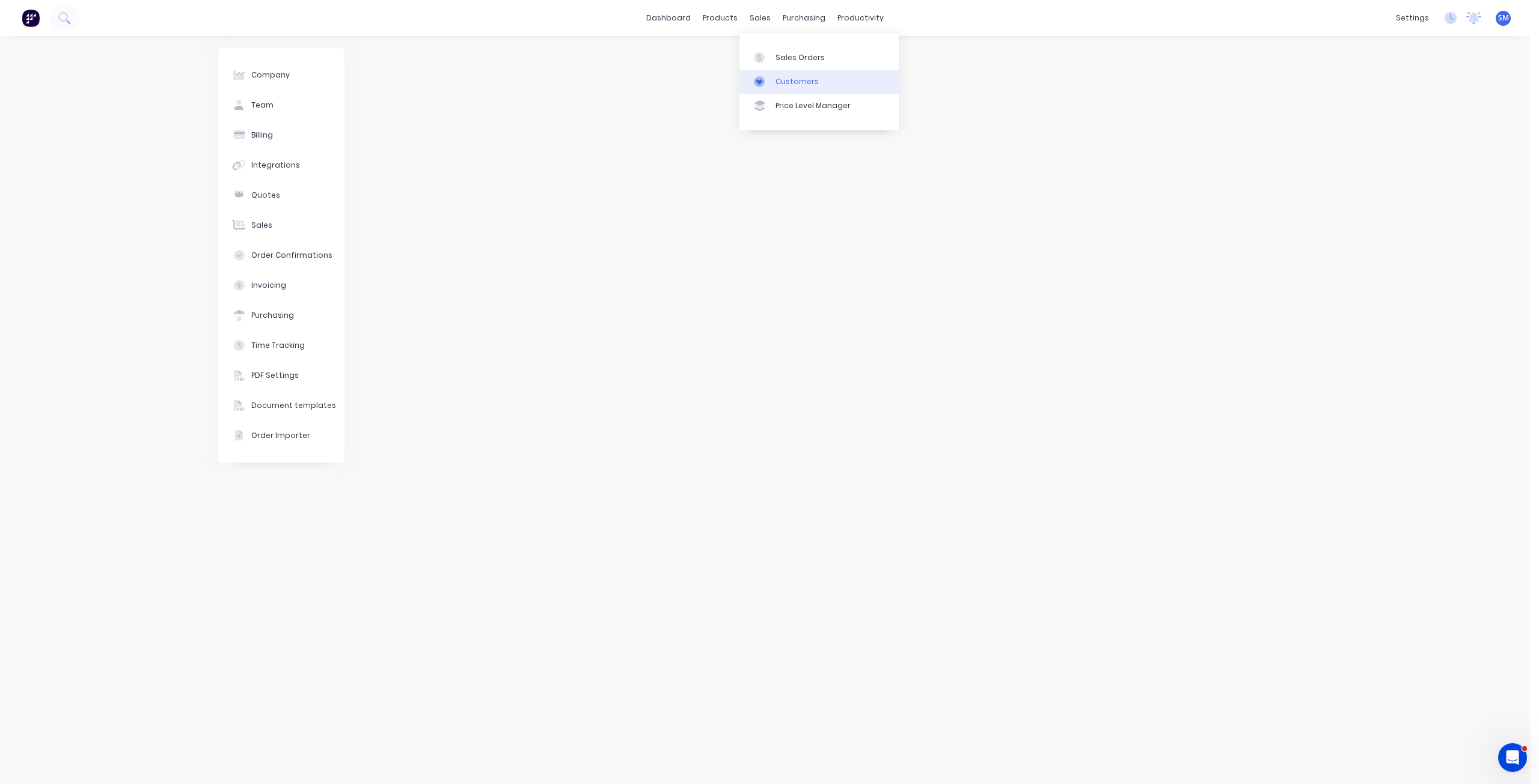
click at [781, 82] on div "Customers" at bounding box center [797, 82] width 43 height 11
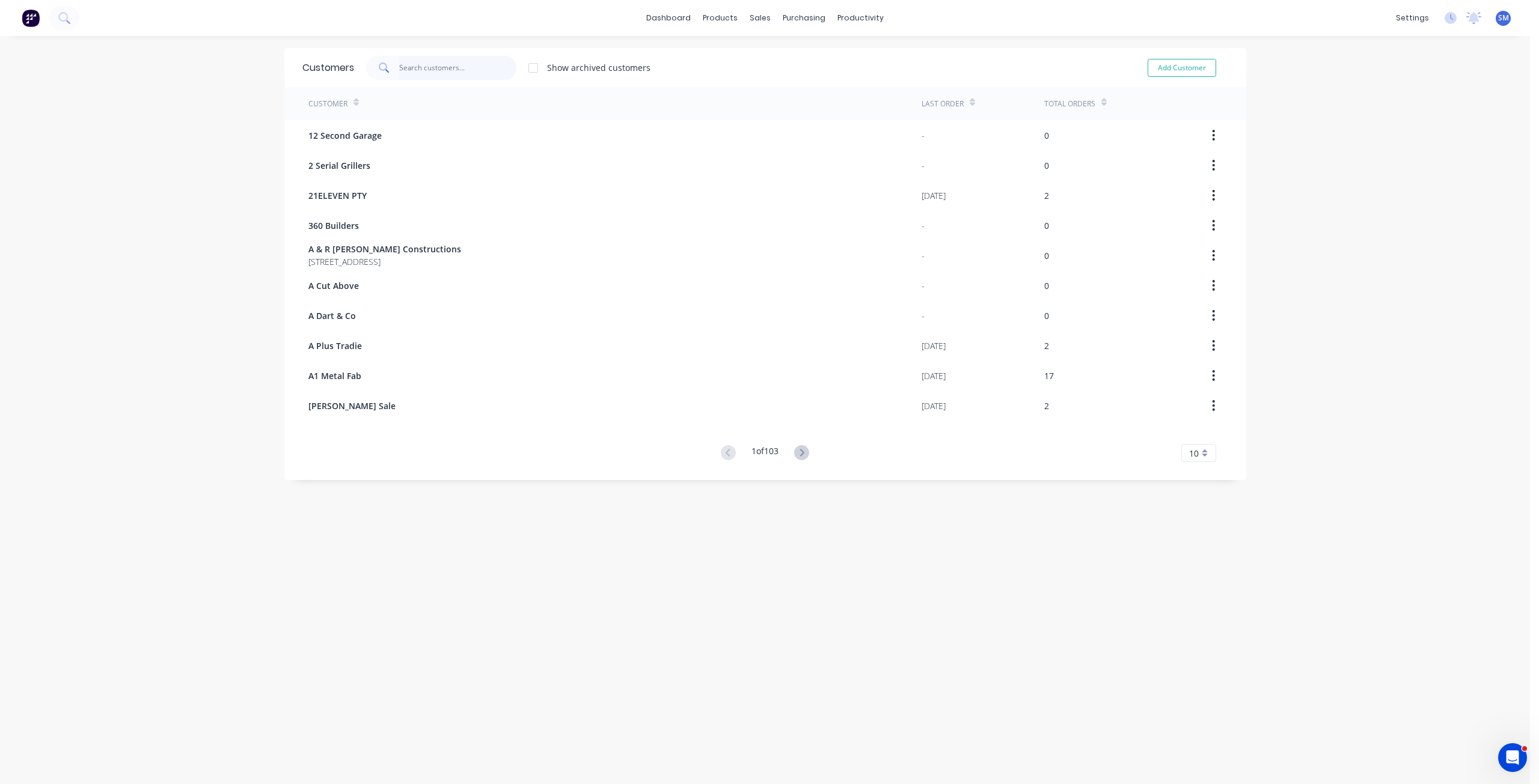
click at [399, 65] on input "text" at bounding box center [457, 68] width 117 height 24
type input "[PERSON_NAME]"
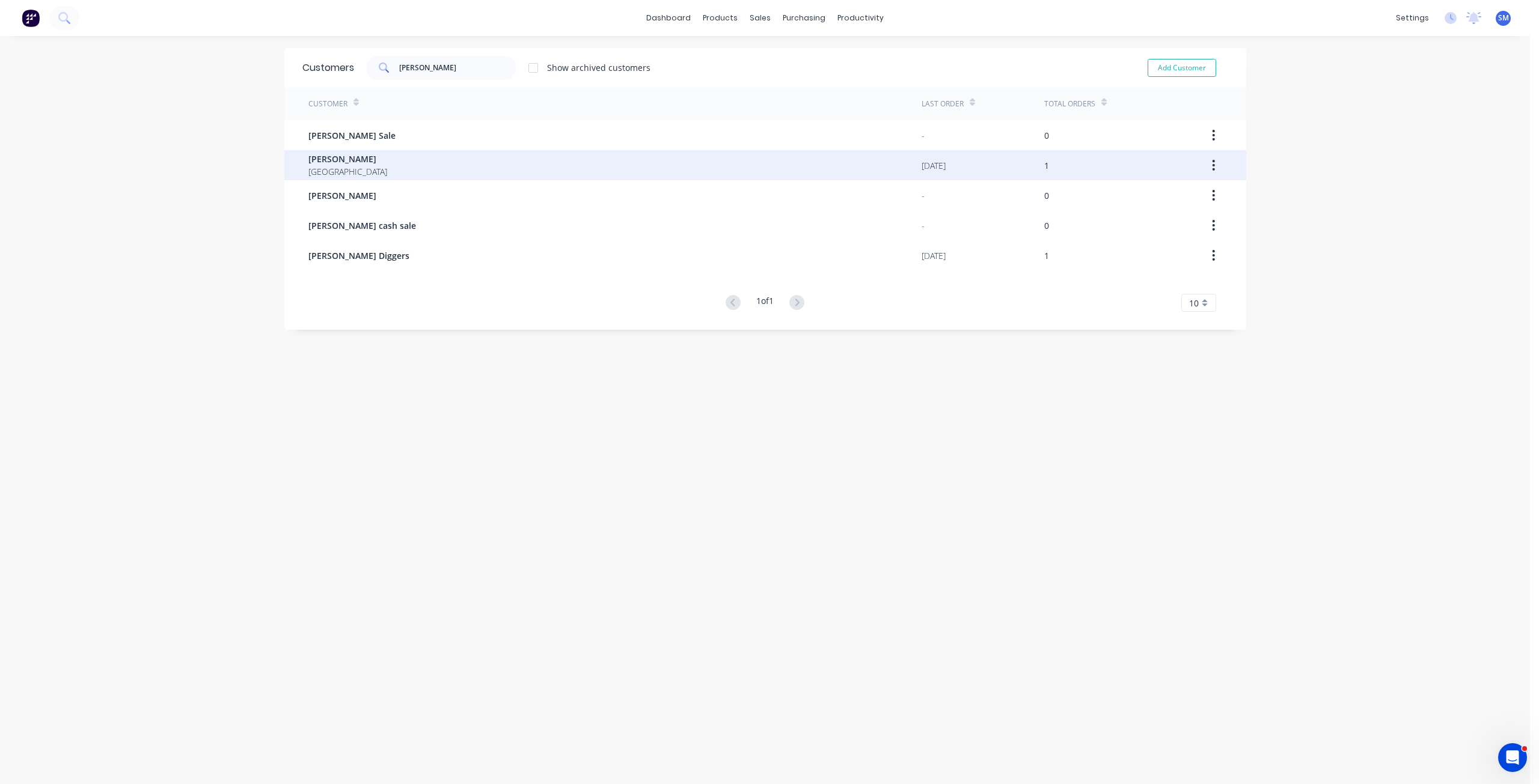
click at [335, 165] on span "[GEOGRAPHIC_DATA]" at bounding box center [347, 172] width 79 height 12
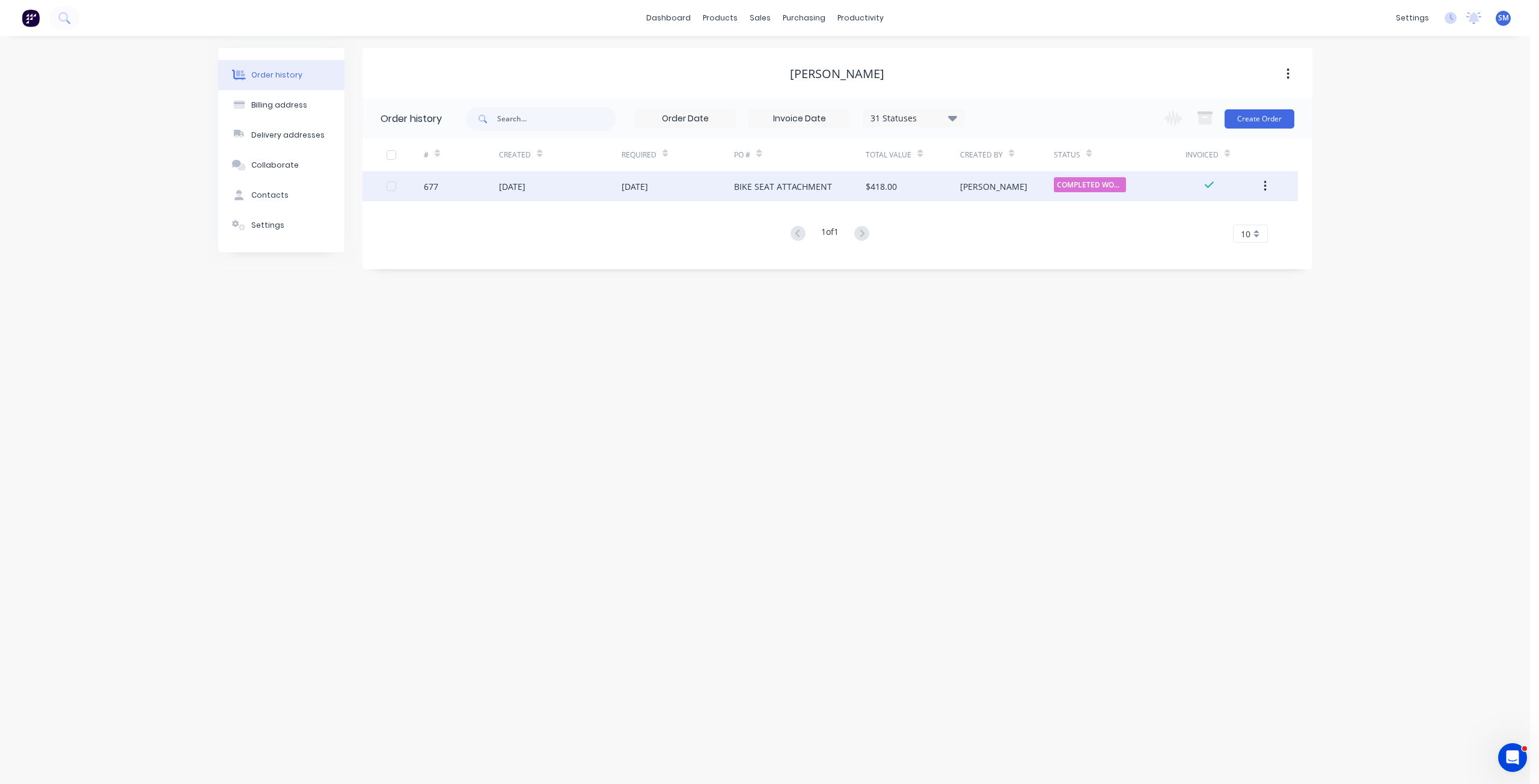
click at [812, 193] on div "BIKE SEAT ATTACHMENT" at bounding box center [800, 186] width 132 height 30
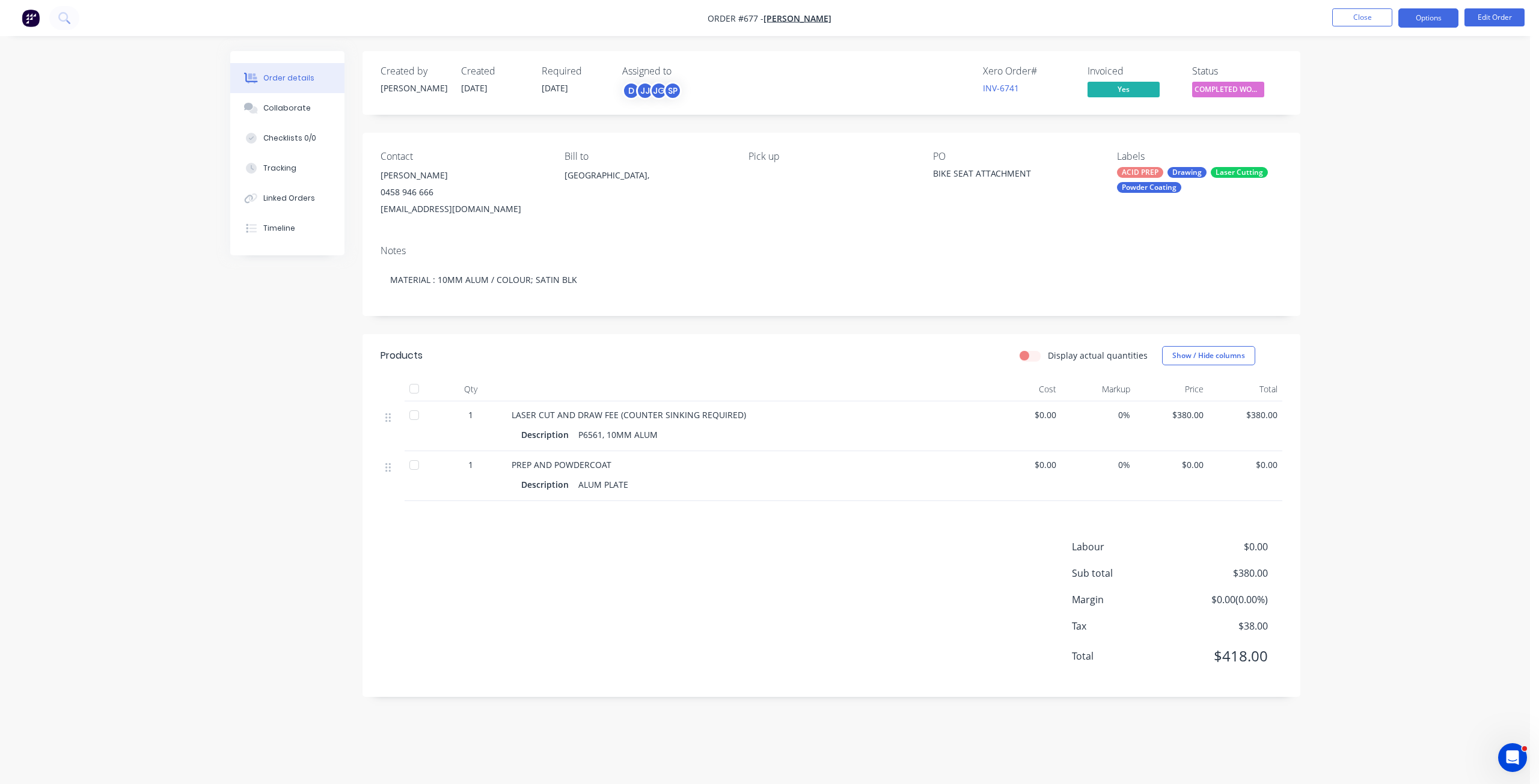
click at [1438, 25] on button "Options" at bounding box center [1428, 18] width 60 height 20
click at [279, 108] on div "Collaborate" at bounding box center [286, 108] width 48 height 11
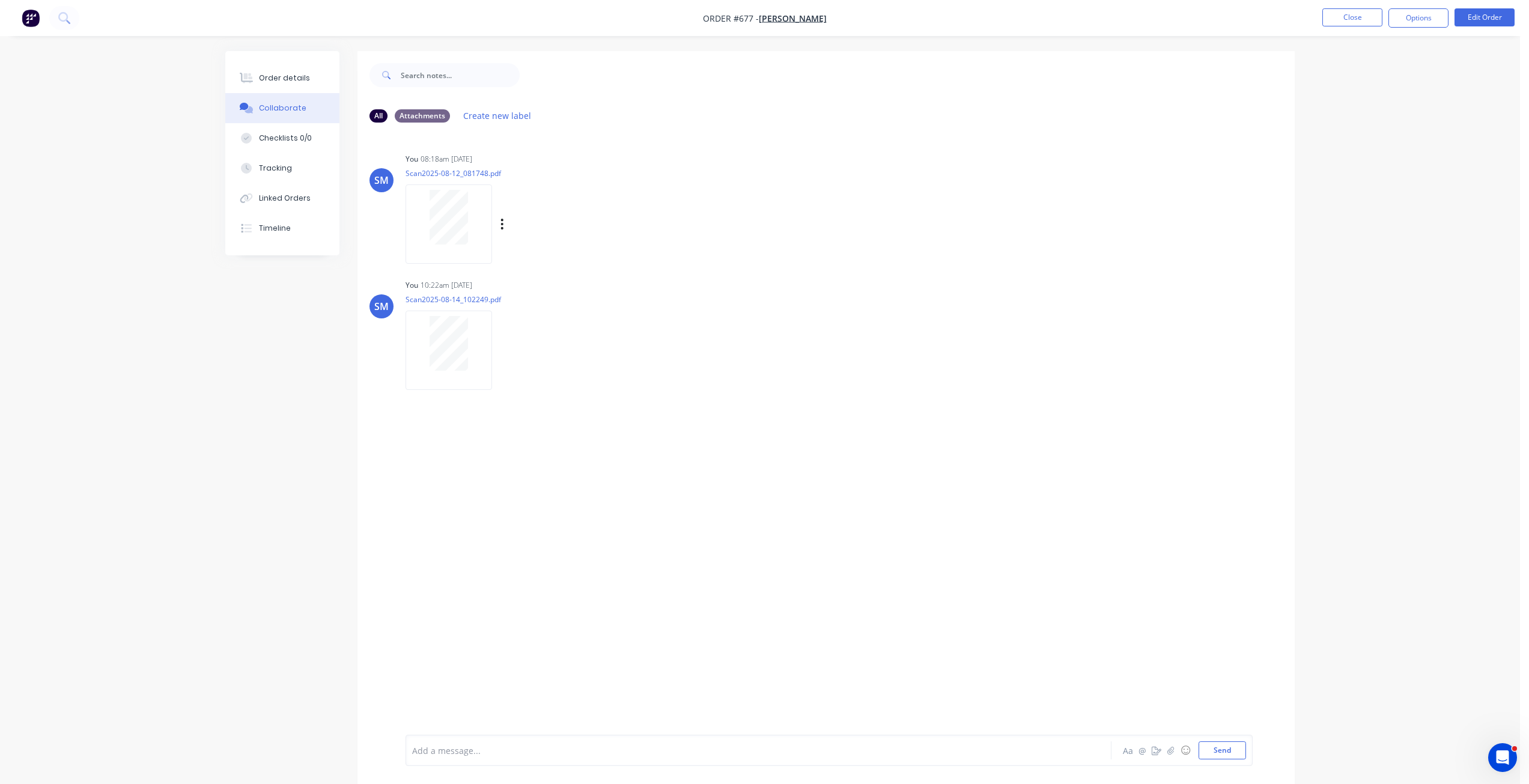
click at [474, 240] on div at bounding box center [449, 217] width 76 height 55
click at [1350, 17] on button "Close" at bounding box center [1352, 17] width 60 height 18
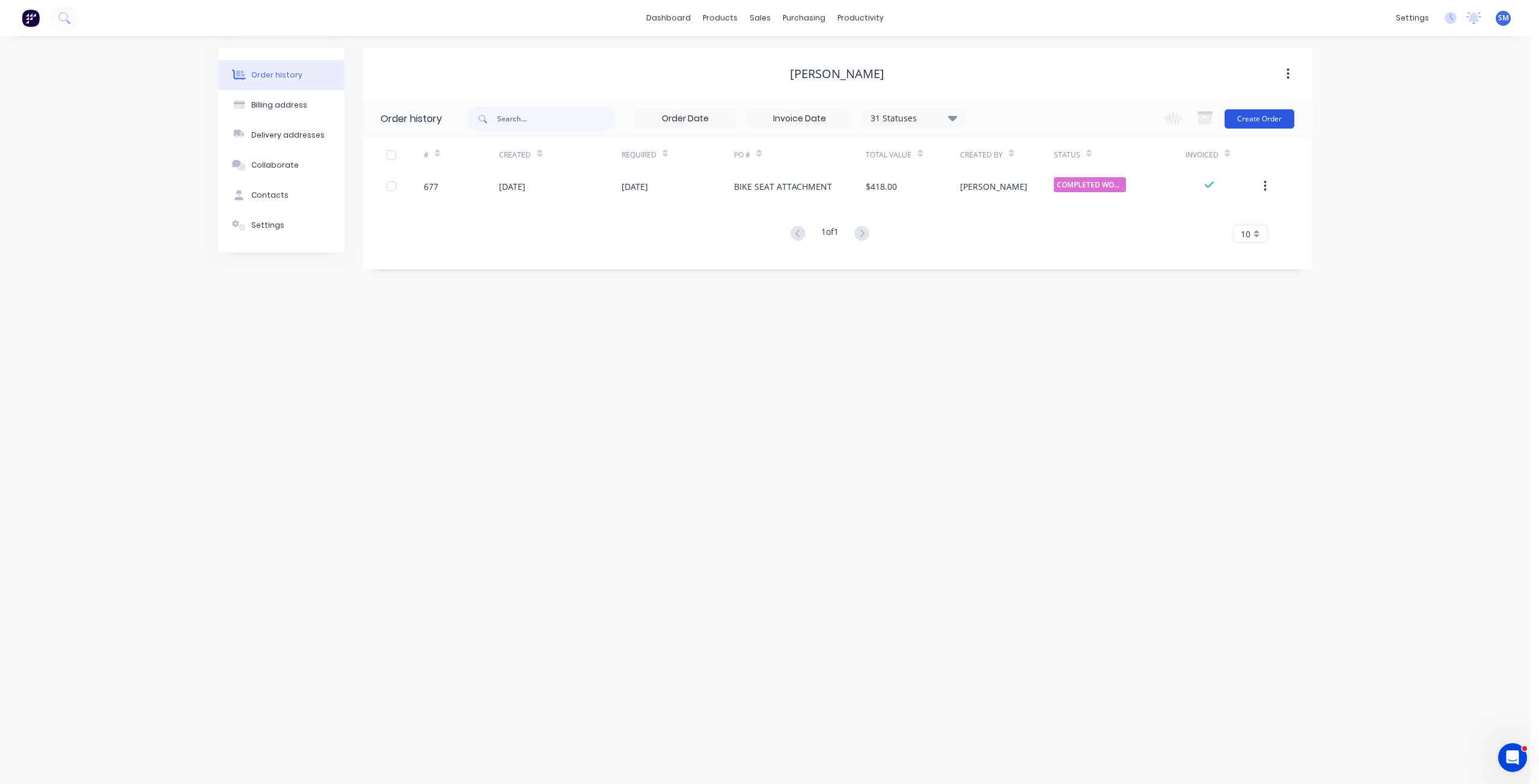
click at [1249, 119] on button "Create Order" at bounding box center [1259, 119] width 69 height 20
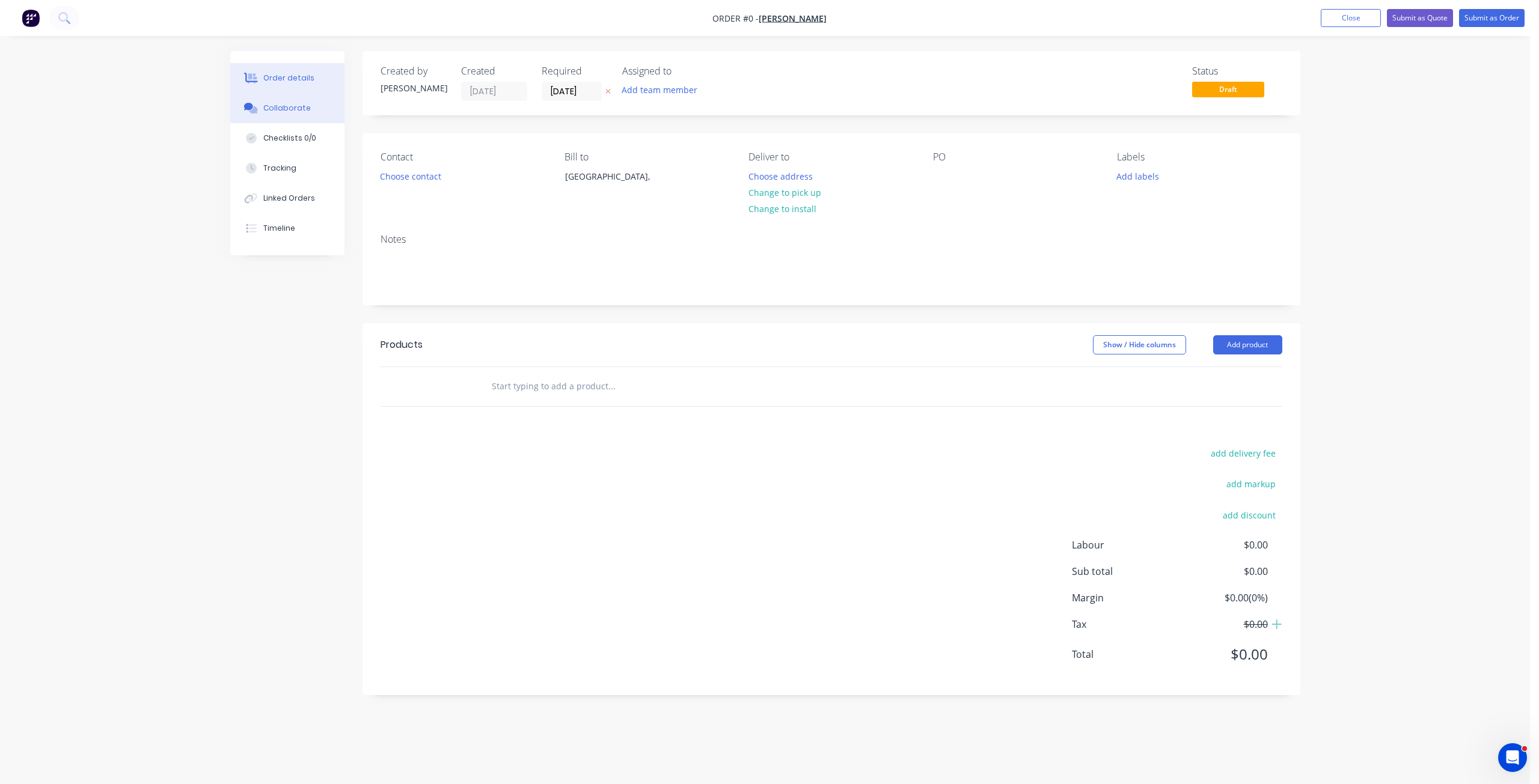
click at [274, 107] on div "Collaborate" at bounding box center [286, 108] width 48 height 11
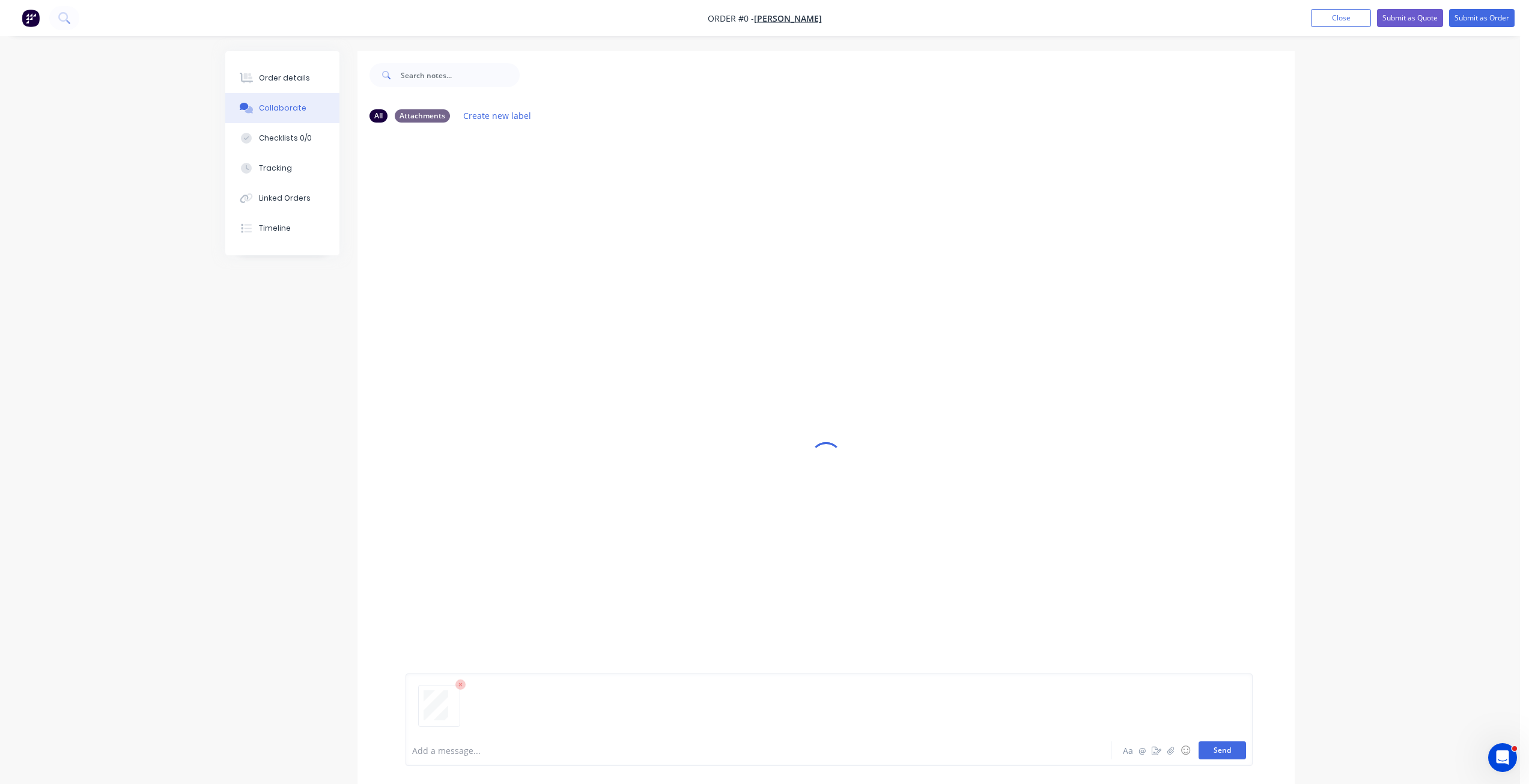
click at [1232, 745] on button "Send" at bounding box center [1222, 750] width 48 height 18
click at [1211, 752] on button "Send" at bounding box center [1222, 750] width 48 height 18
click at [471, 213] on div at bounding box center [449, 199] width 76 height 55
click at [1230, 747] on button "Send" at bounding box center [1222, 750] width 48 height 18
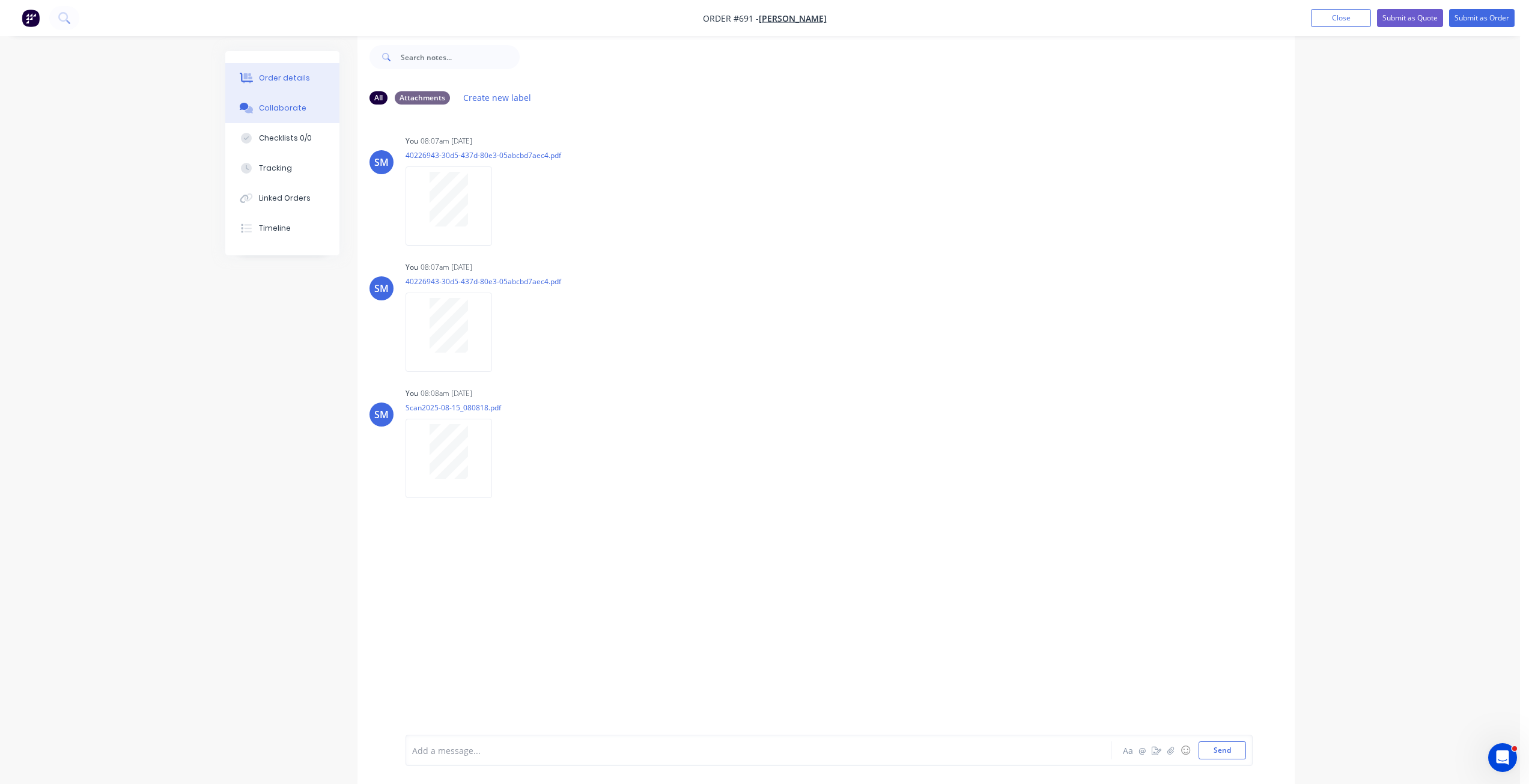
click at [271, 78] on div "Order details" at bounding box center [284, 78] width 51 height 11
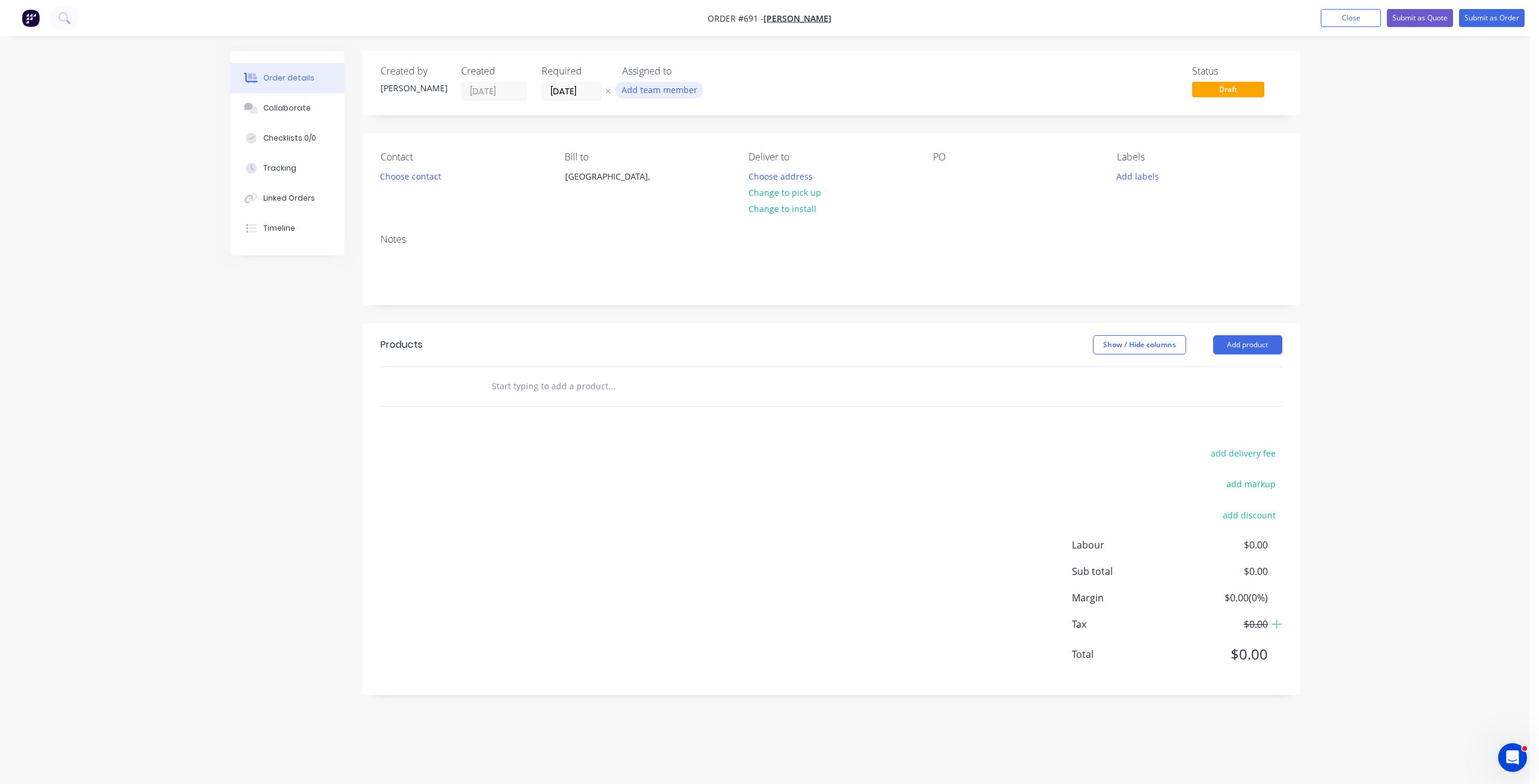
click at [677, 89] on button "Add team member" at bounding box center [659, 90] width 88 height 16
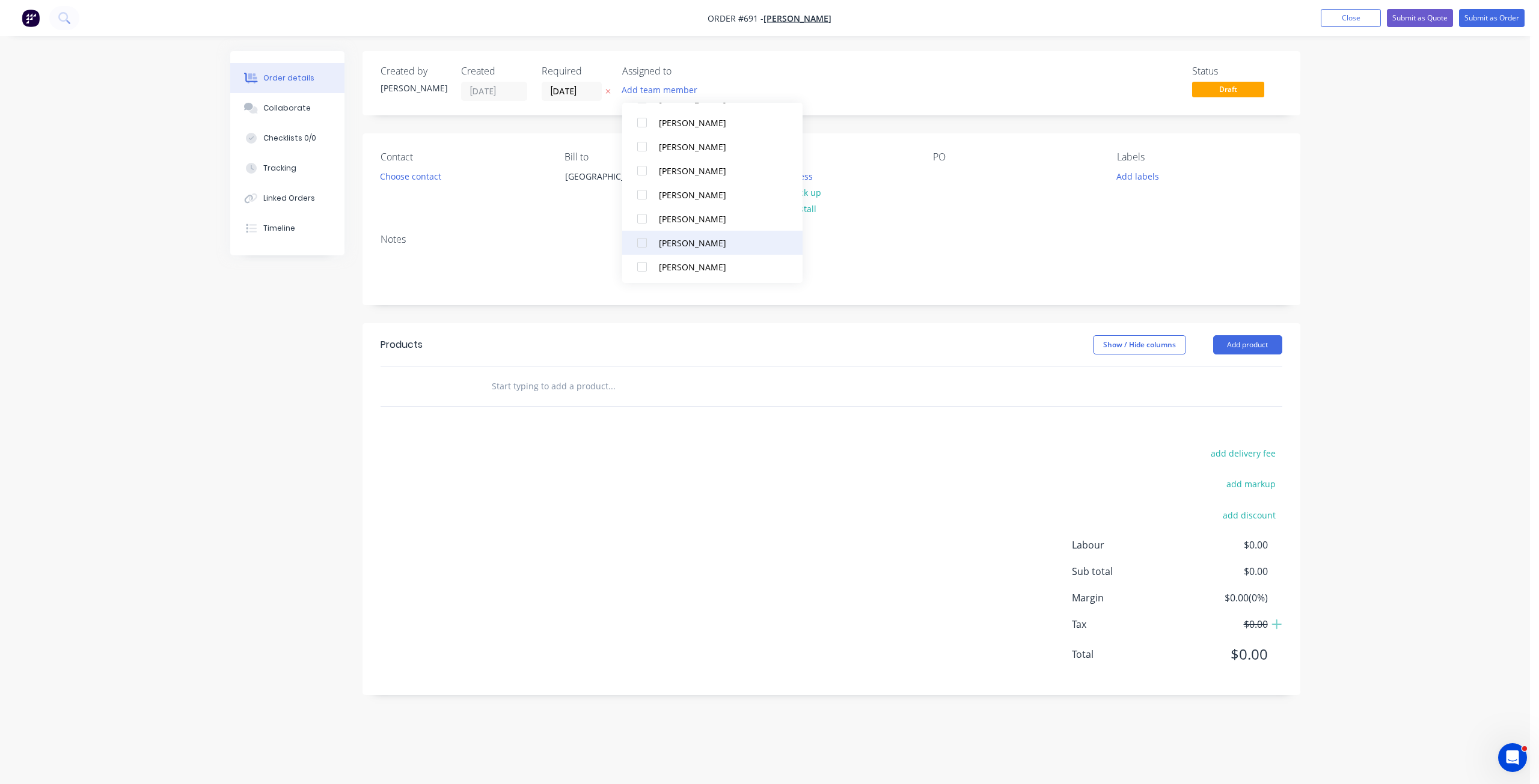
scroll to position [229, 0]
click at [639, 266] on div at bounding box center [642, 264] width 24 height 24
click at [644, 217] on div at bounding box center [642, 217] width 24 height 24
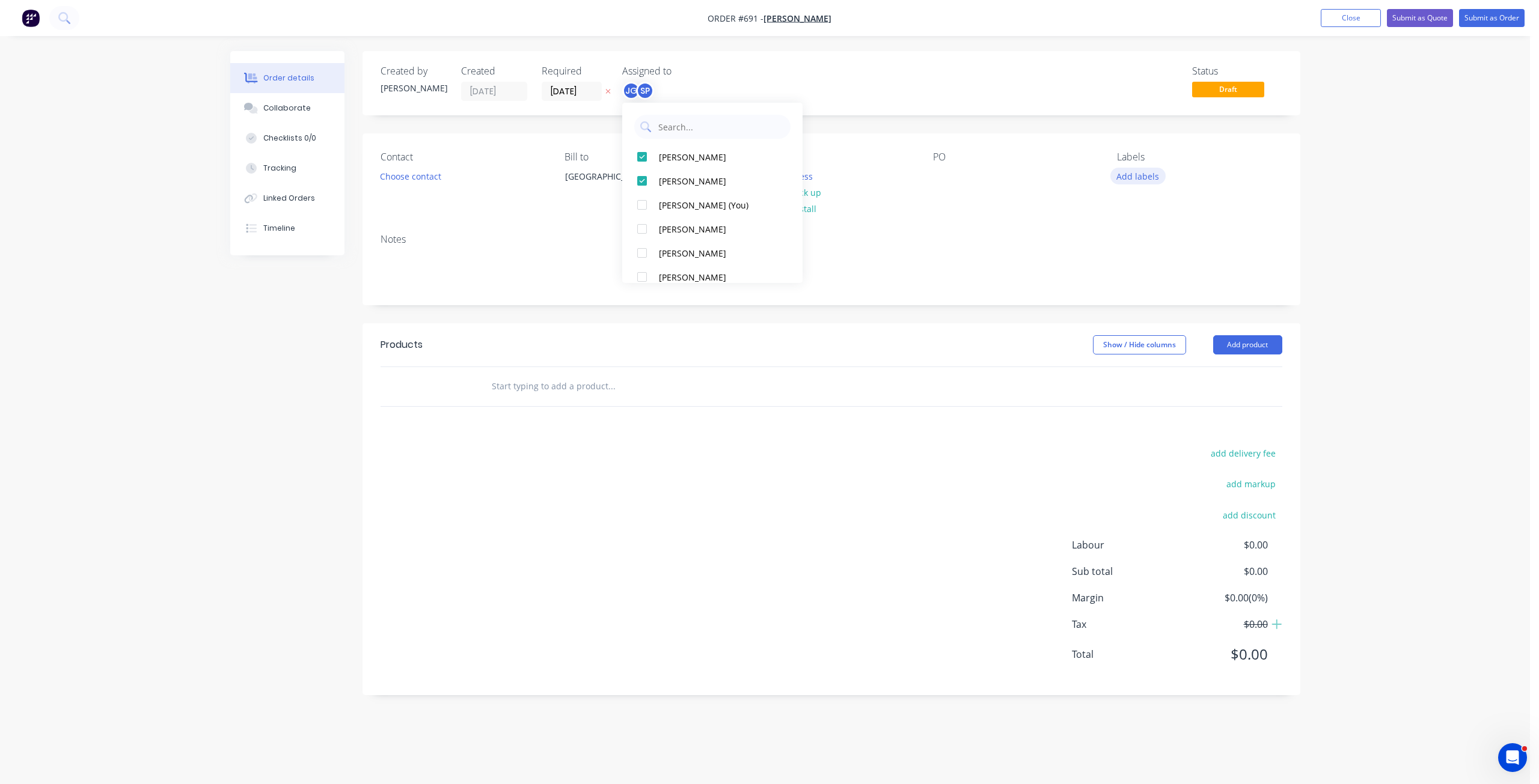
click at [1127, 176] on button "Add labels" at bounding box center [1138, 176] width 55 height 16
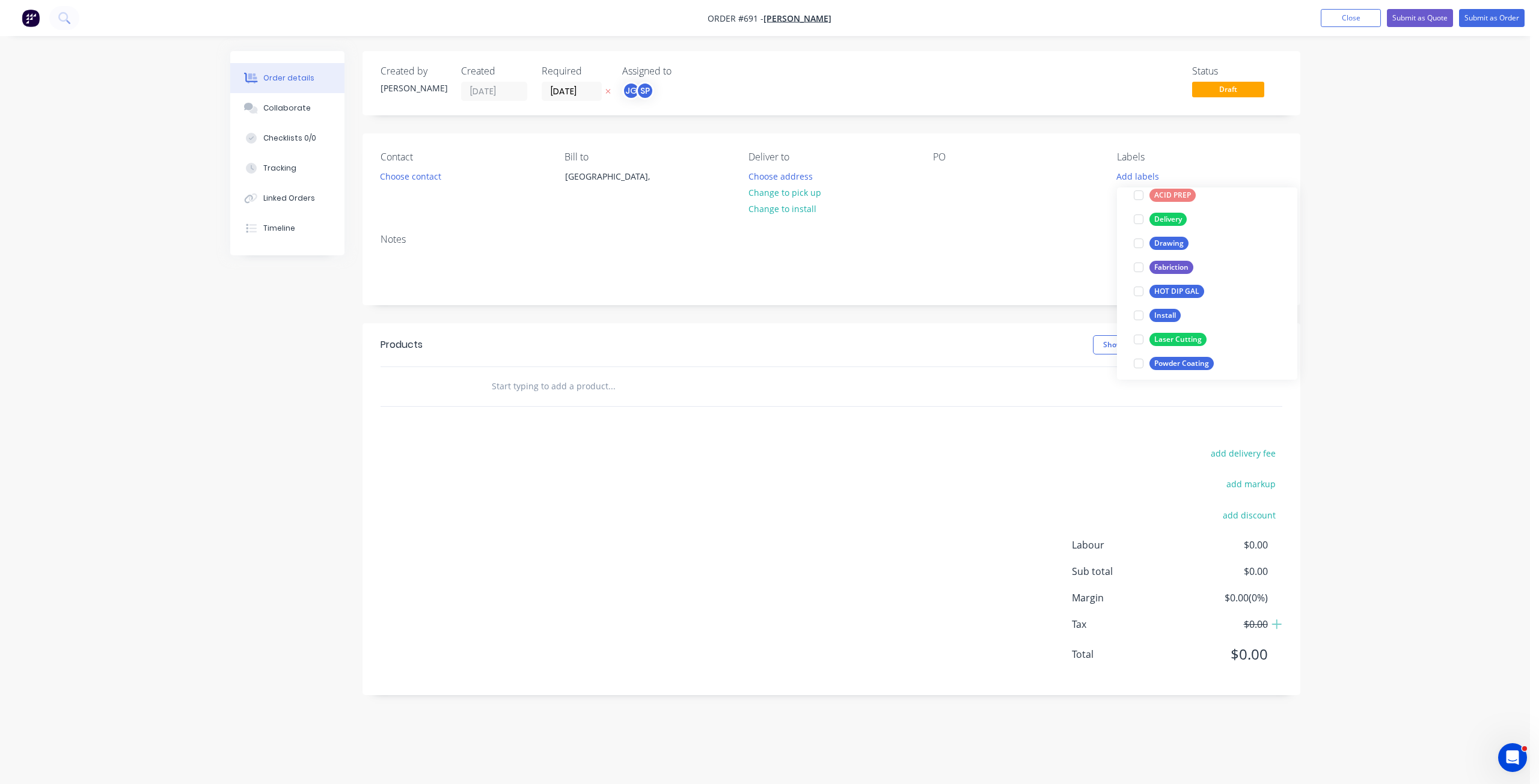
scroll to position [60, 0]
click at [1135, 271] on div at bounding box center [1139, 271] width 24 height 24
click at [1141, 300] on div at bounding box center [1139, 301] width 24 height 24
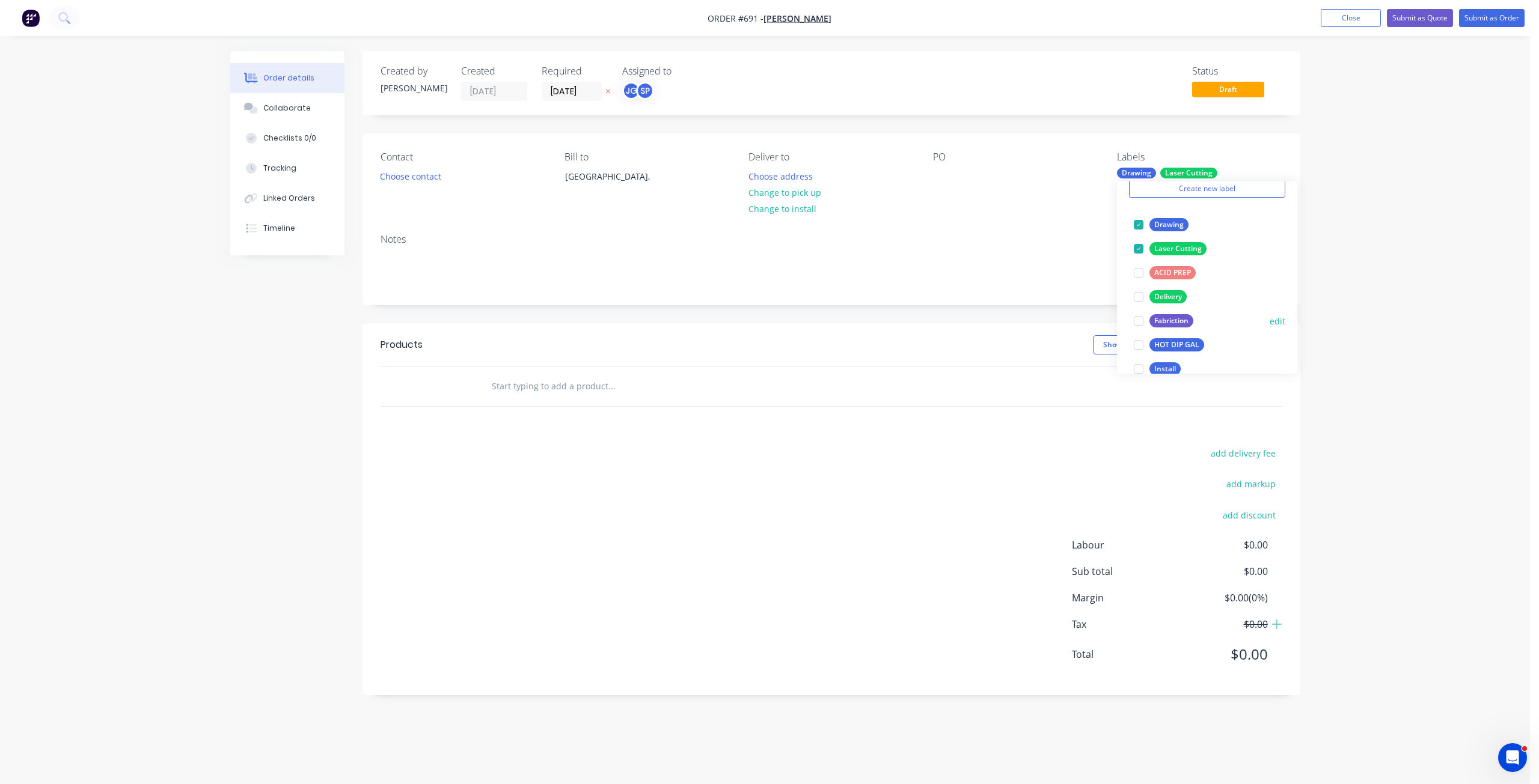
scroll to position [180, 0]
click at [1140, 267] on div at bounding box center [1139, 265] width 24 height 24
click at [1141, 245] on div at bounding box center [1139, 244] width 24 height 24
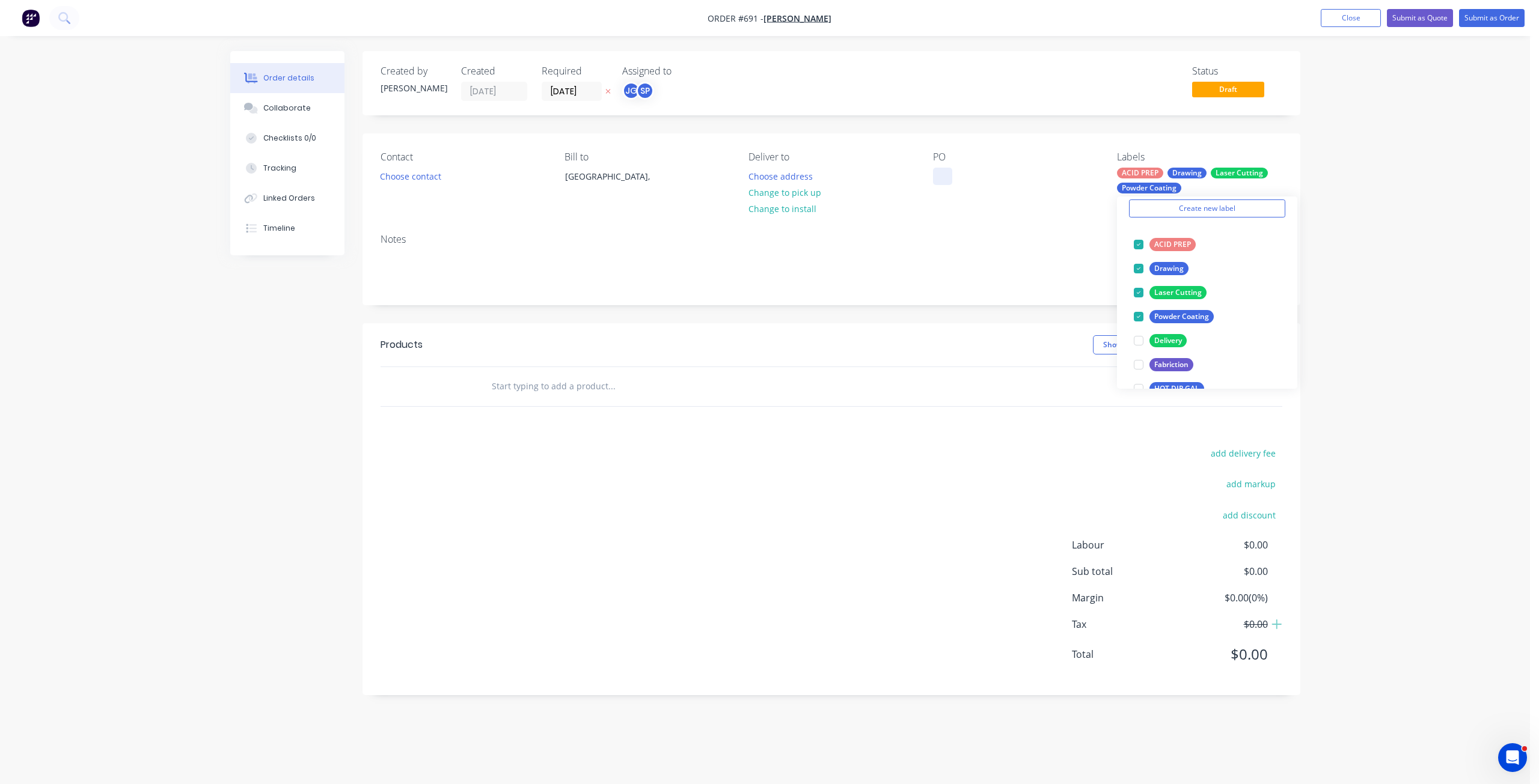
click at [939, 181] on div at bounding box center [943, 176] width 20 height 17
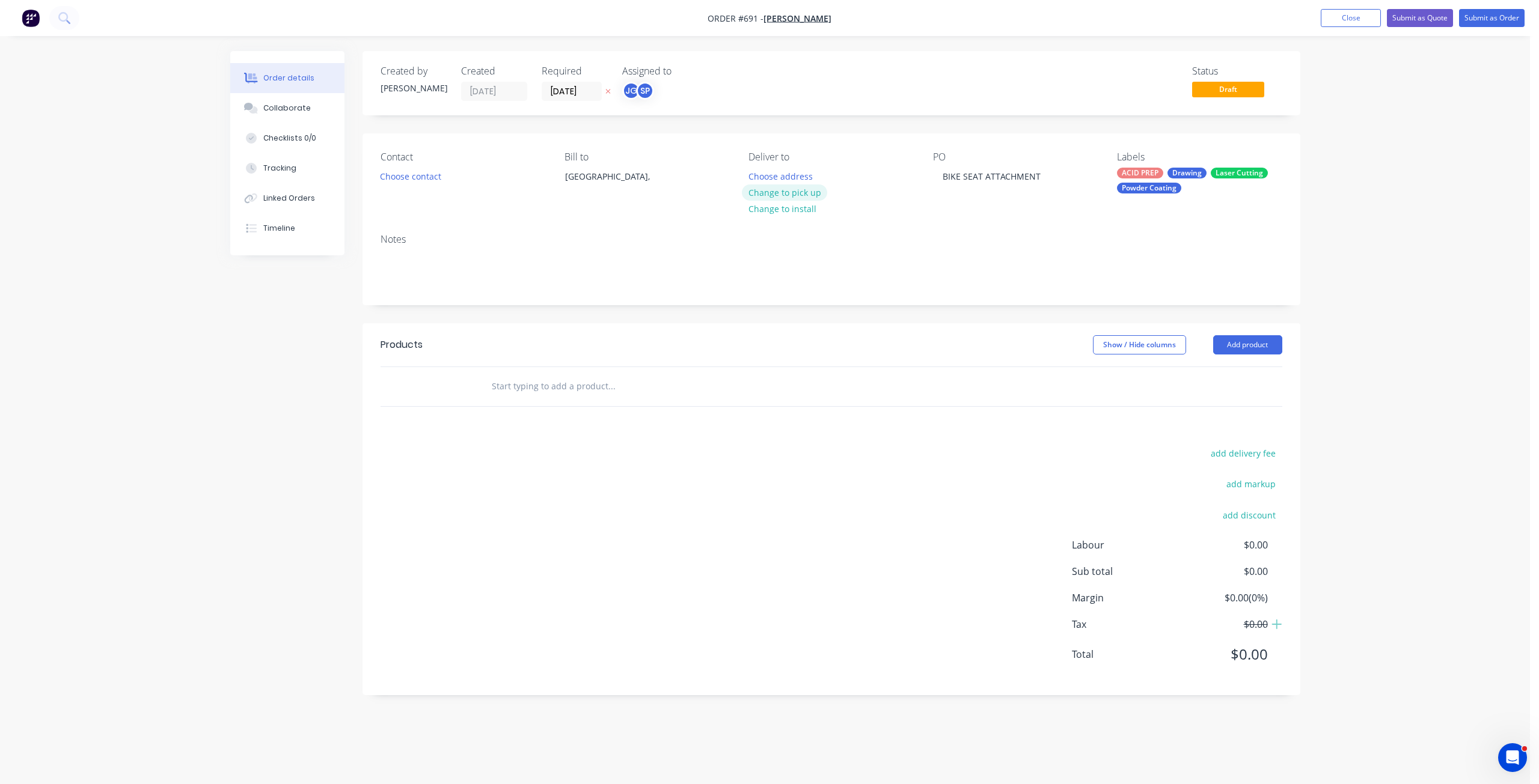
click at [783, 193] on button "Change to pick up" at bounding box center [784, 192] width 85 height 16
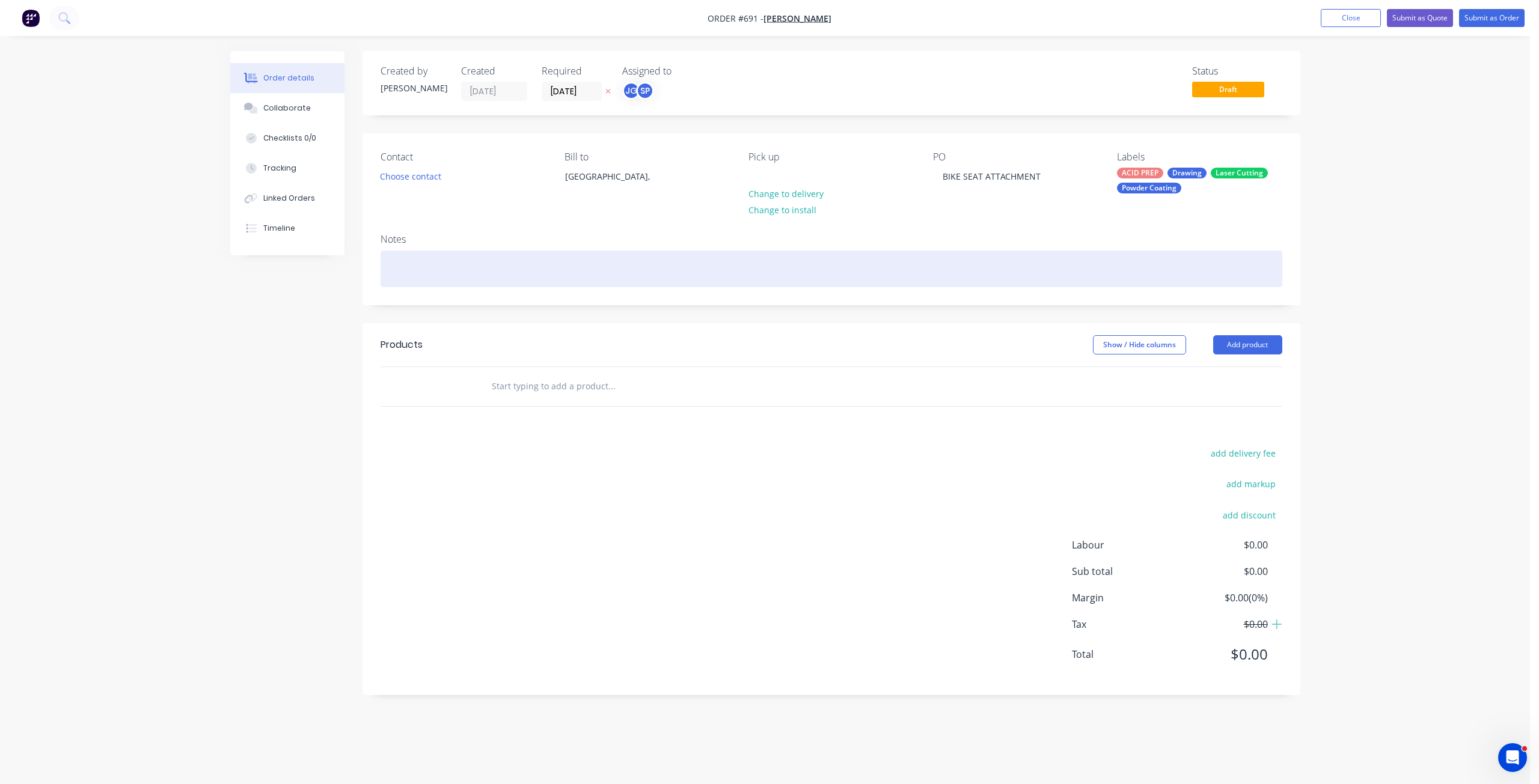
click at [409, 271] on div at bounding box center [831, 268] width 901 height 37
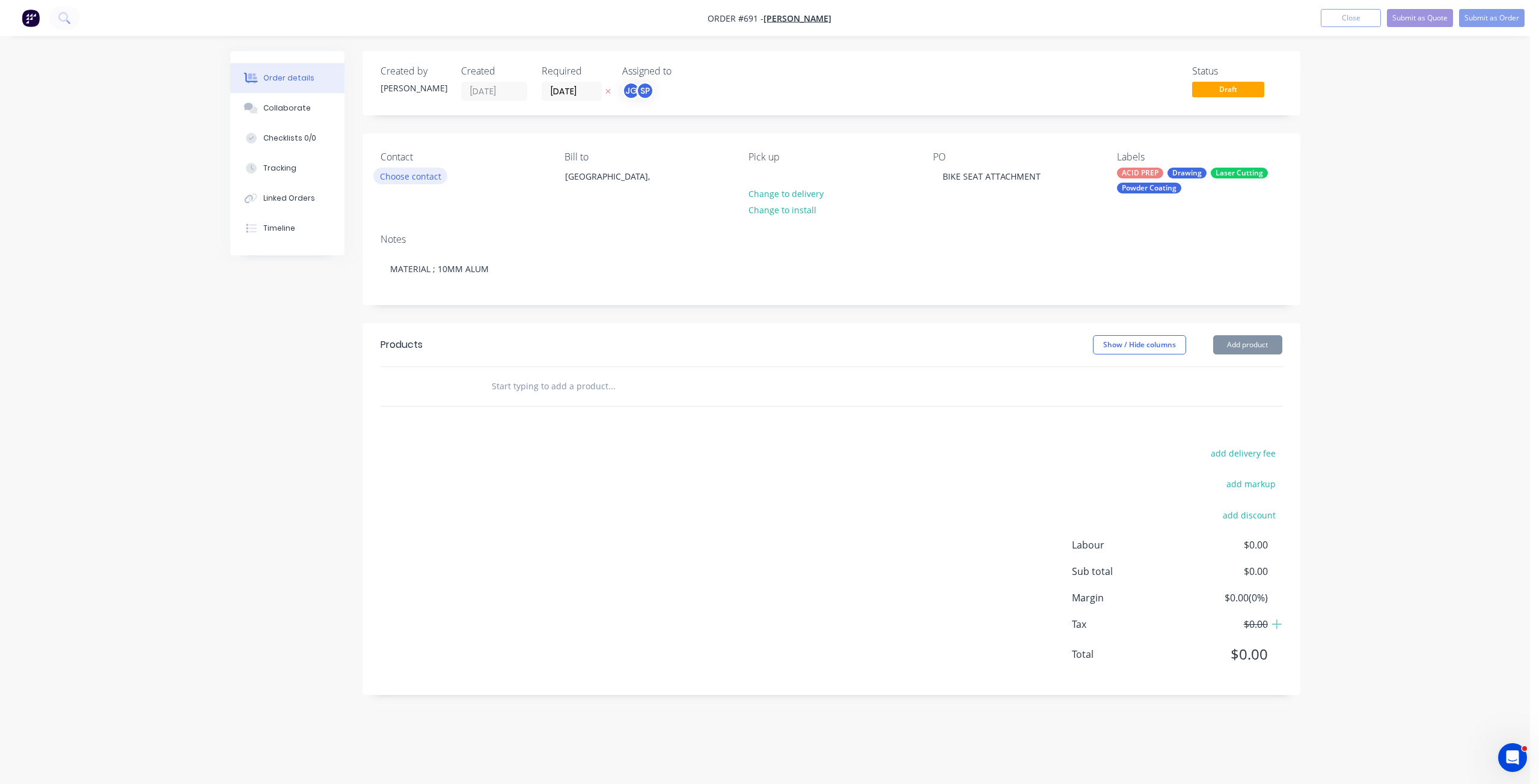
click at [404, 174] on button "Choose contact" at bounding box center [410, 176] width 74 height 16
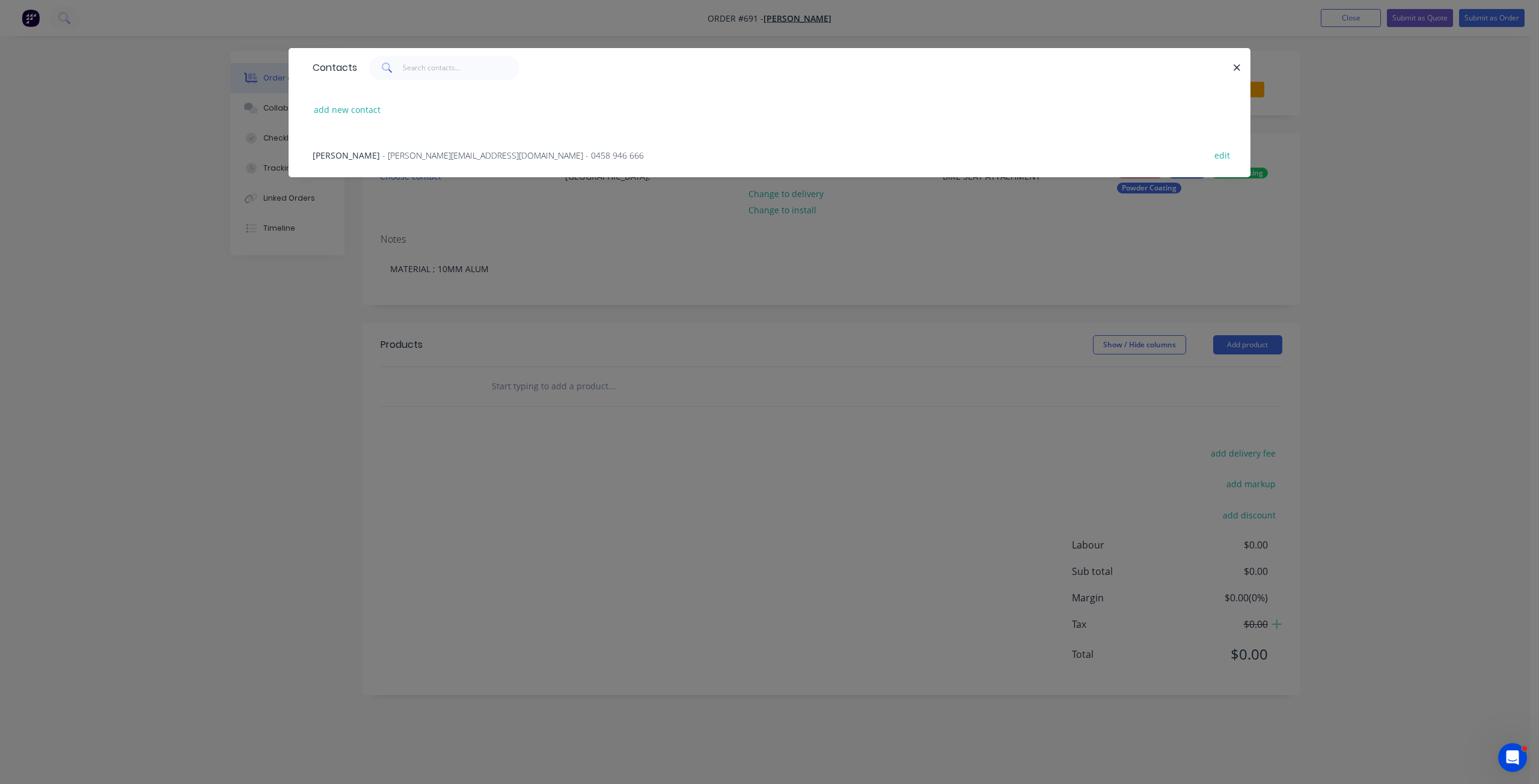
click at [383, 158] on span "- [PERSON_NAME][EMAIL_ADDRESS][DOMAIN_NAME] - 0458 946 666" at bounding box center [513, 155] width 261 height 12
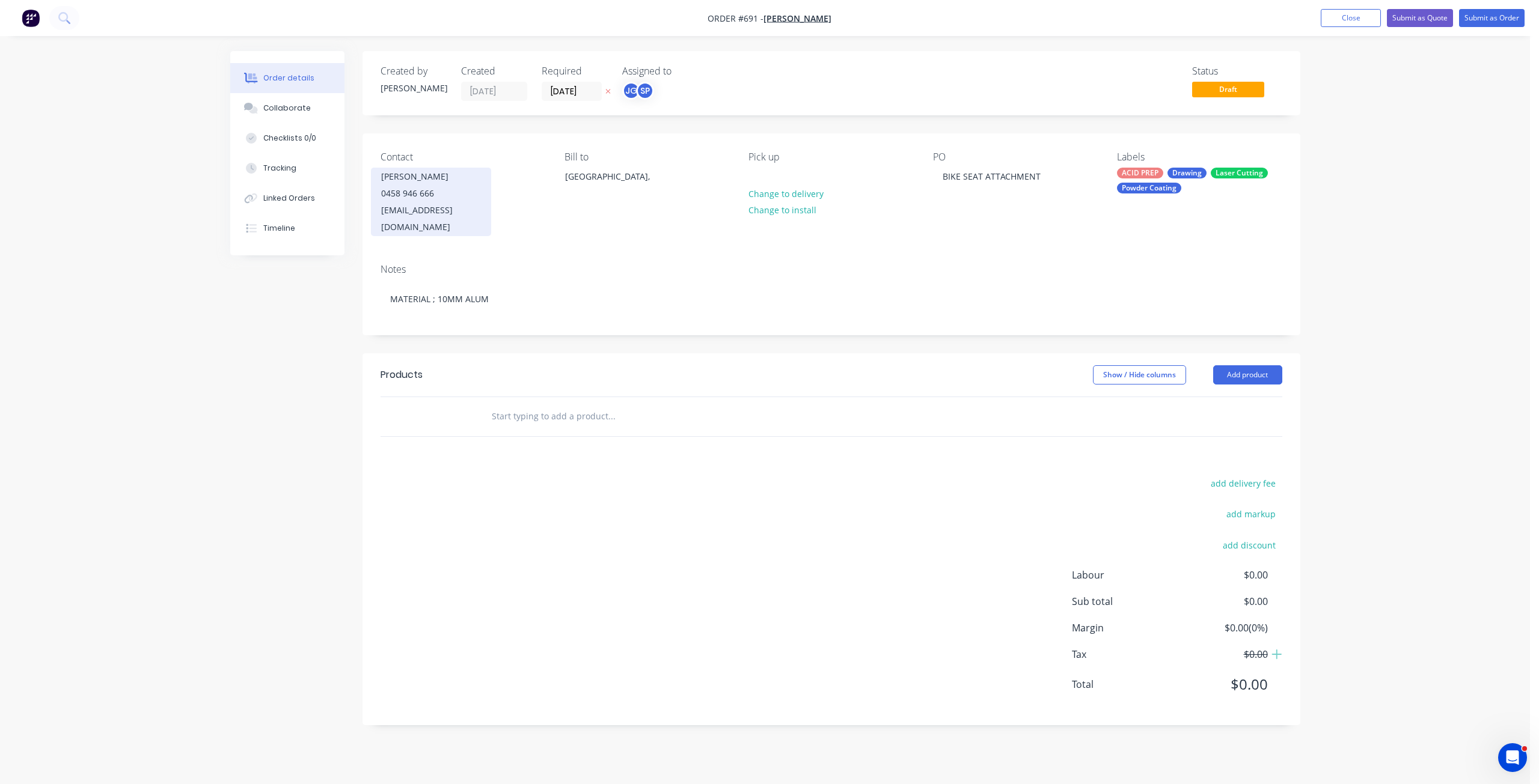
click at [410, 218] on div "[EMAIL_ADDRESS][DOMAIN_NAME]" at bounding box center [431, 218] width 100 height 34
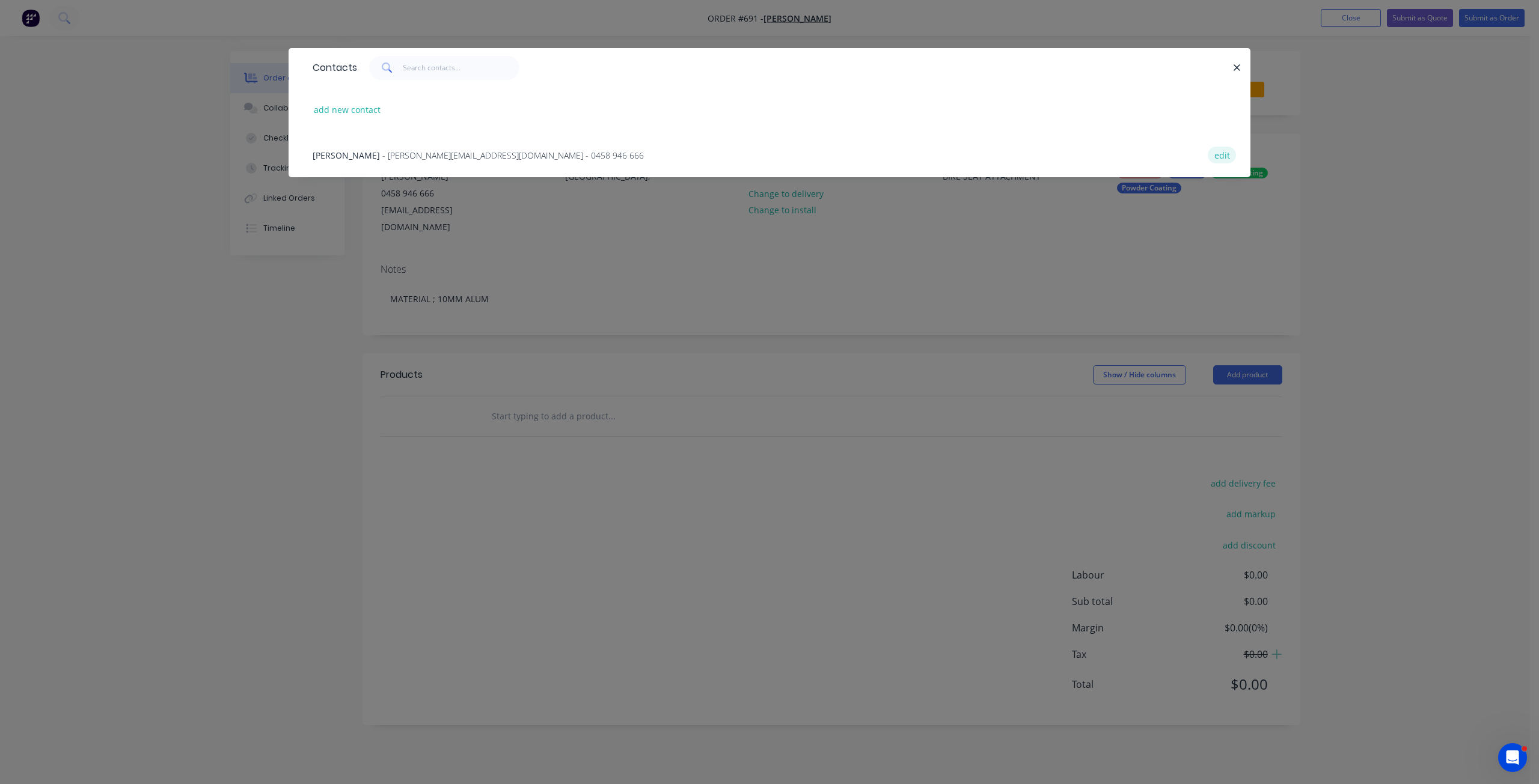
click at [1224, 156] on button "edit" at bounding box center [1222, 154] width 28 height 16
select select "AU"
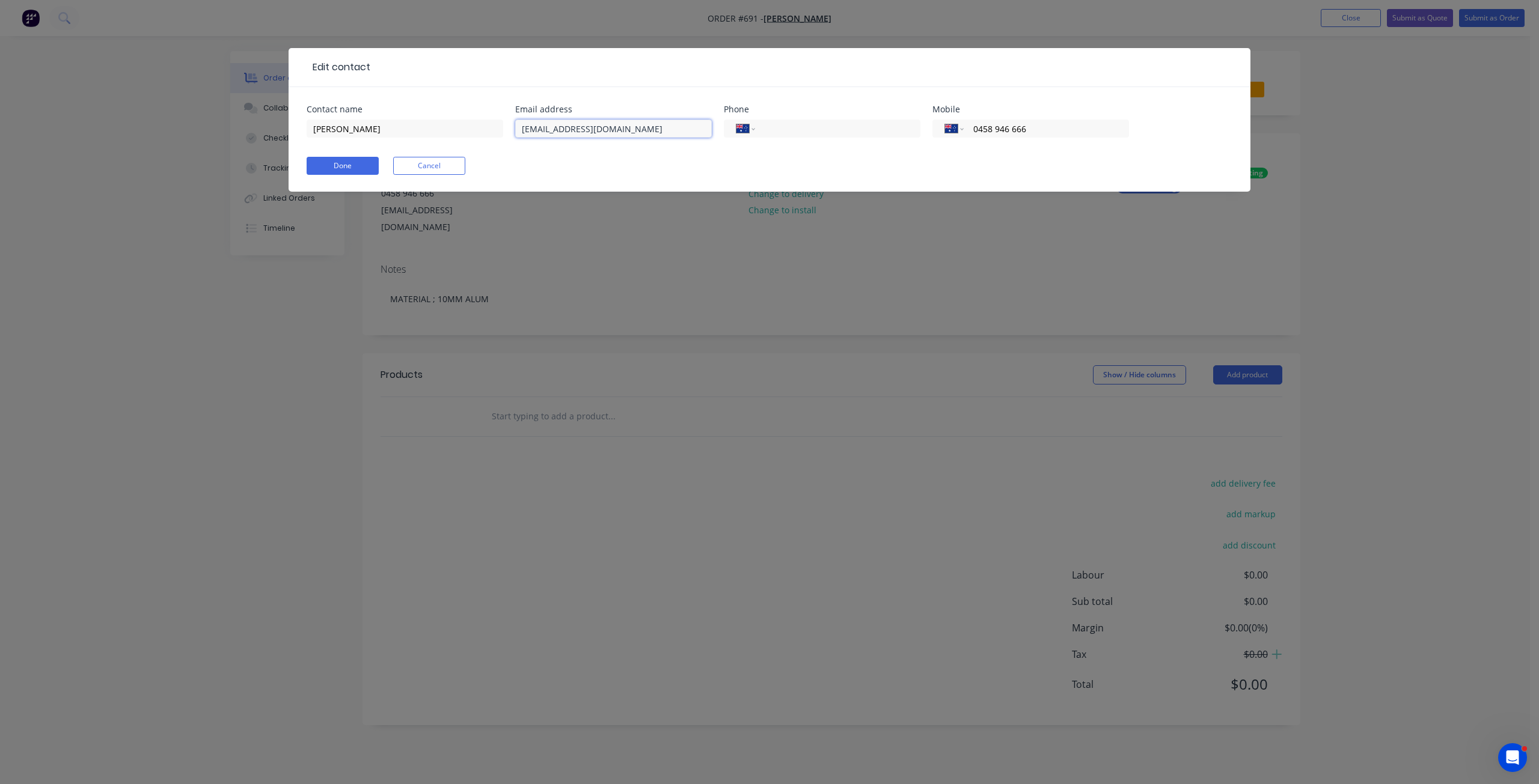
click at [552, 124] on input "[EMAIL_ADDRESS][DOMAIN_NAME]" at bounding box center [613, 128] width 197 height 18
type input "[PERSON_NAME][EMAIL_ADDRESS][DOMAIN_NAME]"
click at [352, 164] on button "Done" at bounding box center [343, 165] width 72 height 18
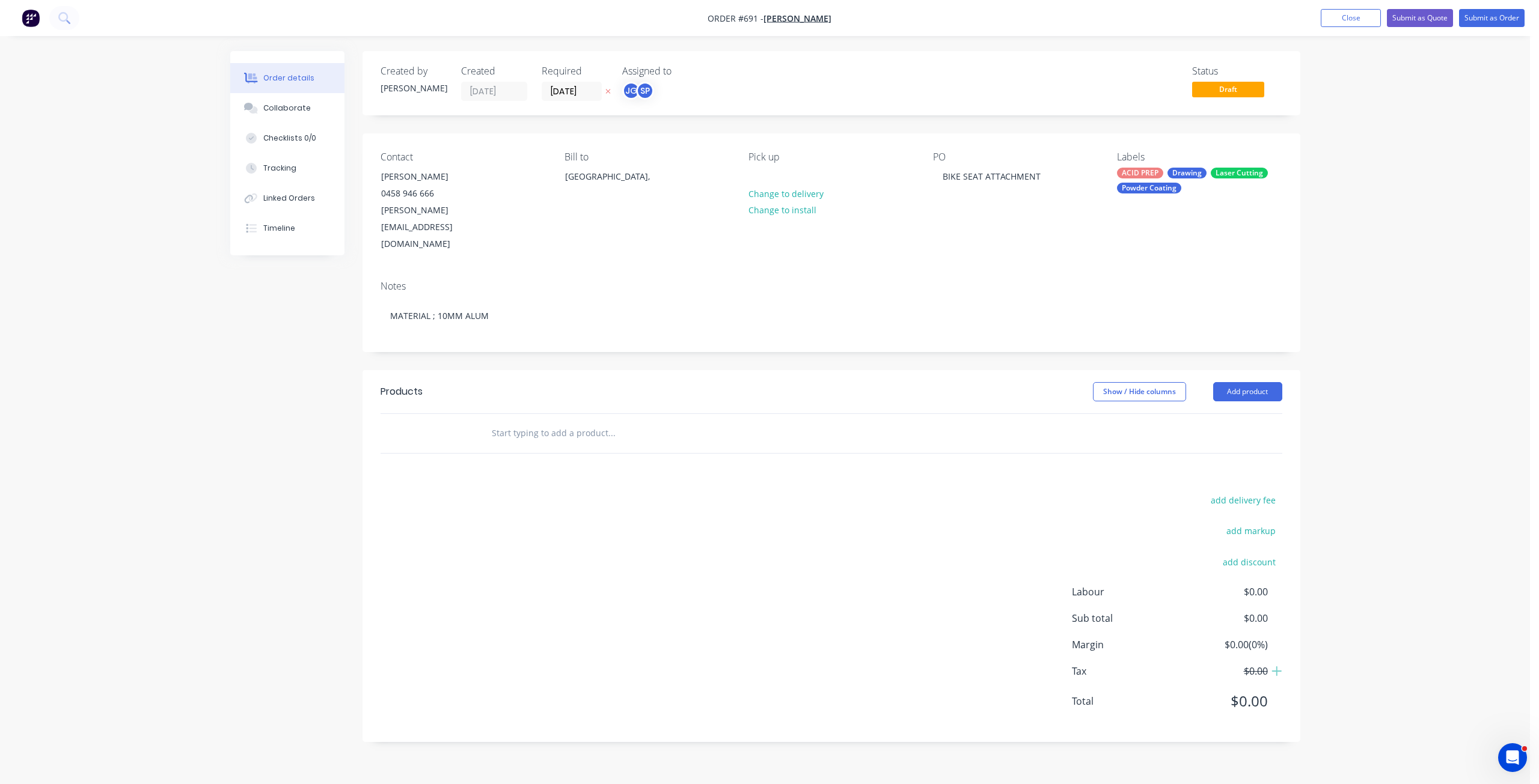
click at [504, 421] on input "text" at bounding box center [611, 433] width 240 height 24
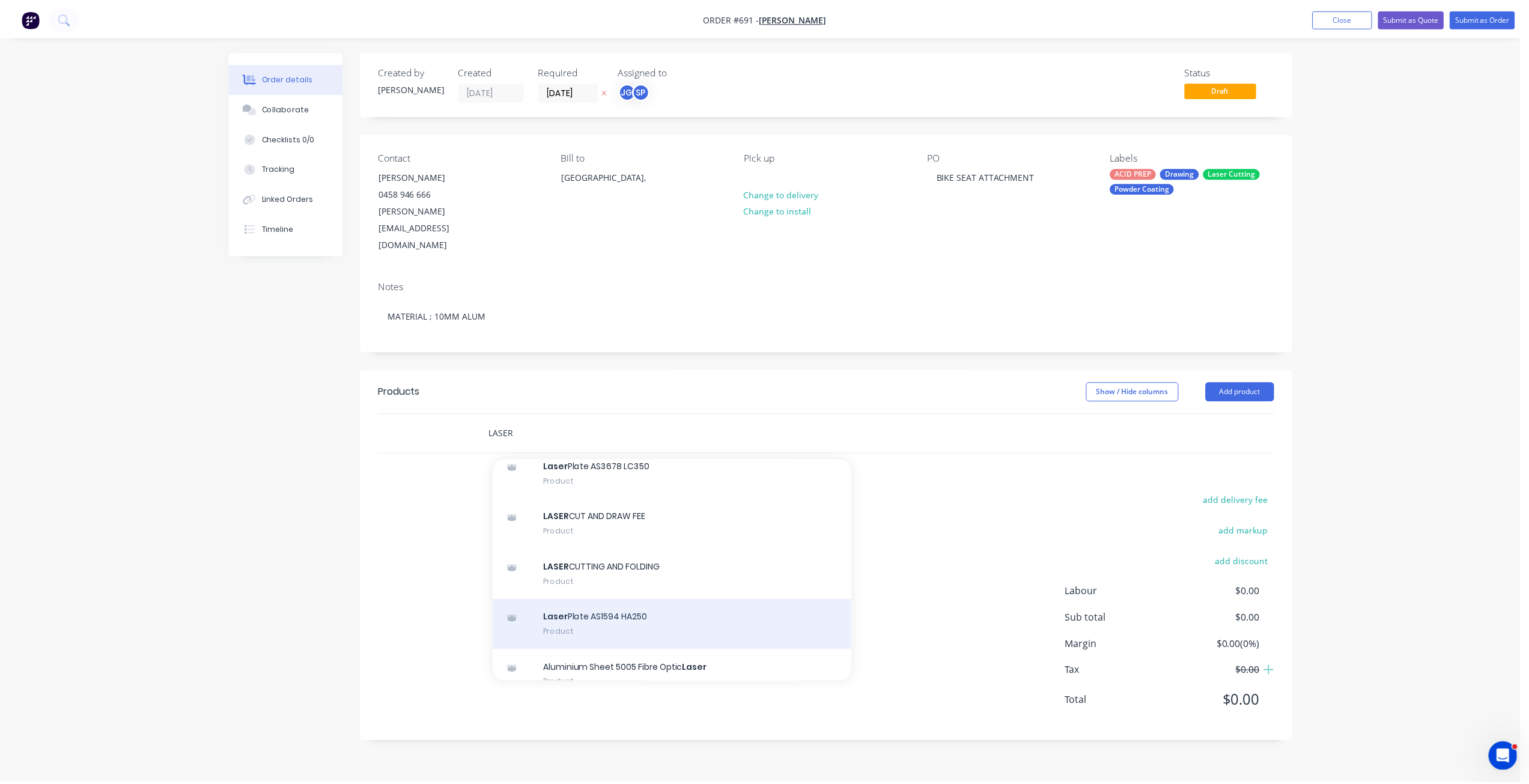
scroll to position [300, 0]
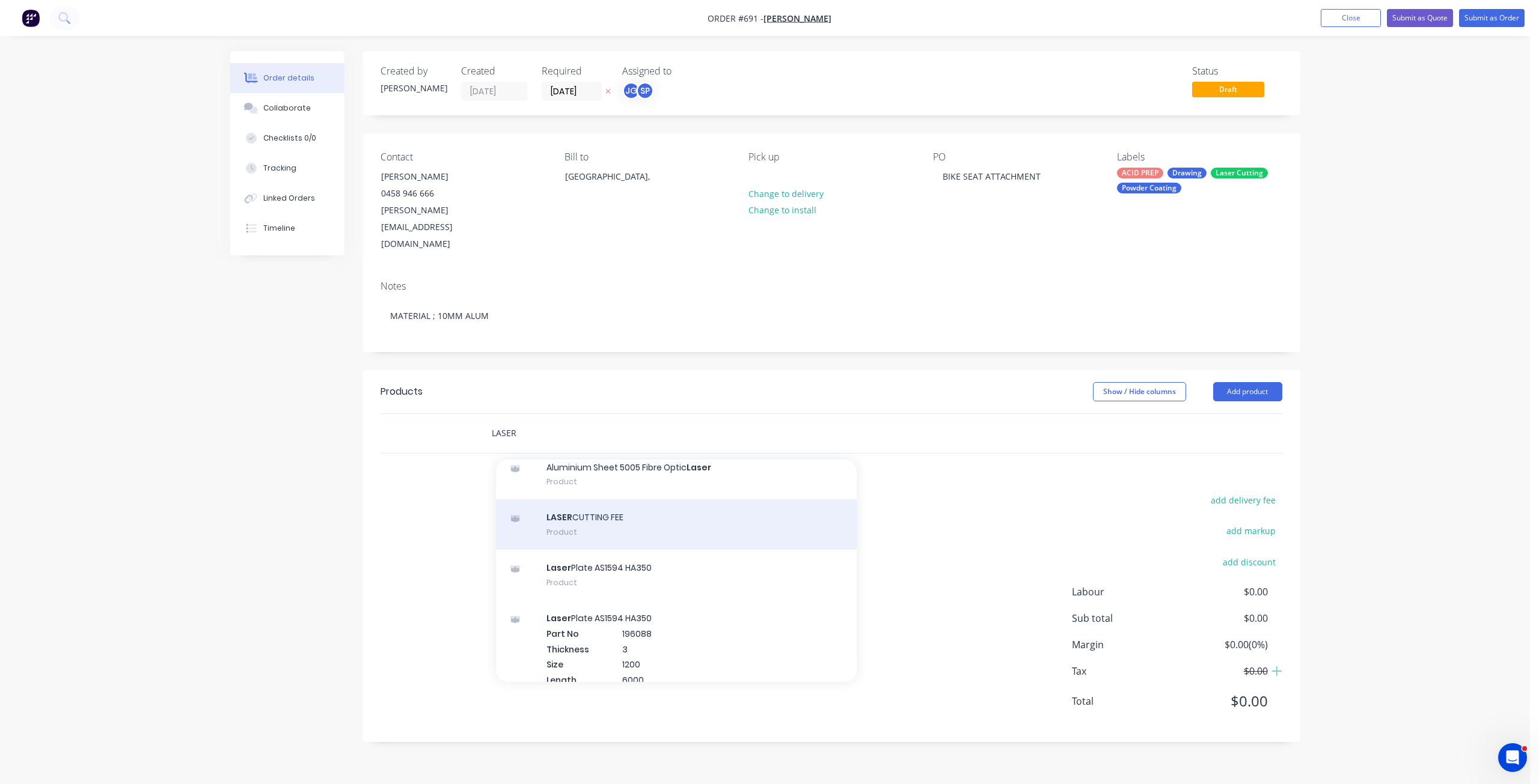
type input "LASER"
click at [583, 499] on div "LASER CUTTING FEE Product" at bounding box center [677, 524] width 361 height 51
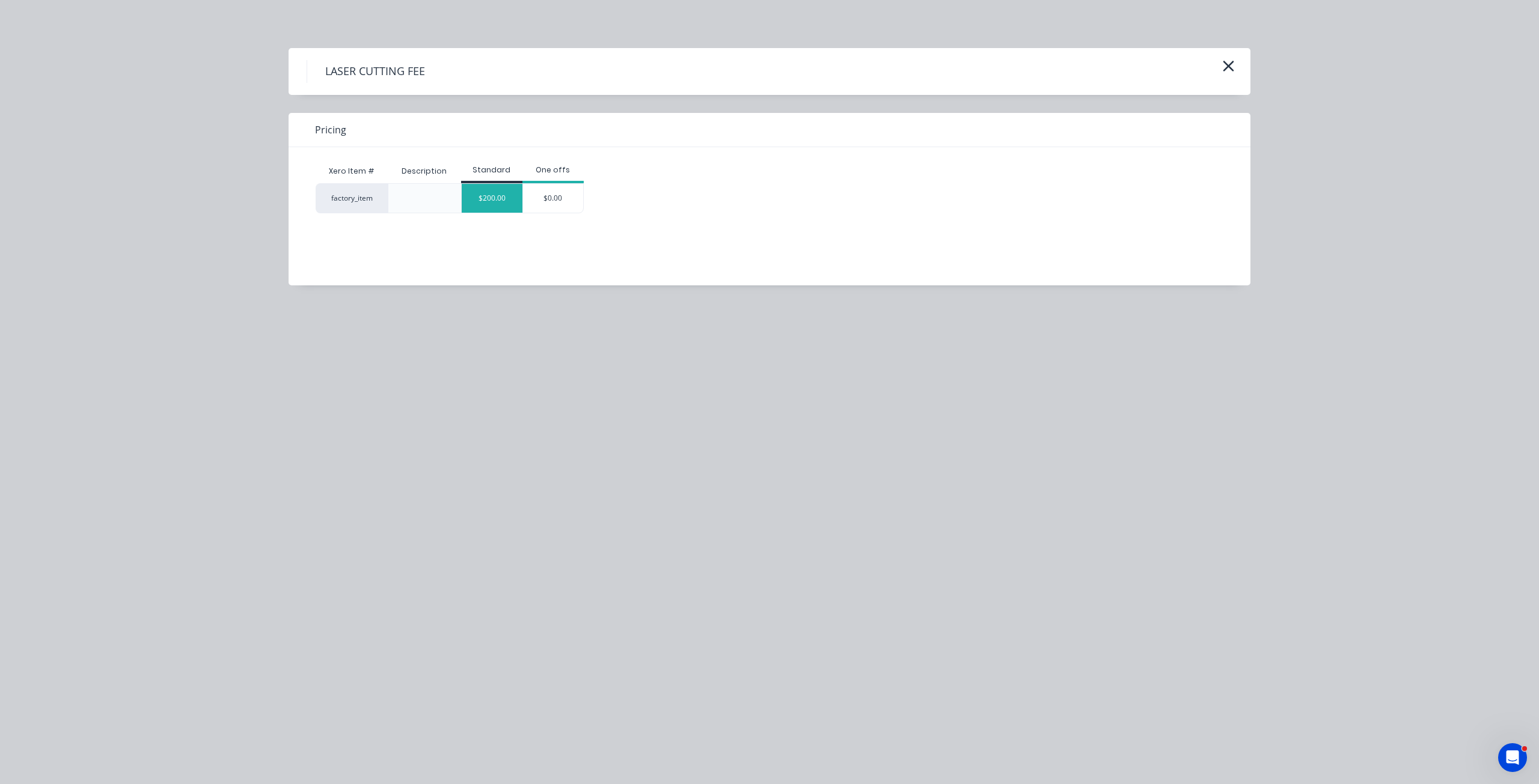
click at [489, 197] on div "$200.00" at bounding box center [492, 198] width 61 height 29
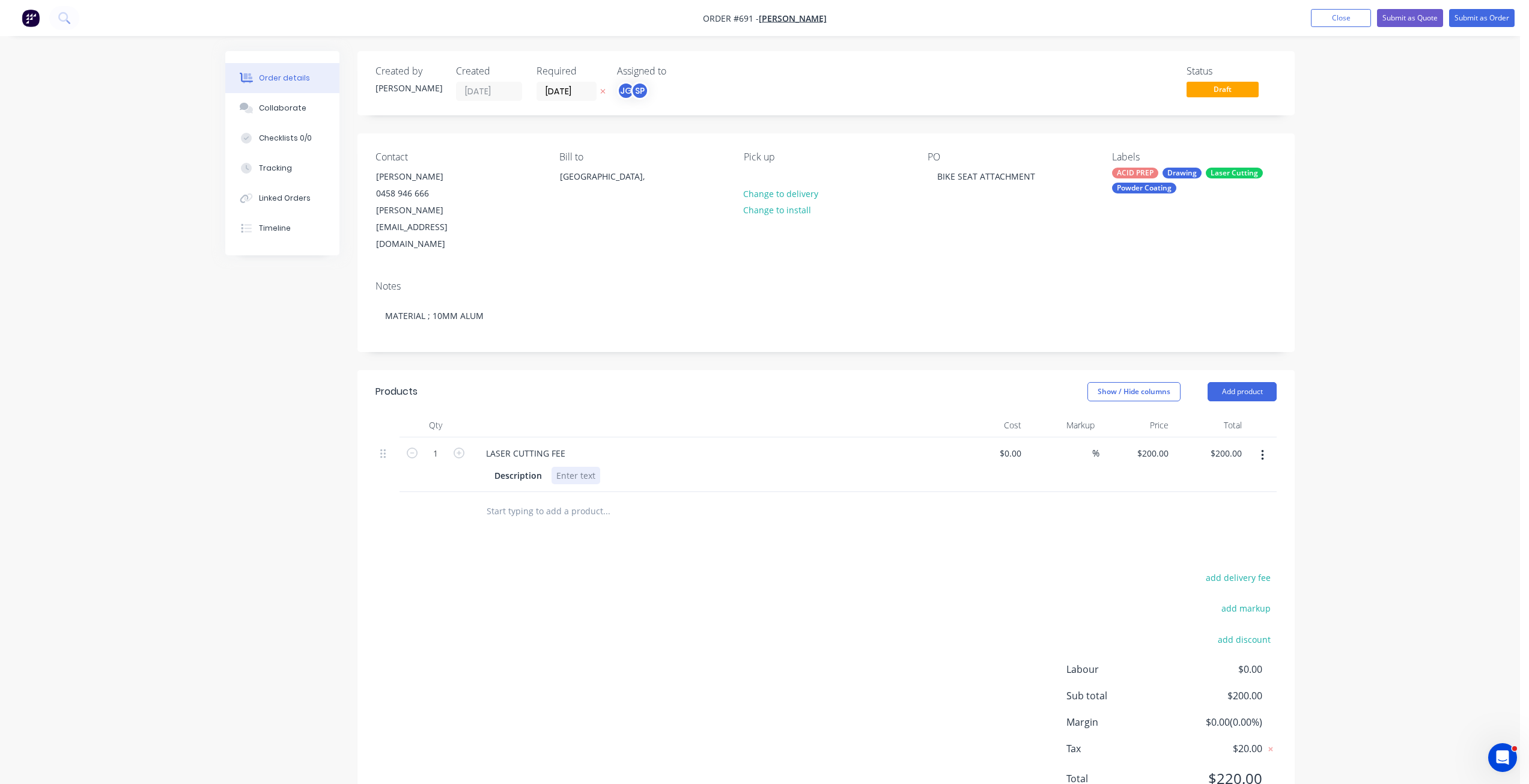
click at [563, 467] on div at bounding box center [576, 476] width 48 height 17
click at [438, 445] on input "1" at bounding box center [435, 453] width 31 height 18
type input "5"
type input "$1,000.00"
click at [552, 467] on div at bounding box center [560, 476] width 18 height 17
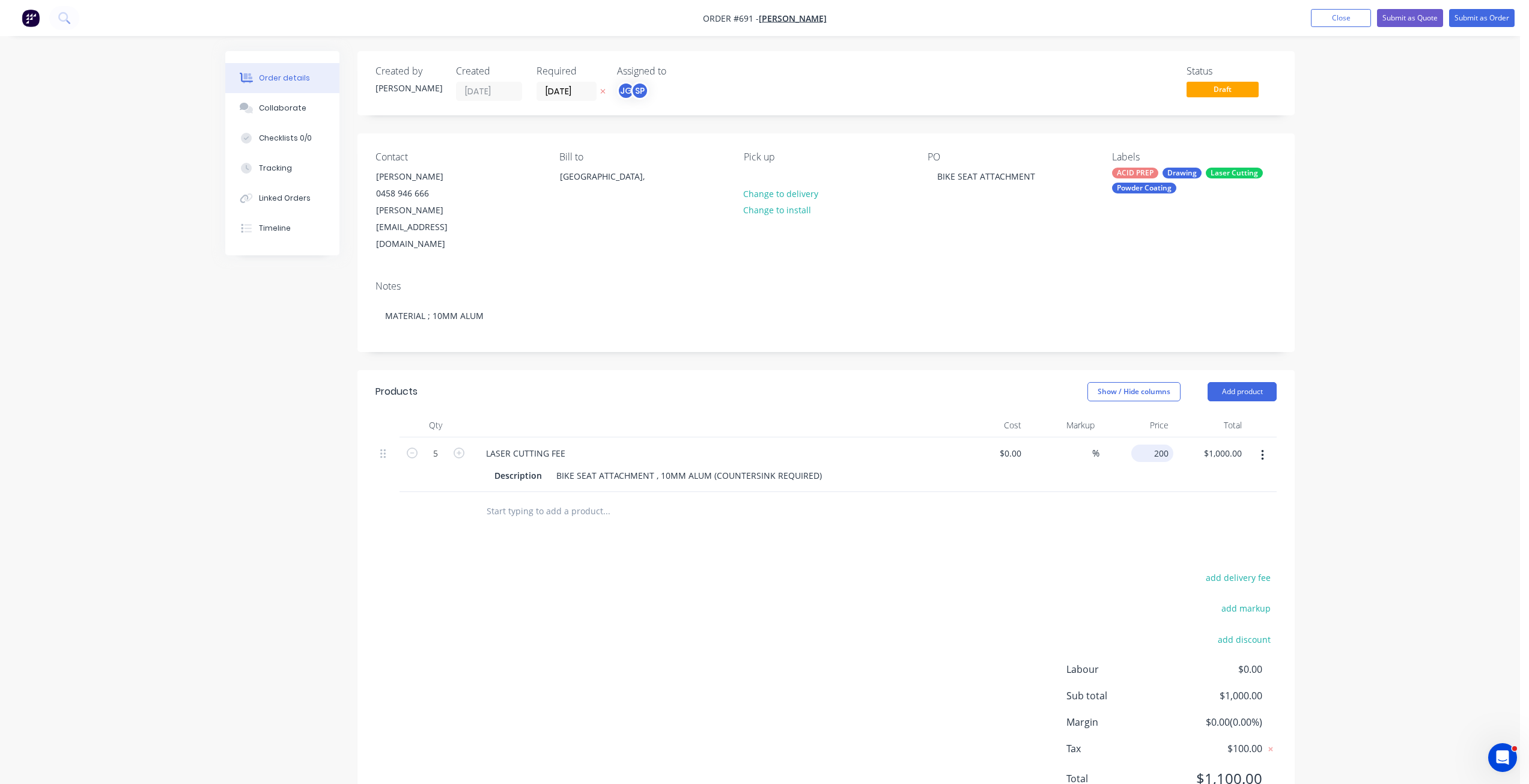
drag, startPoint x: 1136, startPoint y: 416, endPoint x: 1141, endPoint y: 420, distance: 6.4
click at [1137, 438] on div "200 $200.00" at bounding box center [1137, 465] width 74 height 55
type input "$150.00"
type input "$750.00"
click at [1144, 453] on div "$150.00 $150.00" at bounding box center [1137, 465] width 74 height 55
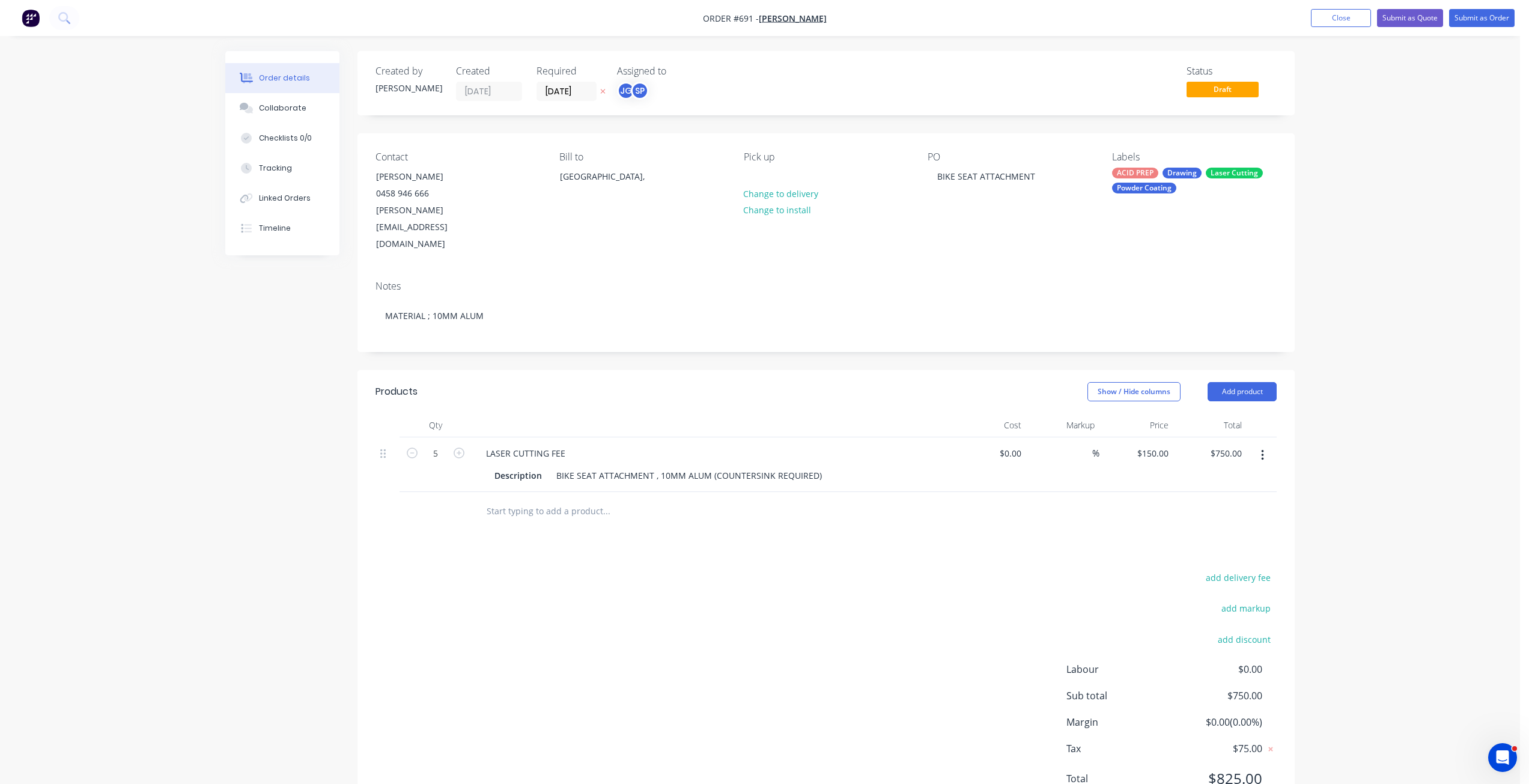
click at [498, 499] on input "text" at bounding box center [606, 511] width 240 height 24
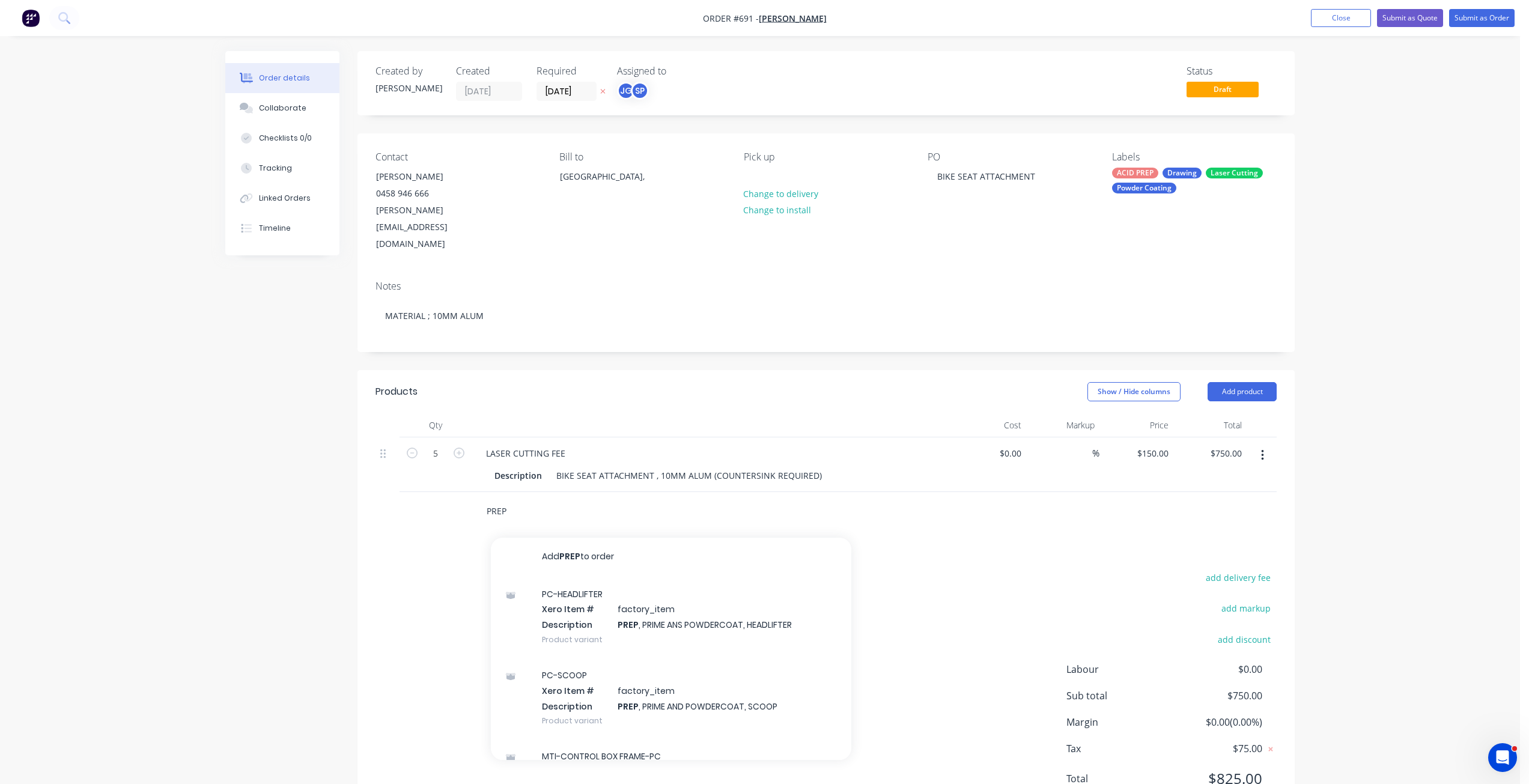
type input "PREP"
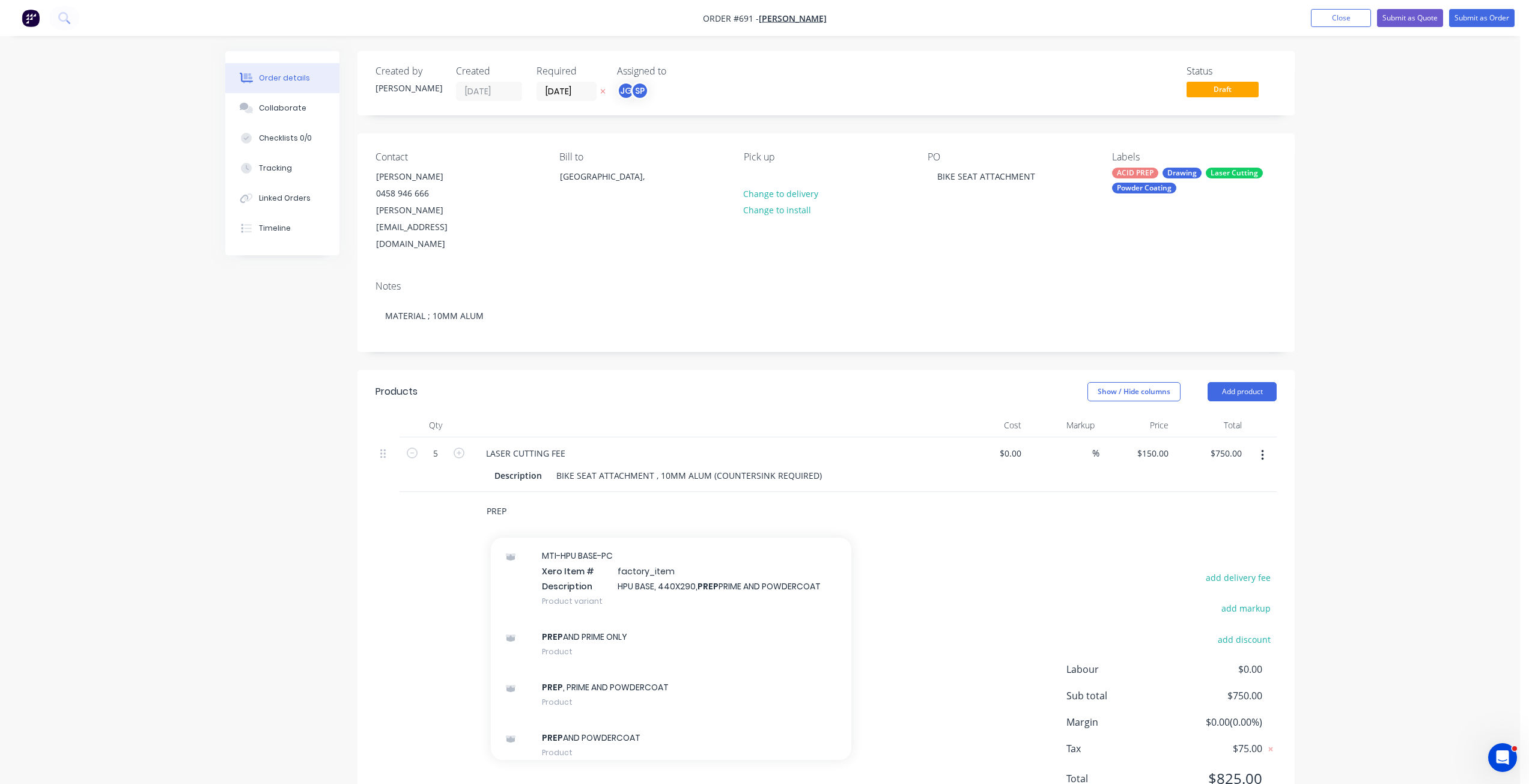
scroll to position [1022, 0]
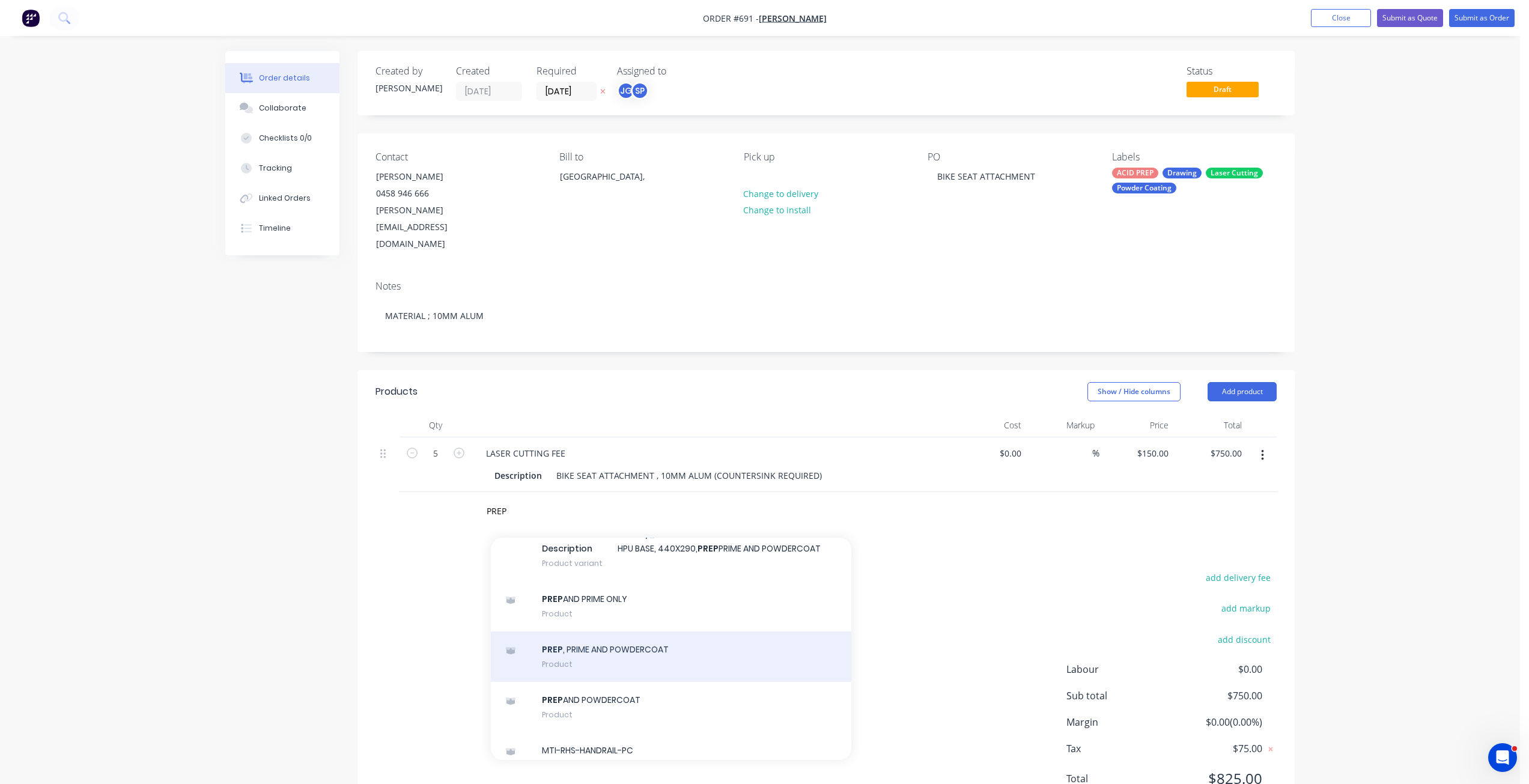
click at [585, 632] on div "PREP , PRIME AND POWDERCOAT Product" at bounding box center [671, 657] width 360 height 51
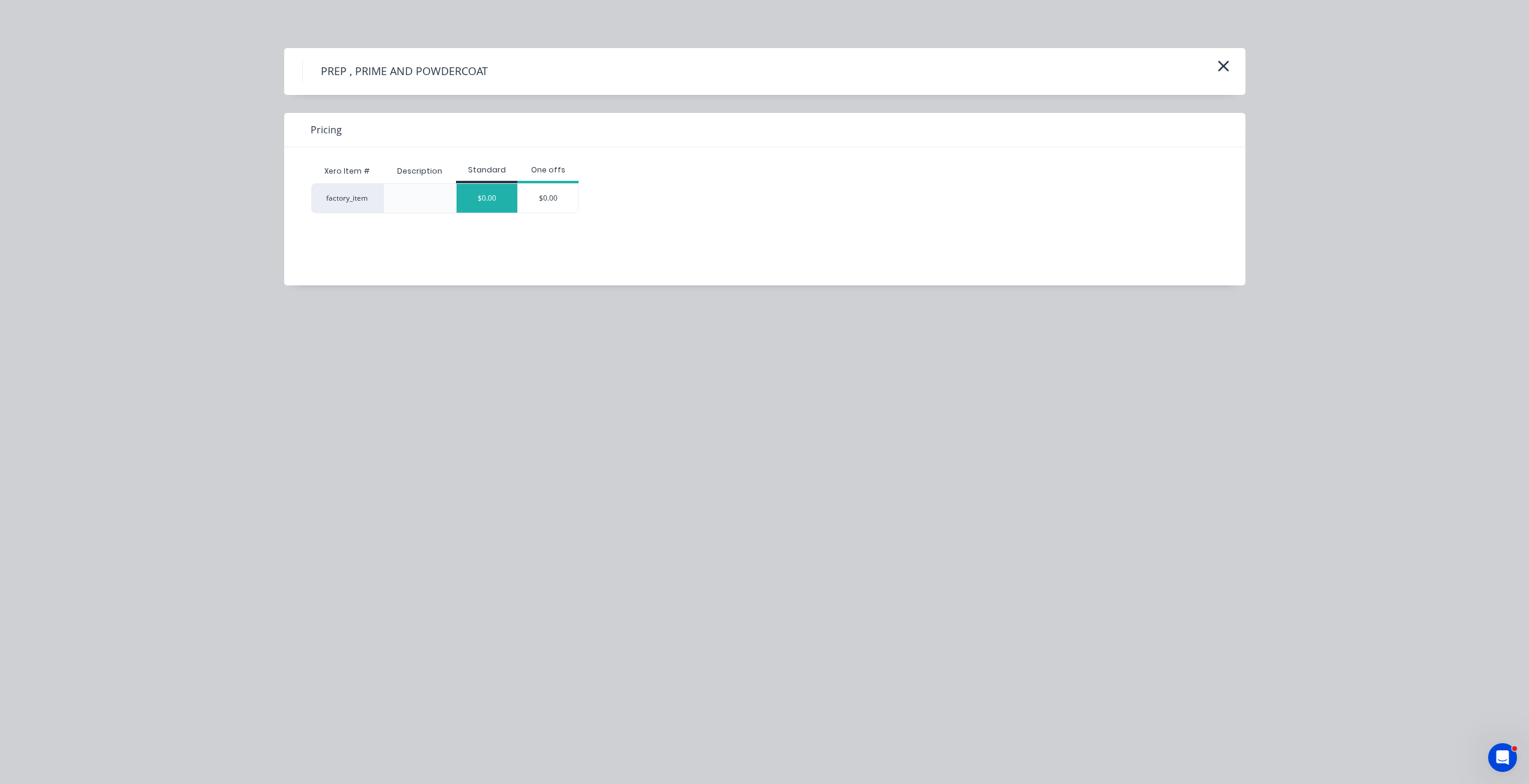
click at [491, 204] on div "$0.00" at bounding box center [487, 198] width 61 height 29
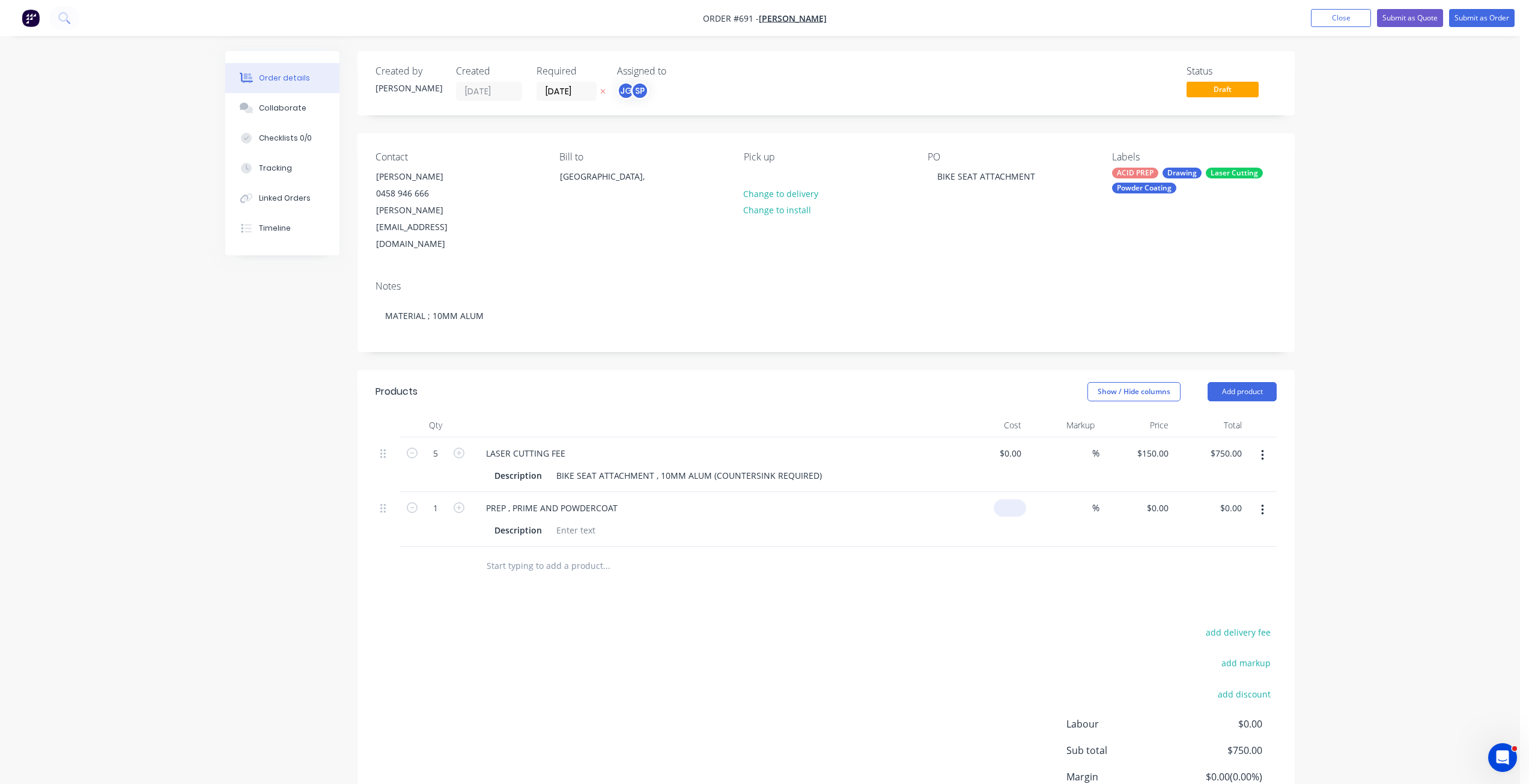
click at [1021, 499] on input at bounding box center [1012, 508] width 27 height 17
type input "$0.00"
click at [1173, 492] on div "$0.00 $0.00" at bounding box center [1210, 520] width 74 height 55
click at [1169, 499] on input "0" at bounding box center [1167, 508] width 14 height 17
type input "$50.00"
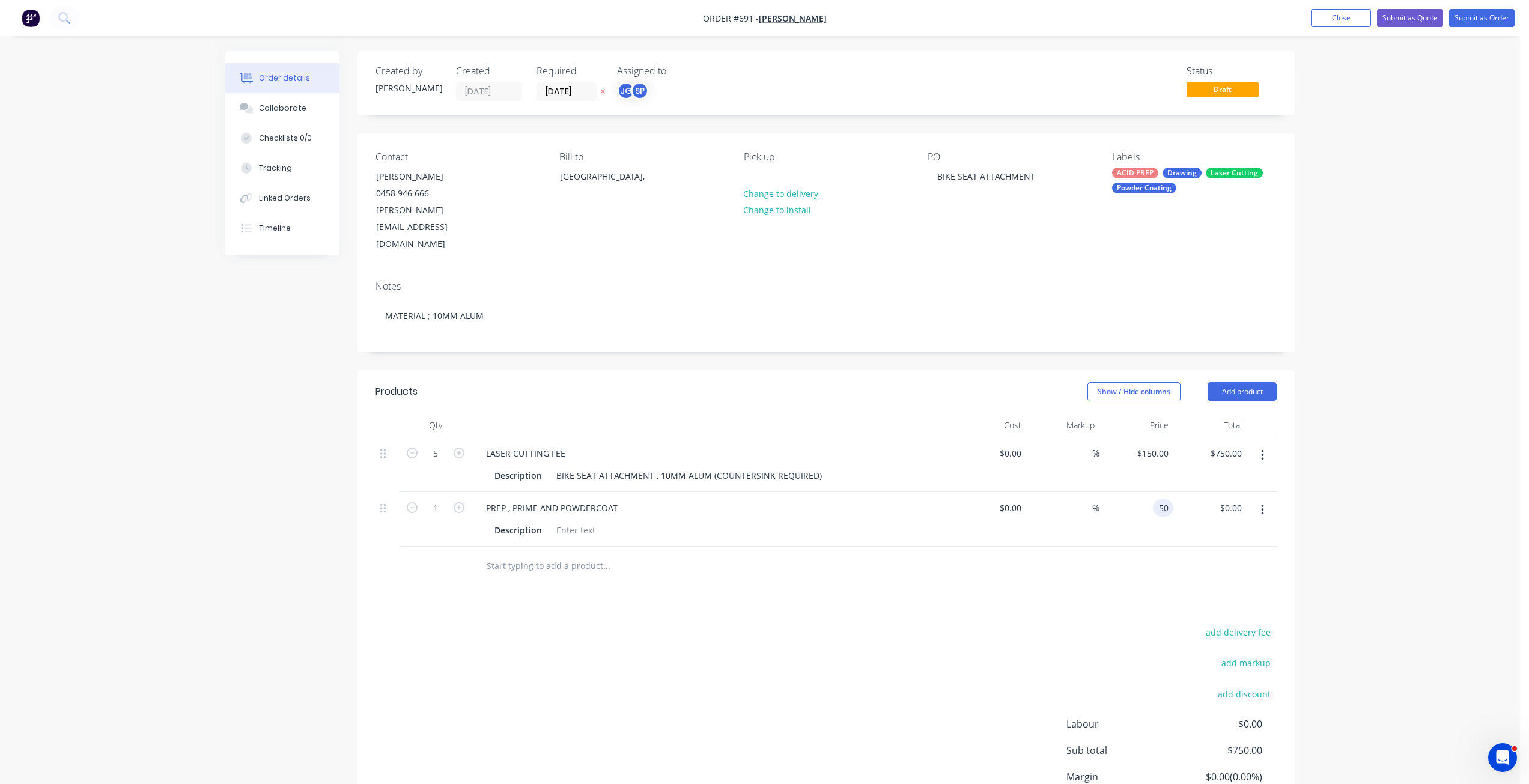
type input "$50.00"
click at [1102, 554] on div "Products Show / Hide columns Add product Qty Cost Markup Price Total 5 LASER CU…" at bounding box center [826, 623] width 938 height 504
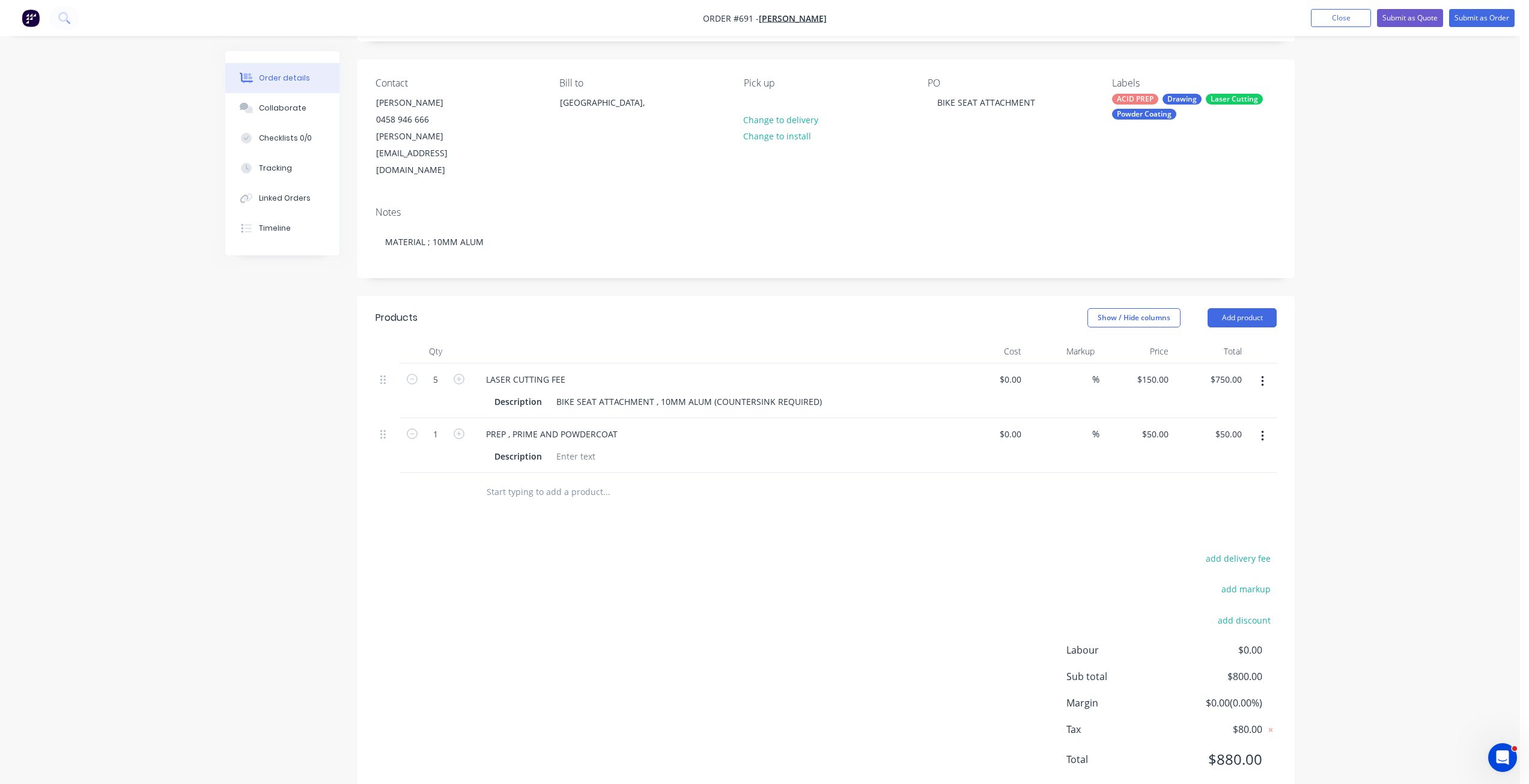
scroll to position [75, 0]
click at [436, 388] on input "1" at bounding box center [435, 379] width 31 height 18
type input "5"
type input "$250.00"
click at [656, 550] on div "add delivery fee add markup add discount Labour $0.00 Sub total $800.00 Margin …" at bounding box center [825, 665] width 901 height 232
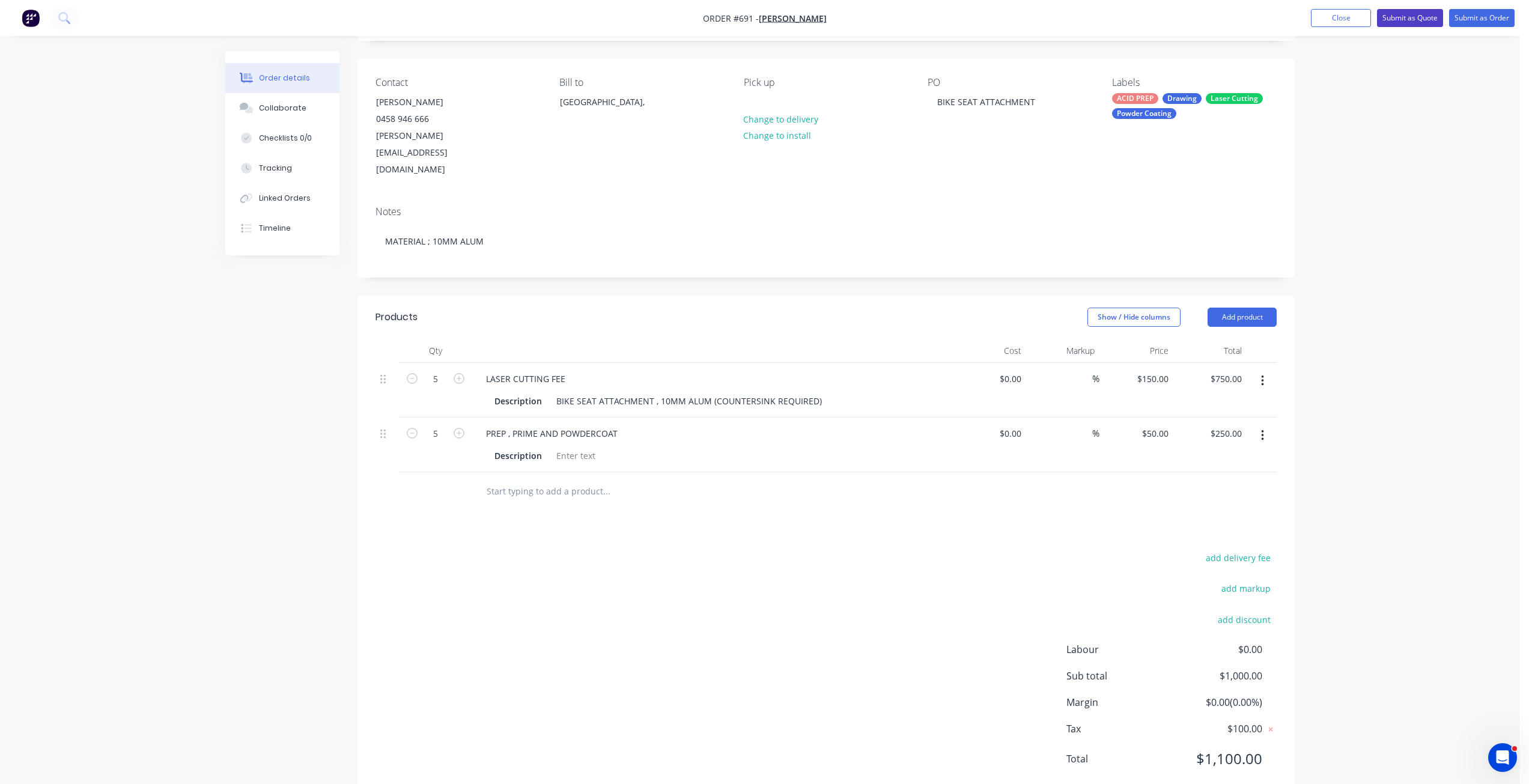
click at [1407, 23] on button "Submit as Quote" at bounding box center [1410, 18] width 66 height 18
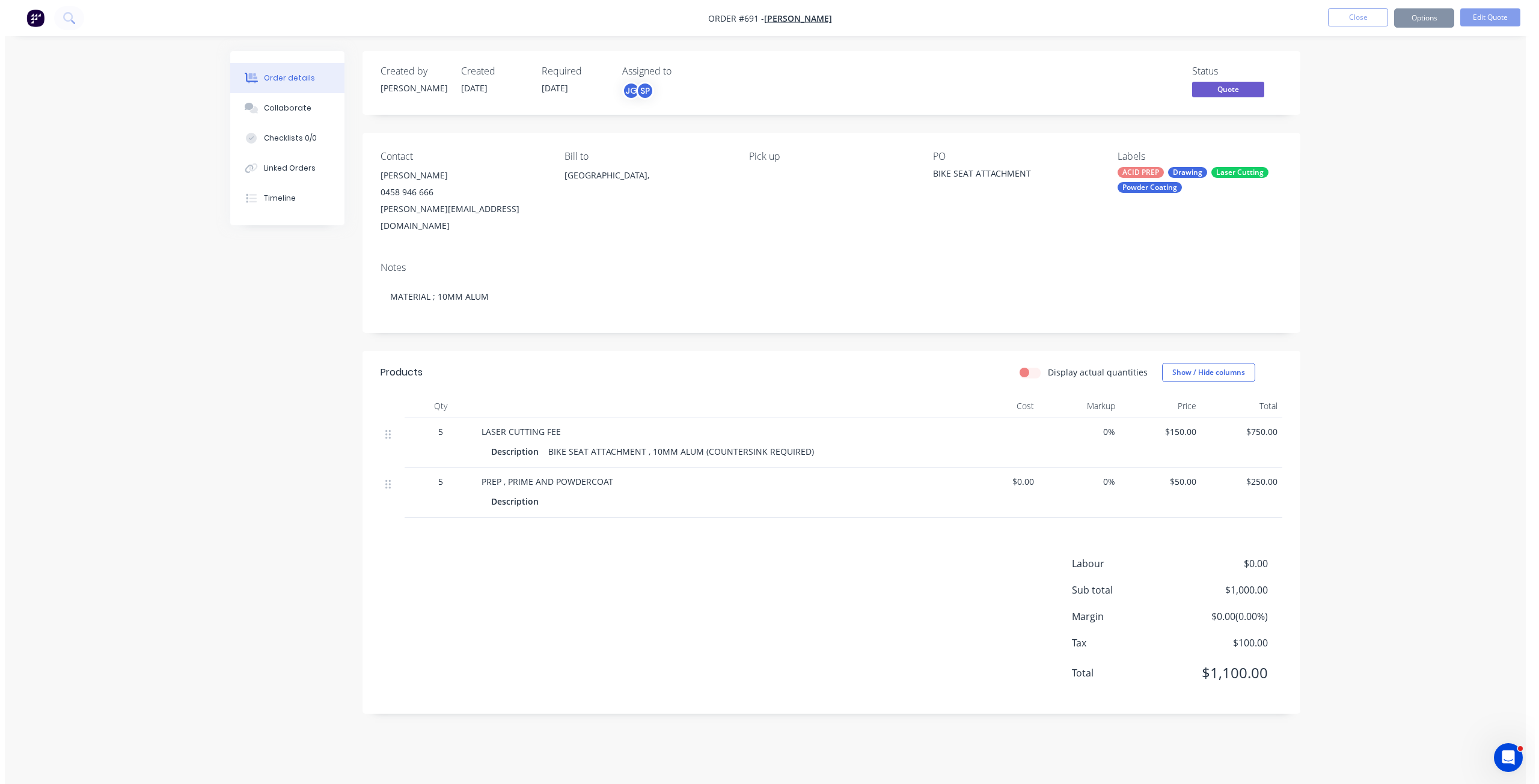
scroll to position [0, 0]
click at [1427, 19] on button "Options" at bounding box center [1428, 18] width 60 height 20
click at [1367, 193] on div "Change customer" at bounding box center [1392, 193] width 111 height 17
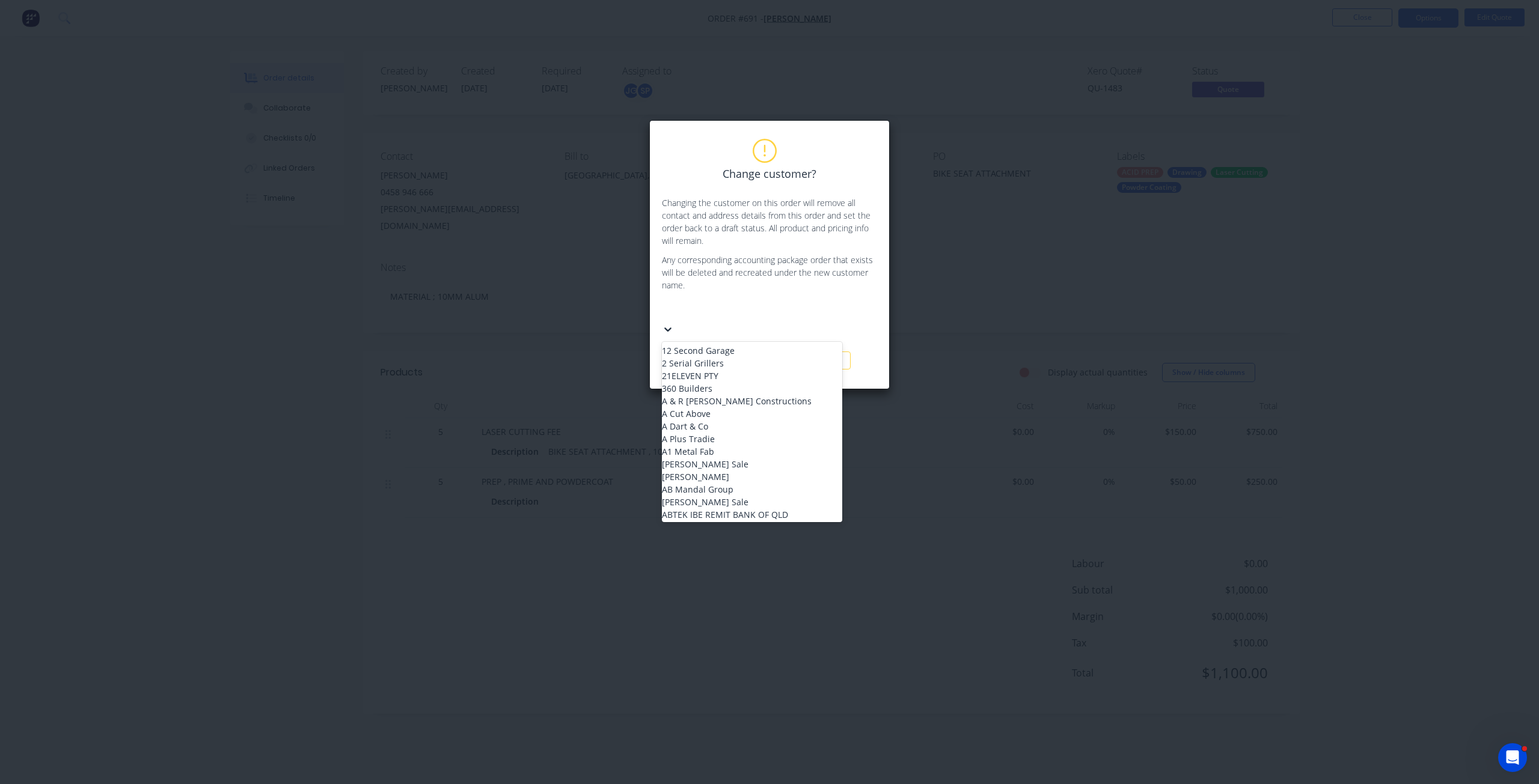
click at [681, 310] on div at bounding box center [752, 310] width 173 height 15
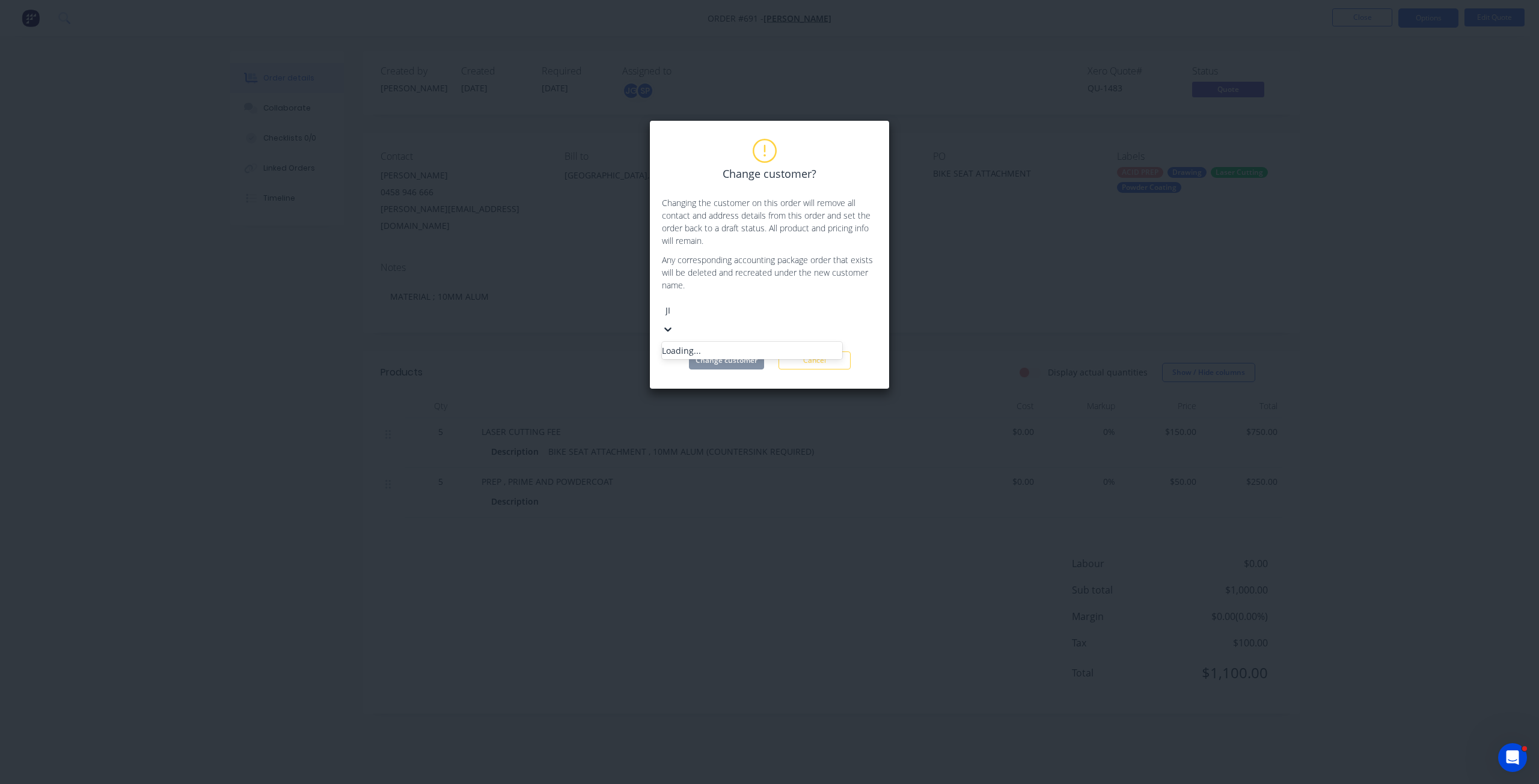
type input "[PERSON_NAME]"
click at [695, 381] on div "[PERSON_NAME]" at bounding box center [752, 376] width 180 height 12
click at [726, 342] on button "Change customer" at bounding box center [727, 342] width 75 height 18
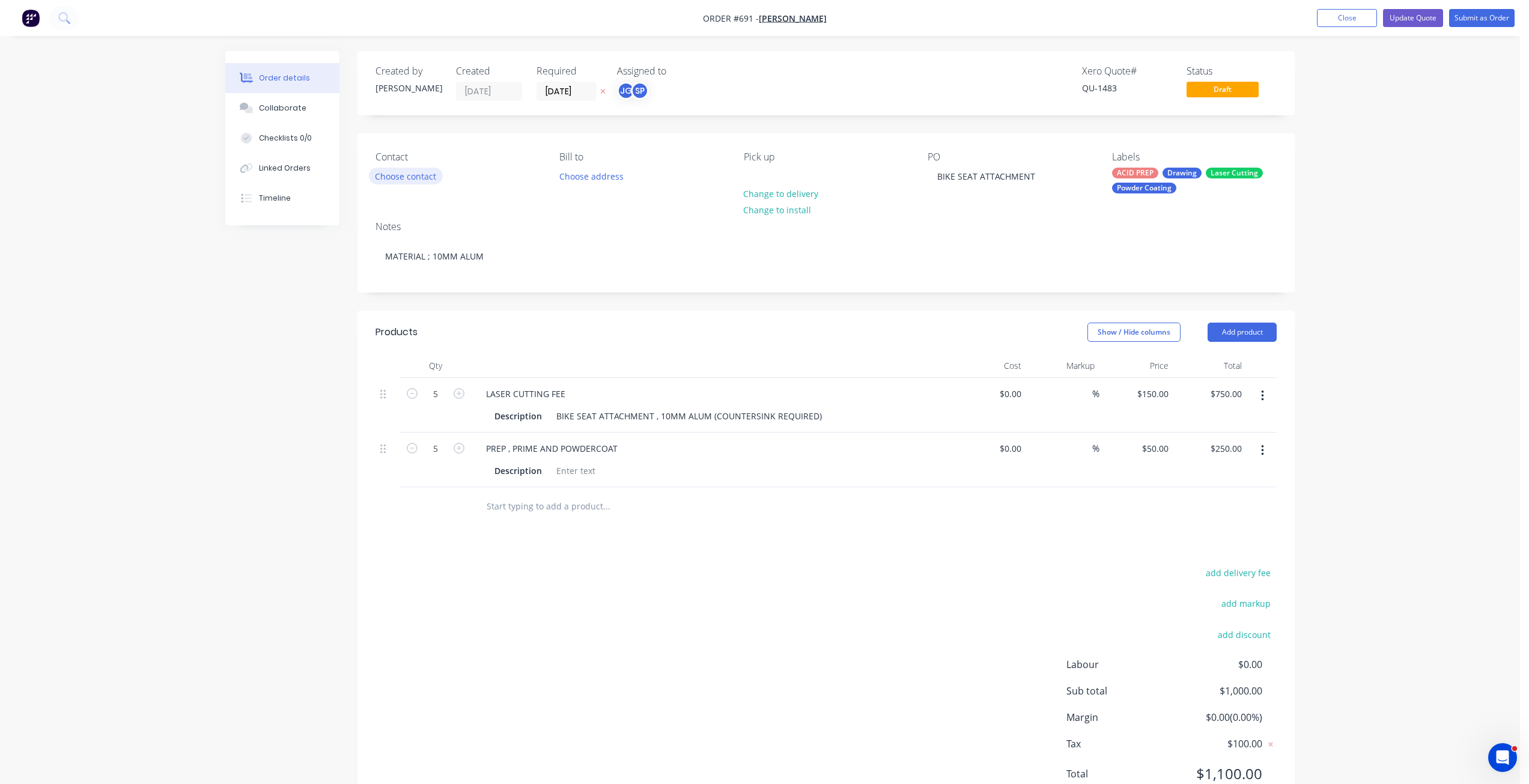
click at [407, 178] on button "Choose contact" at bounding box center [406, 176] width 74 height 16
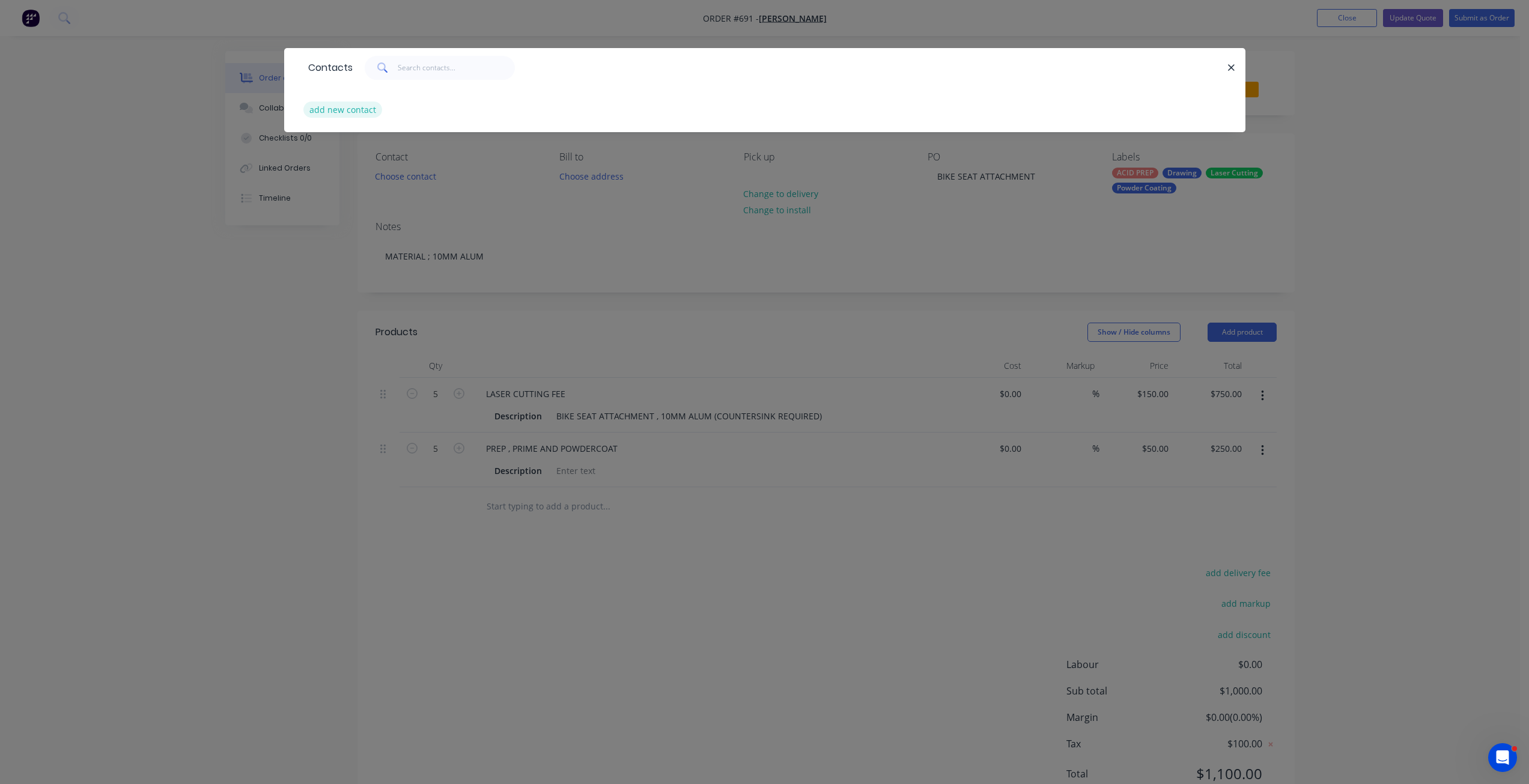
click at [342, 109] on button "add new contact" at bounding box center [343, 109] width 80 height 16
select select "AU"
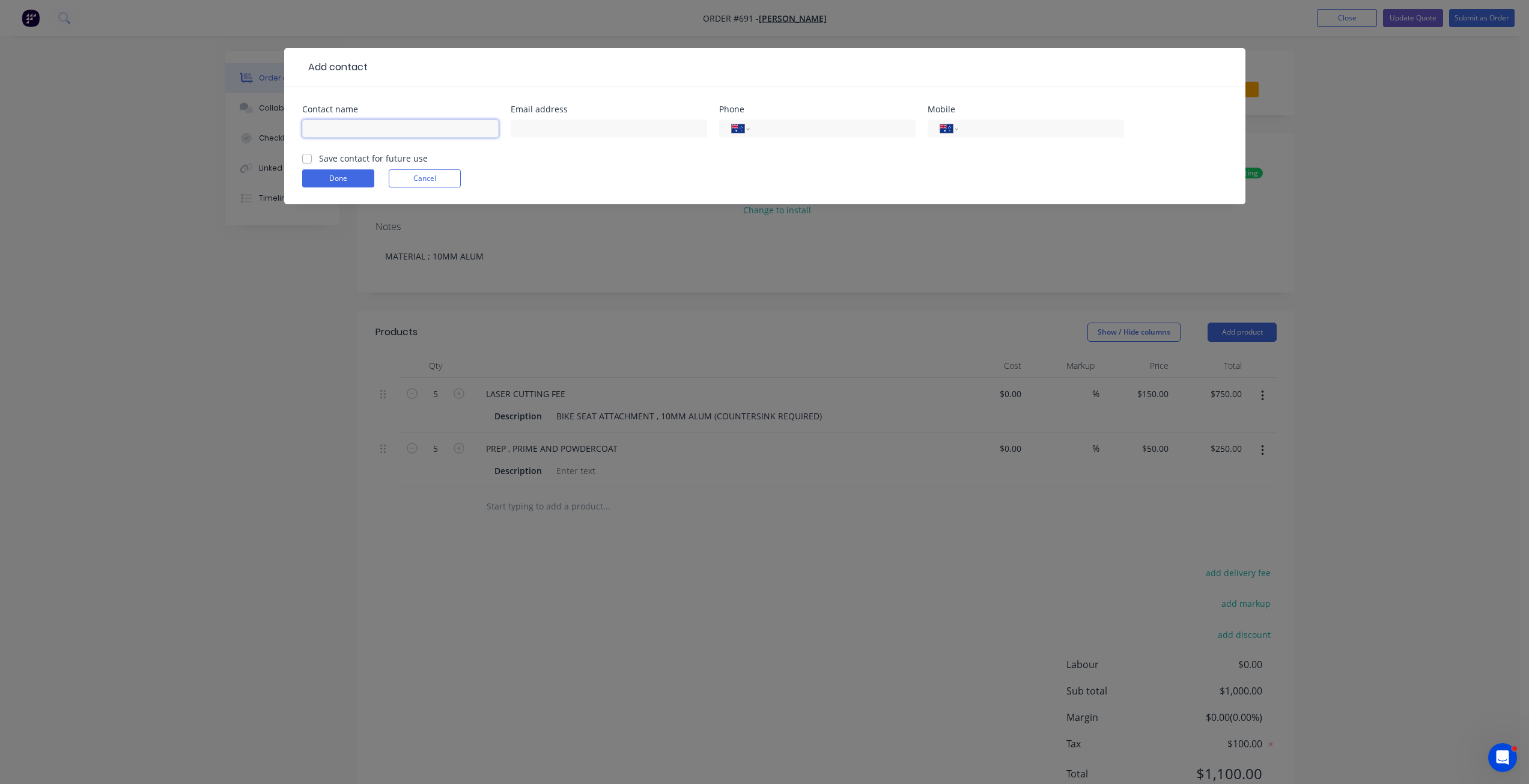
click at [336, 129] on input "text" at bounding box center [400, 128] width 197 height 18
type input "[PERSON_NAME]"
click at [542, 132] on input "text" at bounding box center [609, 128] width 197 height 18
click at [546, 129] on input "[EMAIL_ADDRESS][DOMAIN_NAME]" at bounding box center [609, 128] width 197 height 18
type input "[PERSON_NAME][EMAIL_ADDRESS][DOMAIN_NAME]"
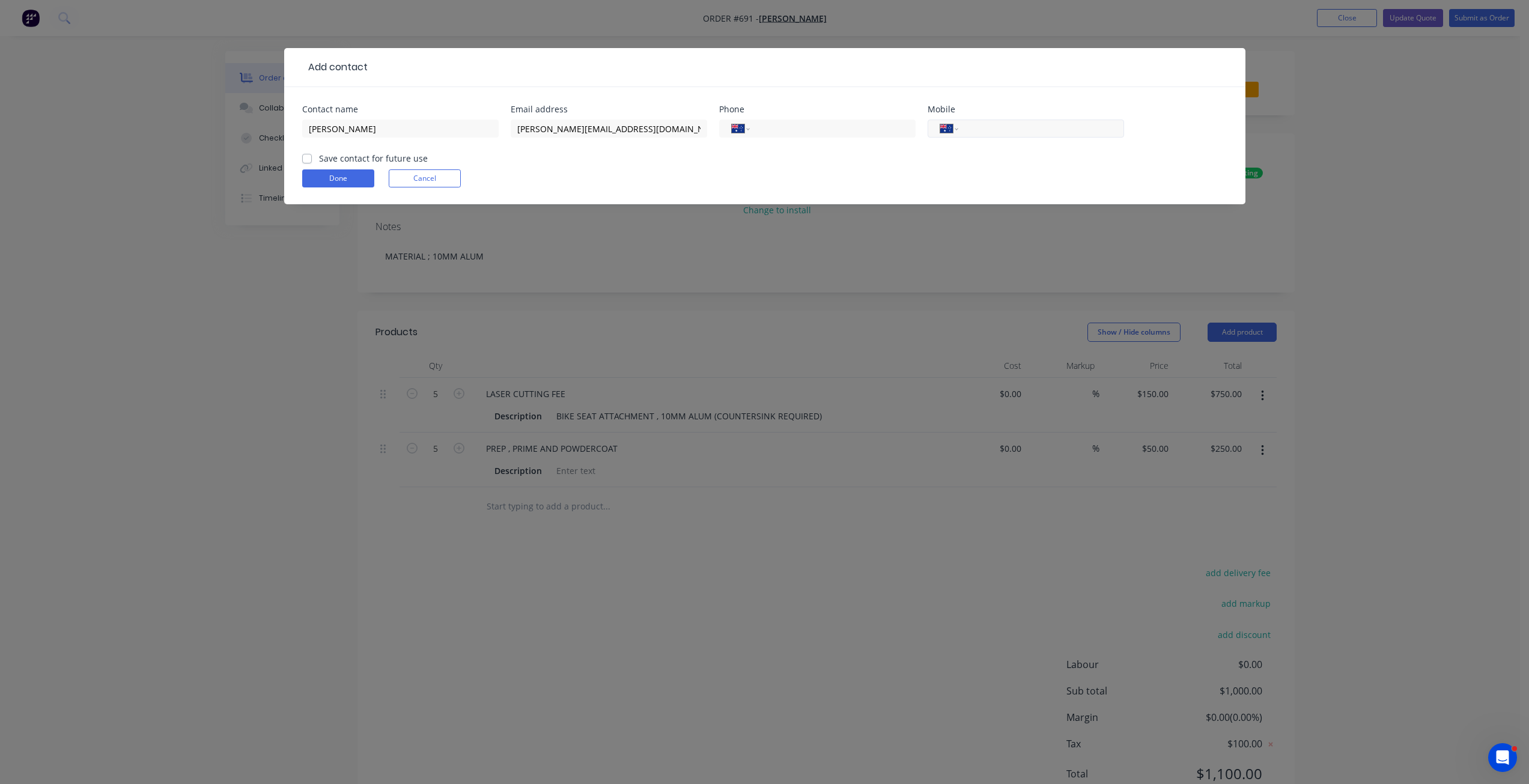
click at [1002, 127] on input "tel" at bounding box center [1038, 129] width 144 height 14
type input "0458 946 666"
click at [319, 154] on label "Save contact for future use" at bounding box center [373, 158] width 108 height 12
click at [306, 154] on input "Save contact for future use" at bounding box center [307, 158] width 9 height 12
checkbox input "true"
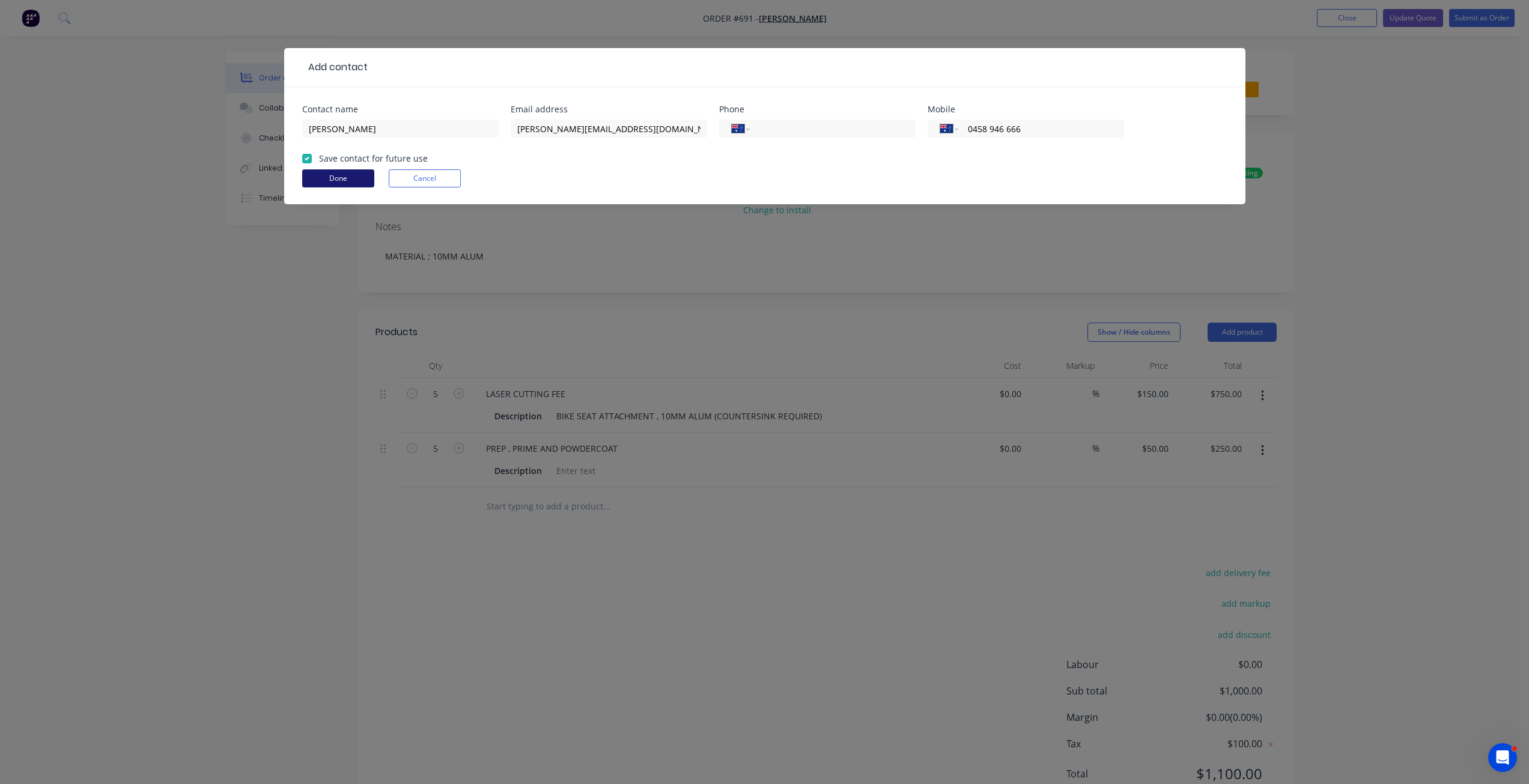
click at [316, 175] on button "Done" at bounding box center [338, 178] width 72 height 18
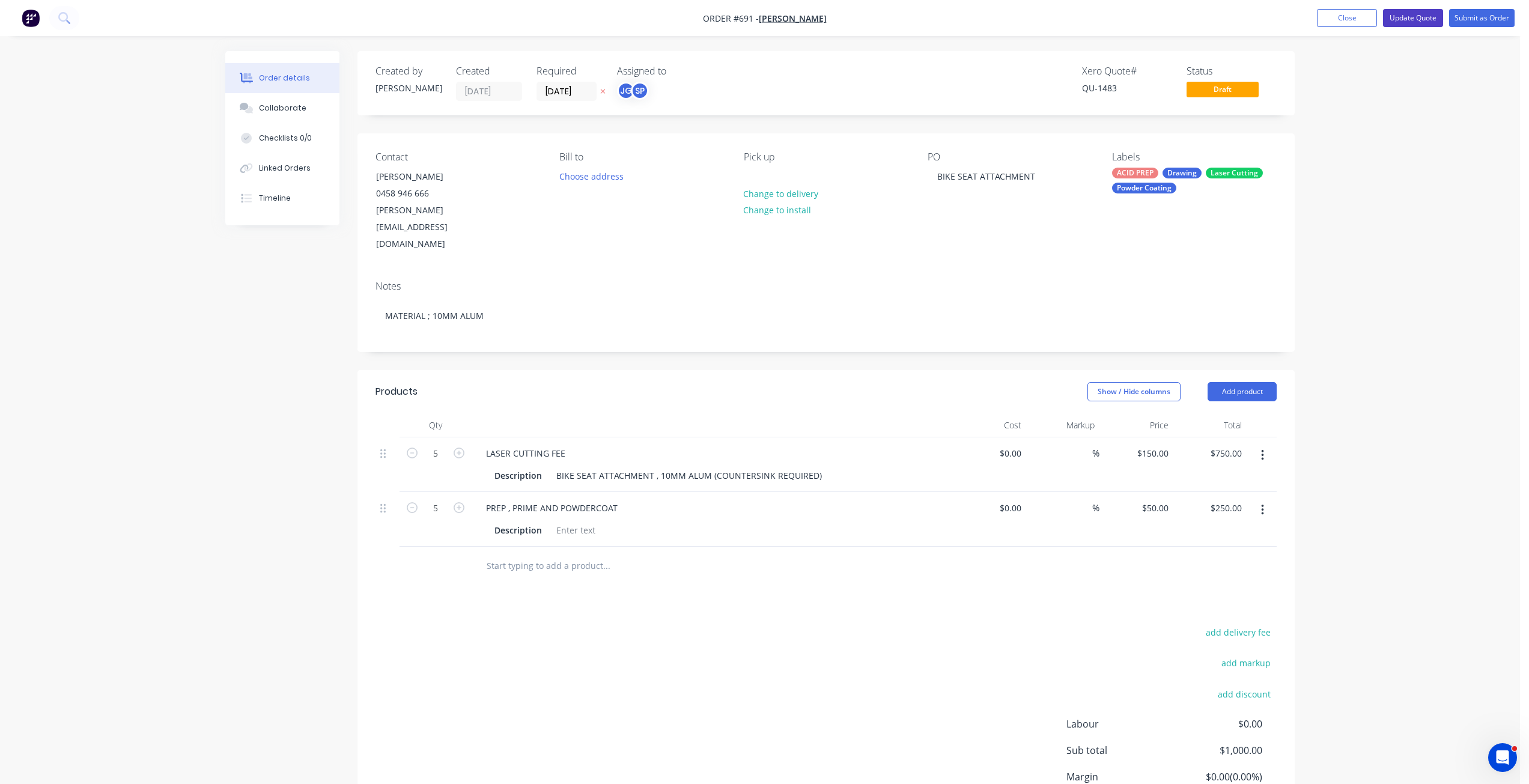
click at [1416, 18] on button "Update Quote" at bounding box center [1413, 18] width 60 height 18
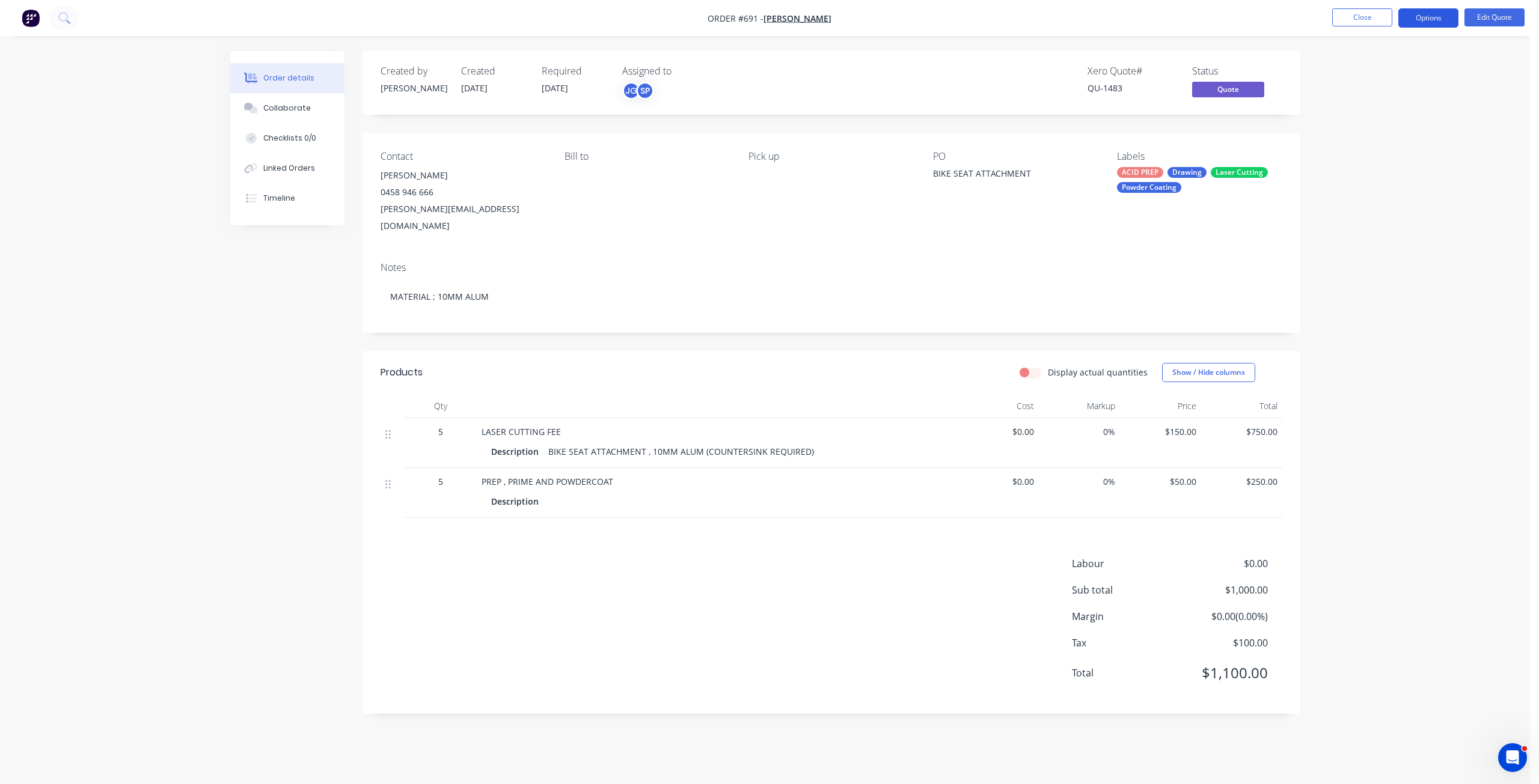
click at [1433, 17] on button "Options" at bounding box center [1428, 18] width 60 height 20
click at [1349, 77] on div "Quote" at bounding box center [1392, 73] width 111 height 17
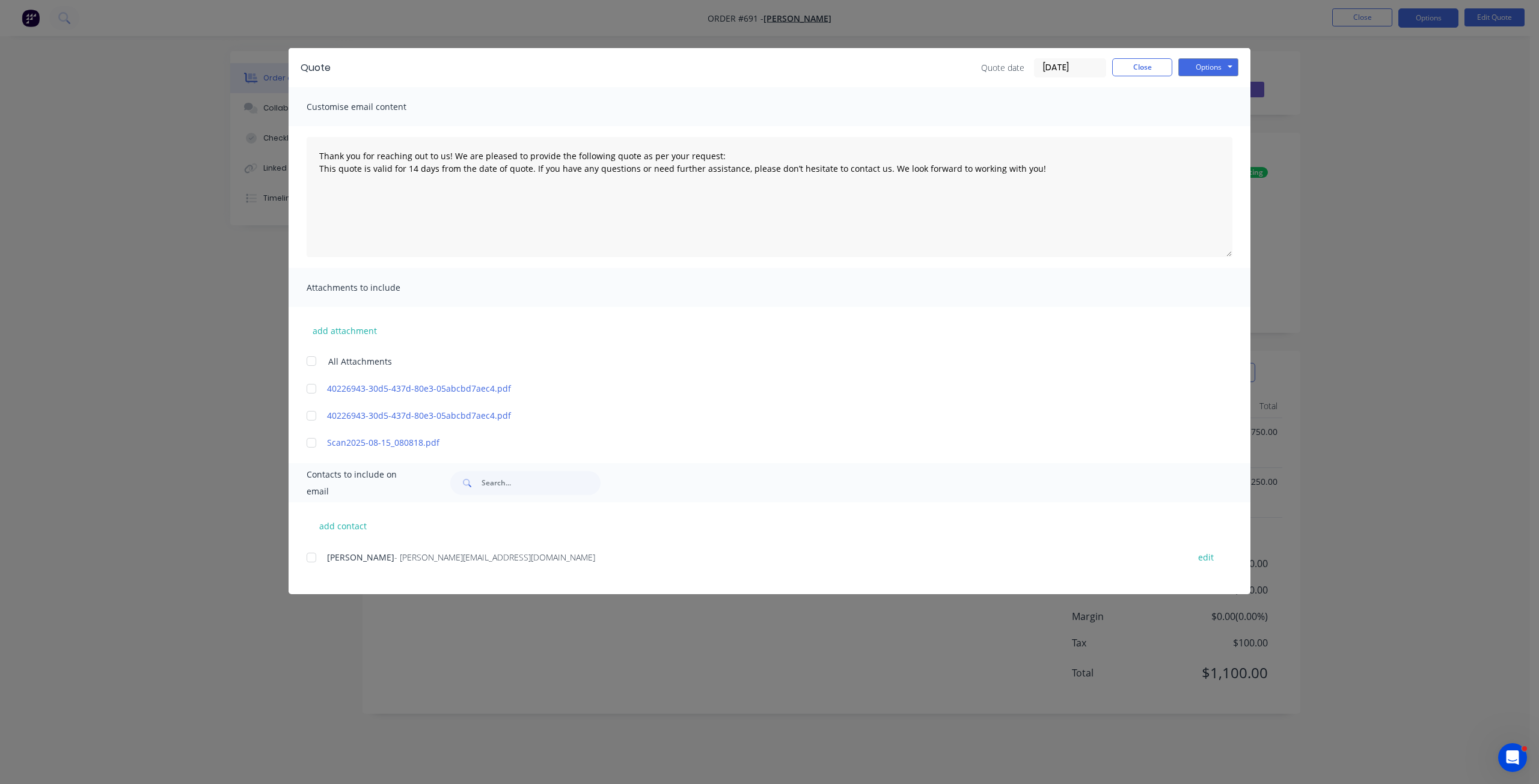
click at [309, 558] on div at bounding box center [311, 557] width 24 height 24
click at [1203, 65] on button "Options" at bounding box center [1208, 67] width 60 height 18
click at [1212, 129] on button "Email" at bounding box center [1217, 128] width 77 height 20
click at [1129, 68] on button "Close" at bounding box center [1142, 67] width 60 height 18
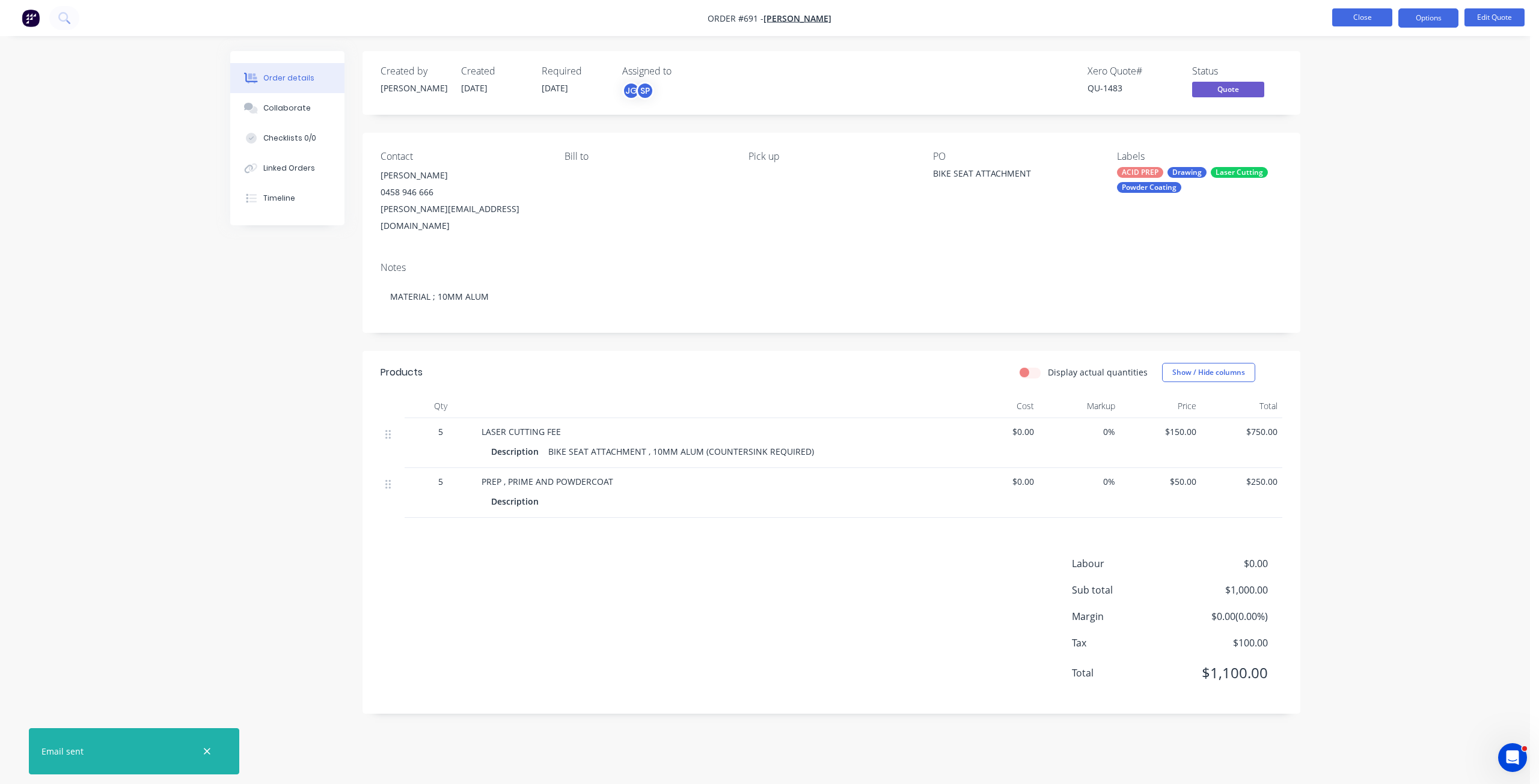
click at [1356, 19] on button "Close" at bounding box center [1362, 17] width 60 height 18
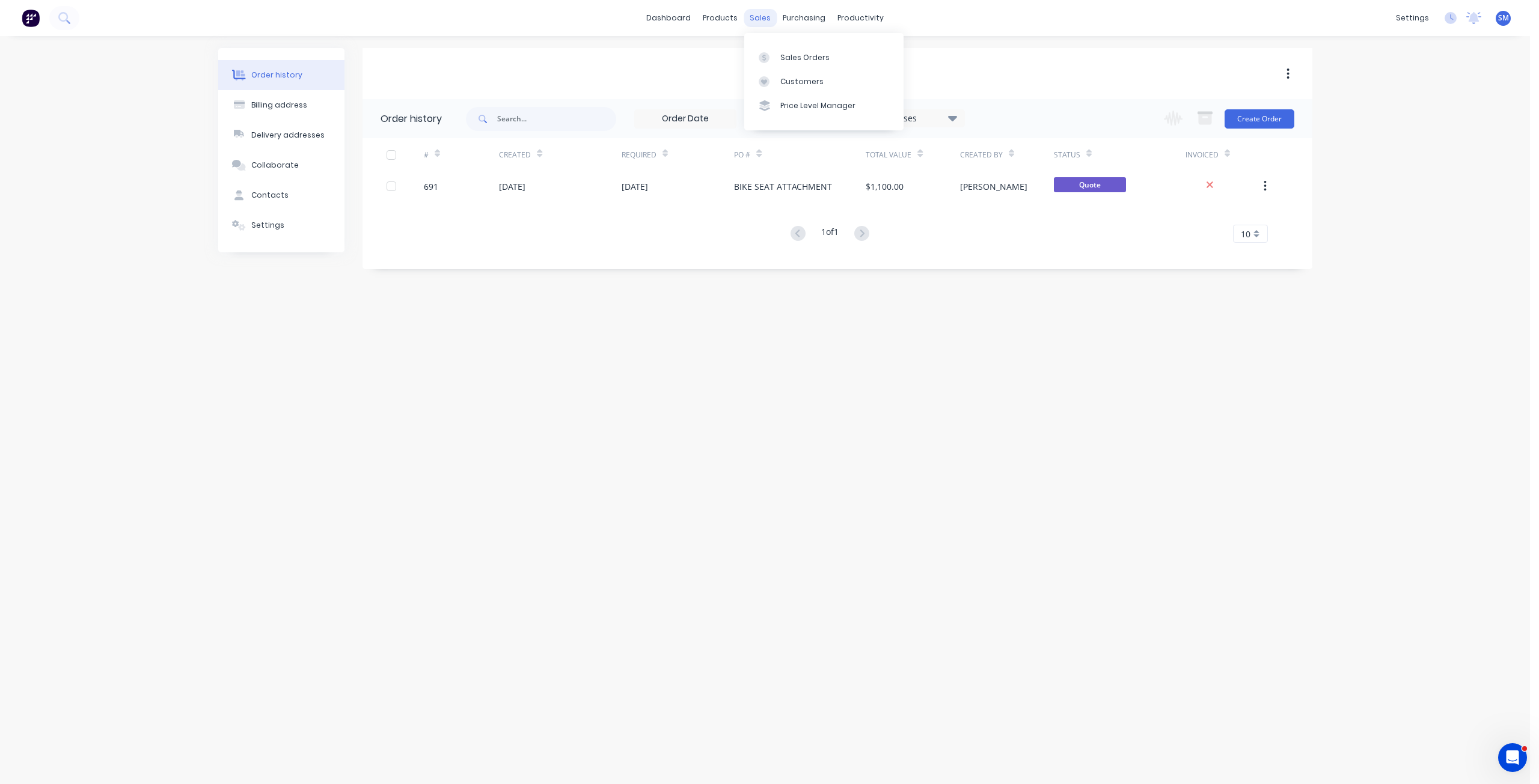
click at [763, 15] on div "sales" at bounding box center [760, 18] width 33 height 18
click at [800, 83] on div "Customers" at bounding box center [801, 82] width 43 height 11
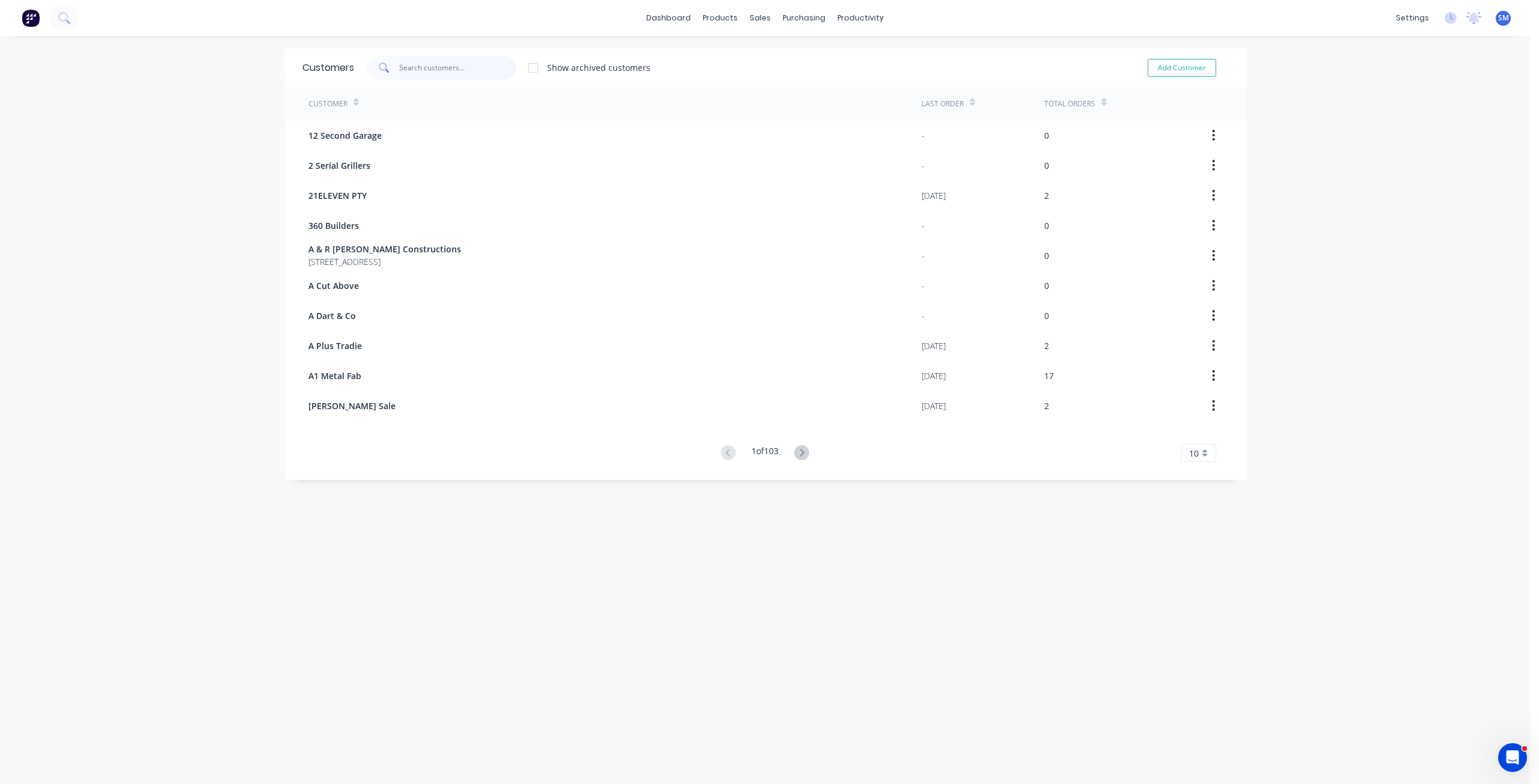
click at [410, 72] on input "text" at bounding box center [457, 68] width 117 height 24
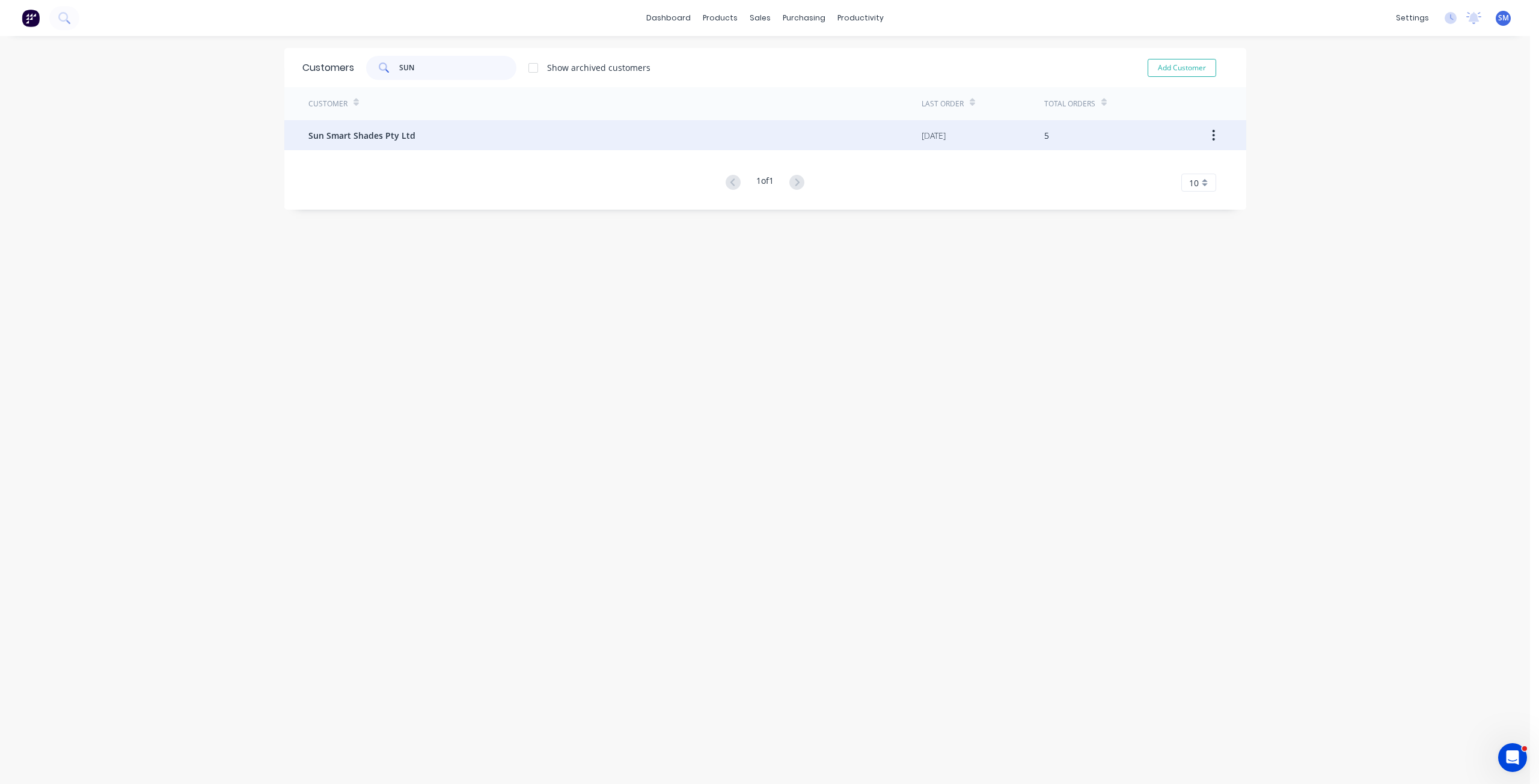
type input "SUN"
click at [346, 137] on span "Sun Smart Shades Pty Ltd" at bounding box center [361, 136] width 107 height 12
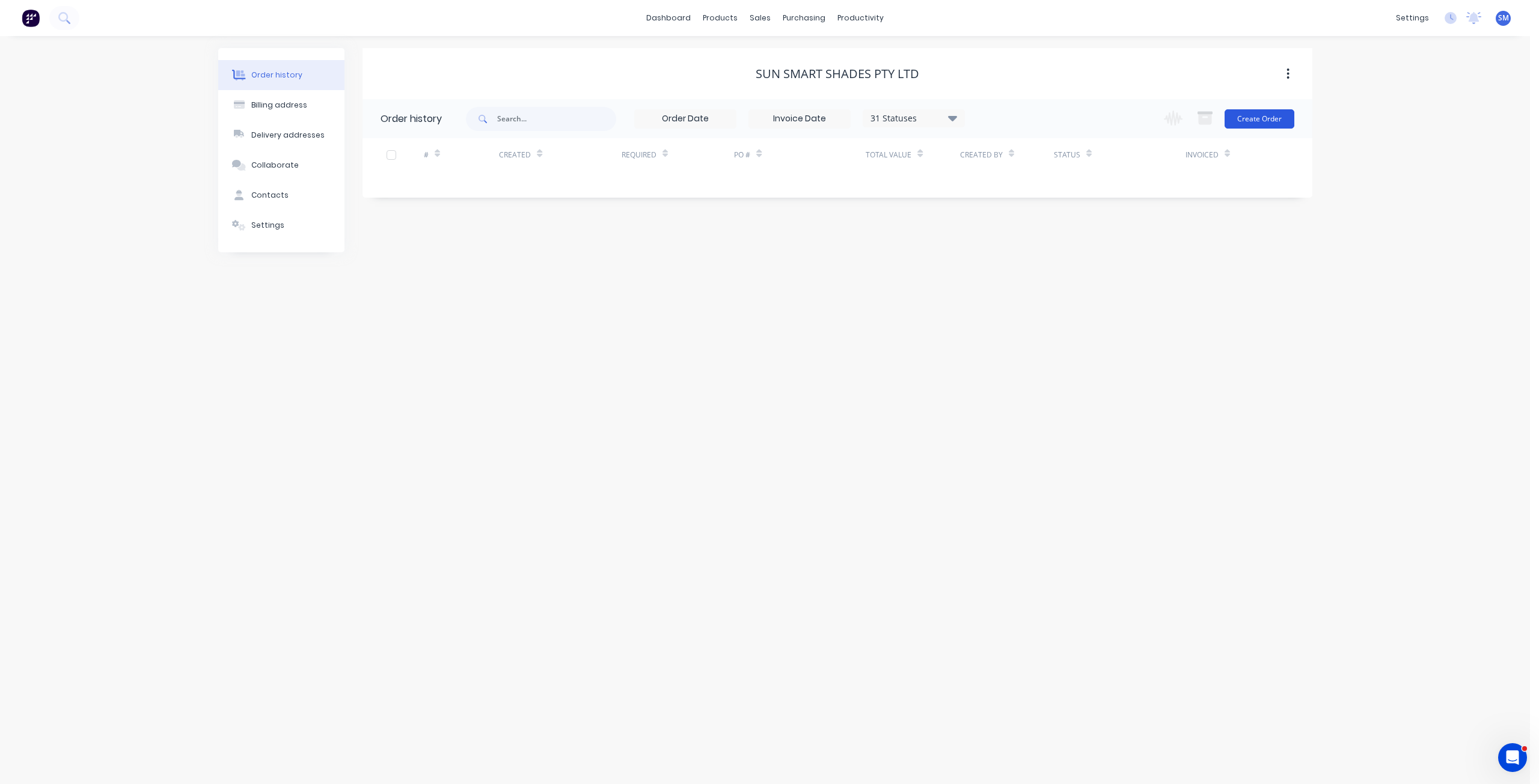
click at [1252, 119] on button "Create Order" at bounding box center [1259, 119] width 69 height 20
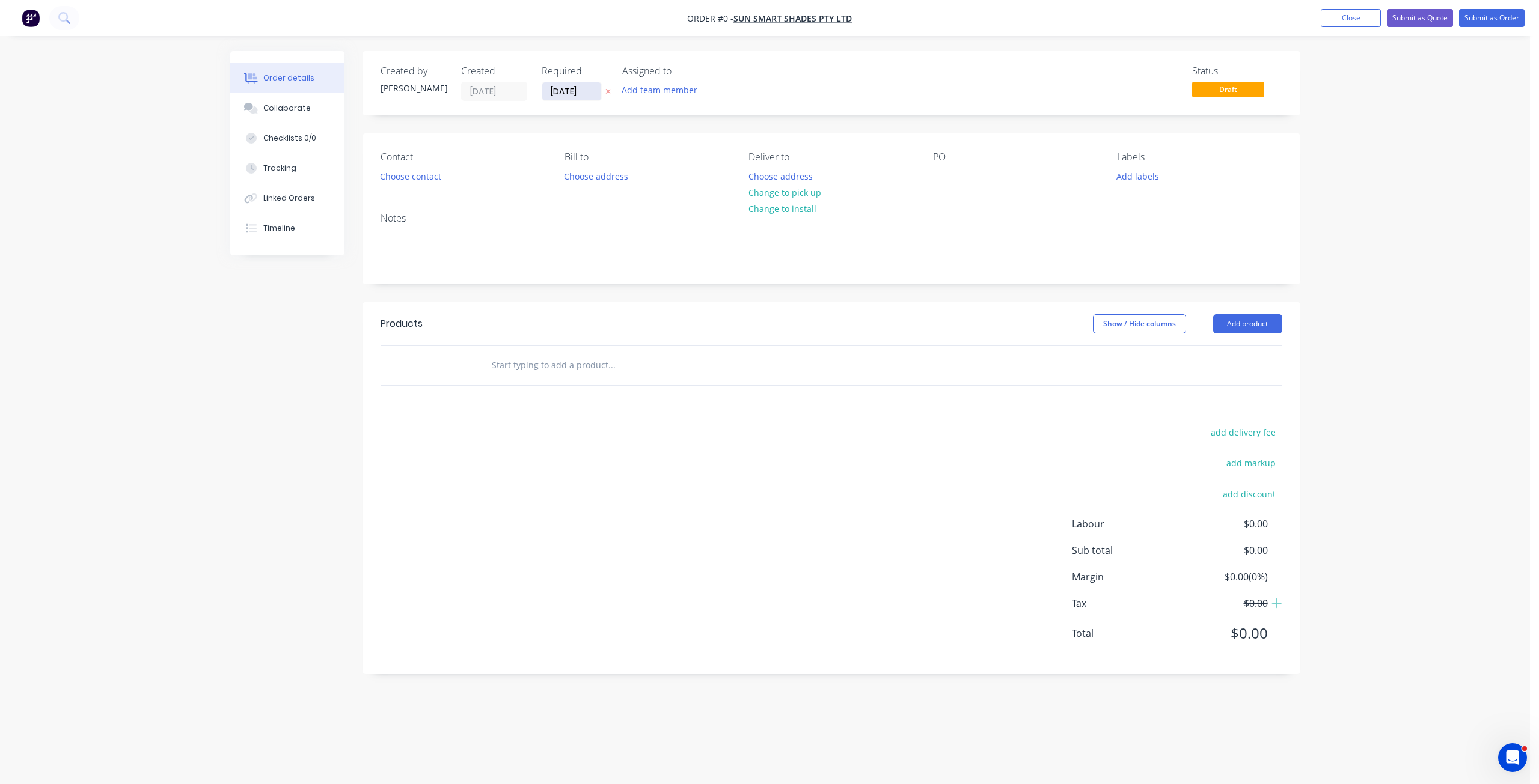
click at [569, 90] on input "[DATE]" at bounding box center [571, 91] width 59 height 18
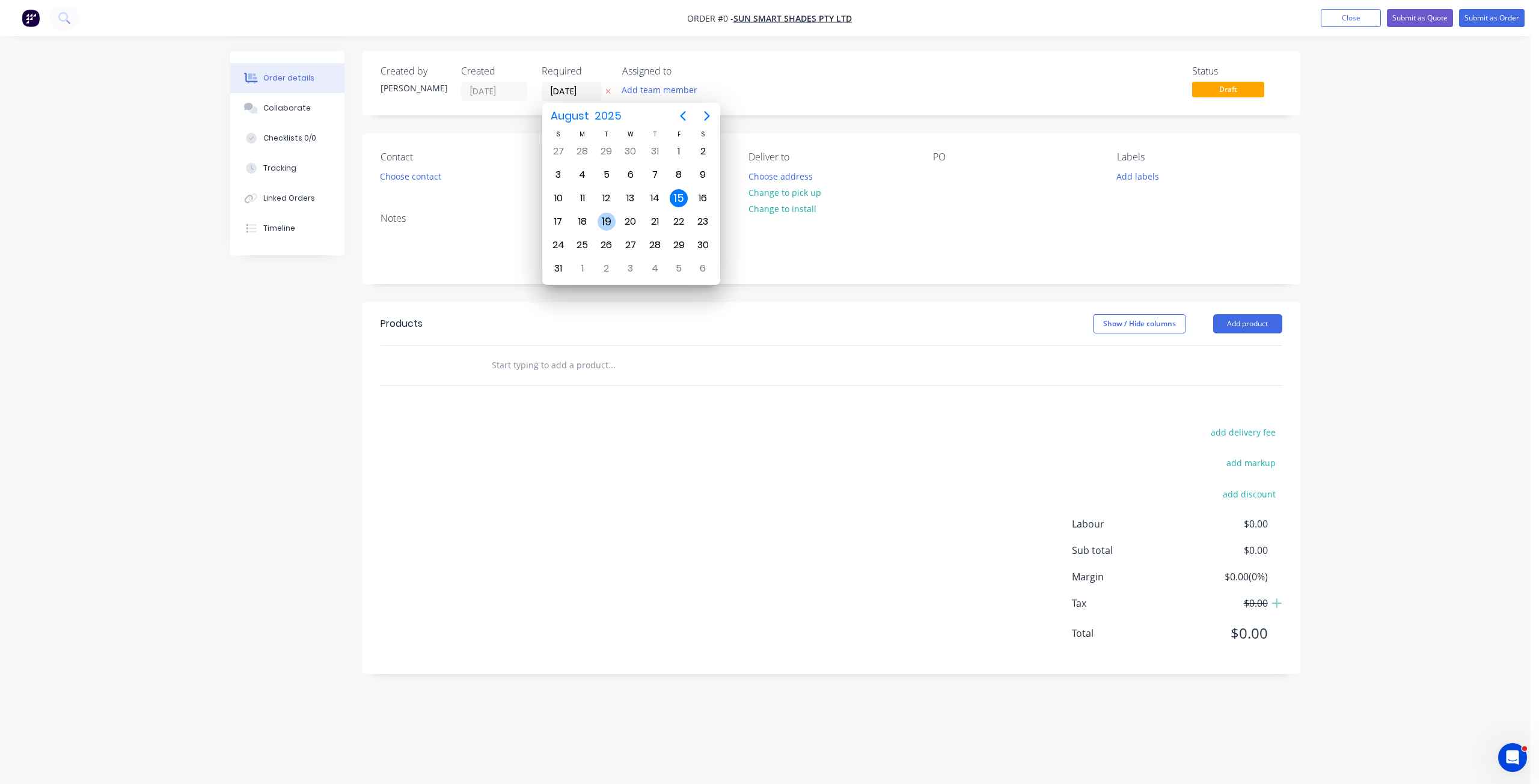
click at [606, 221] on div "19" at bounding box center [606, 222] width 18 height 18
type input "[DATE]"
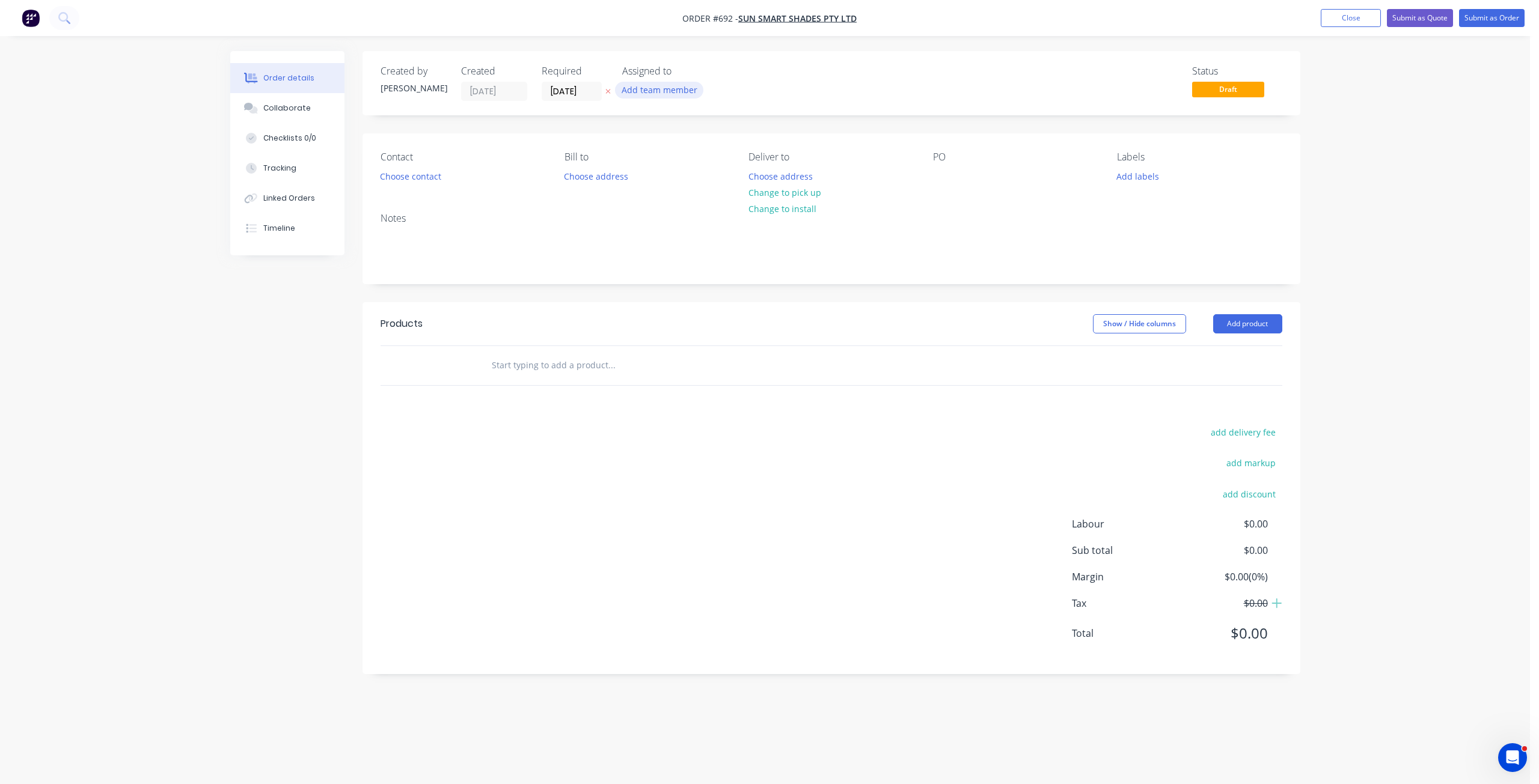
click at [652, 87] on button "Add team member" at bounding box center [659, 90] width 88 height 16
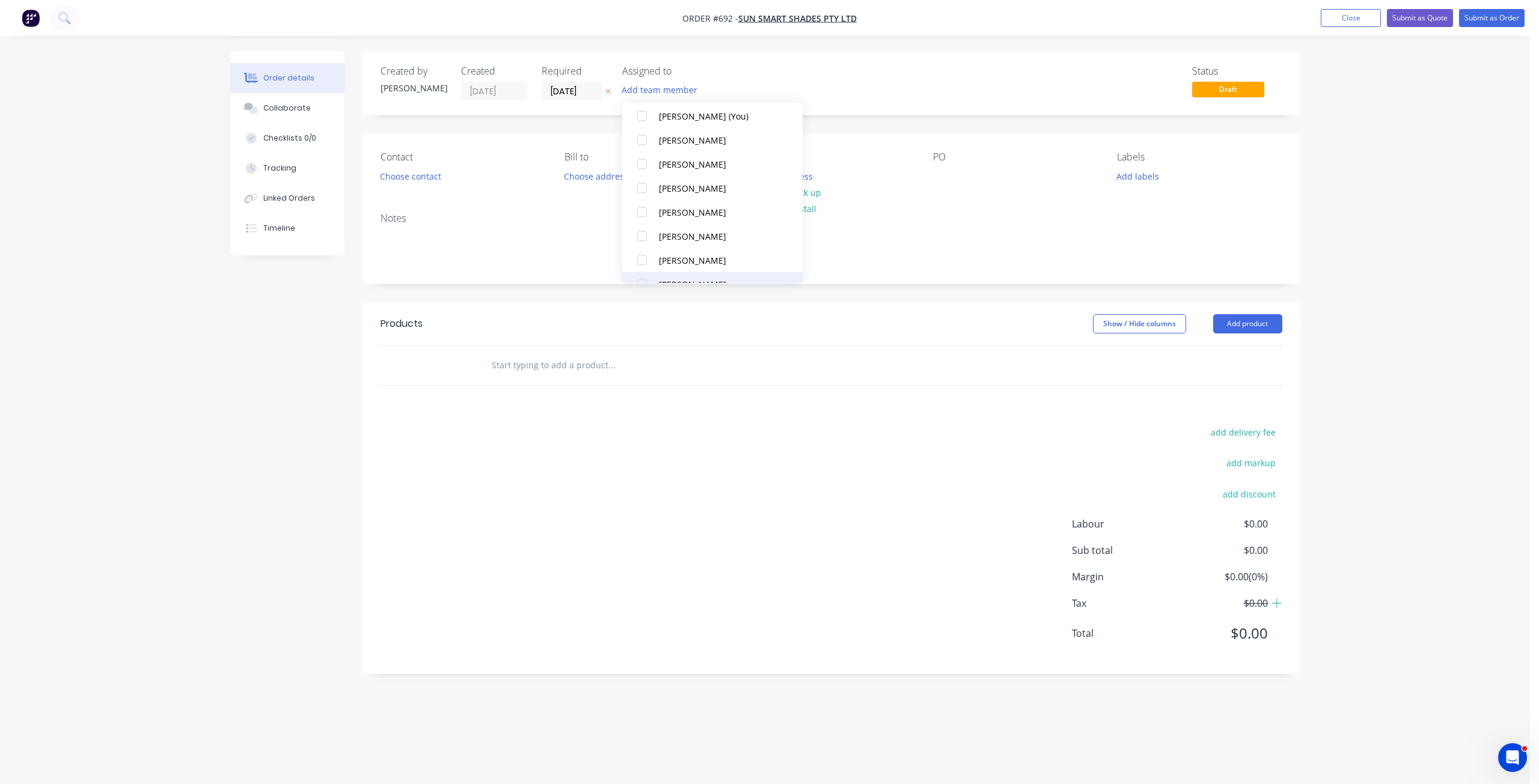
scroll to position [120, 0]
click at [643, 253] on div at bounding box center [642, 253] width 24 height 24
click at [644, 268] on div at bounding box center [642, 264] width 24 height 24
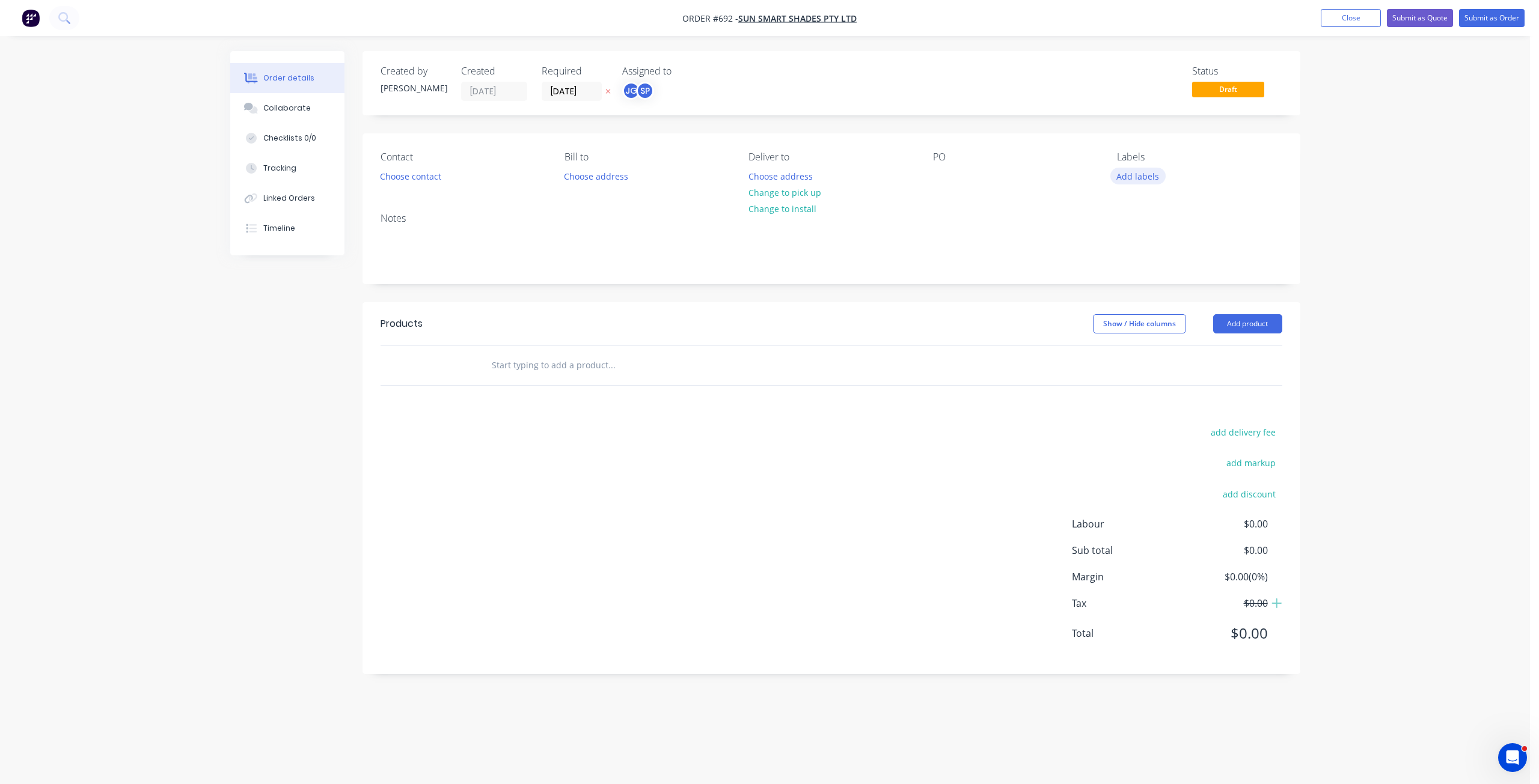
click at [1122, 175] on button "Add labels" at bounding box center [1138, 176] width 55 height 16
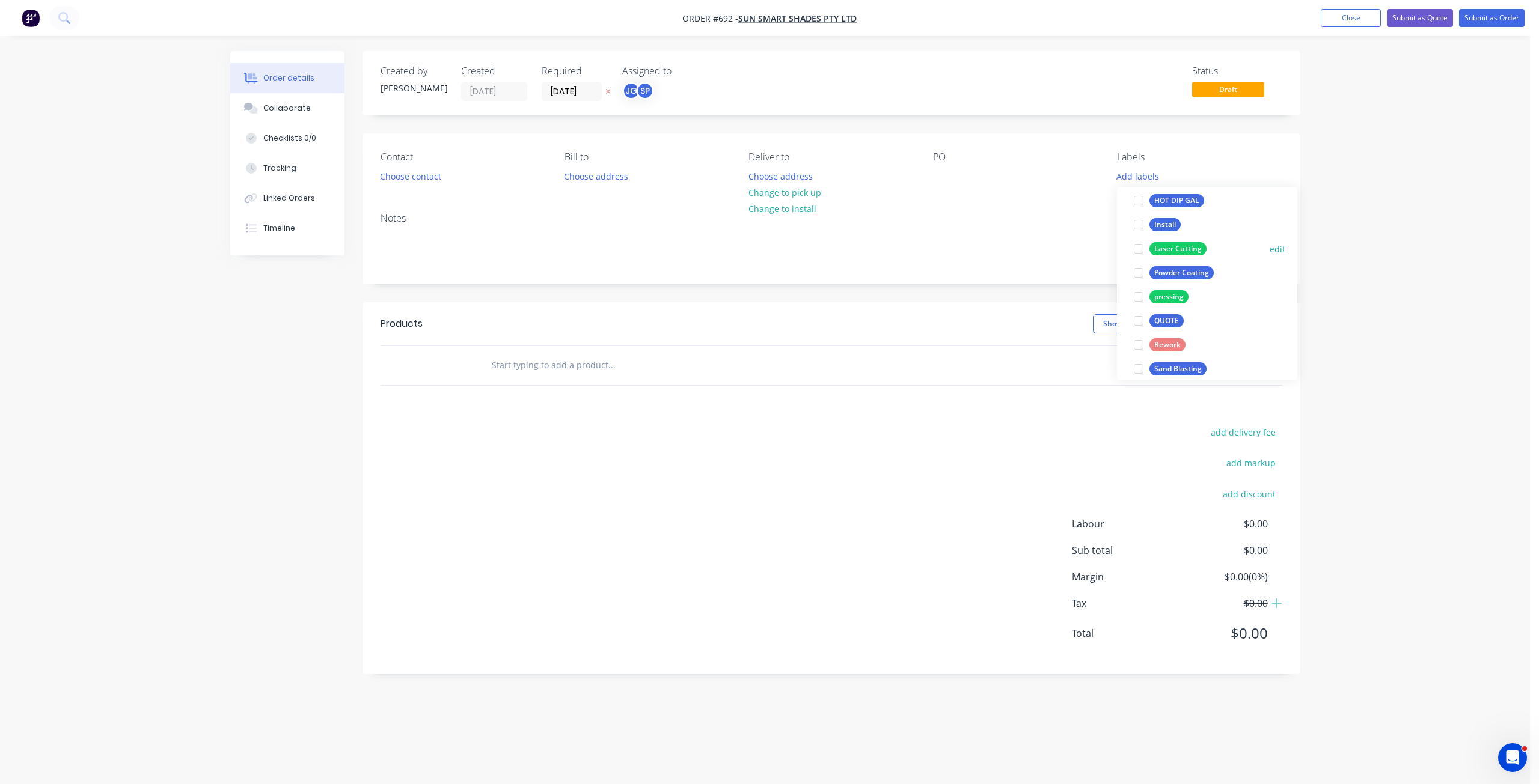
scroll to position [180, 0]
click at [1138, 248] on div at bounding box center [1139, 247] width 24 height 24
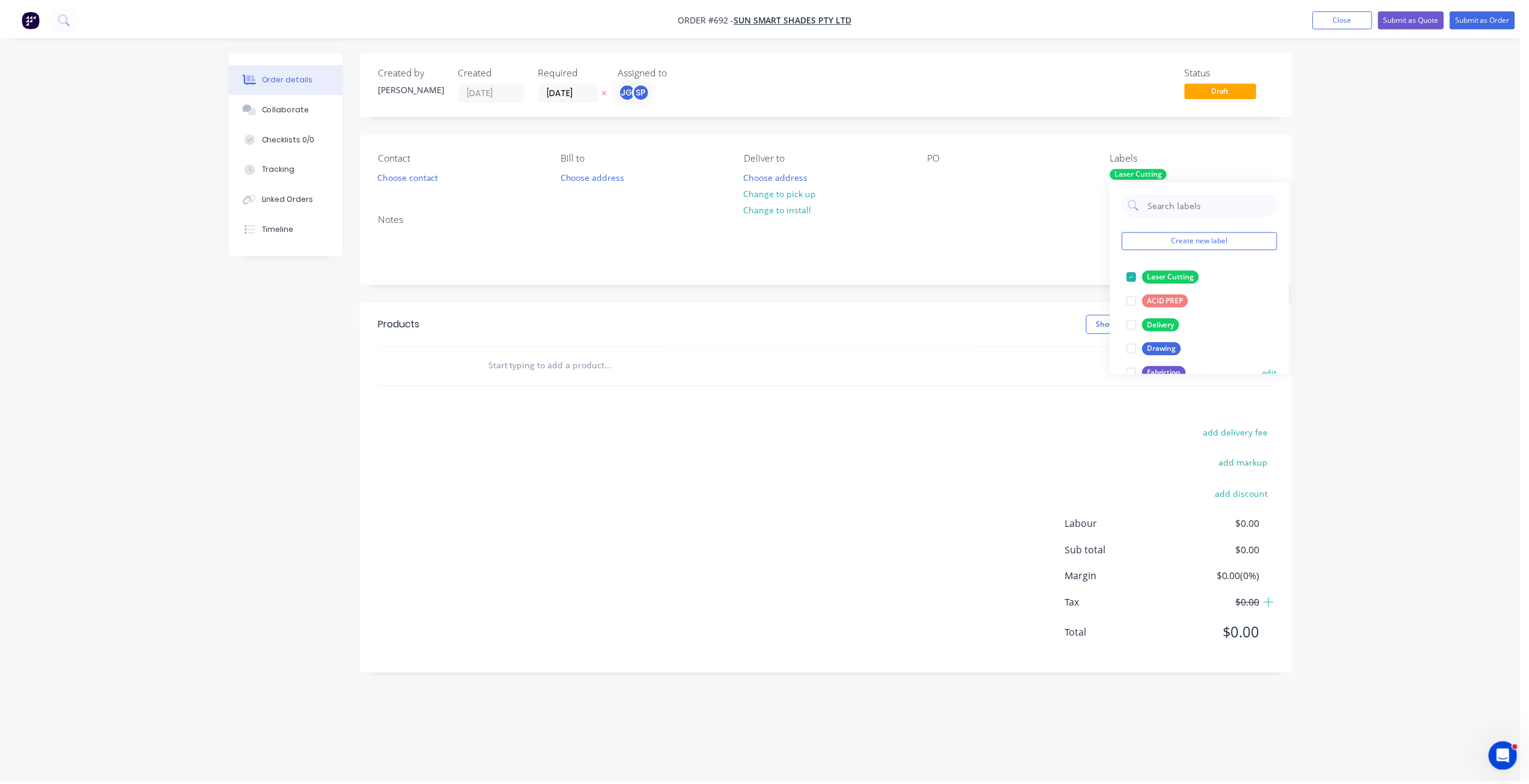
scroll to position [0, 0]
click at [1137, 349] on div at bounding box center [1138, 349] width 24 height 24
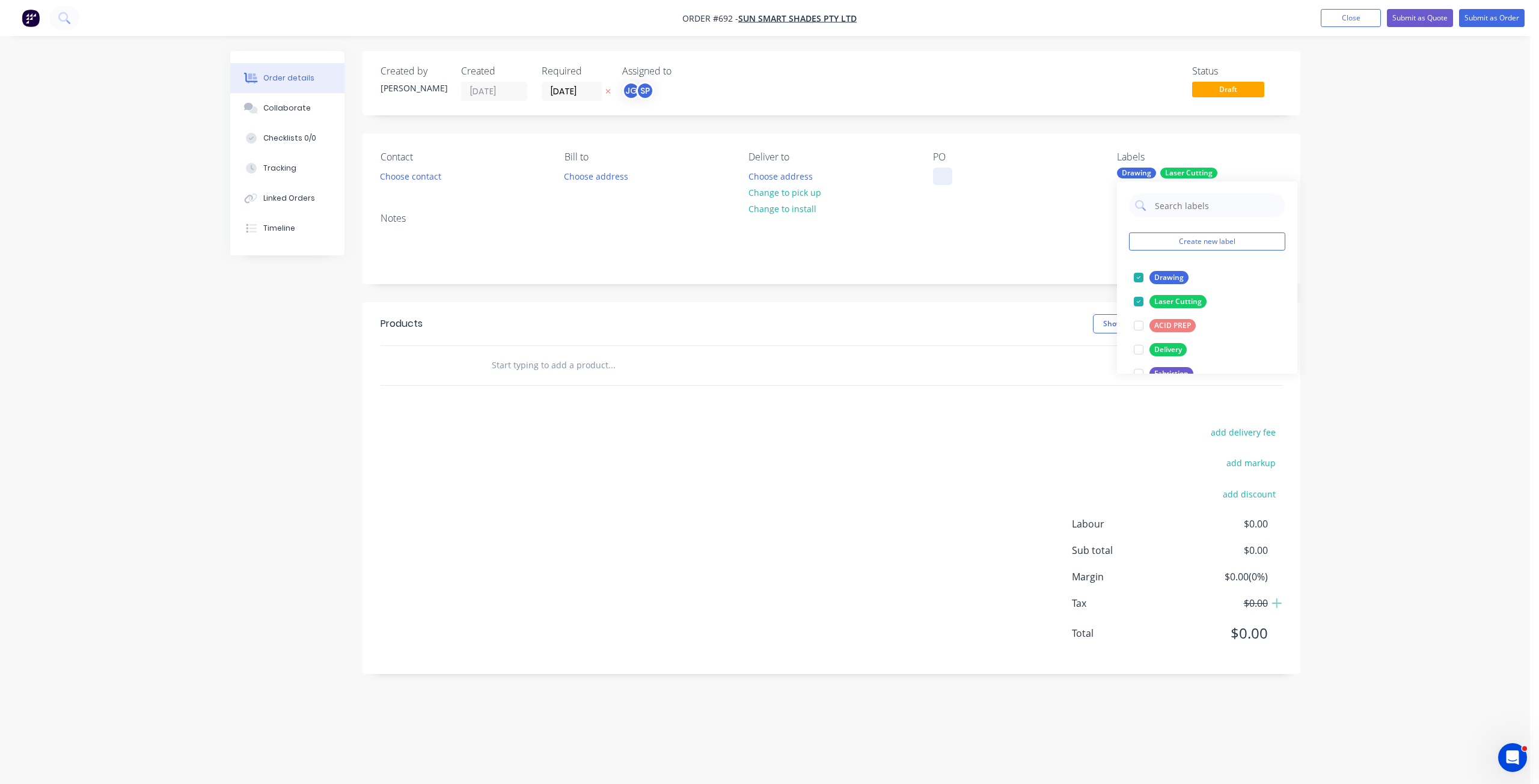
click at [943, 176] on div at bounding box center [943, 176] width 20 height 17
drag, startPoint x: 375, startPoint y: 213, endPoint x: 391, endPoint y: 218, distance: 16.8
click at [375, 215] on div "Notes" at bounding box center [832, 243] width 938 height 80
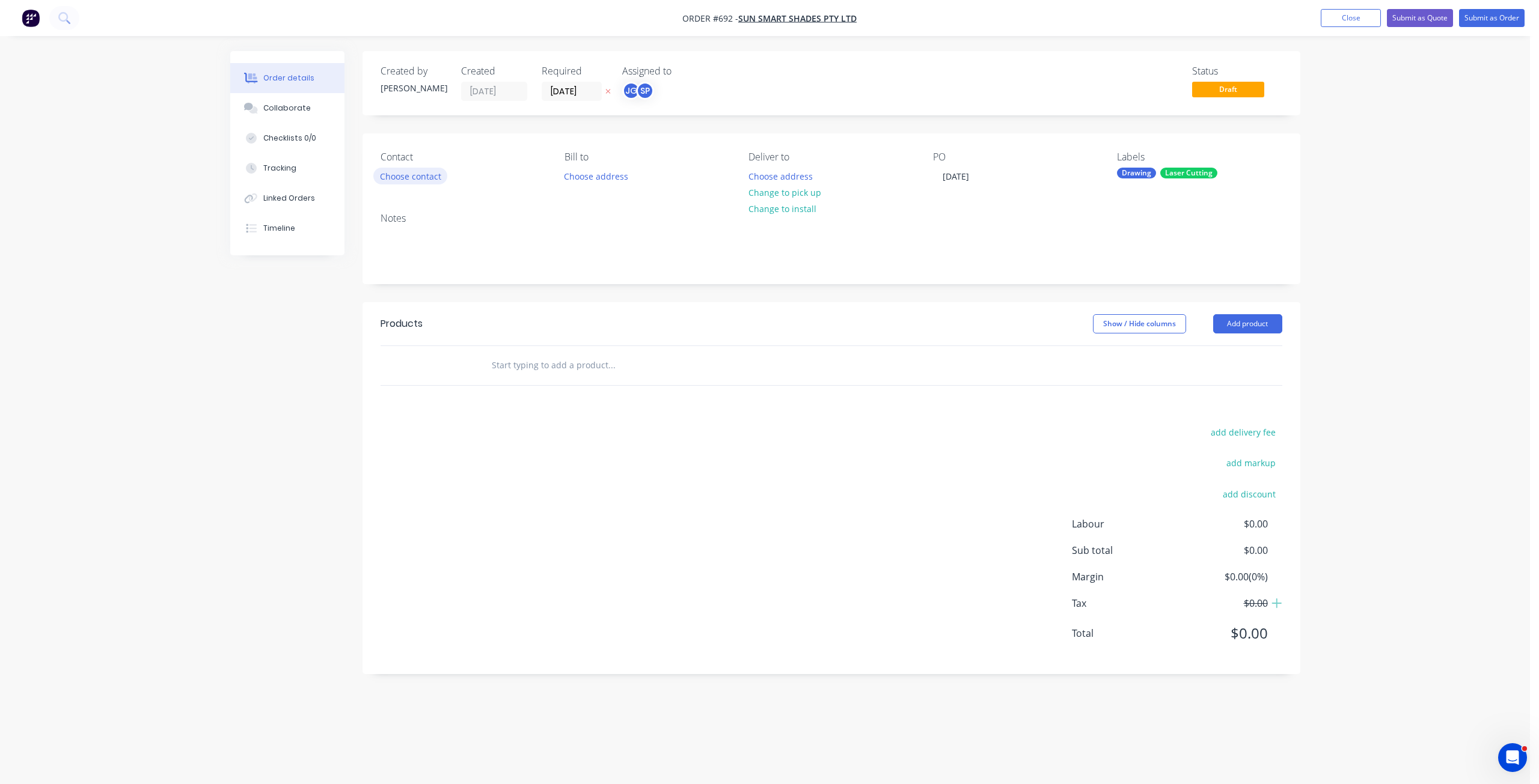
click at [414, 184] on button "Choose contact" at bounding box center [410, 176] width 74 height 16
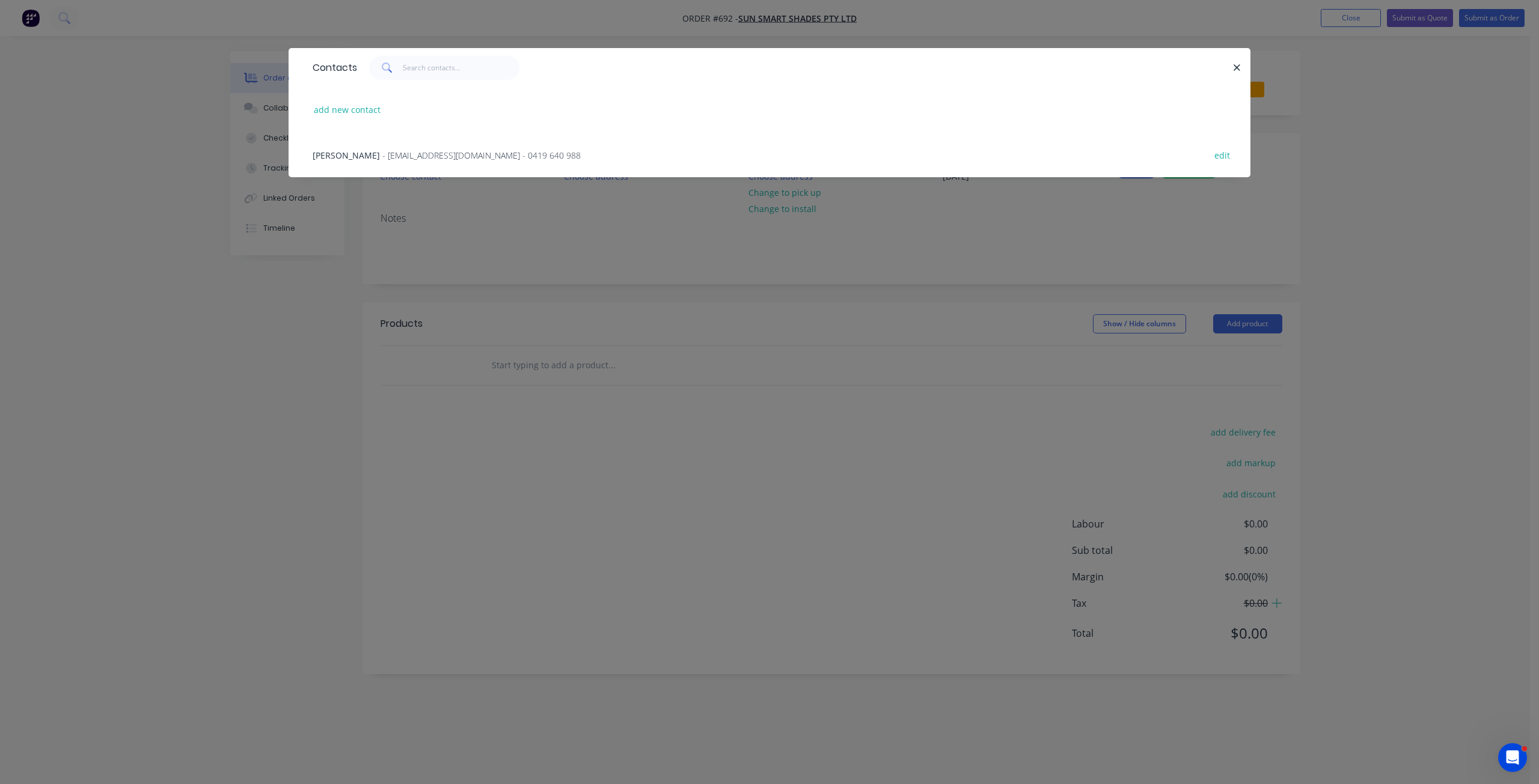
click at [383, 161] on span "- [EMAIL_ADDRESS][DOMAIN_NAME] - 0419 640 988" at bounding box center [482, 155] width 198 height 12
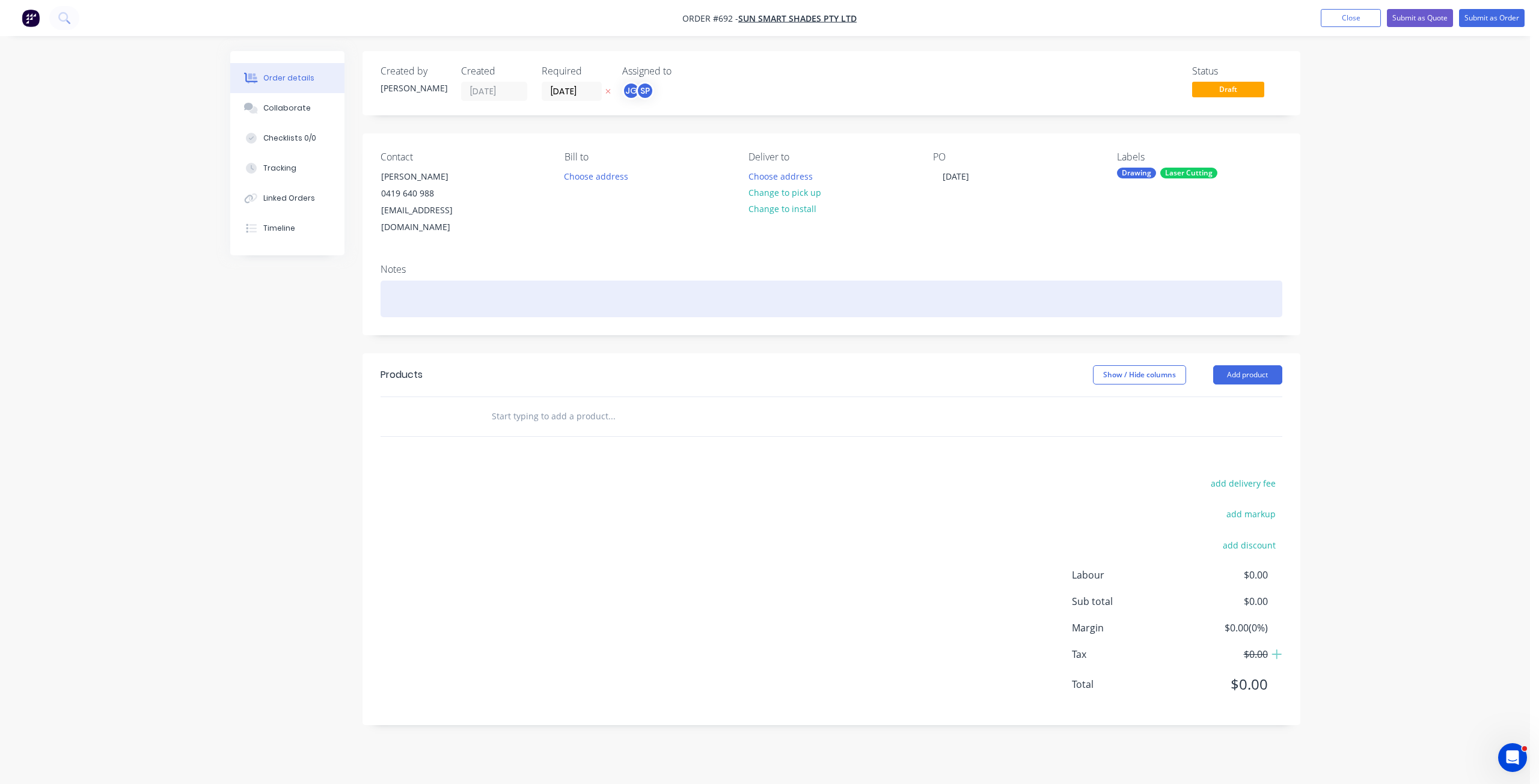
click at [404, 281] on div at bounding box center [831, 299] width 901 height 37
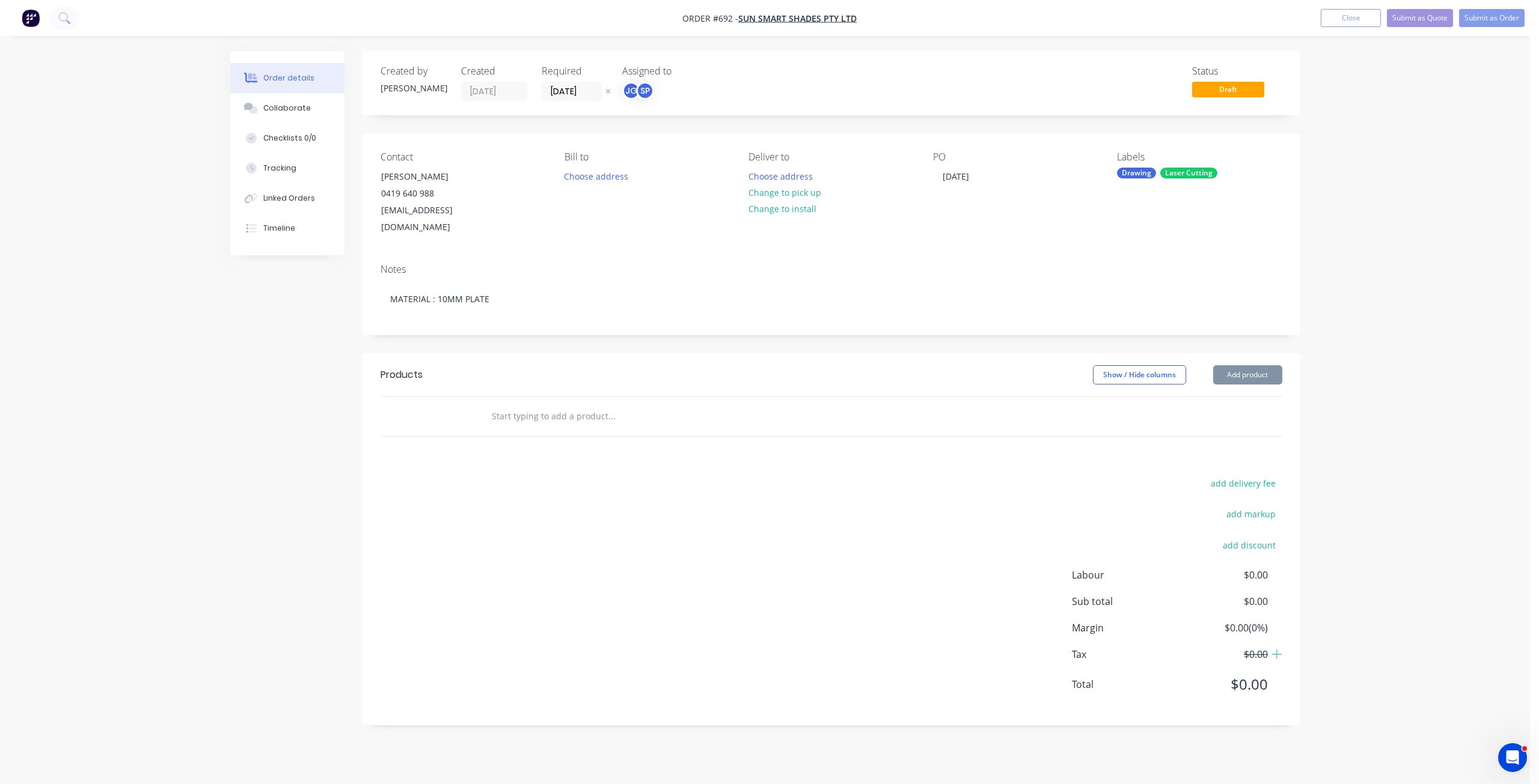
click at [514, 404] on input "text" at bounding box center [611, 416] width 240 height 24
click at [773, 193] on button "Change to pick up" at bounding box center [784, 192] width 85 height 16
click at [503, 404] on input "text" at bounding box center [611, 416] width 240 height 24
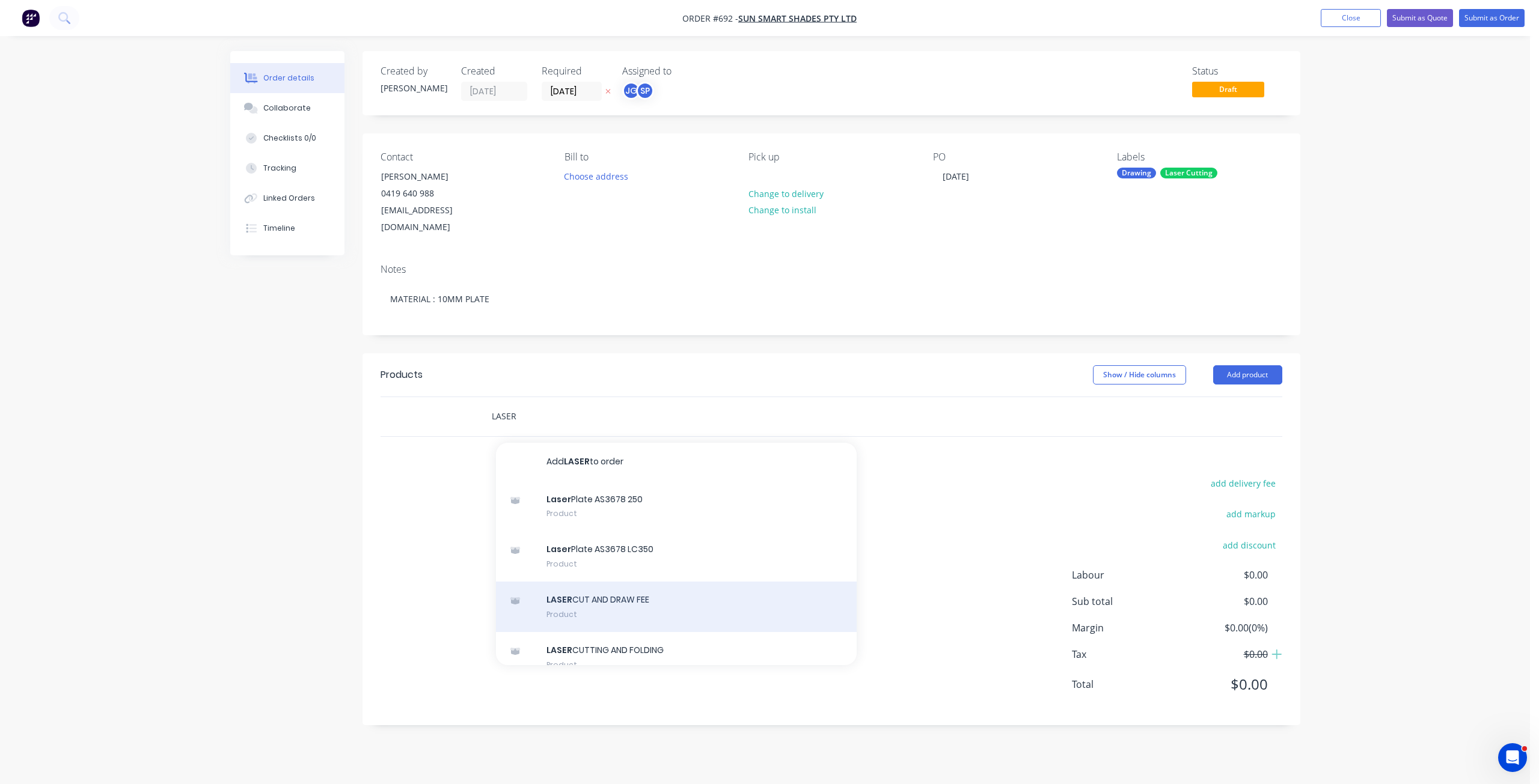
type input "LASER"
click at [593, 582] on div "LASER CUT AND DRAW FEE Product" at bounding box center [677, 607] width 361 height 51
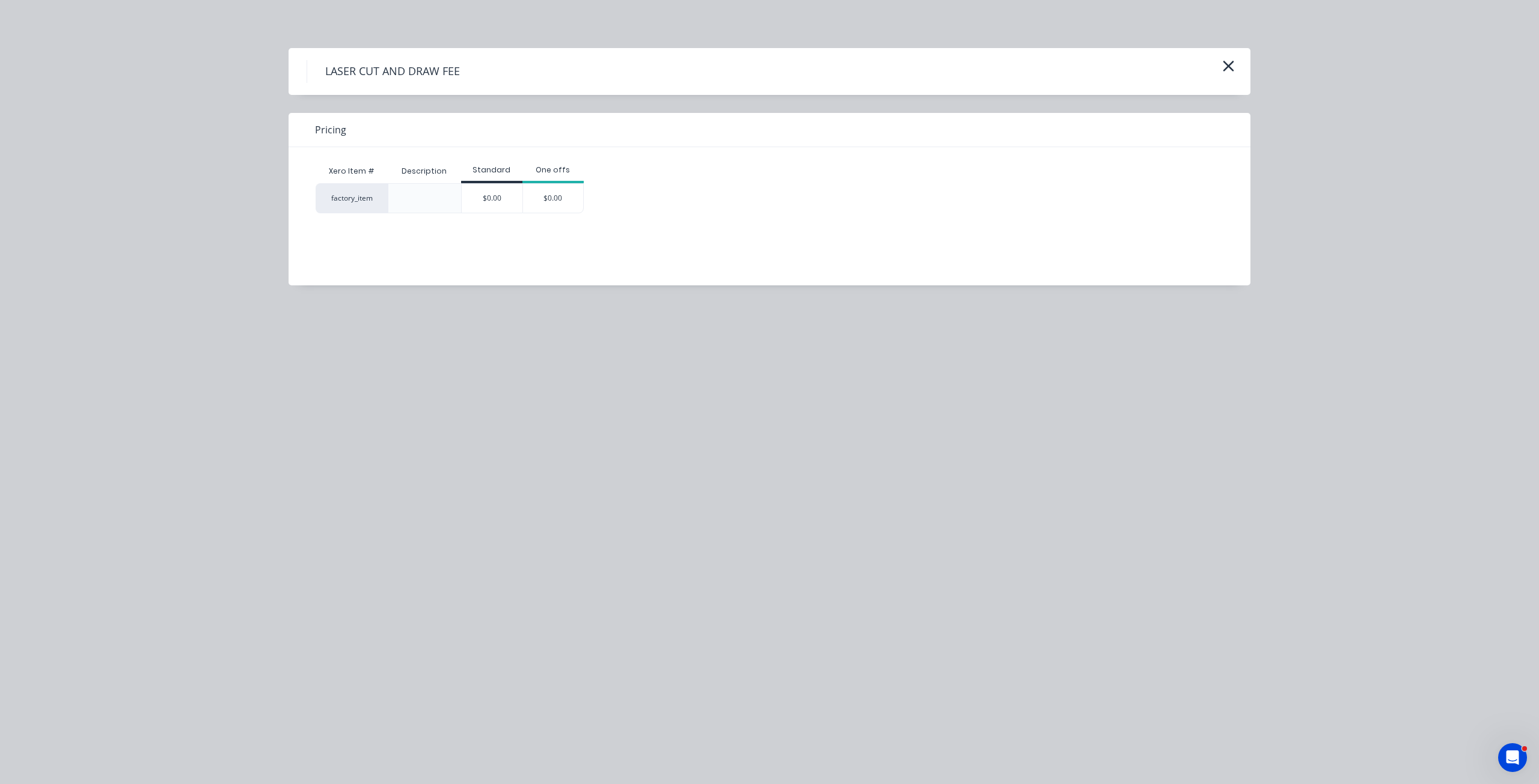
click at [503, 204] on div "$0.00" at bounding box center [492, 198] width 61 height 29
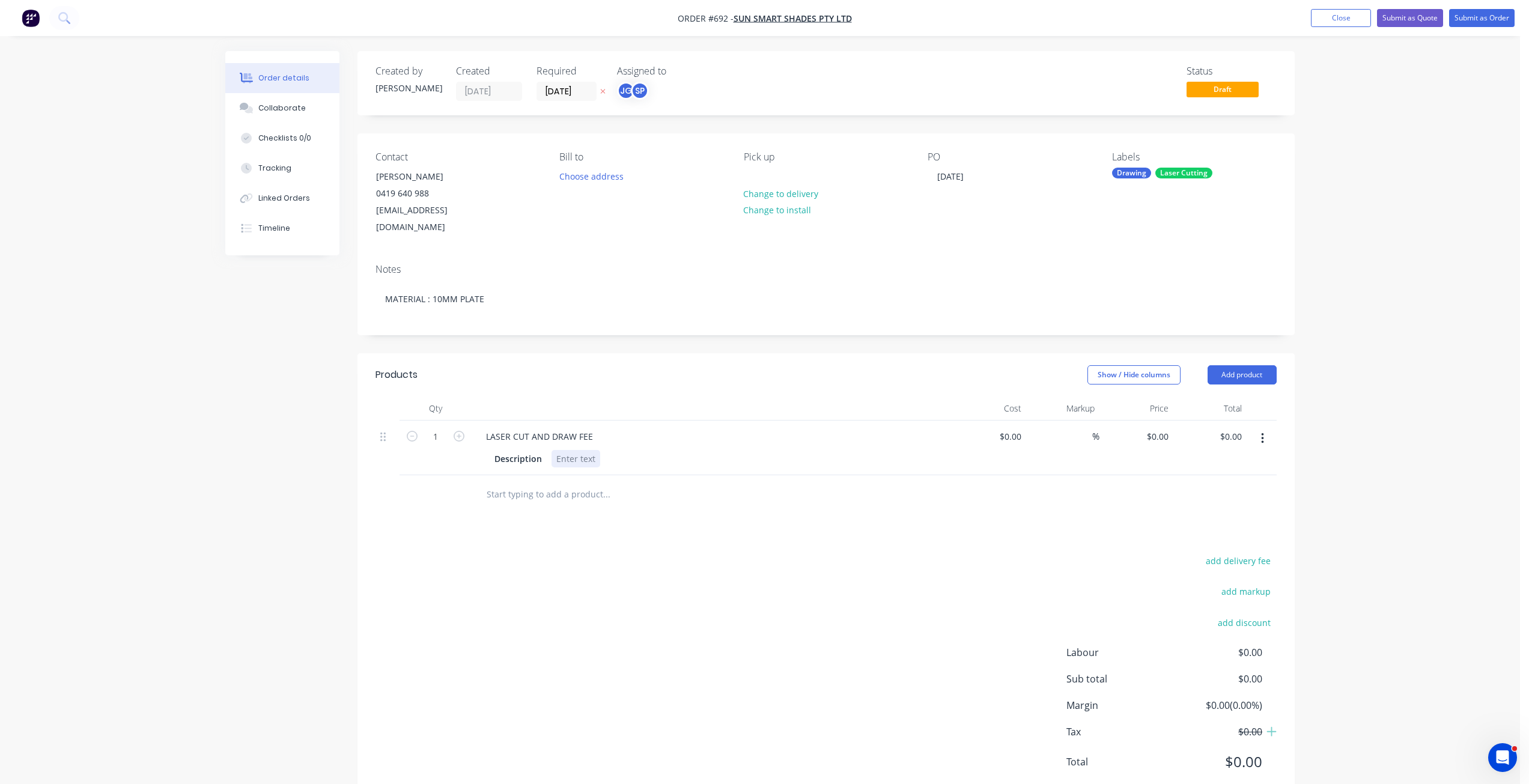
click at [564, 450] on div at bounding box center [576, 459] width 48 height 17
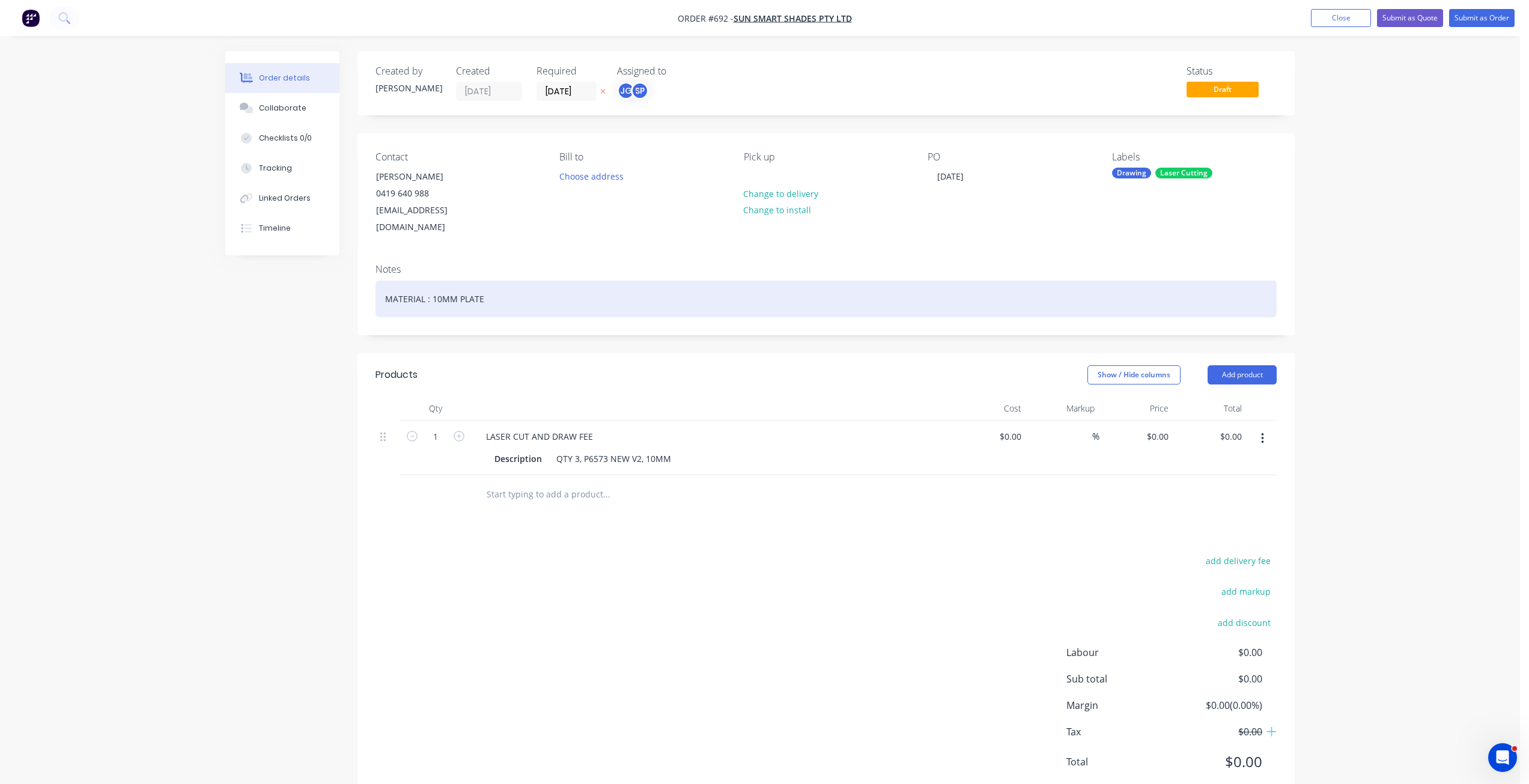
click at [458, 285] on div "MATERIAL : 10MM PLATE" at bounding box center [825, 299] width 901 height 37
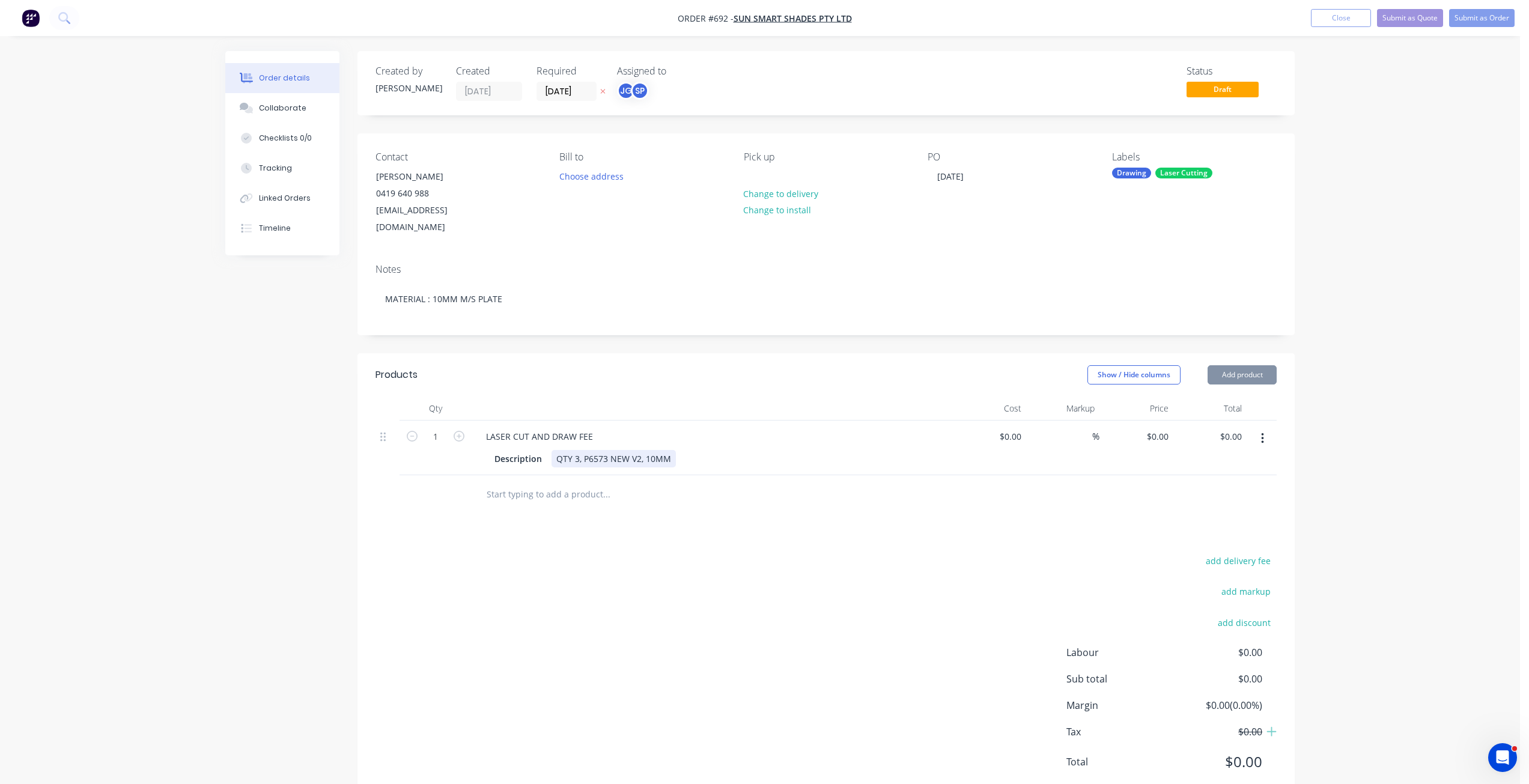
drag, startPoint x: 686, startPoint y: 439, endPoint x: 681, endPoint y: 443, distance: 6.4
click at [685, 450] on div "Description QTY 3, P6573 NEW V2, 10MM" at bounding box center [710, 459] width 440 height 17
click at [1161, 427] on div "0 $0.00" at bounding box center [1159, 436] width 27 height 17
type input "$204.36"
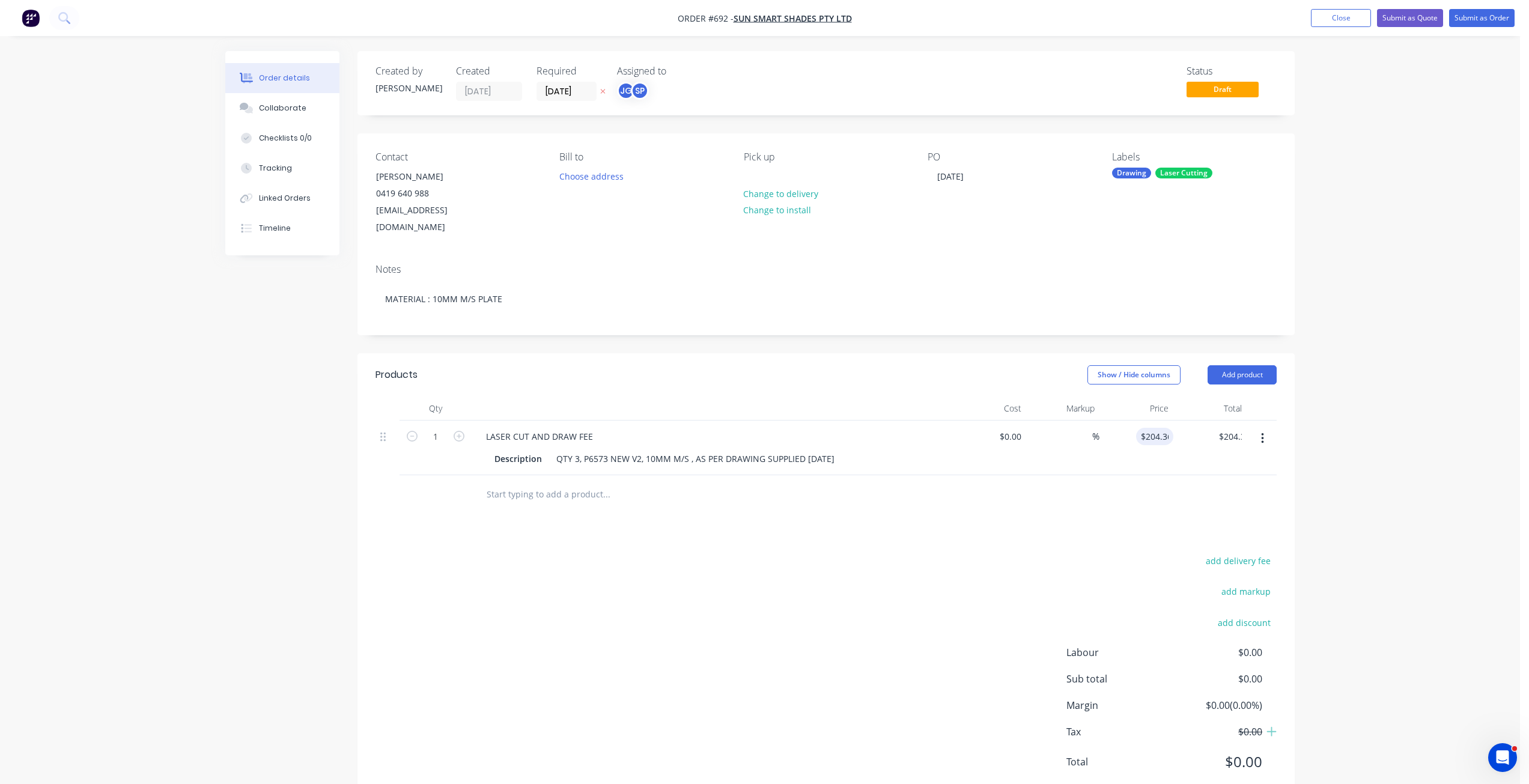
click at [1144, 475] on div at bounding box center [825, 495] width 901 height 39
click at [1479, 18] on button "Submit as Order" at bounding box center [1482, 18] width 66 height 18
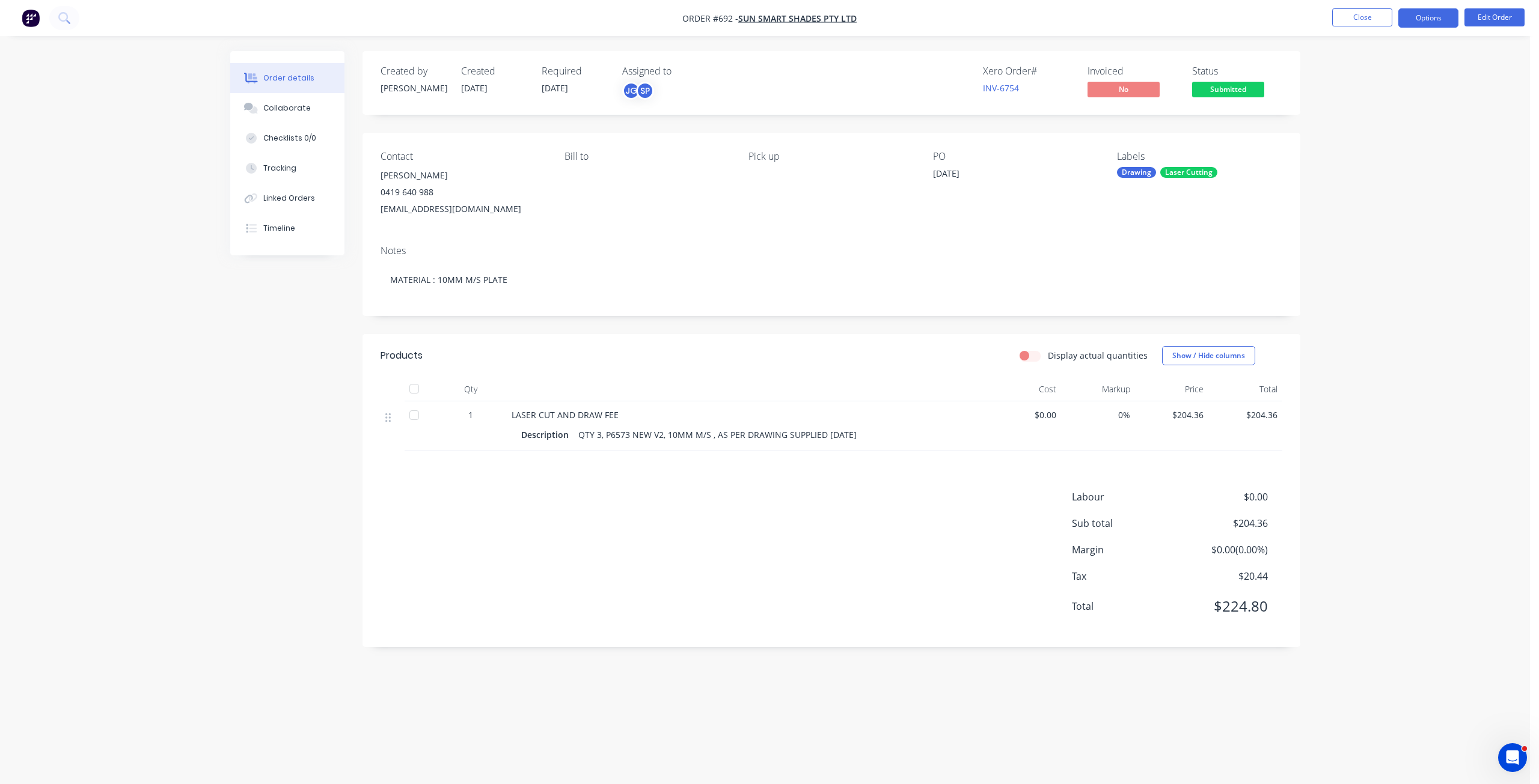
click at [1432, 19] on button "Options" at bounding box center [1428, 18] width 60 height 20
click at [1356, 147] on div "Work Order" at bounding box center [1392, 145] width 111 height 17
click at [1358, 122] on div "Without pricing" at bounding box center [1392, 121] width 111 height 17
click at [282, 108] on div "Collaborate" at bounding box center [286, 108] width 48 height 11
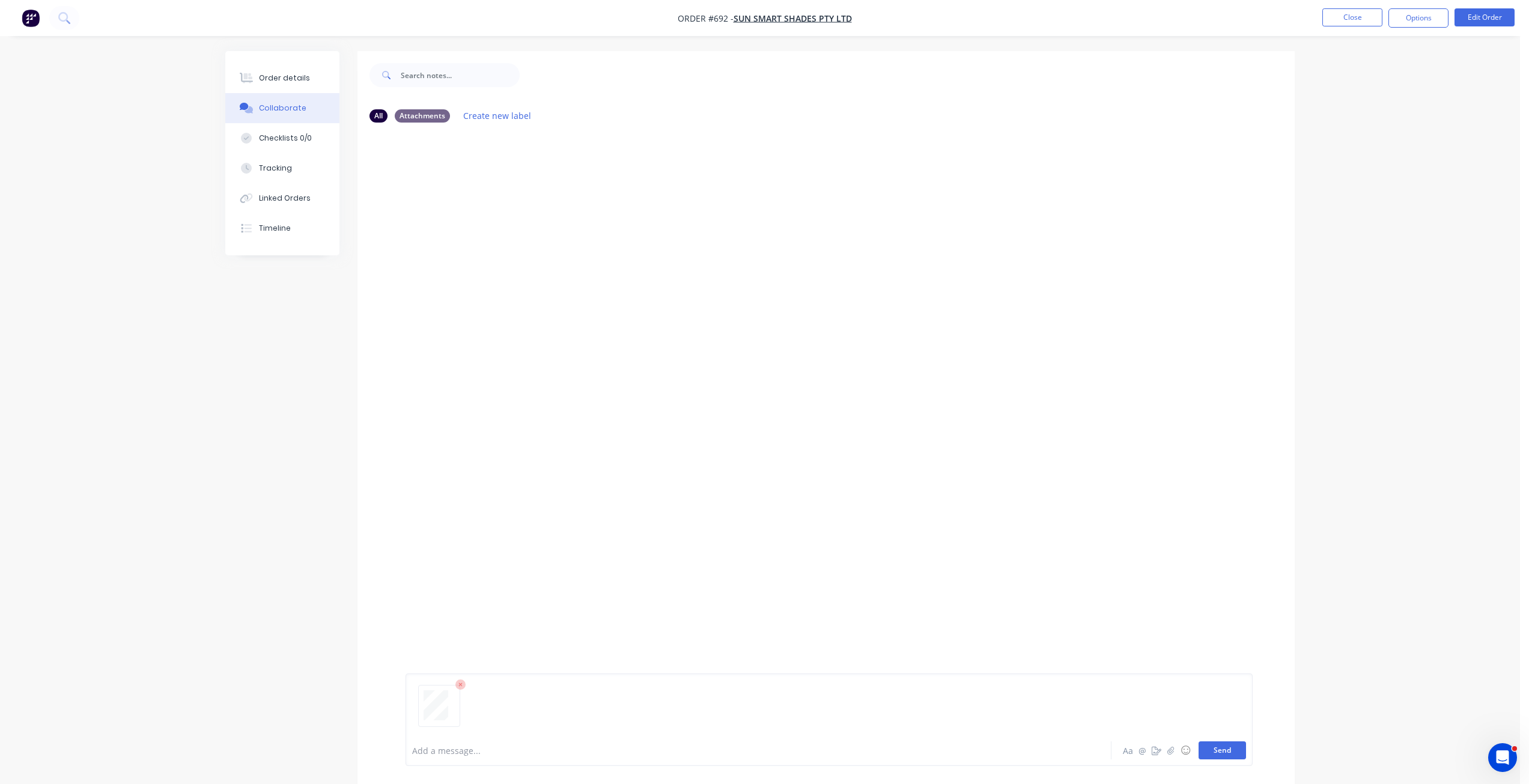
click at [1215, 752] on button "Send" at bounding box center [1222, 750] width 48 height 18
click at [256, 79] on button "Order details" at bounding box center [282, 78] width 114 height 30
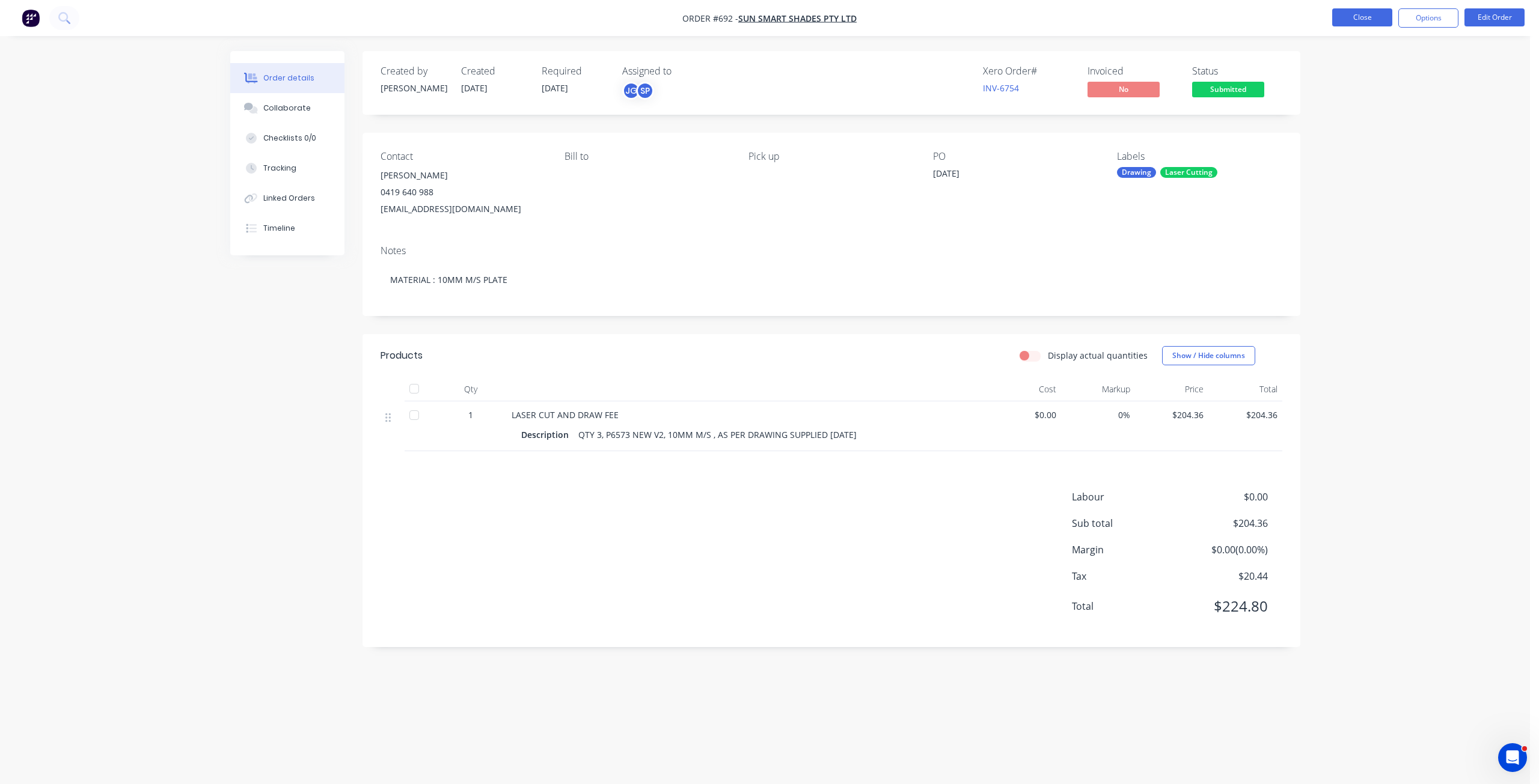
click at [1361, 16] on button "Close" at bounding box center [1362, 17] width 60 height 18
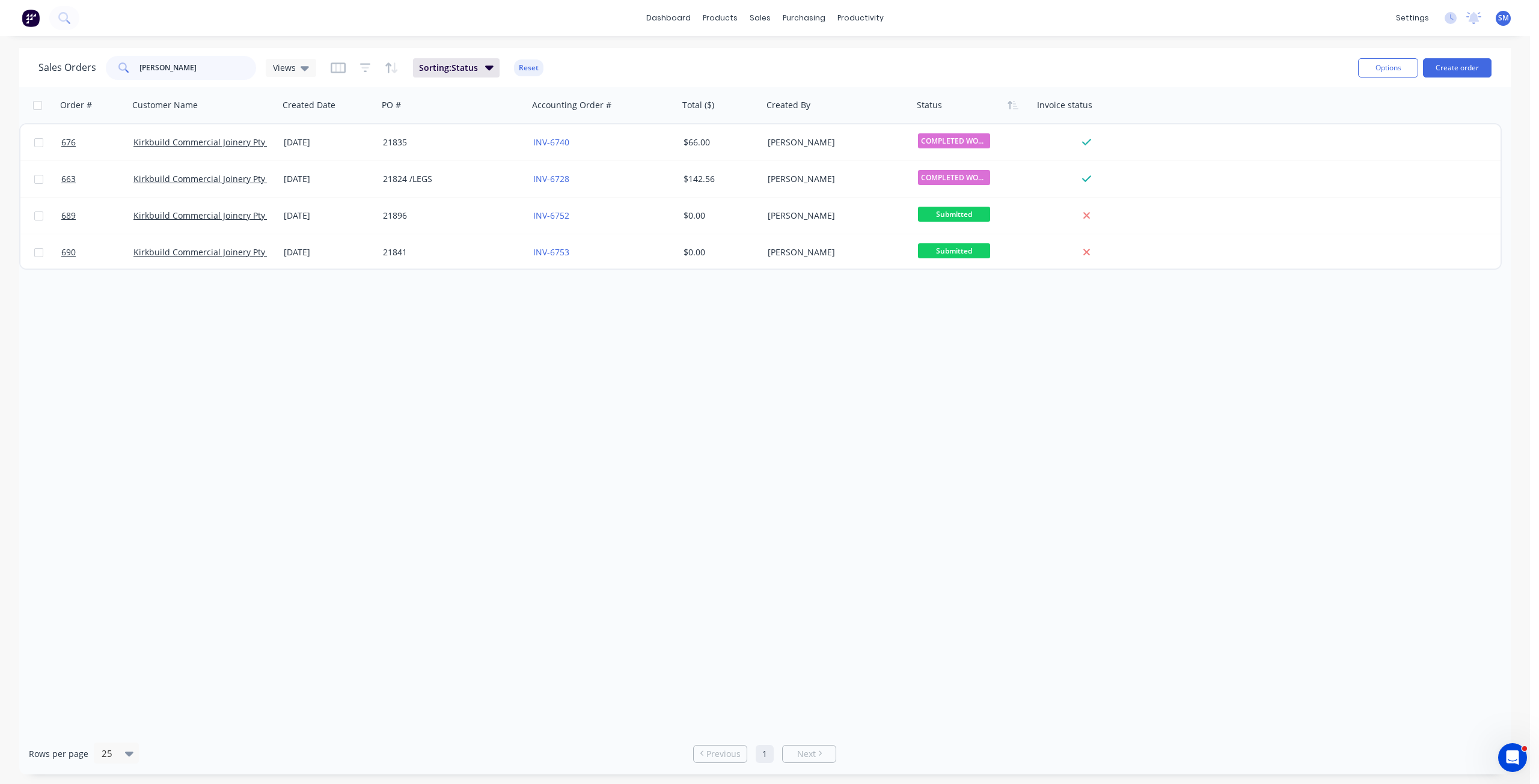
drag, startPoint x: 164, startPoint y: 64, endPoint x: 91, endPoint y: 67, distance: 73.1
click at [99, 65] on div "Sales Orders [PERSON_NAME] Views" at bounding box center [177, 68] width 278 height 24
type input "MADD"
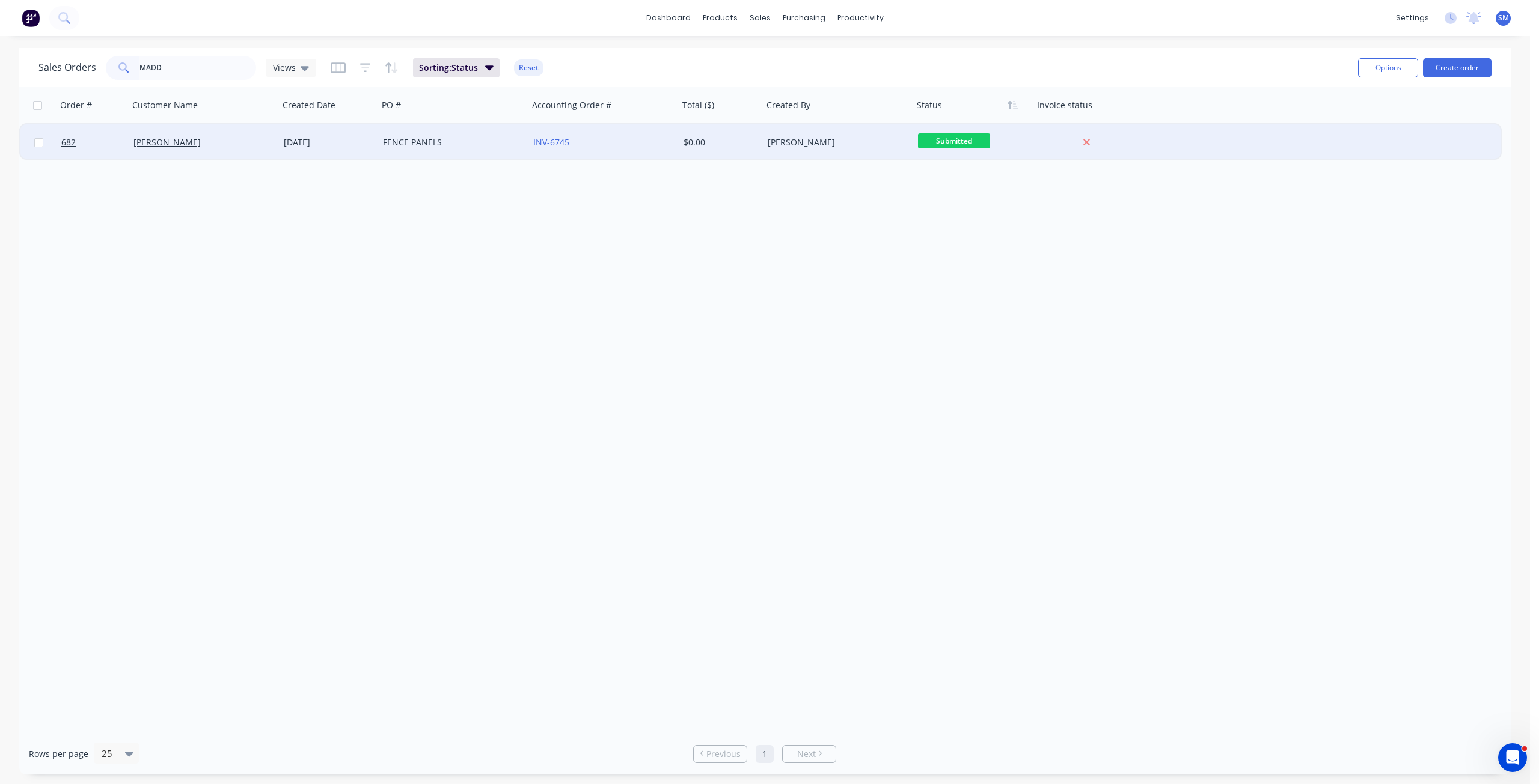
click at [169, 148] on div "[PERSON_NAME]" at bounding box center [200, 142] width 133 height 12
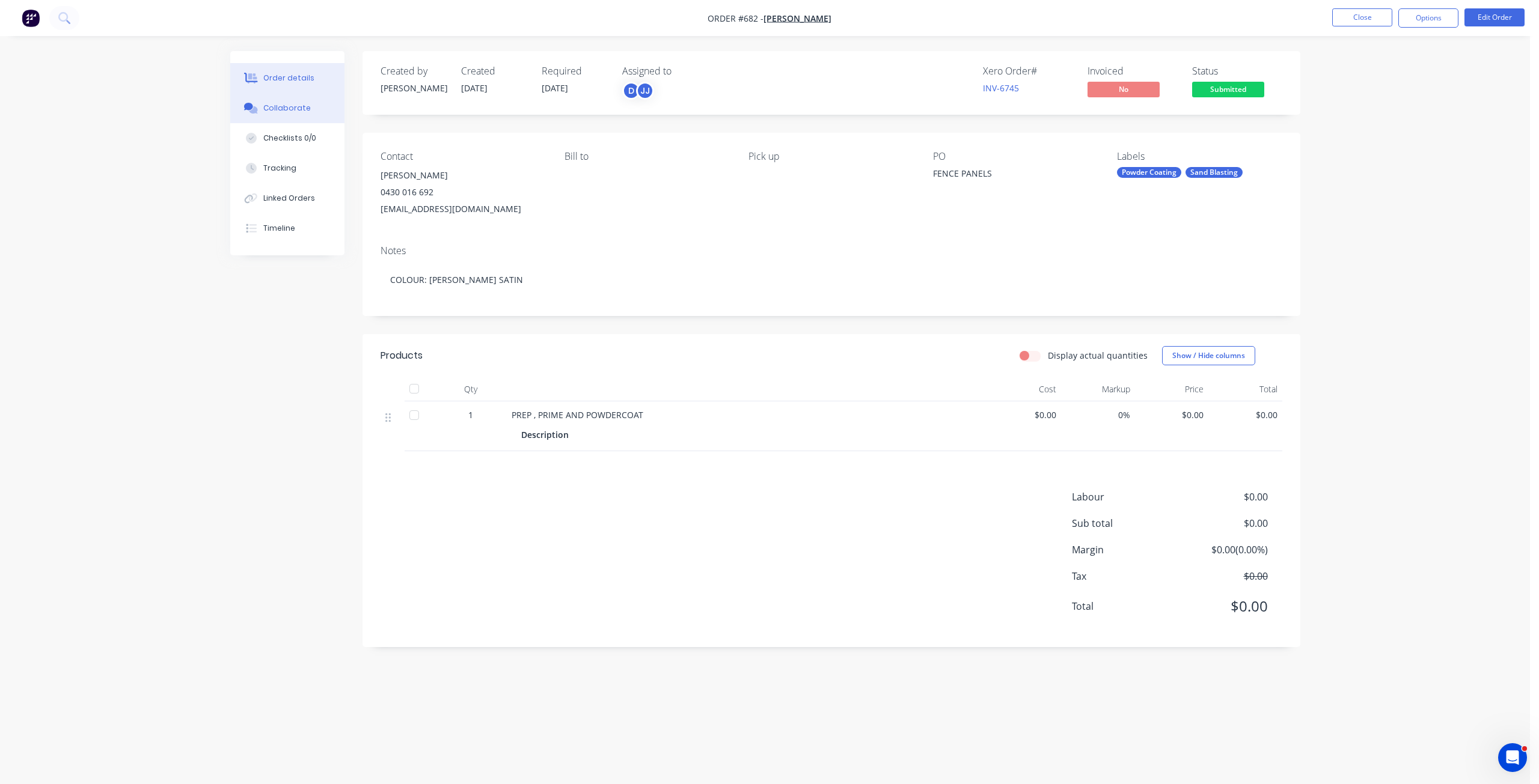
click at [287, 109] on div "Collaborate" at bounding box center [286, 108] width 48 height 11
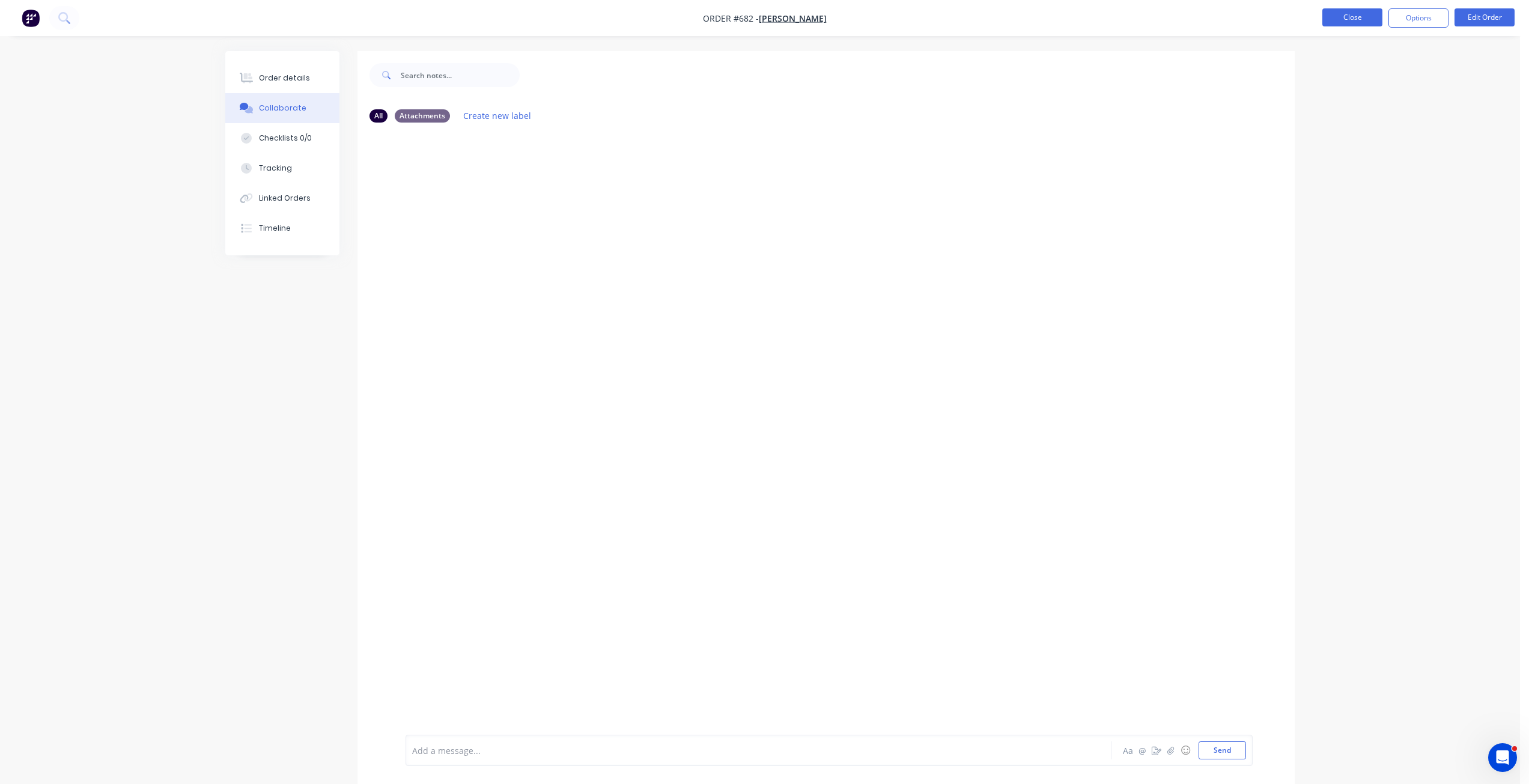
click at [1340, 16] on button "Close" at bounding box center [1352, 17] width 60 height 18
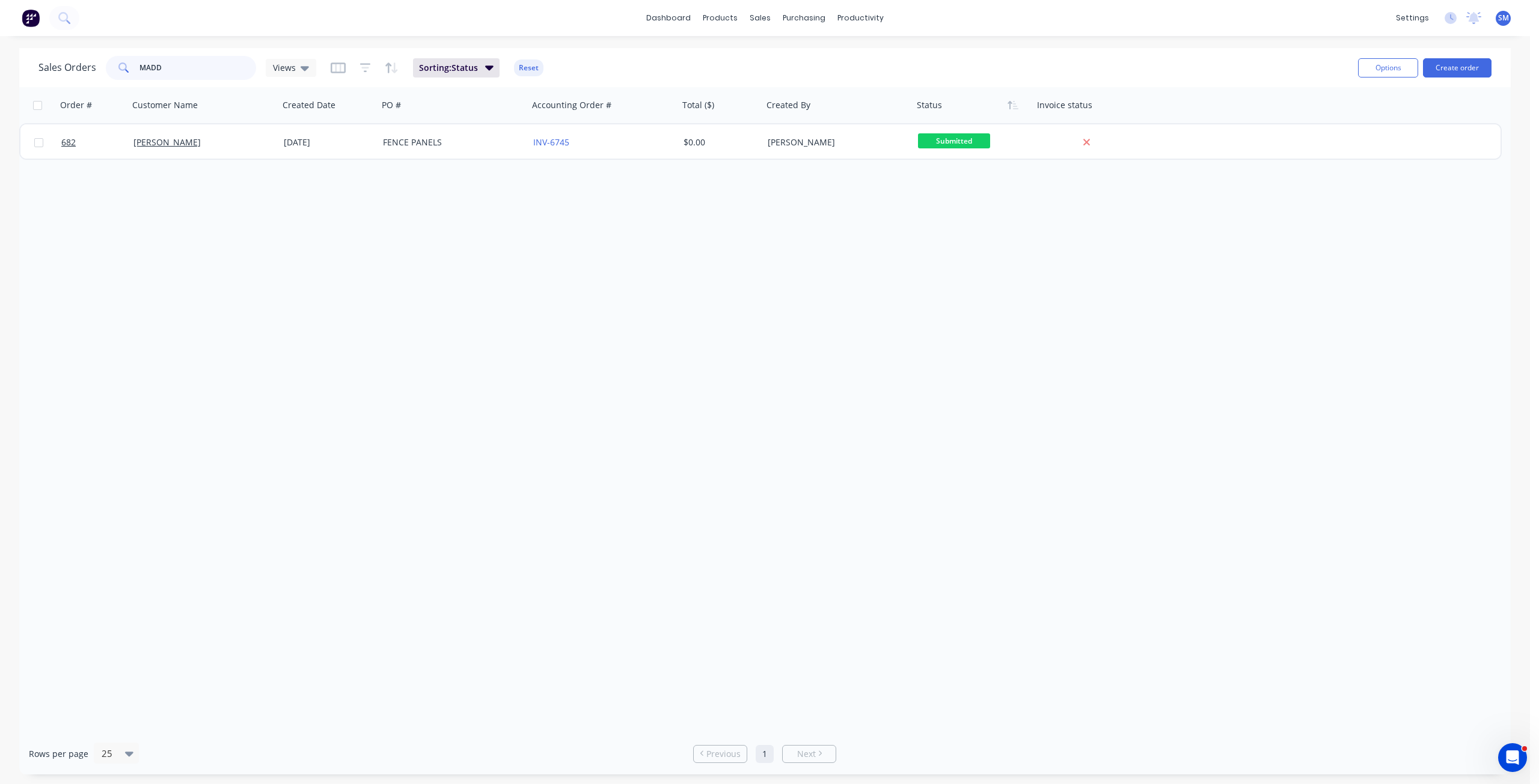
drag, startPoint x: 164, startPoint y: 70, endPoint x: 117, endPoint y: 69, distance: 47.0
click at [120, 69] on div "MADD" at bounding box center [181, 68] width 151 height 24
type input "SYSTEM"
click at [765, 20] on div "sales" at bounding box center [760, 18] width 33 height 18
click at [779, 80] on link "Customers" at bounding box center [824, 81] width 159 height 24
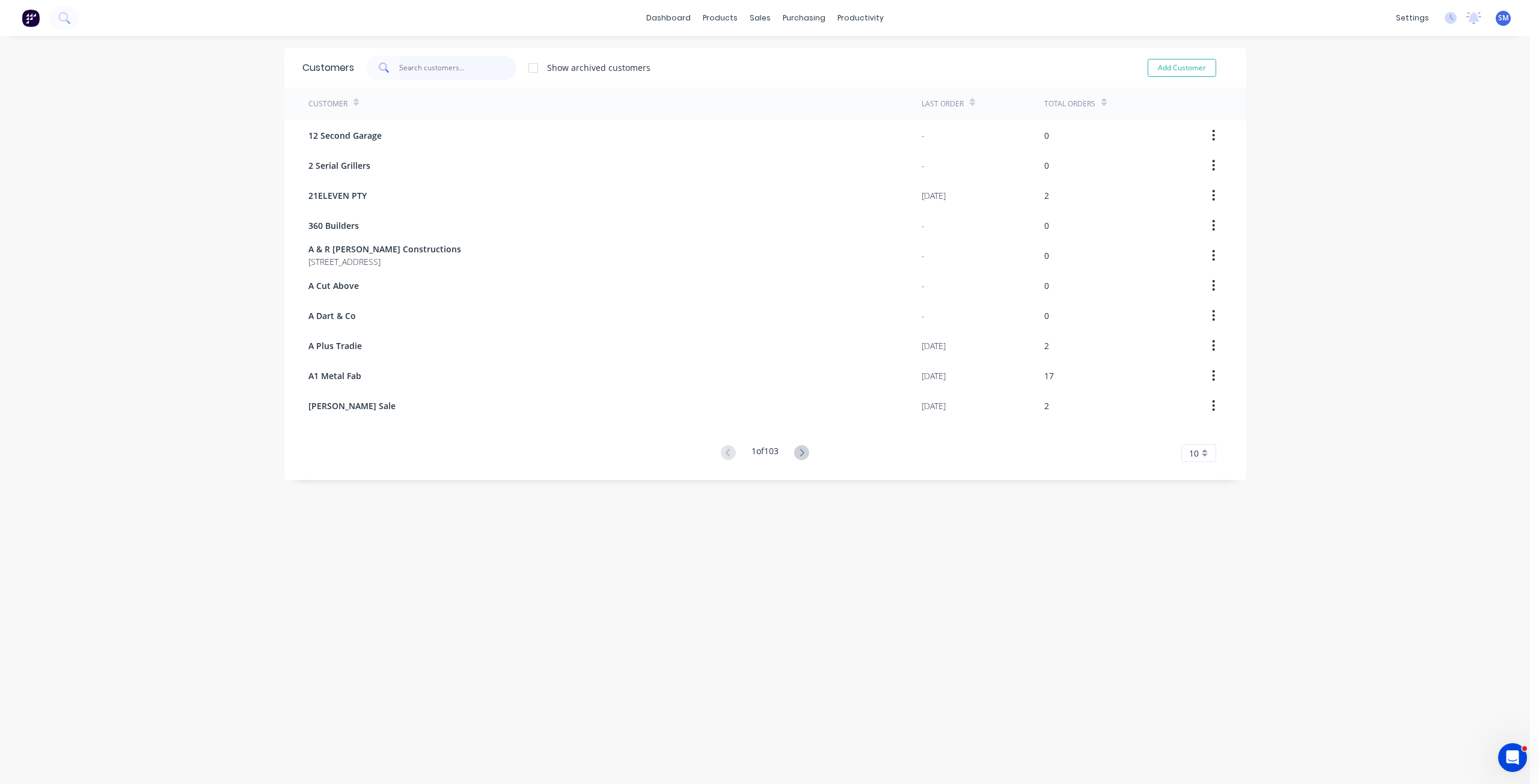
click at [406, 72] on input "text" at bounding box center [457, 68] width 117 height 24
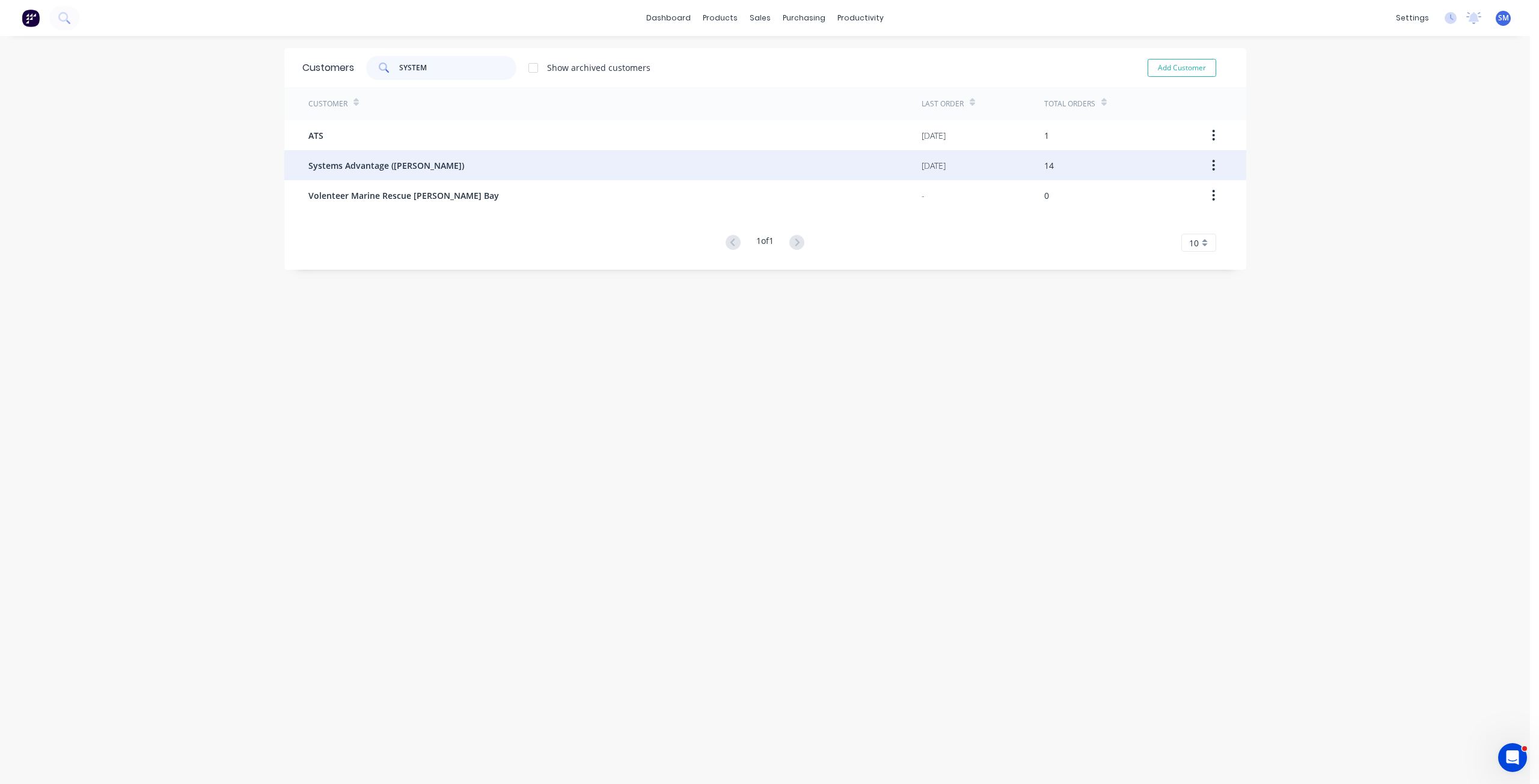
type input "SYSTEM"
click at [373, 161] on span "Systems Advantage ([PERSON_NAME])" at bounding box center [386, 165] width 156 height 12
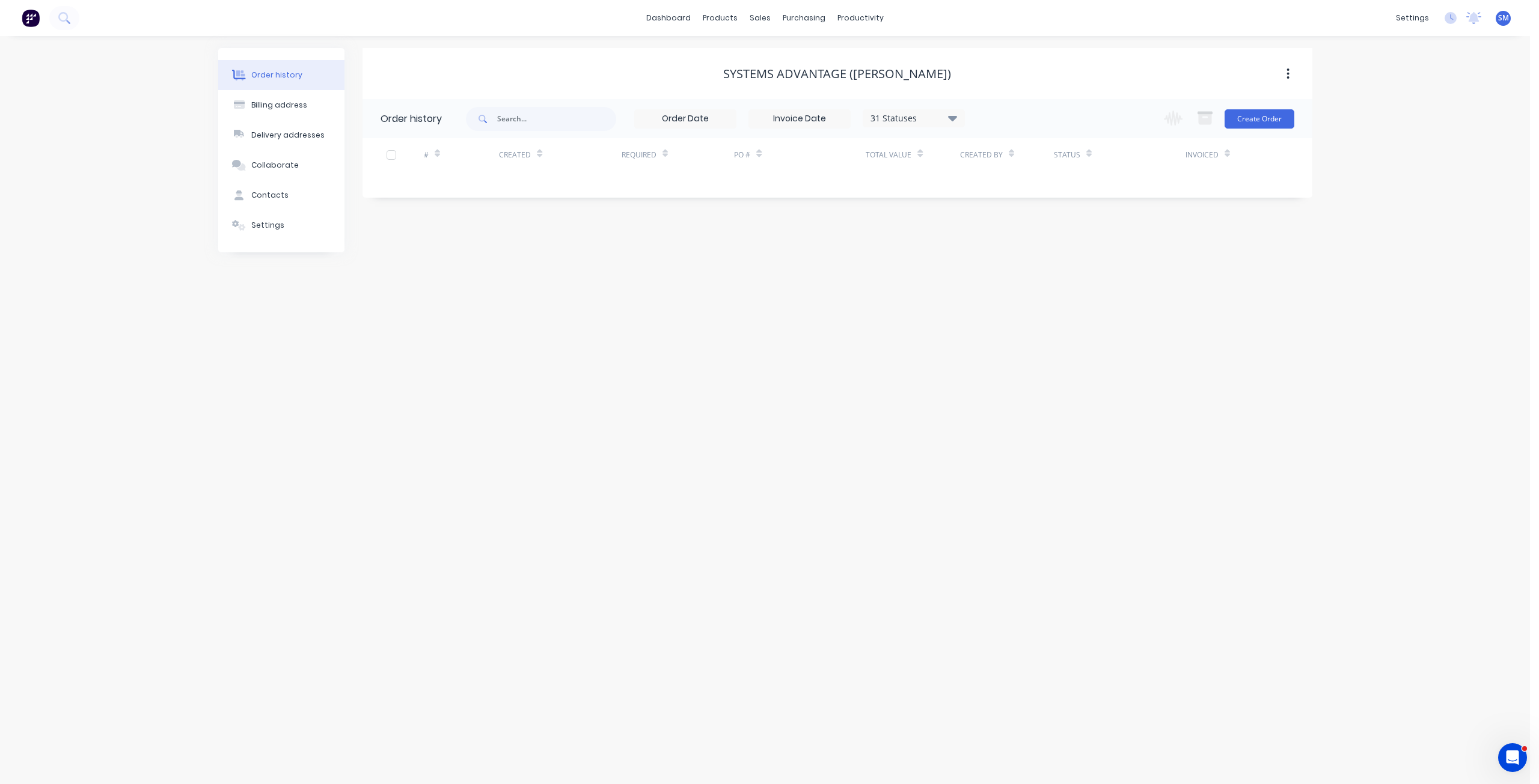
click at [953, 119] on icon at bounding box center [952, 118] width 9 height 5
click at [977, 288] on div "Archived" at bounding box center [938, 287] width 151 height 24
click at [1013, 281] on label at bounding box center [1013, 281] width 0 height 0
click at [1013, 286] on input "checkbox" at bounding box center [1018, 286] width 9 height 12
checkbox input "true"
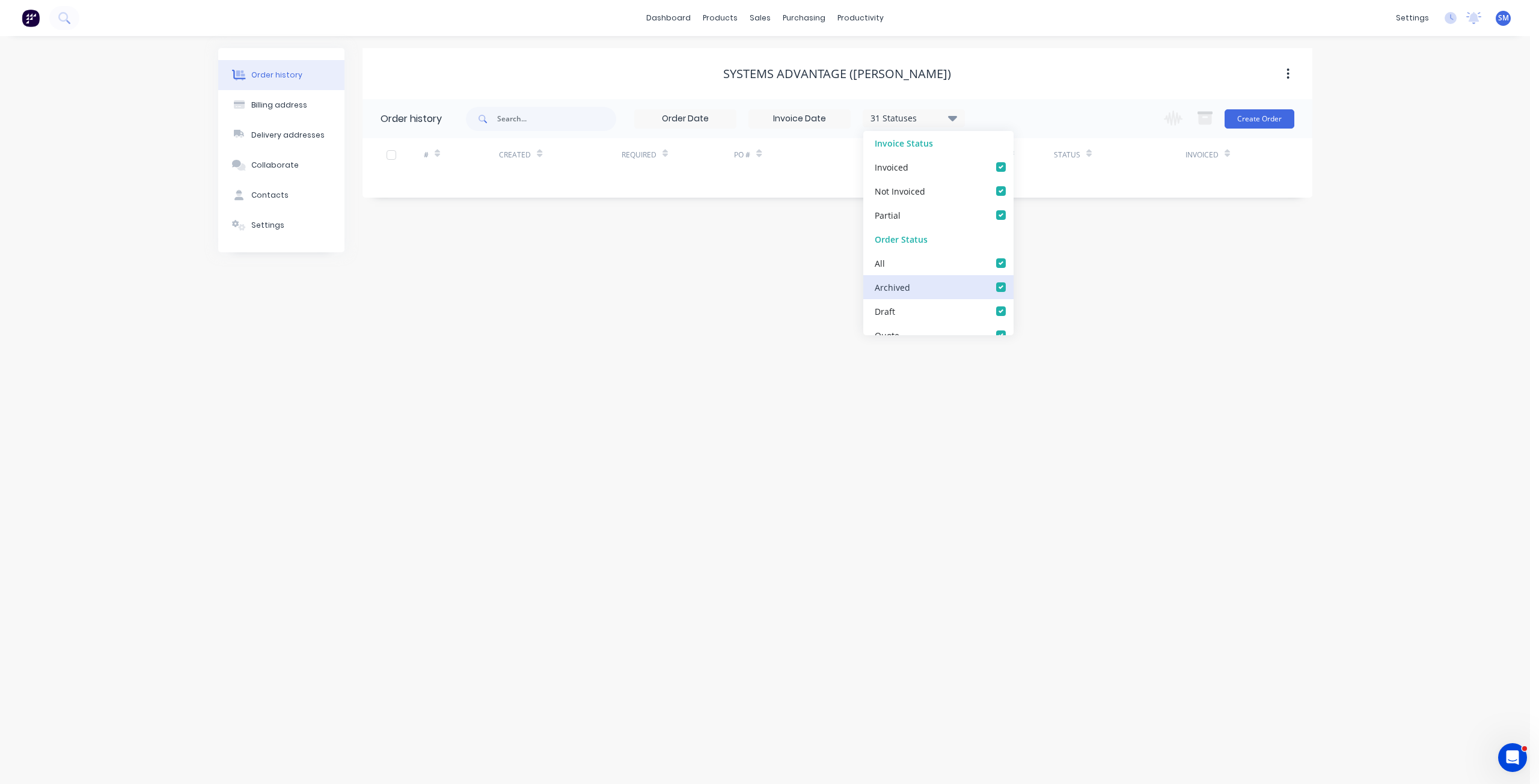
checkbox input "true"
click at [779, 218] on div "Systems Advantage ([PERSON_NAME]) Order history 32 Statuses Invoice Status Invo…" at bounding box center [837, 151] width 950 height 204
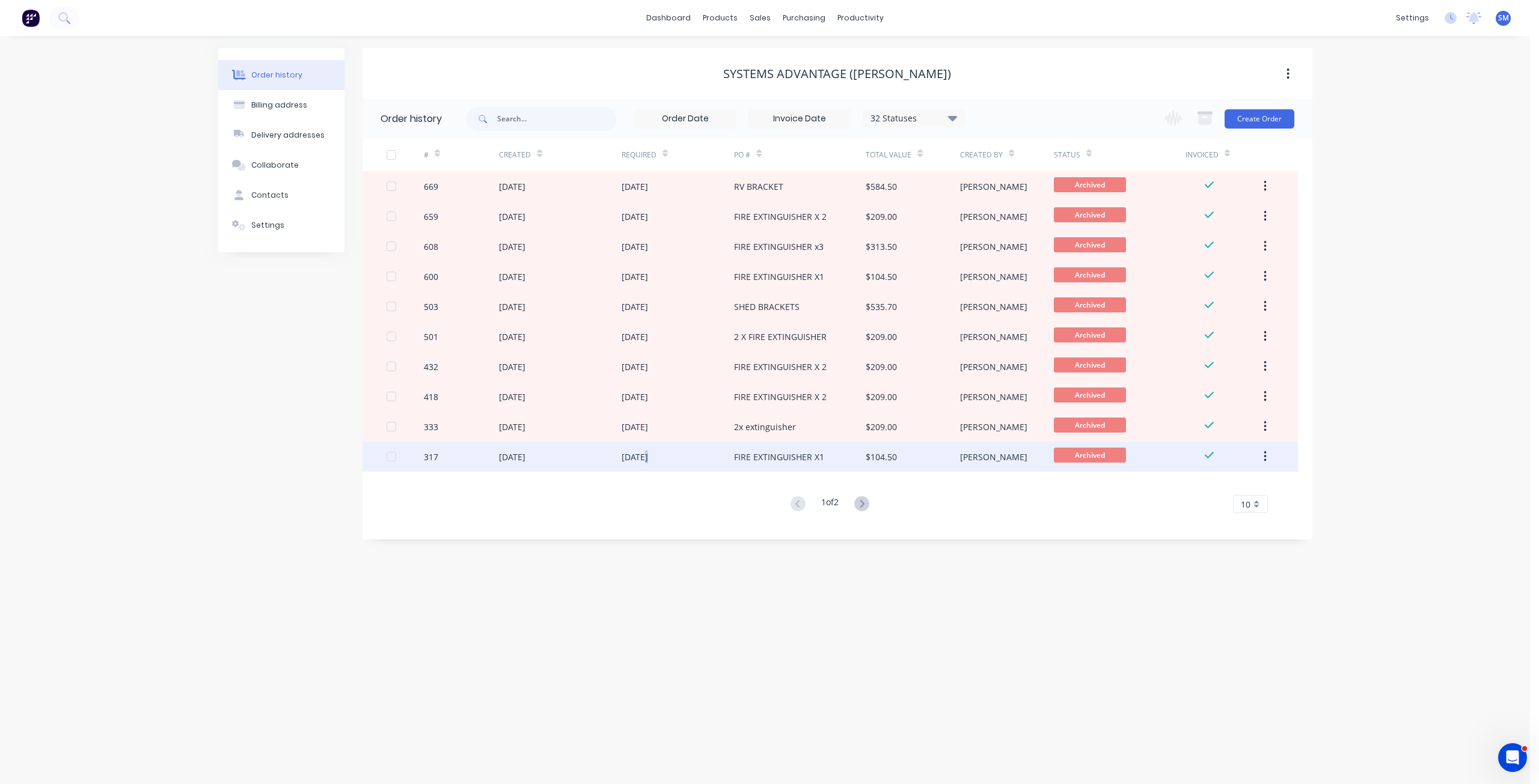
click at [646, 458] on div "[DATE]" at bounding box center [635, 457] width 27 height 12
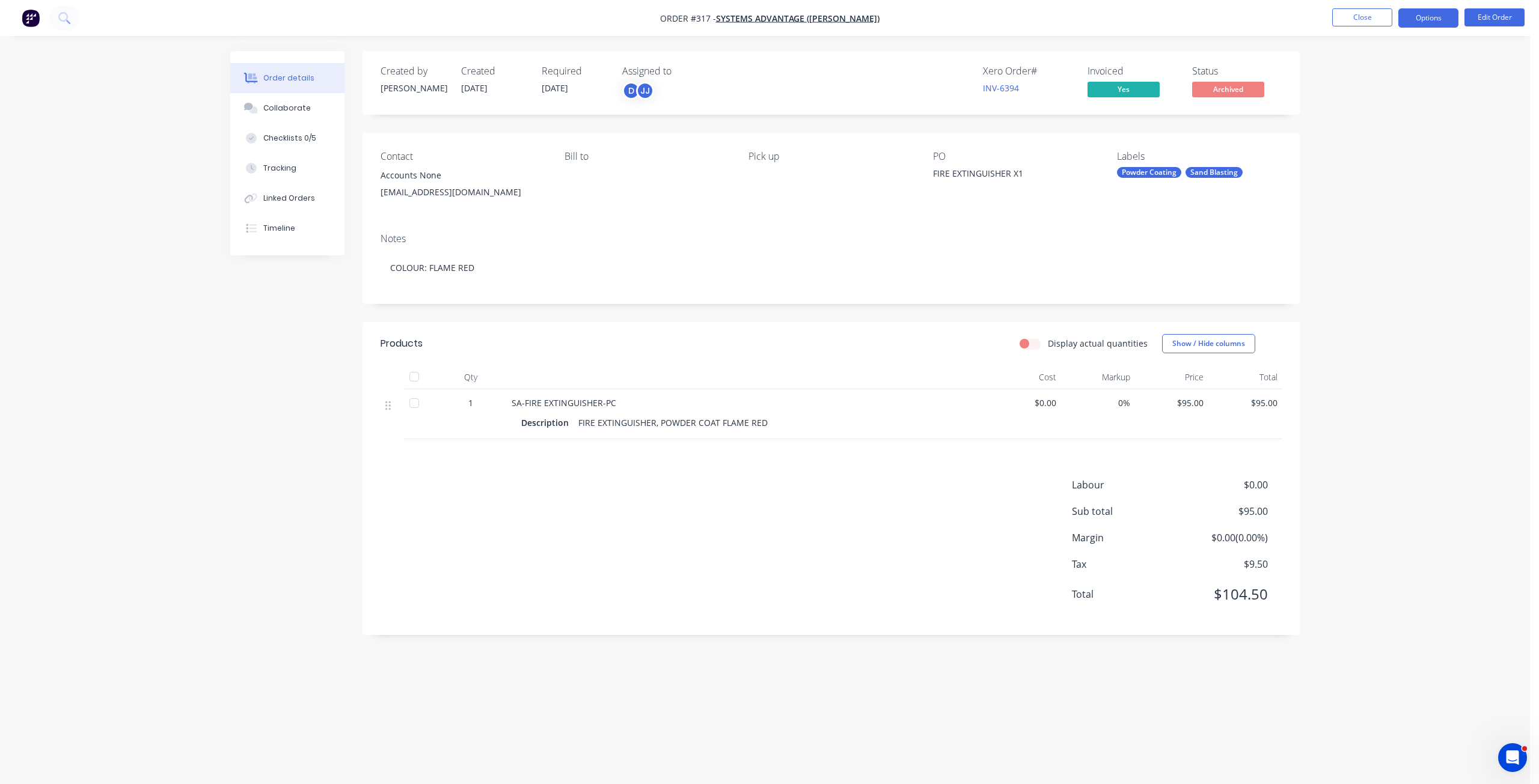
click at [1434, 25] on button "Options" at bounding box center [1428, 18] width 60 height 20
click at [1356, 265] on div "Duplicate" at bounding box center [1392, 265] width 111 height 17
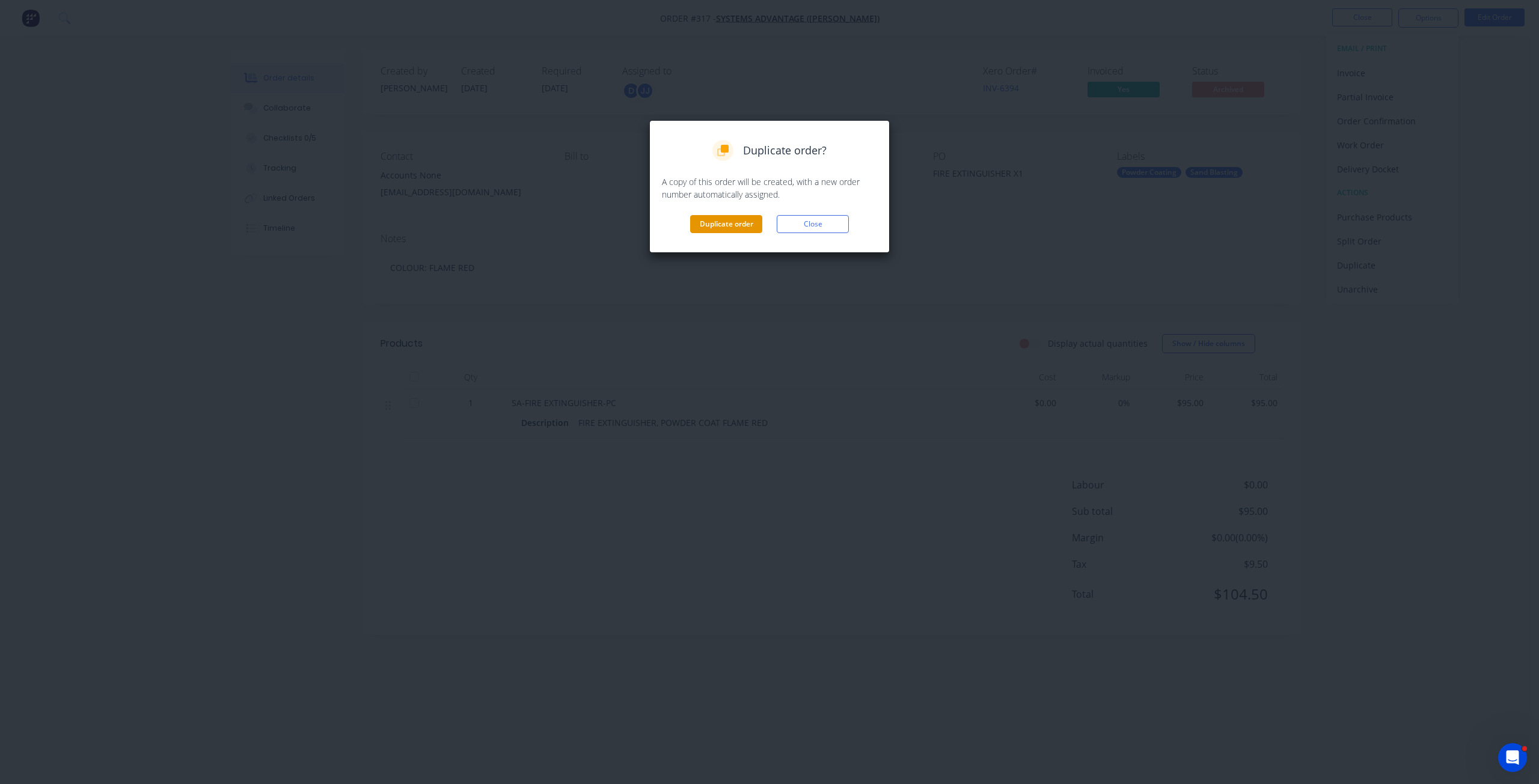
click at [729, 224] on button "Duplicate order" at bounding box center [726, 224] width 72 height 18
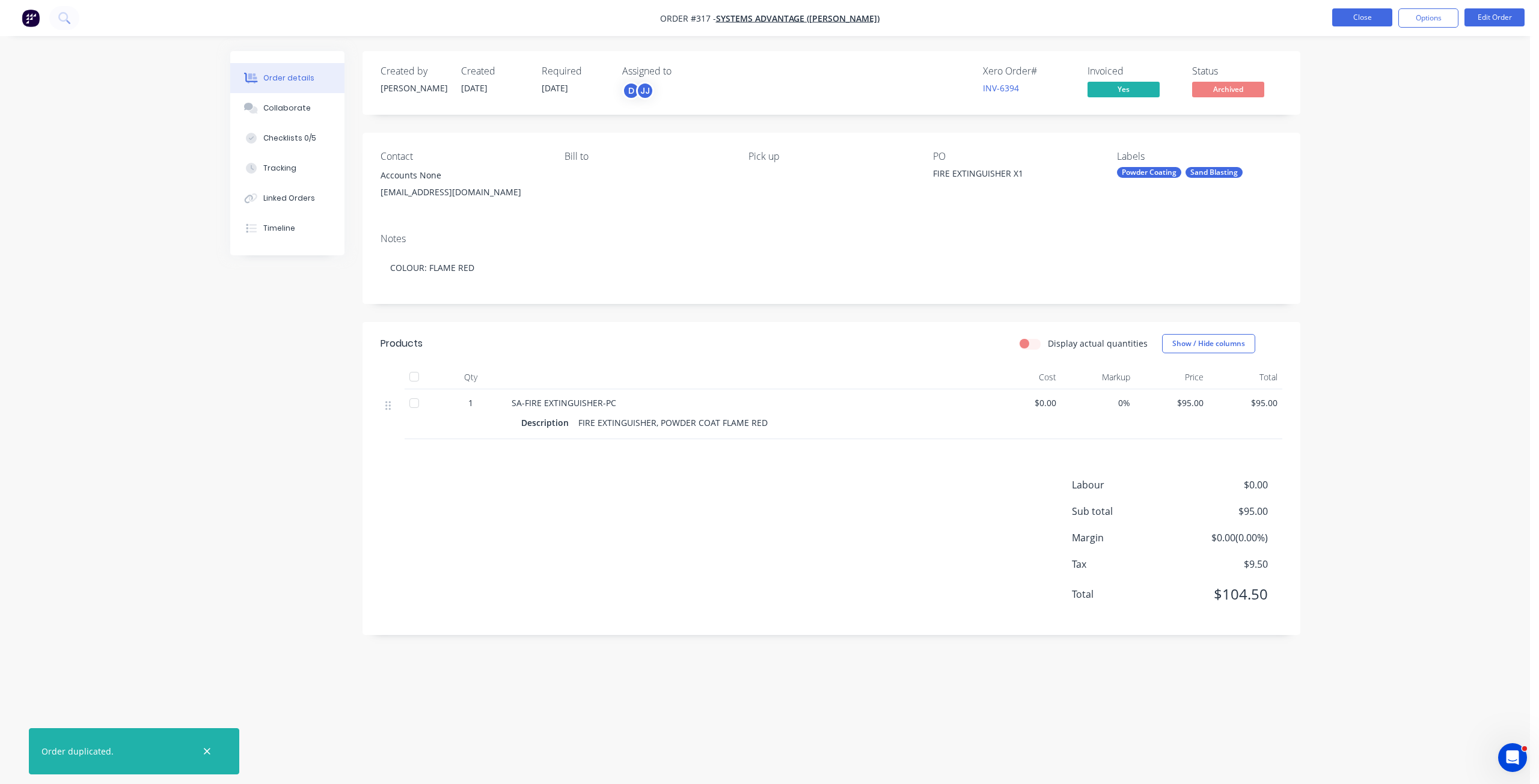
click at [1360, 20] on button "Close" at bounding box center [1362, 17] width 60 height 18
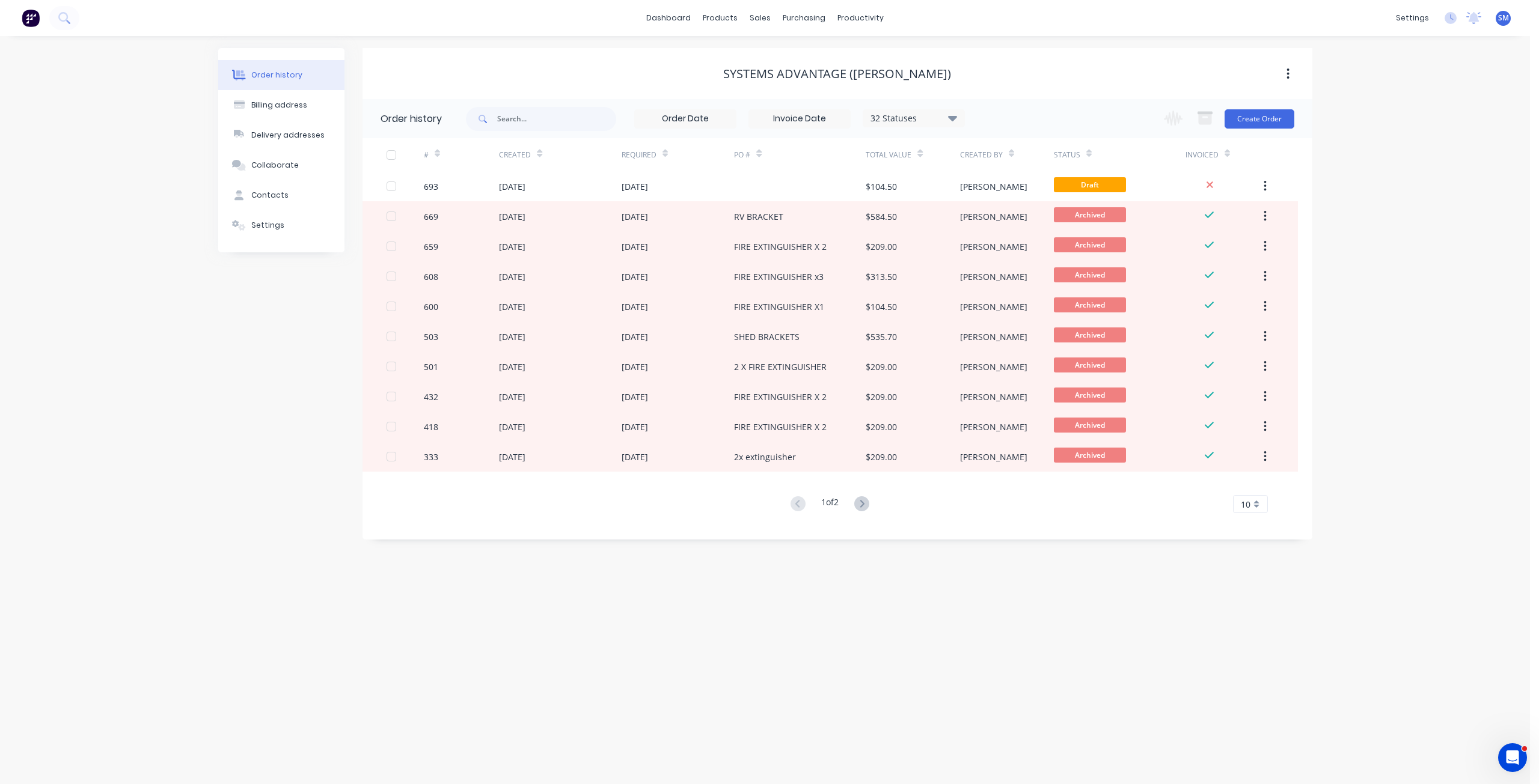
click at [956, 118] on icon at bounding box center [952, 118] width 9 height 5
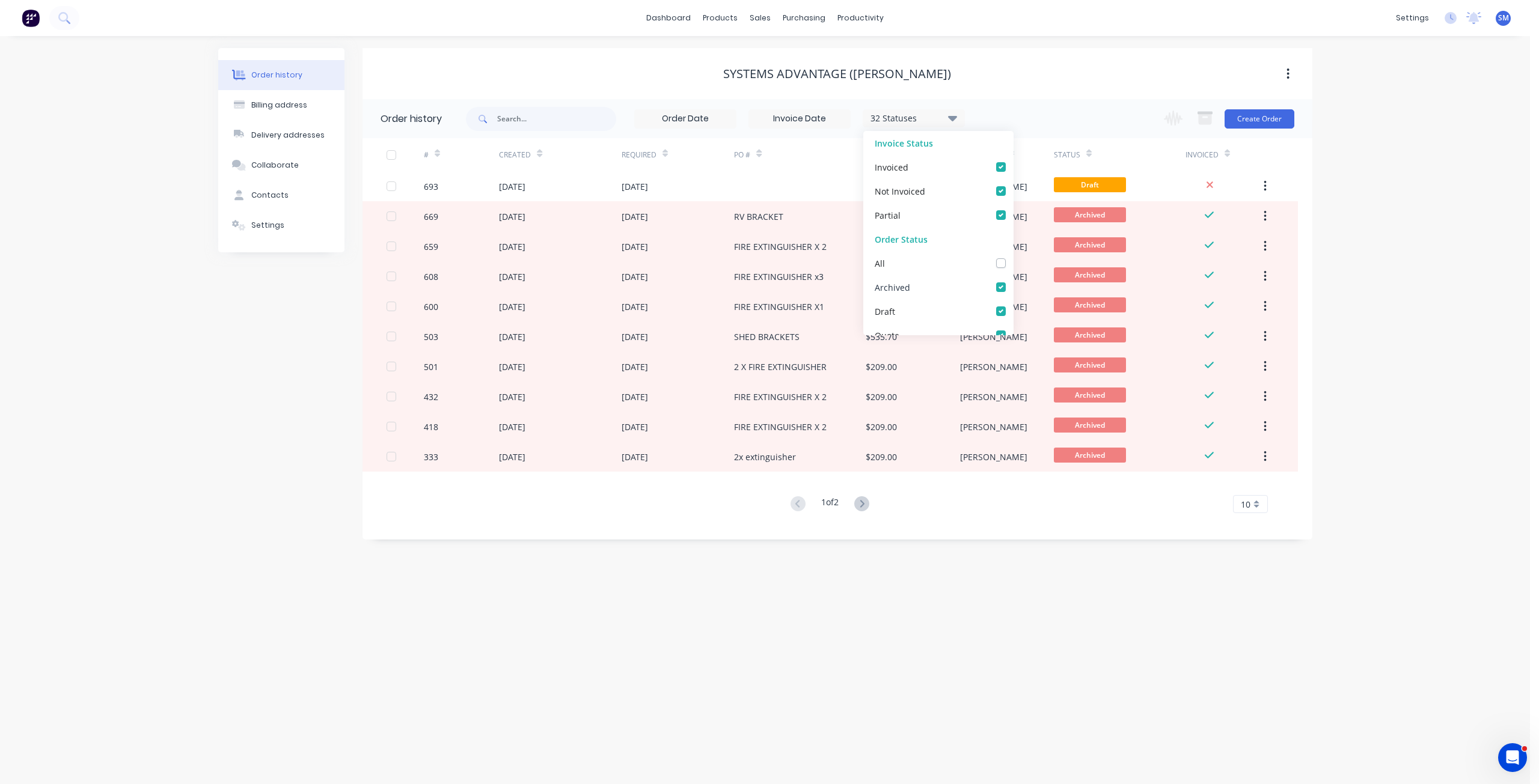
click at [1013, 281] on label at bounding box center [1013, 281] width 0 height 0
click at [1013, 287] on input "checkbox" at bounding box center [1018, 286] width 9 height 12
checkbox input "false"
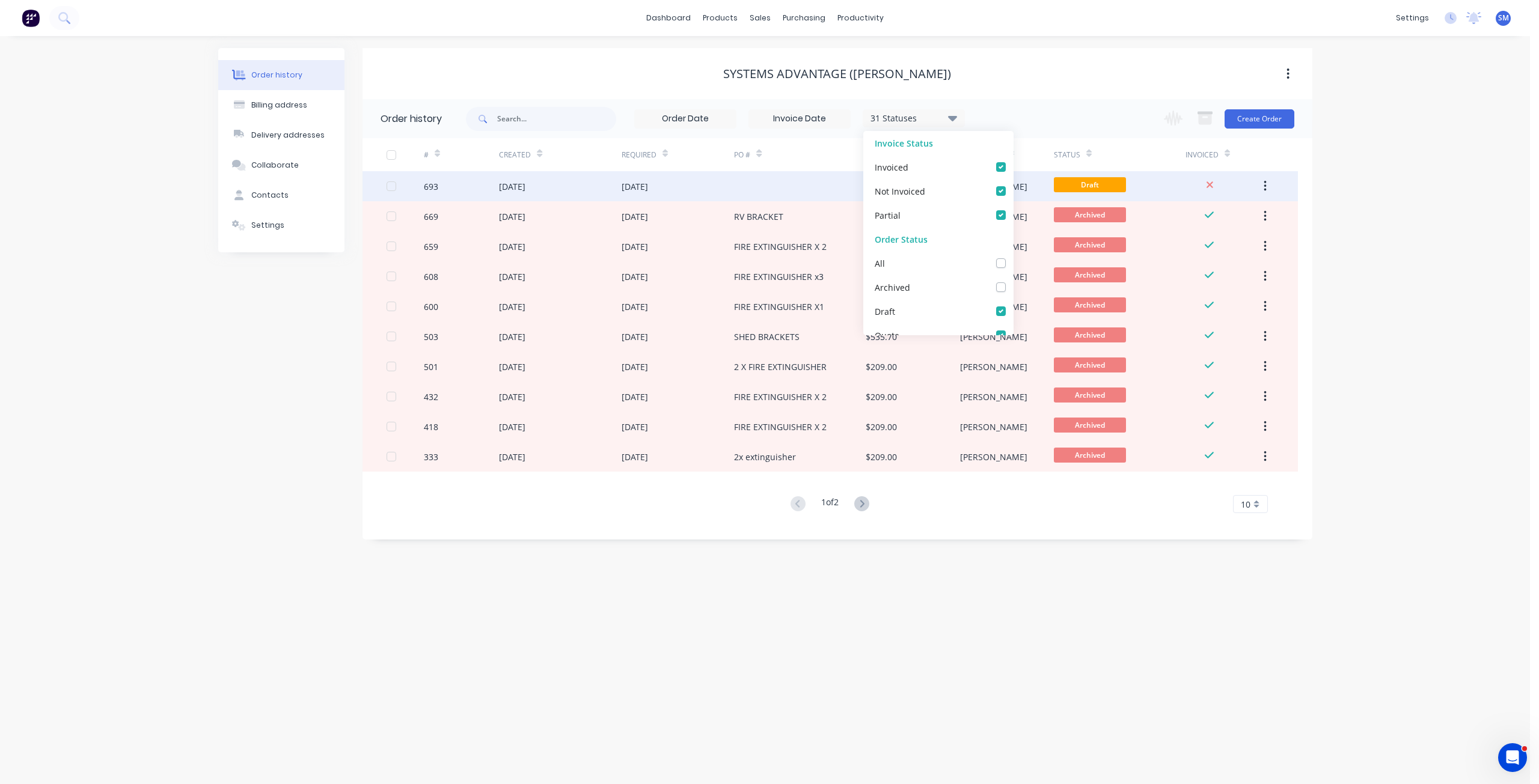
click at [830, 190] on div at bounding box center [800, 186] width 132 height 30
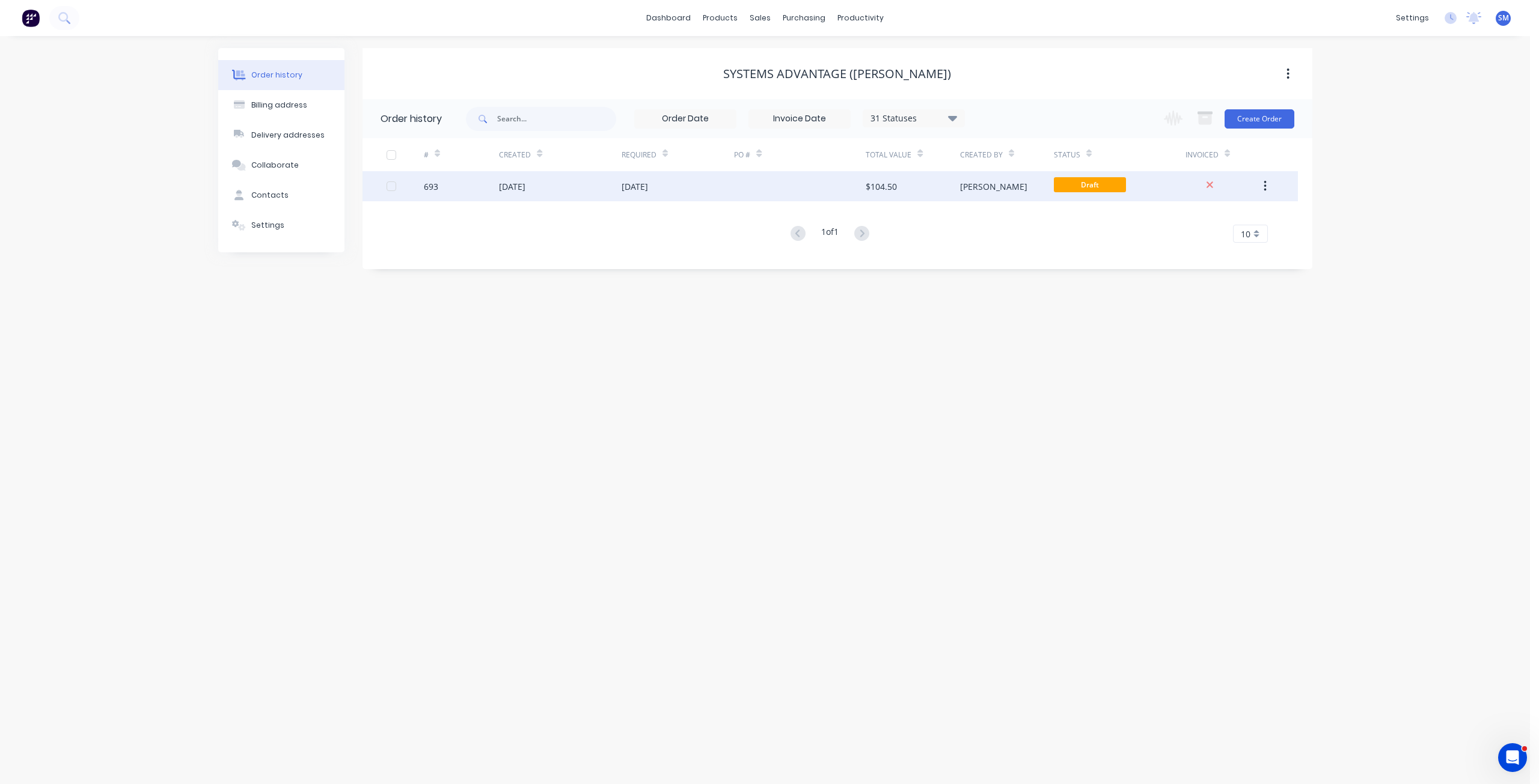
click at [690, 192] on div "[DATE]" at bounding box center [678, 186] width 113 height 30
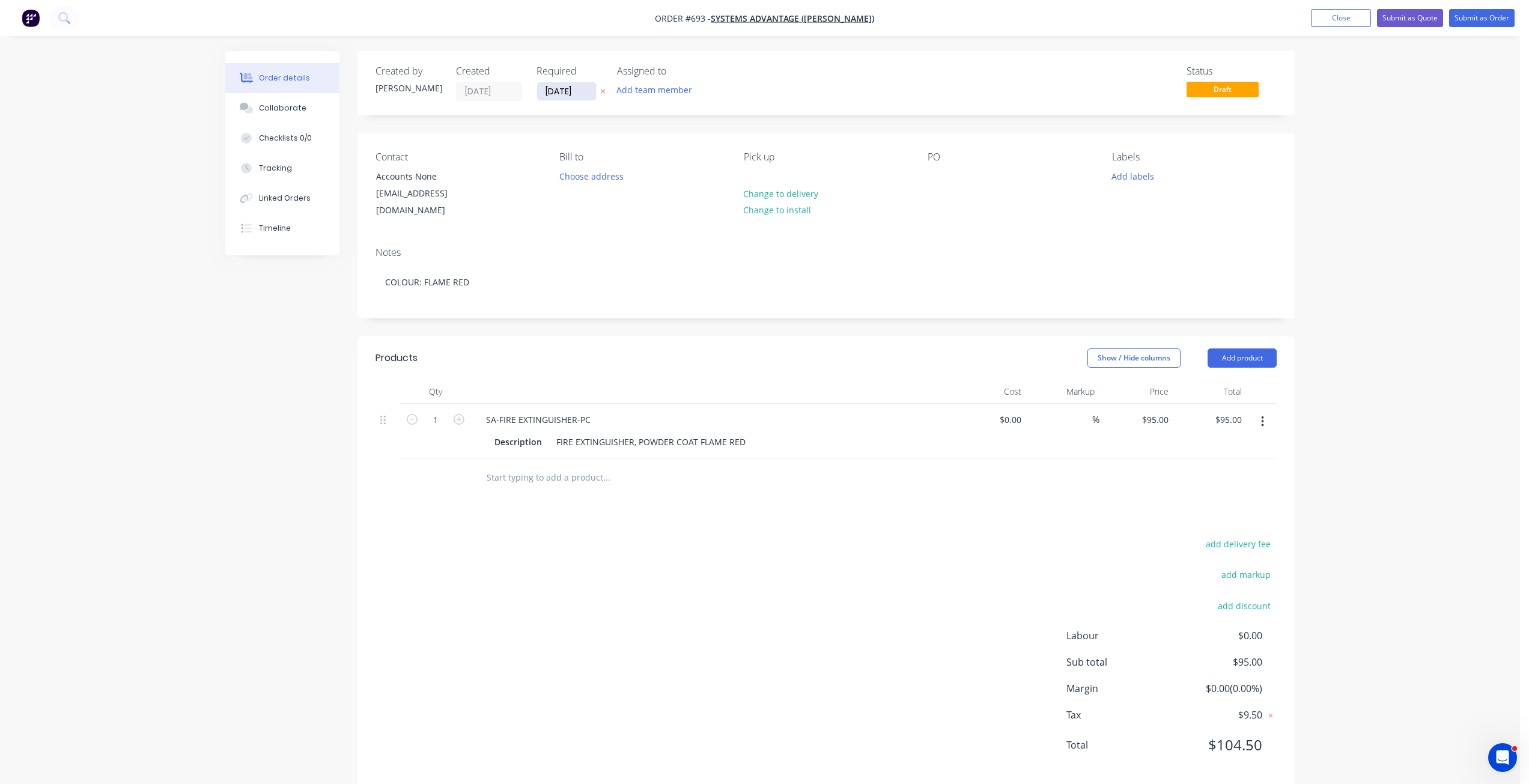
click at [566, 93] on input "[DATE]" at bounding box center [566, 91] width 59 height 18
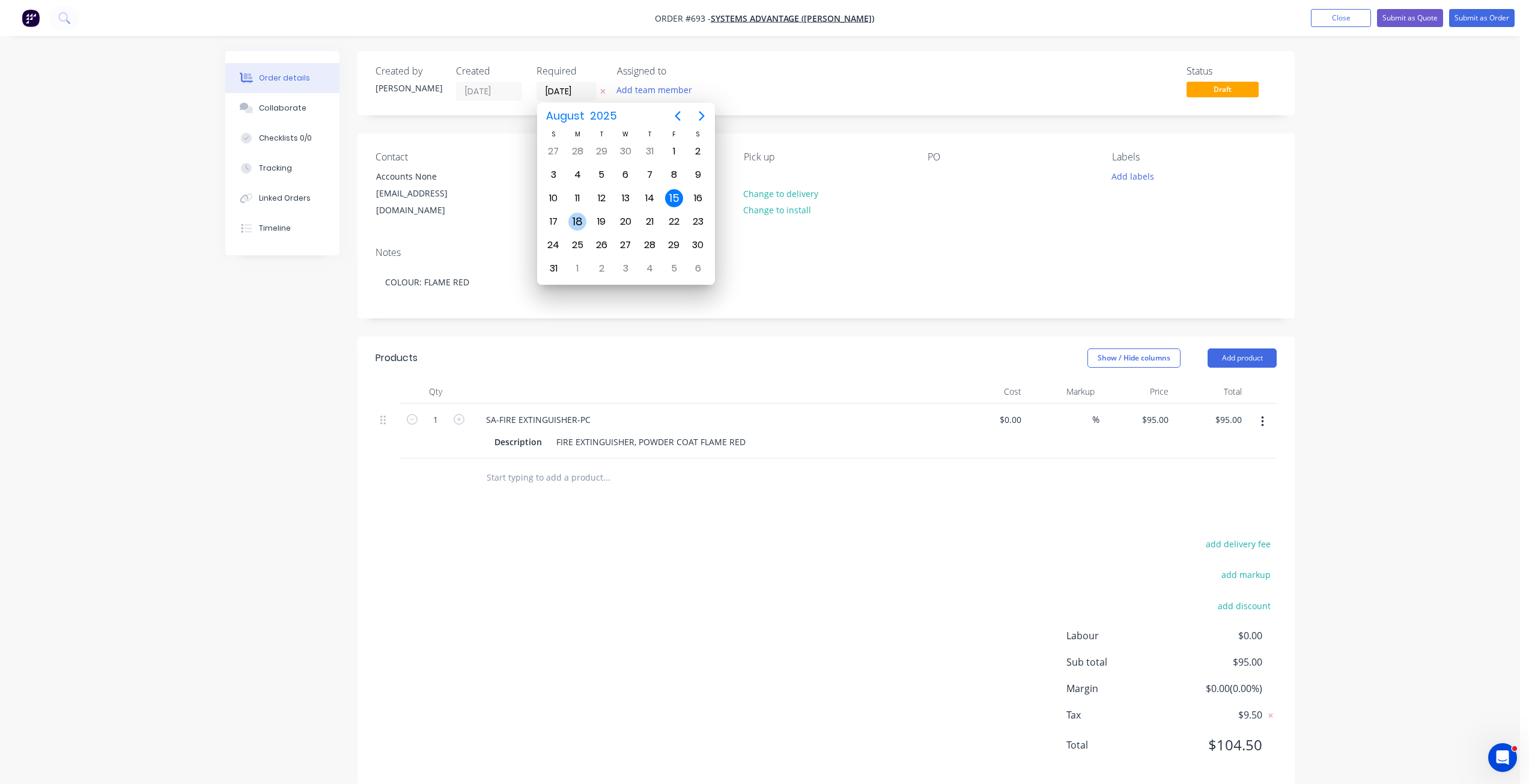
click at [575, 225] on div "18" at bounding box center [577, 222] width 18 height 18
type input "[DATE]"
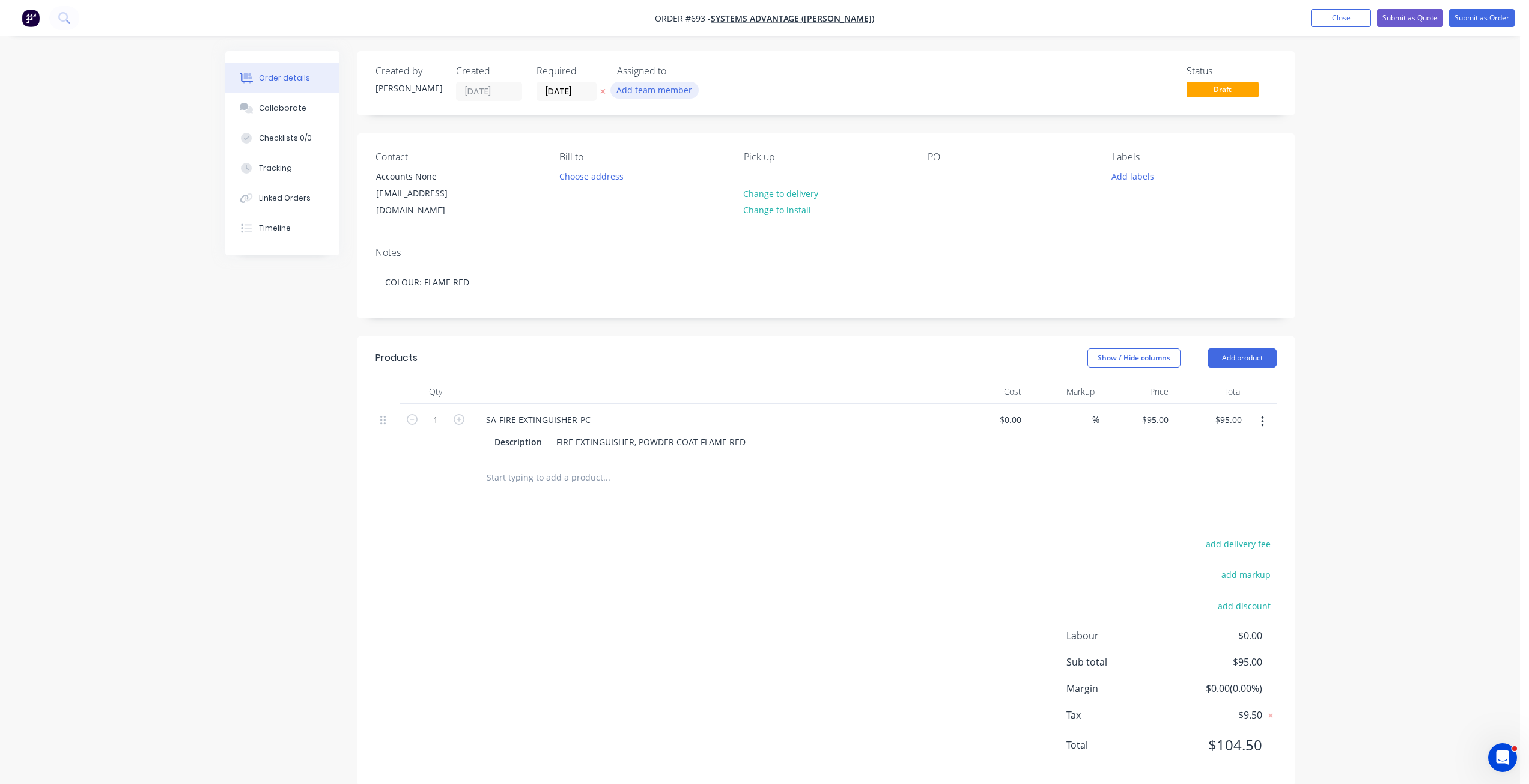
click at [637, 87] on button "Add team member" at bounding box center [655, 90] width 88 height 16
click at [634, 193] on div at bounding box center [637, 193] width 24 height 24
click at [636, 153] on div at bounding box center [637, 157] width 24 height 24
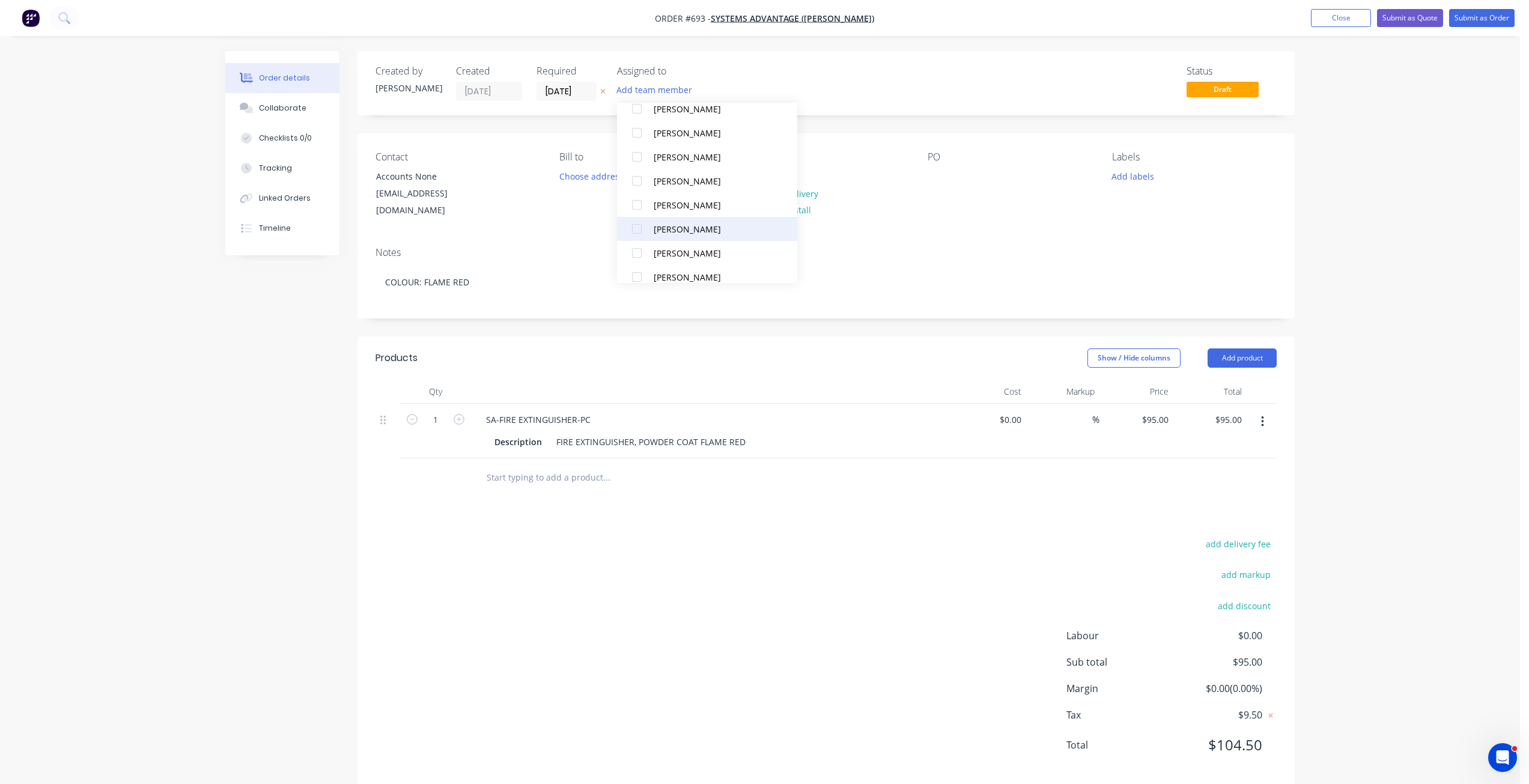
click at [642, 231] on div at bounding box center [637, 229] width 24 height 24
click at [634, 194] on div at bounding box center [637, 193] width 24 height 24
click at [1121, 179] on button "Add labels" at bounding box center [1133, 176] width 55 height 16
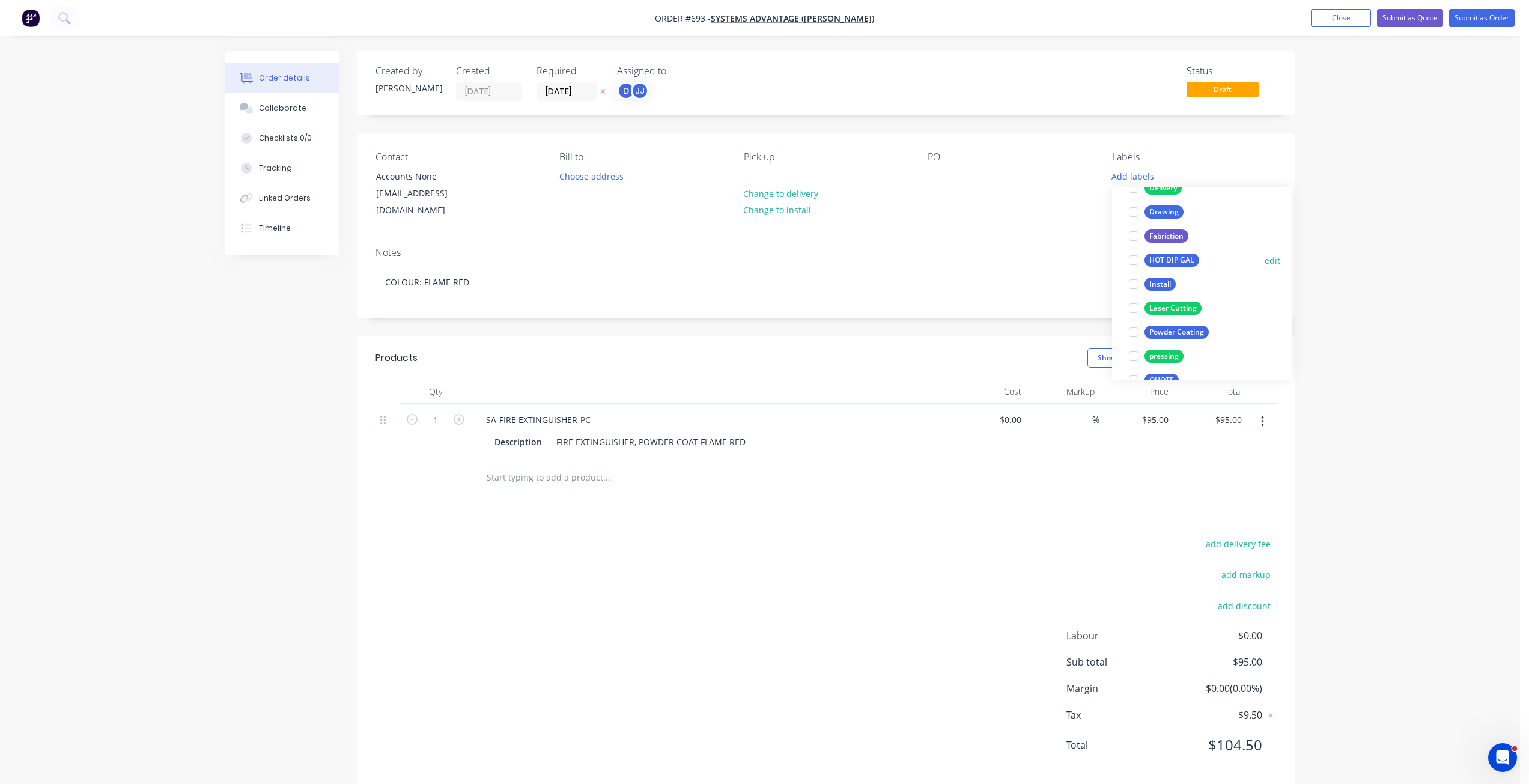
scroll to position [120, 0]
click at [1132, 332] on div at bounding box center [1133, 332] width 24 height 24
click at [1135, 302] on div at bounding box center [1133, 301] width 24 height 24
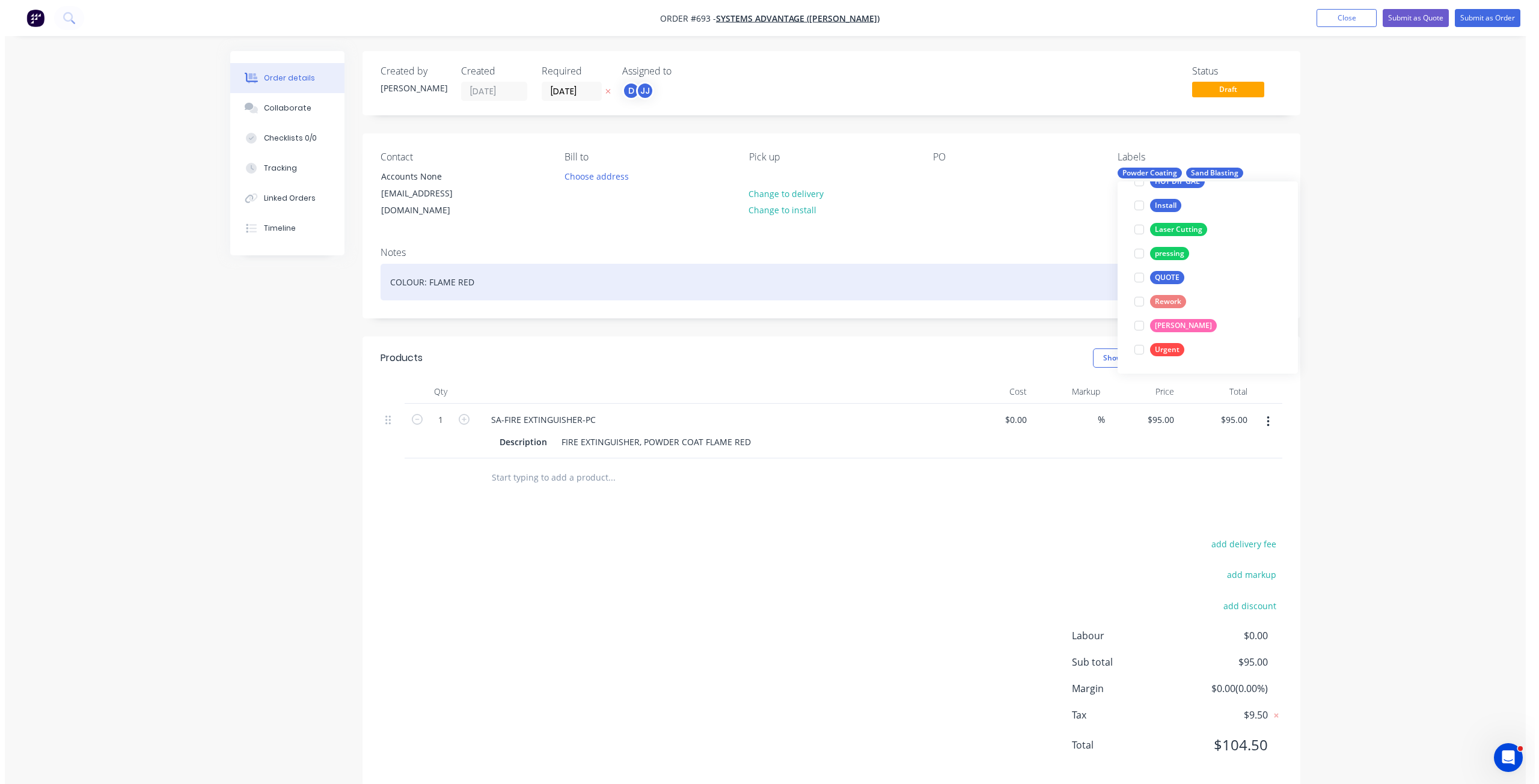
scroll to position [0, 0]
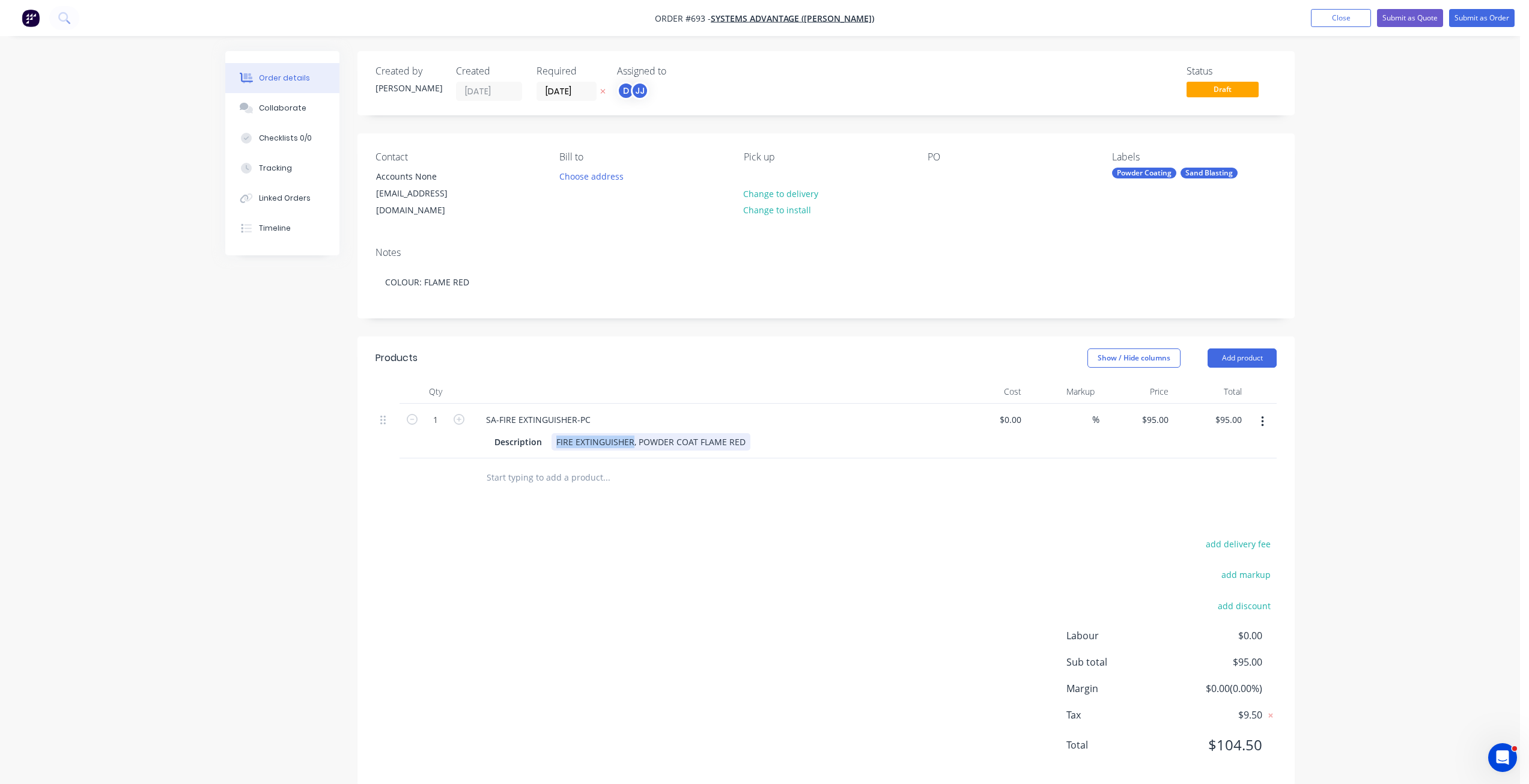
drag, startPoint x: 632, startPoint y: 431, endPoint x: 549, endPoint y: 431, distance: 83.0
click at [549, 433] on div "Description FIRE EXTINGUISHER, POWDER COAT FLAME RED" at bounding box center [710, 442] width 440 height 17
copy div "FIRE EXTINGUISHER"
click at [940, 174] on div at bounding box center [937, 176] width 20 height 17
paste div
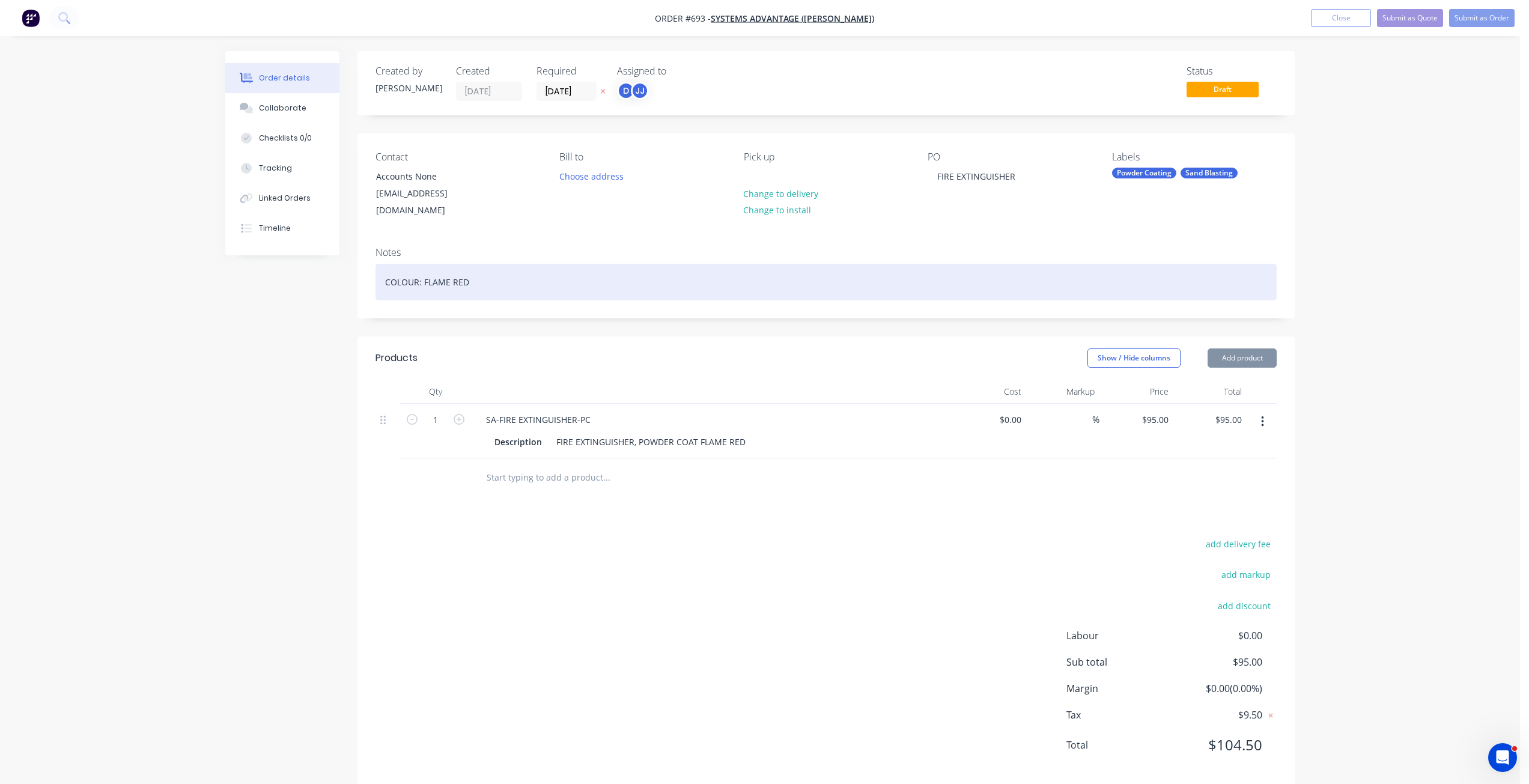
click at [937, 264] on div "COLOUR: FLAME RED" at bounding box center [825, 282] width 901 height 37
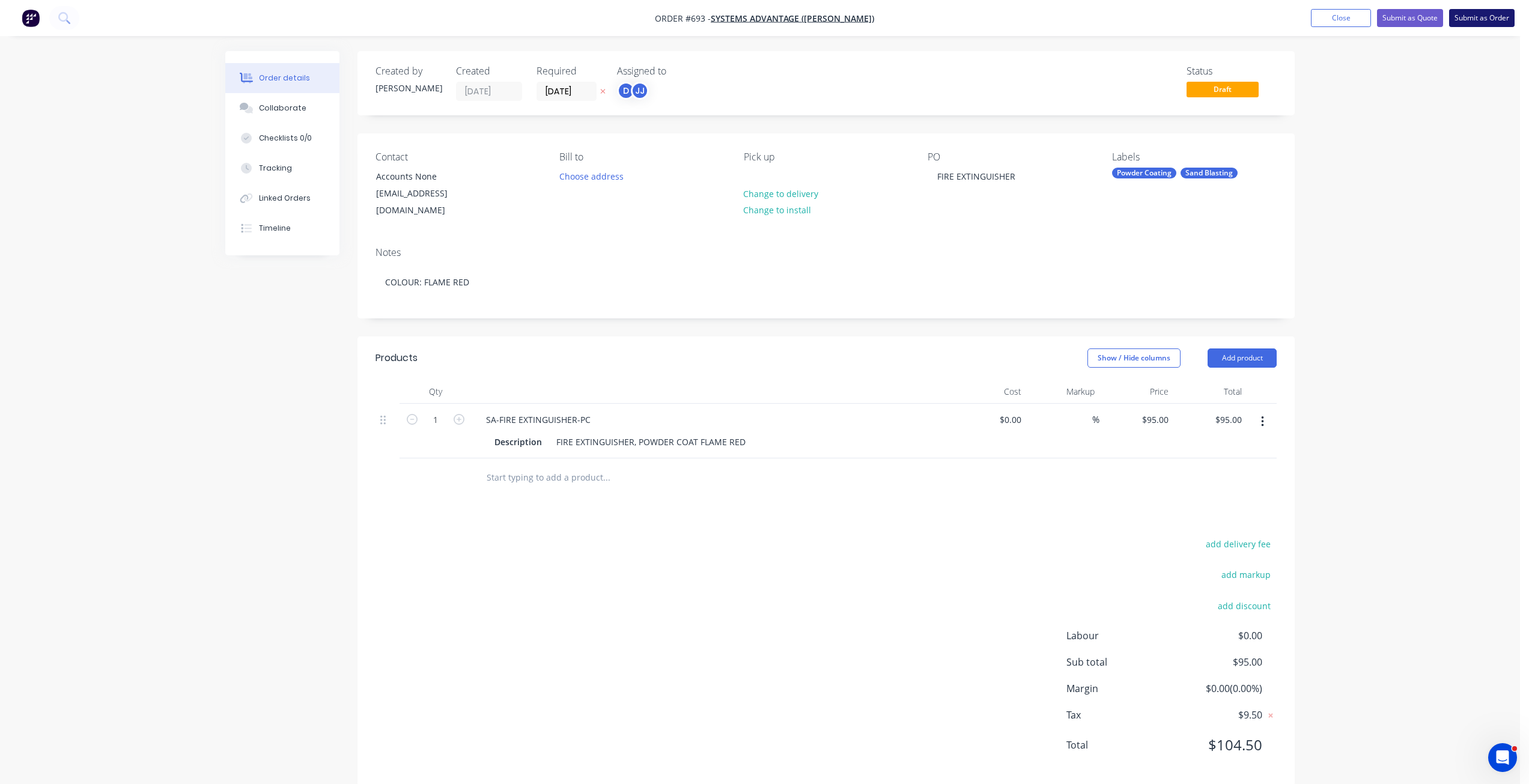
click at [1478, 16] on button "Submit as Order" at bounding box center [1482, 18] width 66 height 18
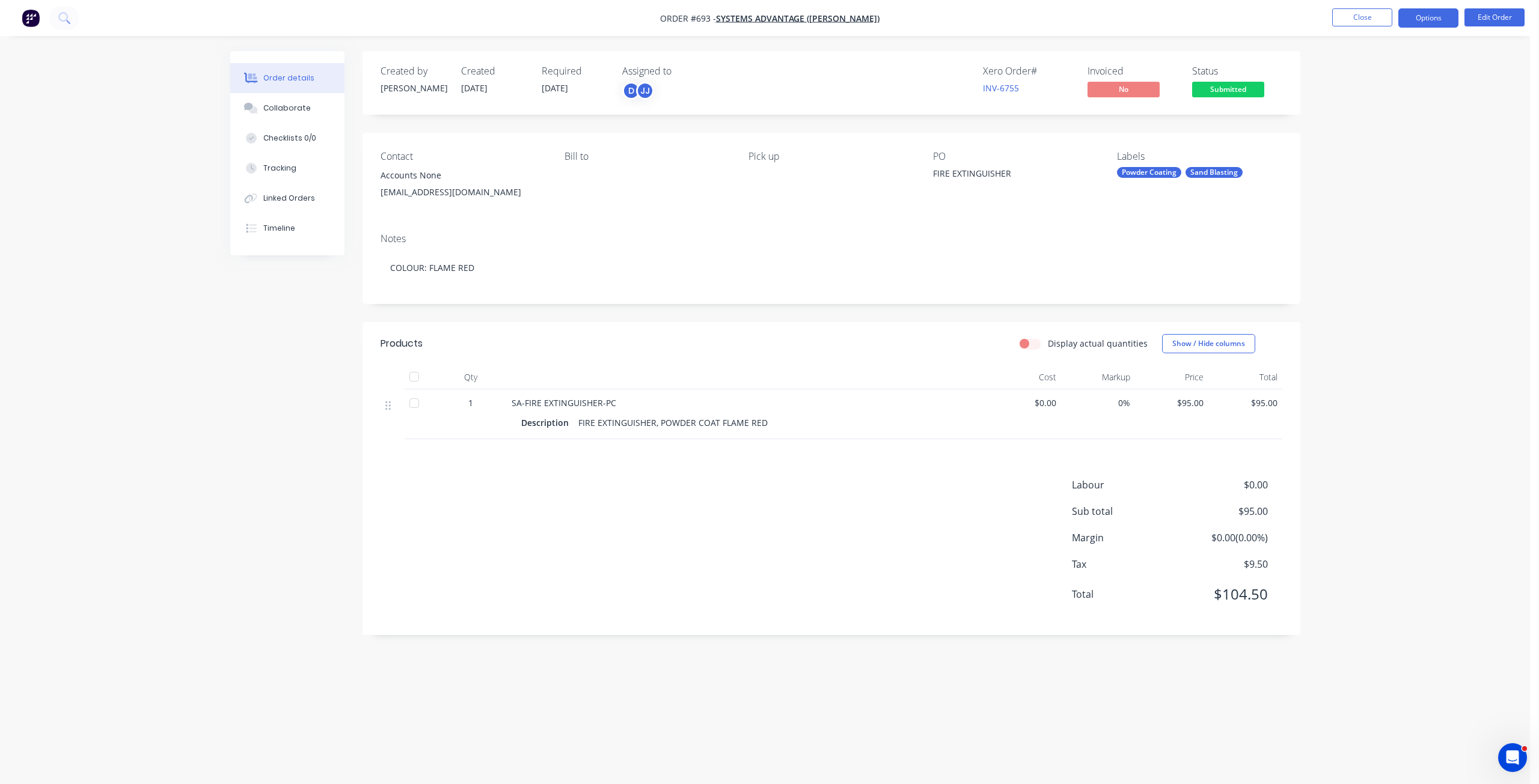
click at [1430, 18] on button "Options" at bounding box center [1428, 18] width 60 height 20
click at [1350, 76] on div "Invoice" at bounding box center [1392, 73] width 111 height 17
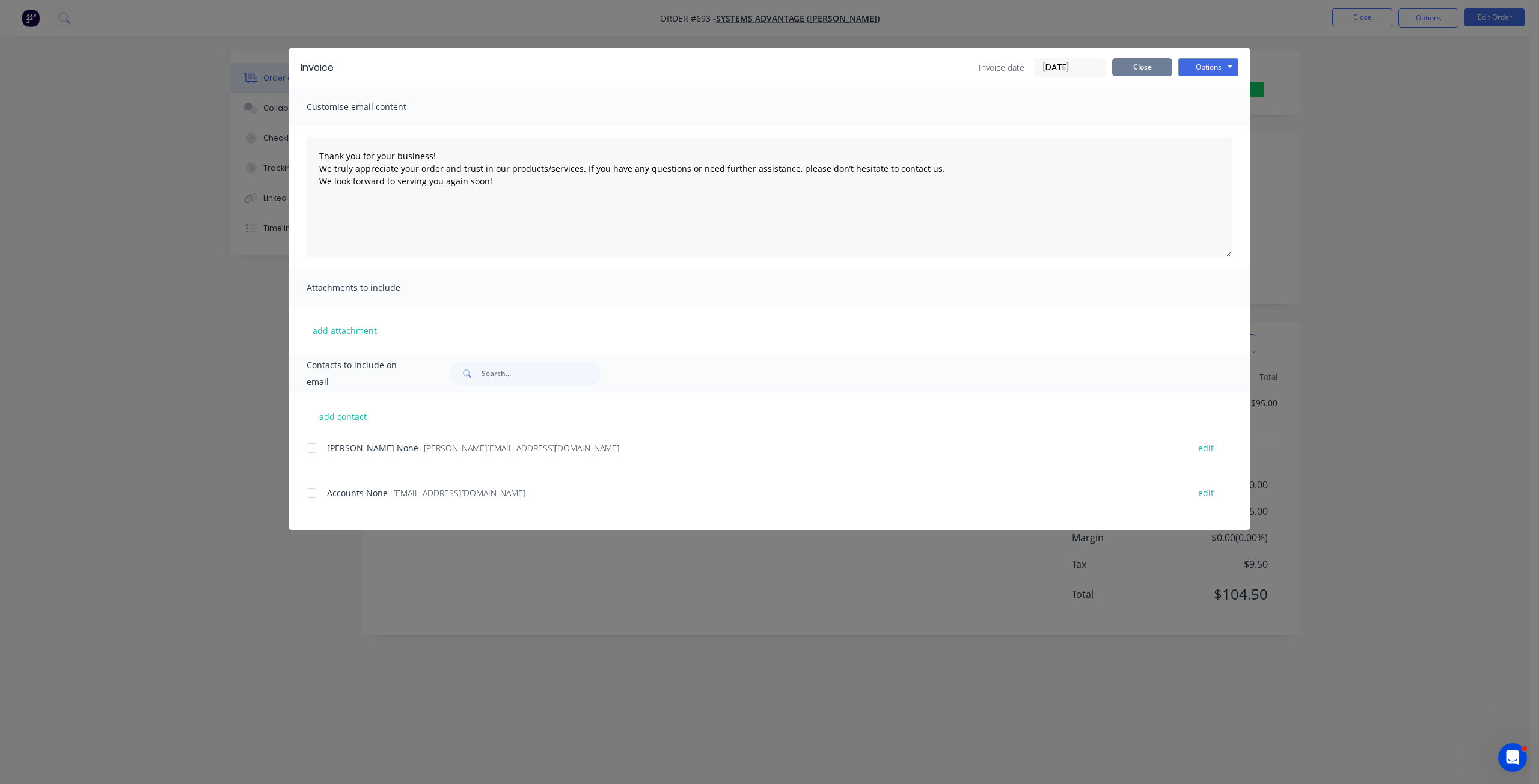
click at [1147, 71] on button "Close" at bounding box center [1142, 67] width 60 height 18
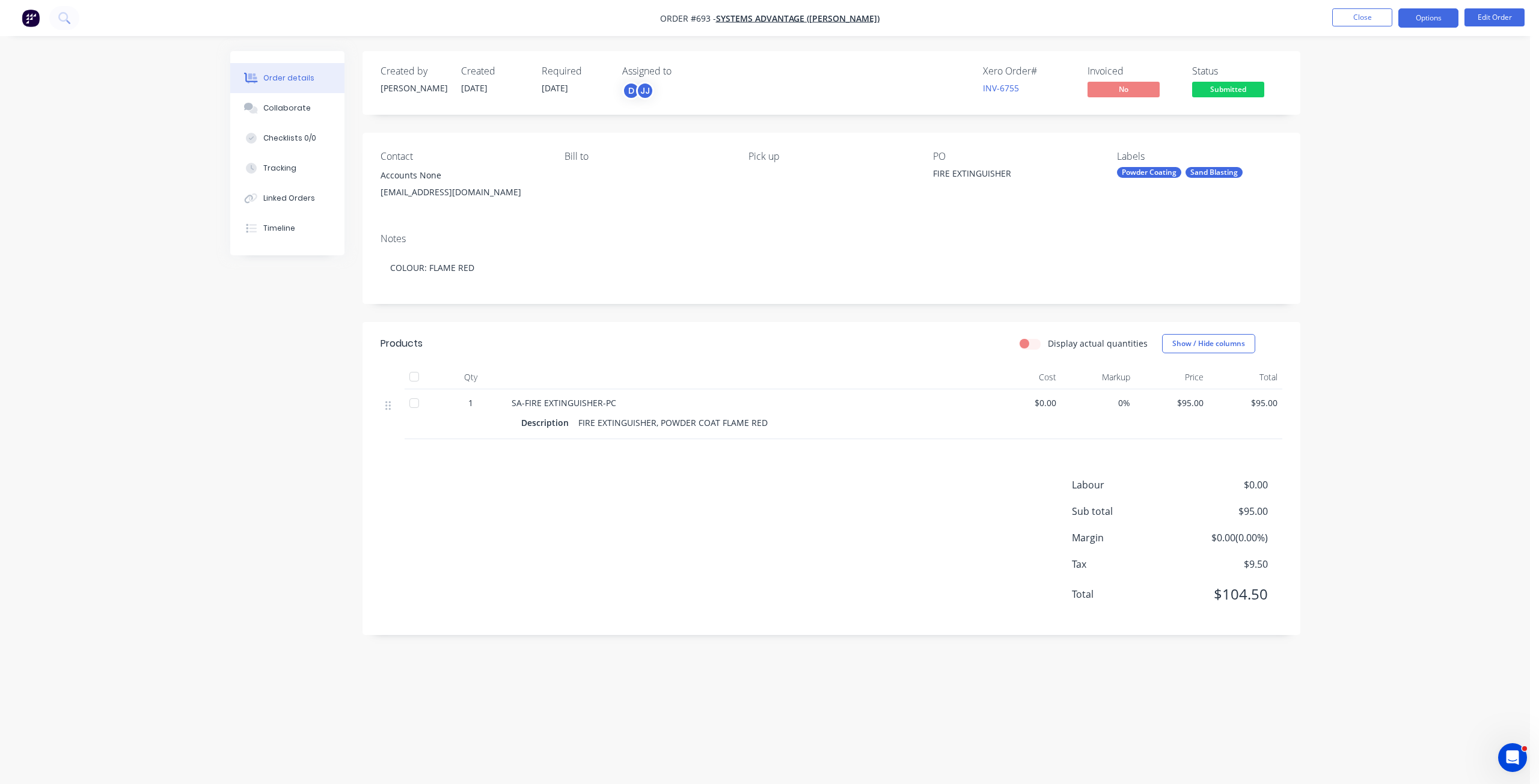
click at [1429, 11] on button "Options" at bounding box center [1428, 18] width 60 height 20
click at [1345, 148] on div "Work Order" at bounding box center [1392, 145] width 111 height 17
click at [1355, 122] on div "Without pricing" at bounding box center [1392, 121] width 111 height 17
